Goal: Task Accomplishment & Management: Use online tool/utility

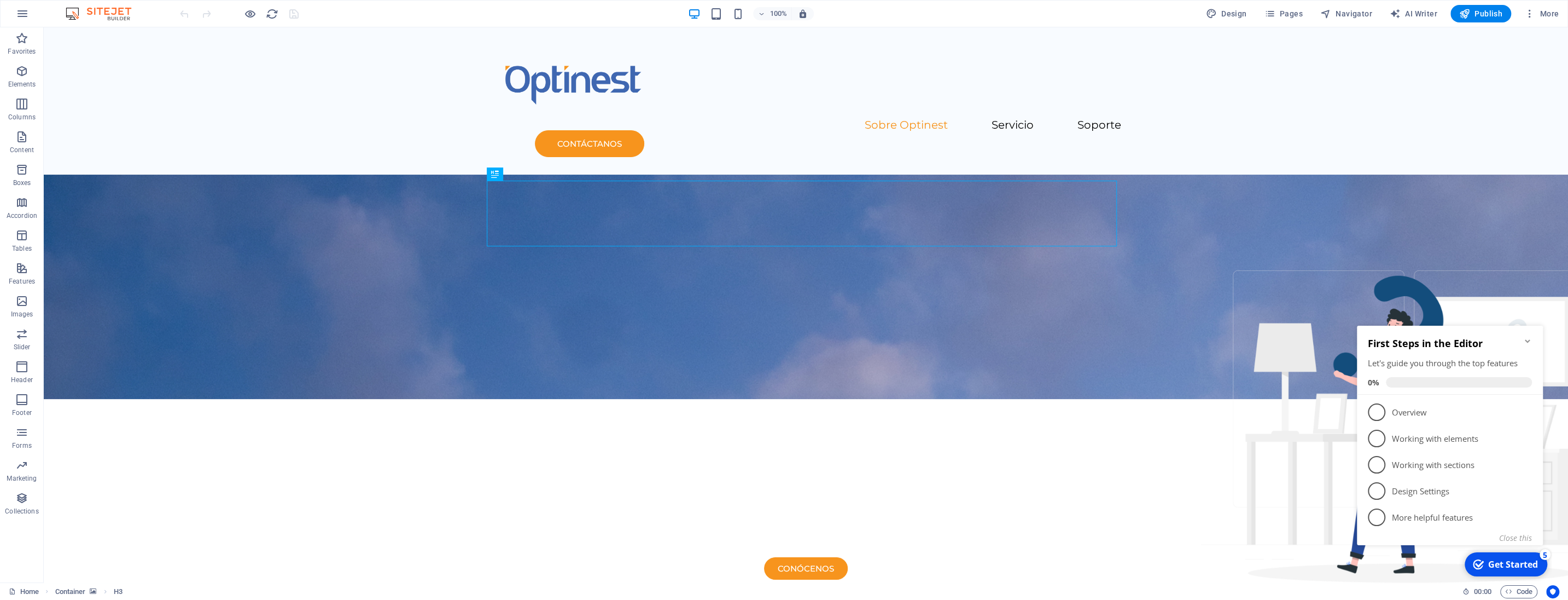
click at [1527, 339] on icon "Minimize checklist" at bounding box center [1527, 340] width 9 height 9
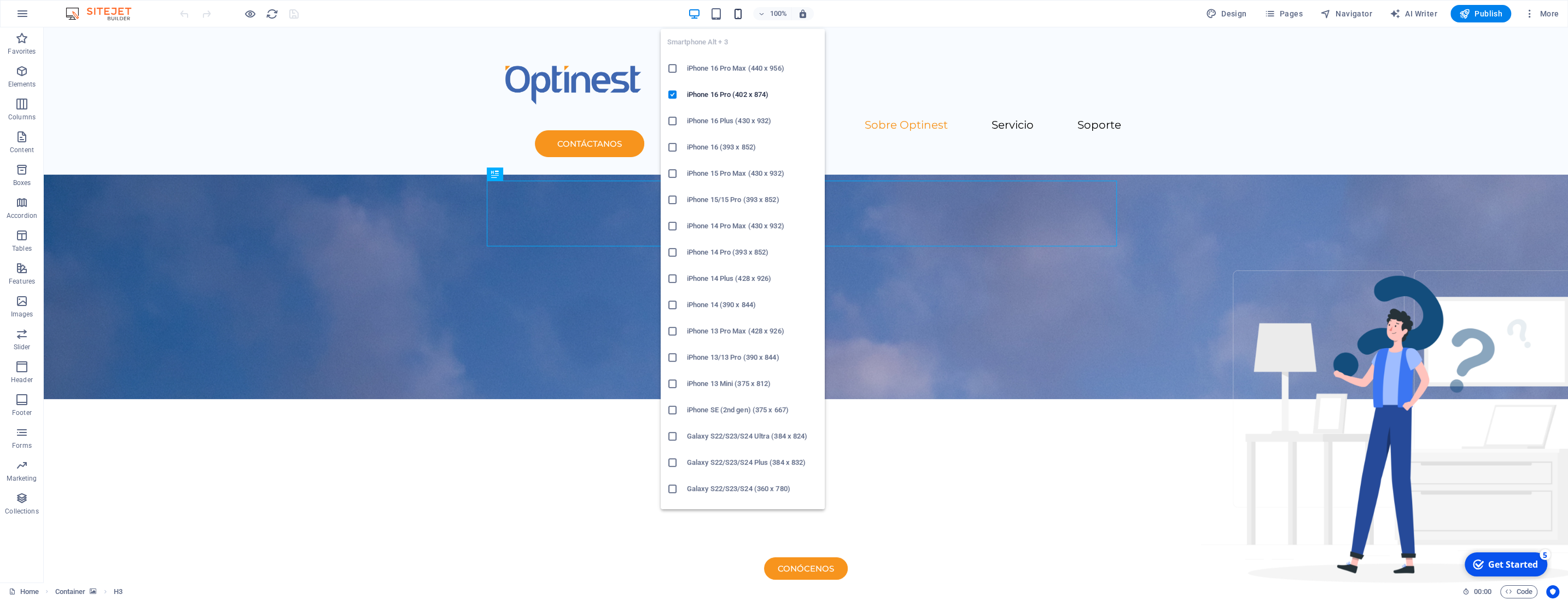
click at [741, 12] on icon "button" at bounding box center [737, 13] width 12 height 12
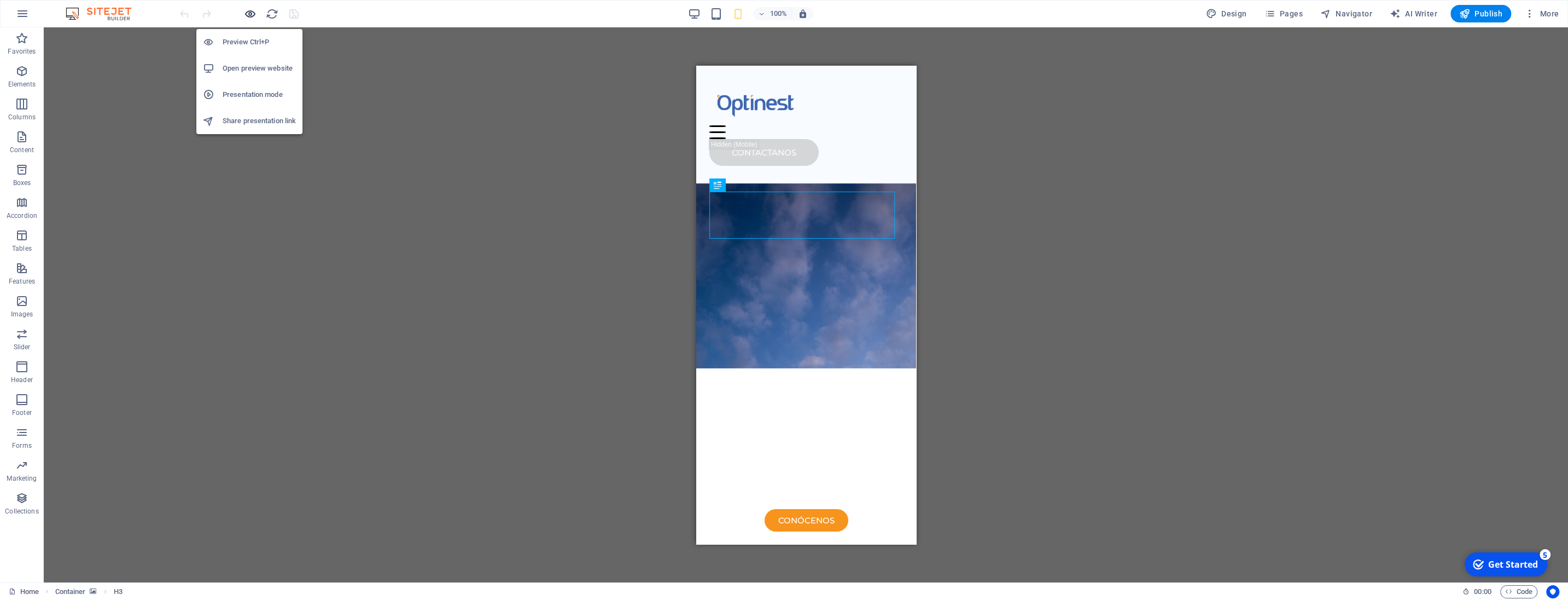
click at [247, 18] on icon "button" at bounding box center [249, 13] width 12 height 12
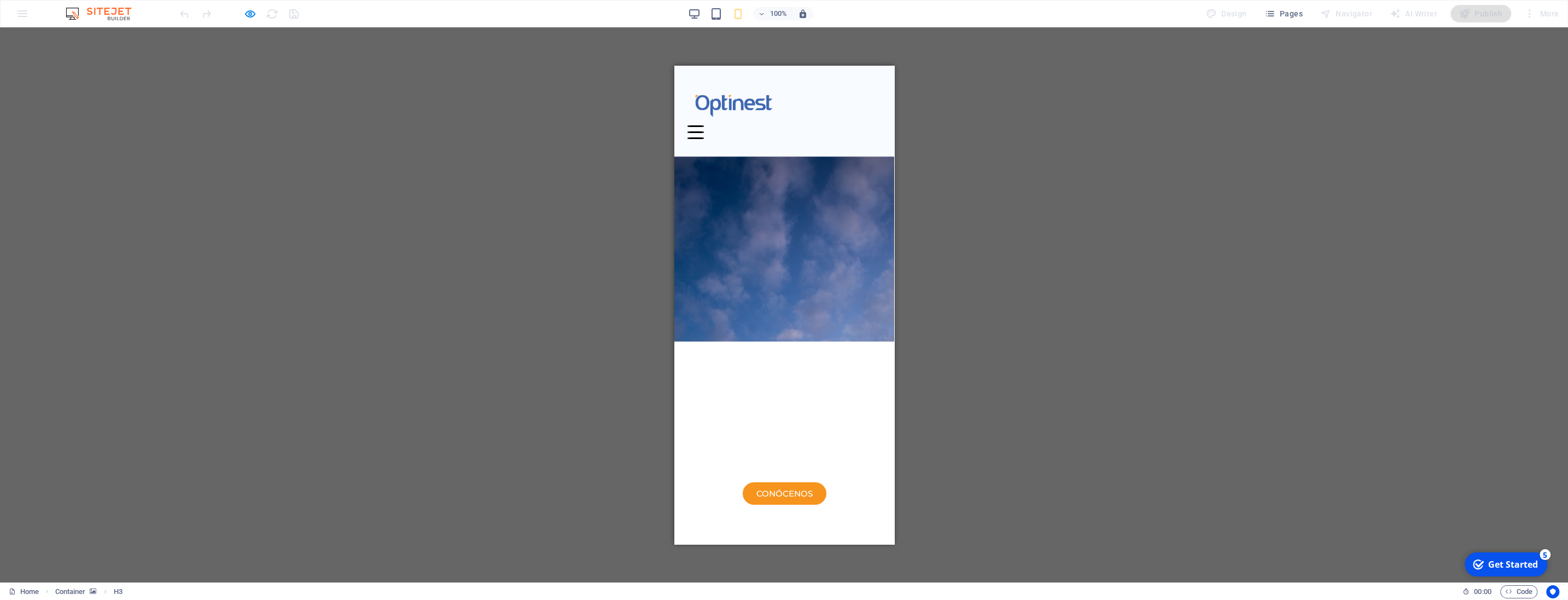
click at [704, 125] on div at bounding box center [694, 132] width 16 height 13
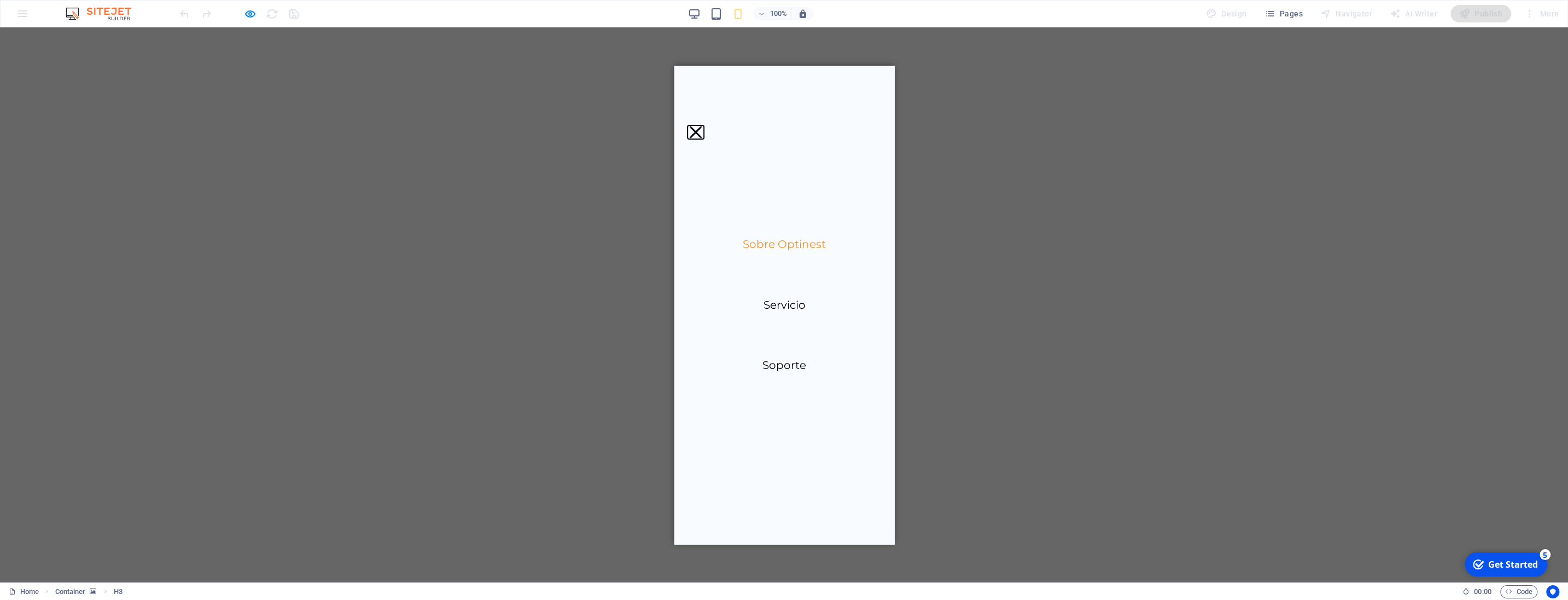
click at [701, 126] on button at bounding box center [694, 132] width 12 height 12
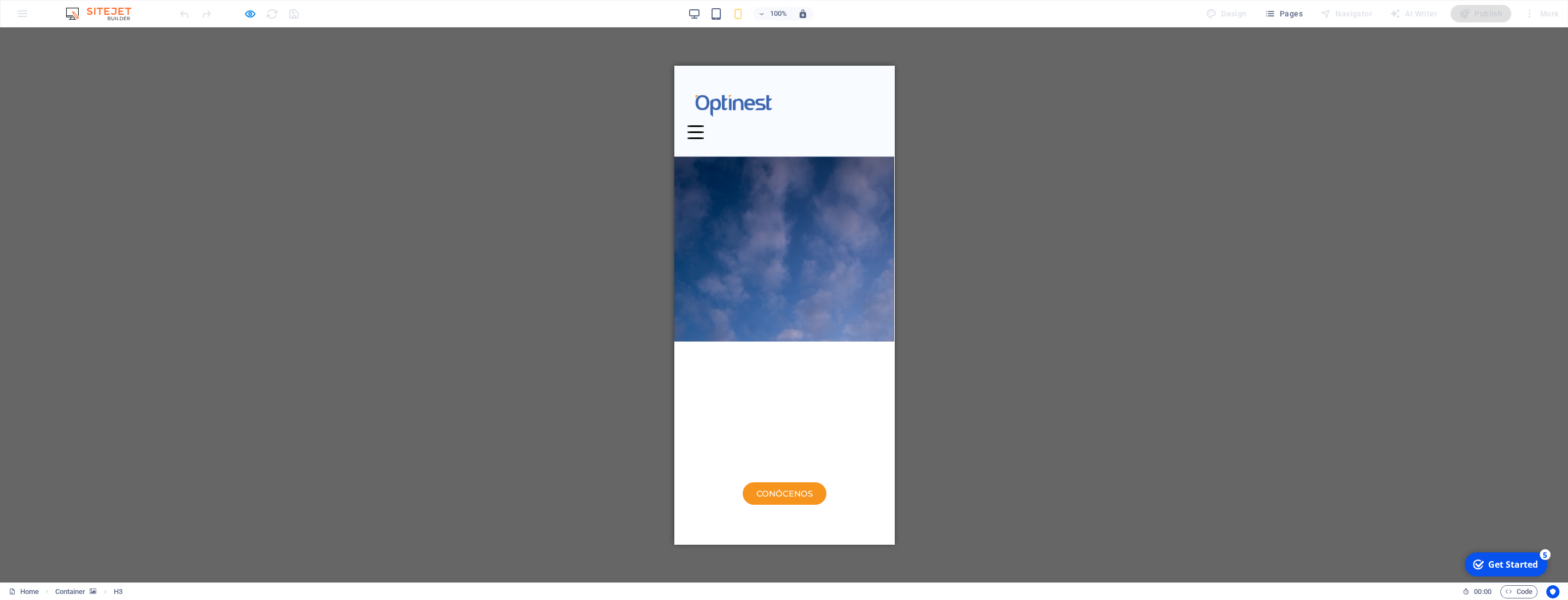
click at [704, 125] on div at bounding box center [694, 132] width 16 height 13
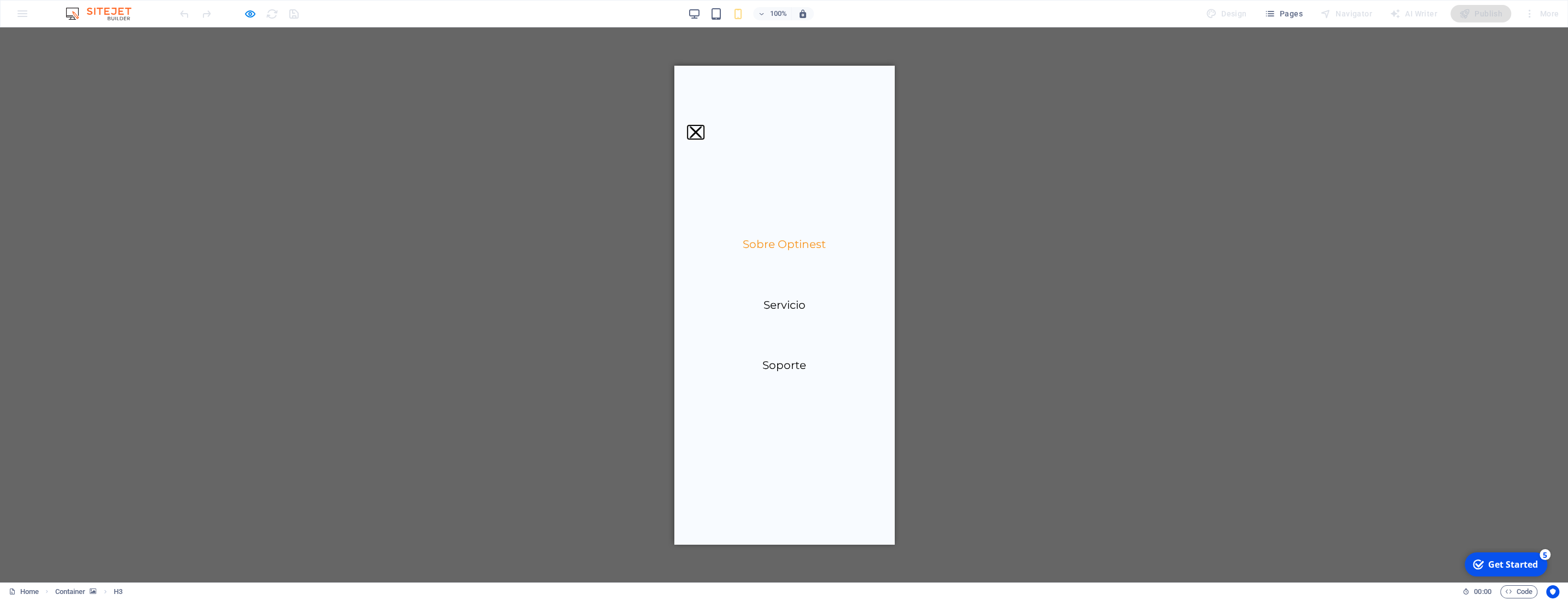
click at [701, 126] on button at bounding box center [694, 132] width 12 height 12
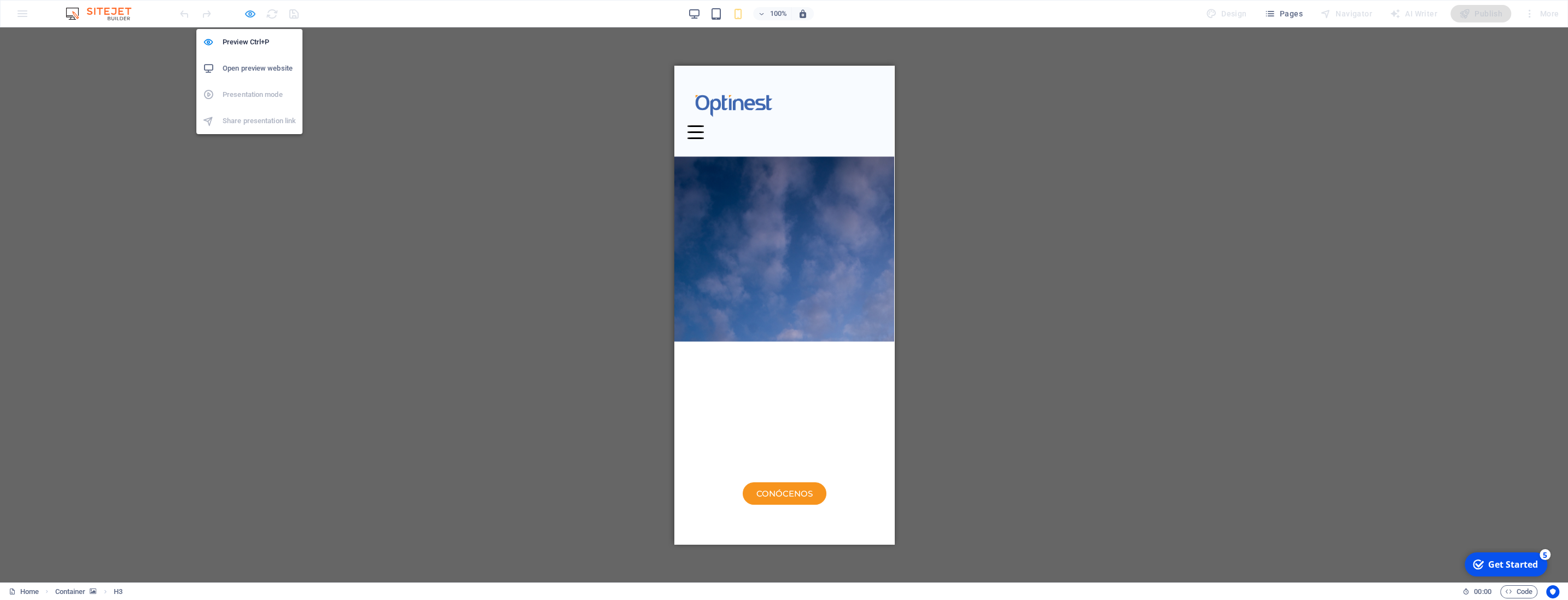
click at [253, 16] on icon "button" at bounding box center [249, 13] width 12 height 12
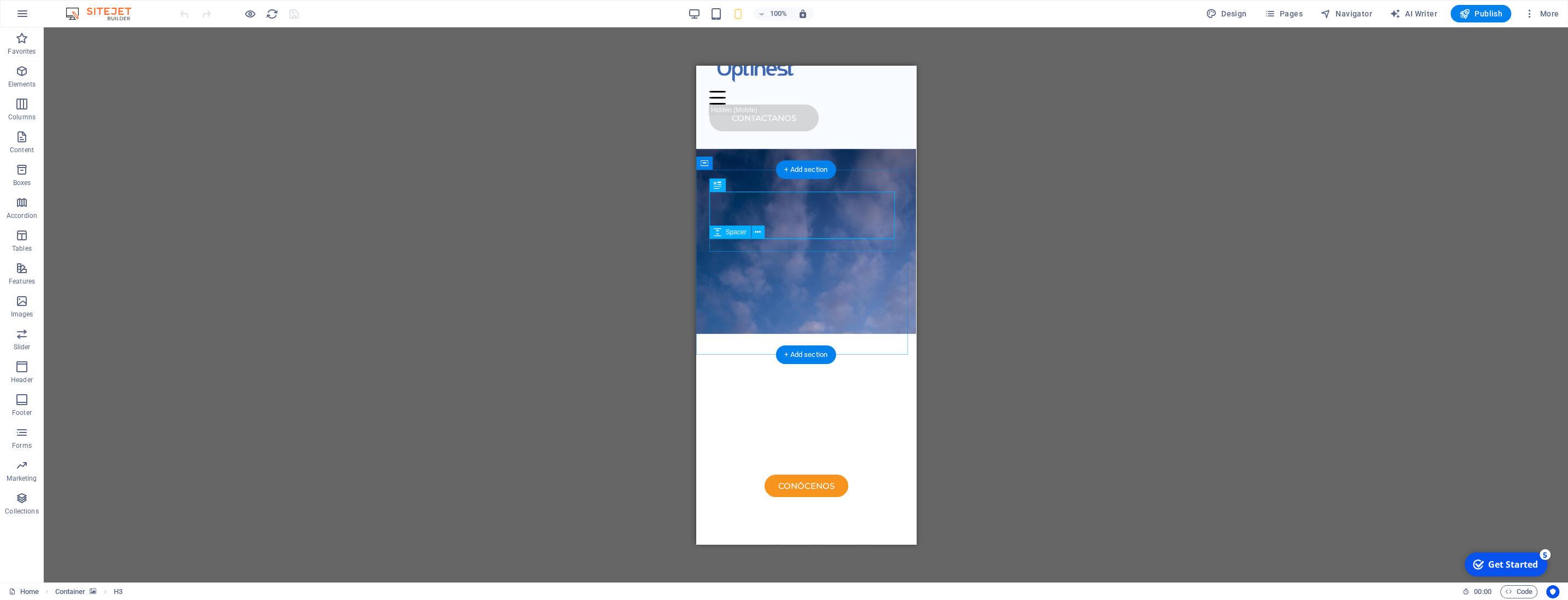
scroll to position [57, 0]
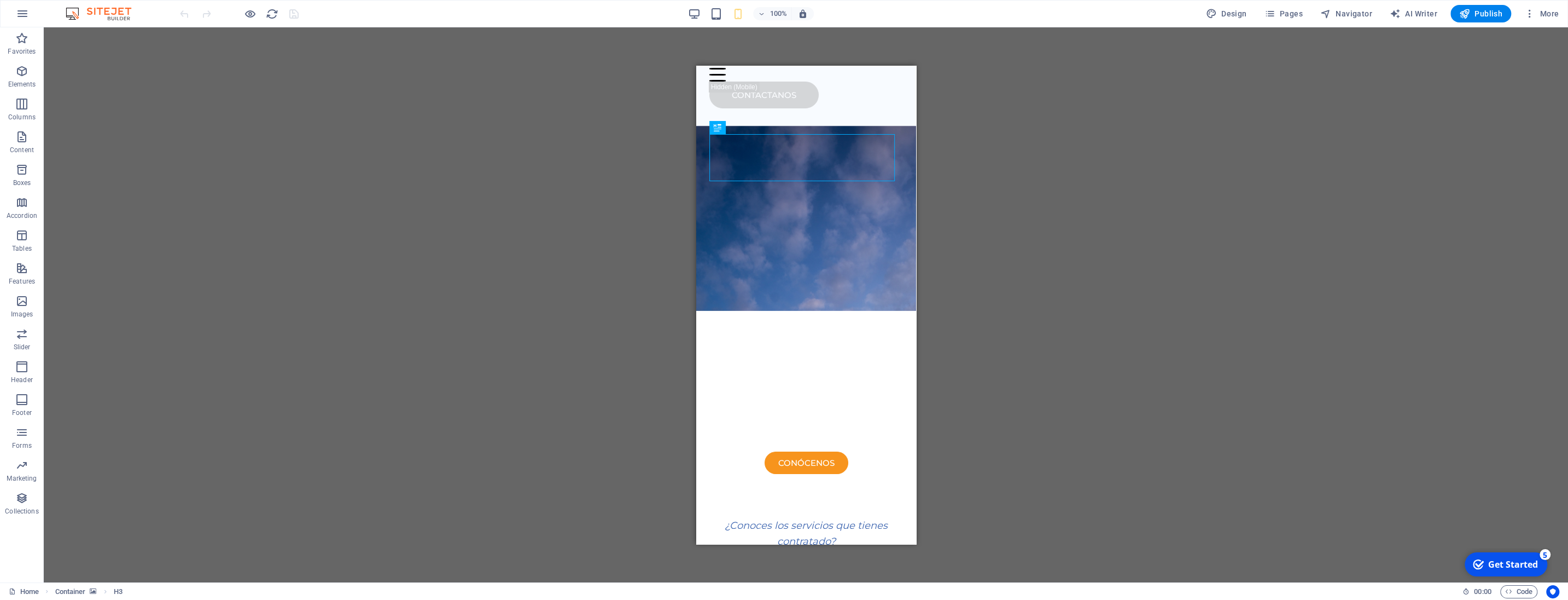
click at [704, 15] on div "100%" at bounding box center [751, 13] width 126 height 17
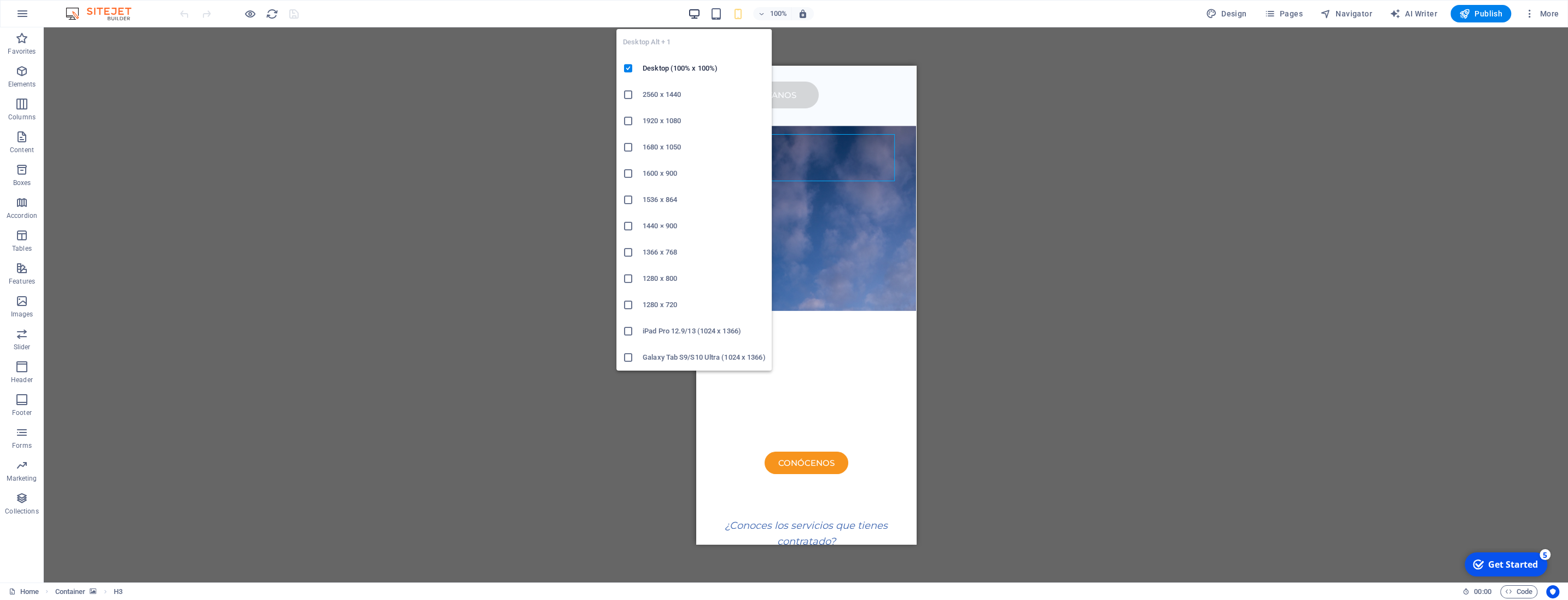
click at [699, 15] on icon "button" at bounding box center [693, 13] width 12 height 12
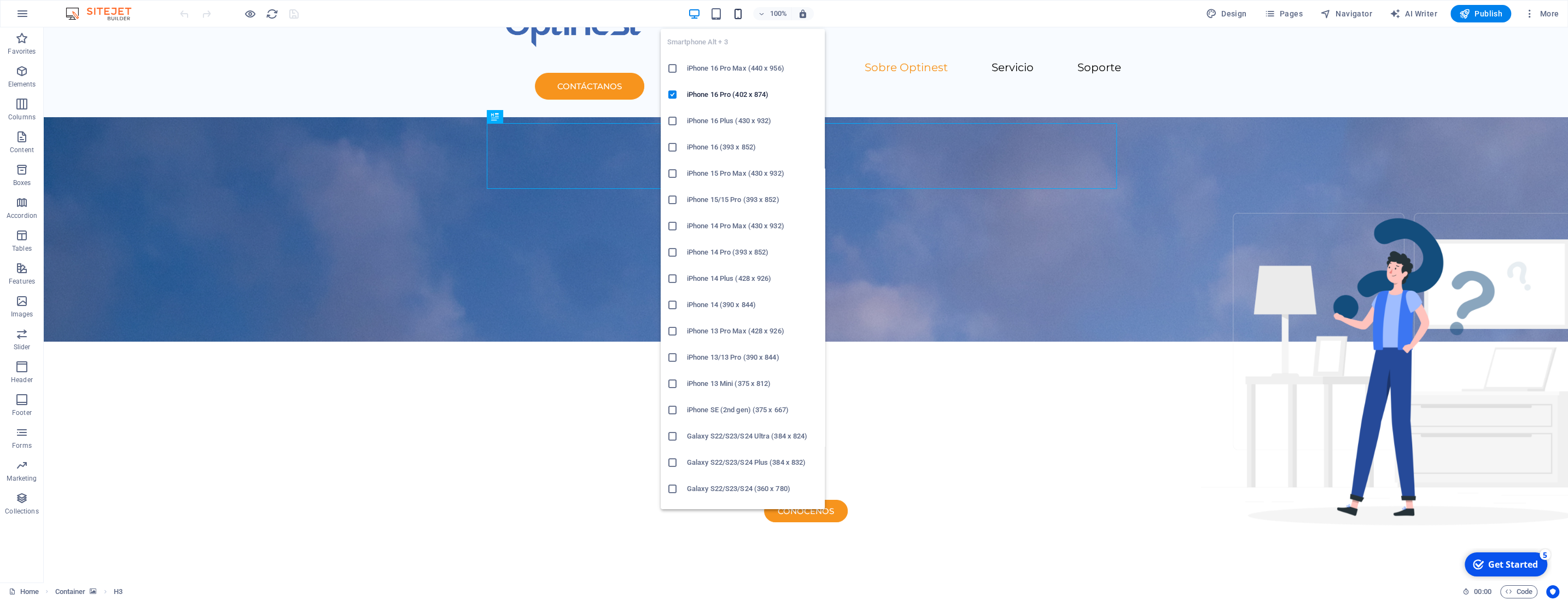
click at [739, 13] on icon "button" at bounding box center [737, 13] width 12 height 12
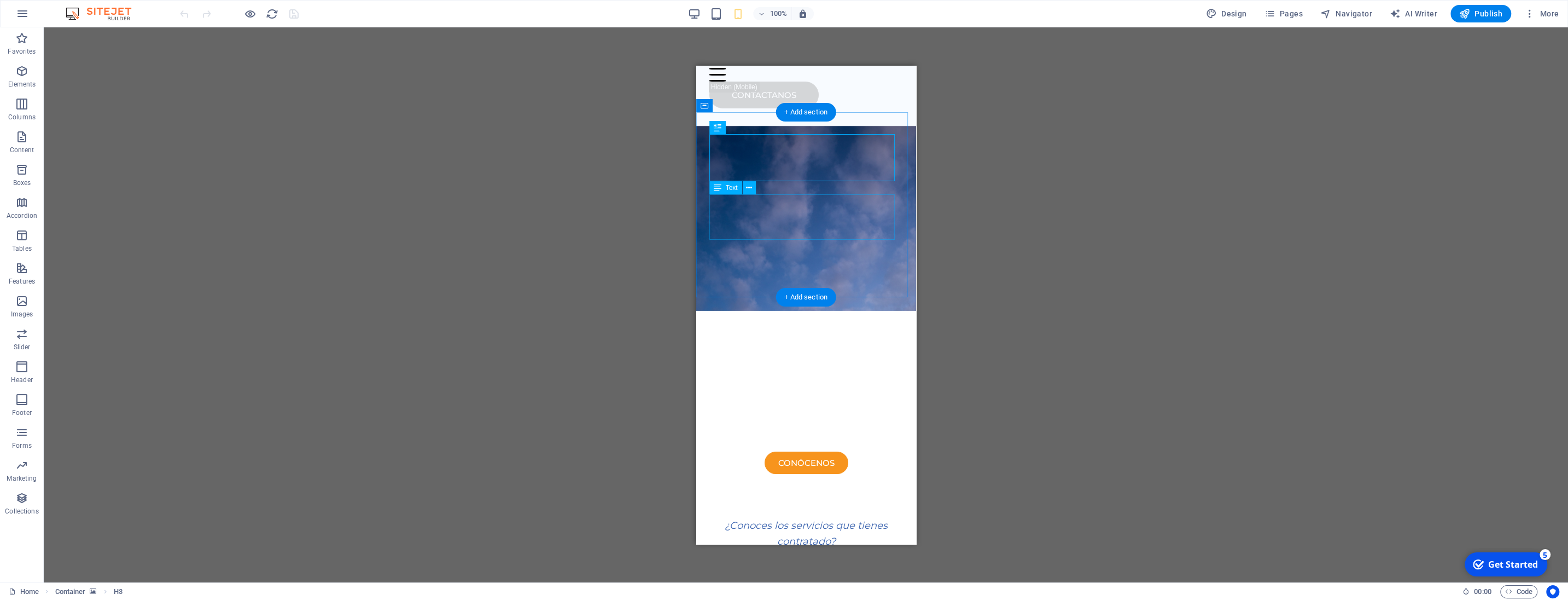
click at [839, 393] on div "Paga solo por lo que realmente necesitas. Te ayudamos a encontrar el mejor plan…" at bounding box center [805, 416] width 194 height 46
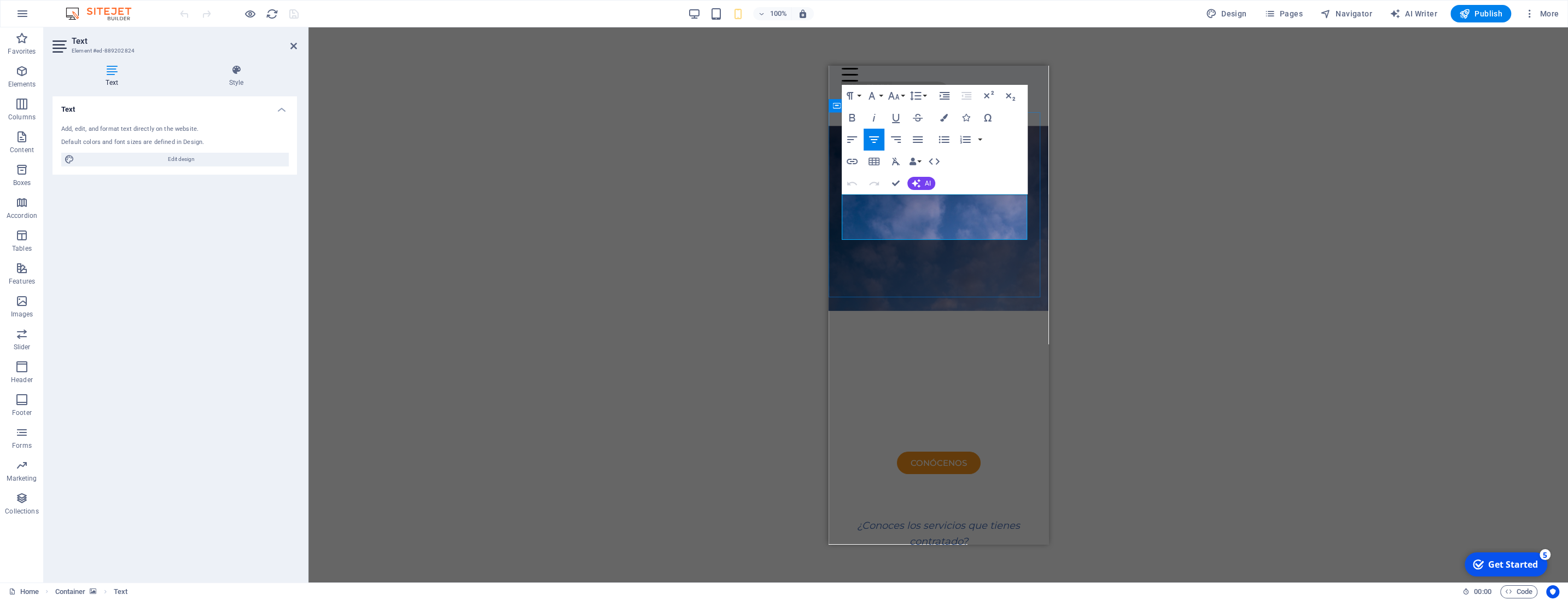
click at [902, 393] on span "Paga solo por lo que realmente necesitas. Te ayudamos a encontrar el mejor plan" at bounding box center [939, 410] width 190 height 34
click at [896, 96] on icon "button" at bounding box center [894, 96] width 13 height 13
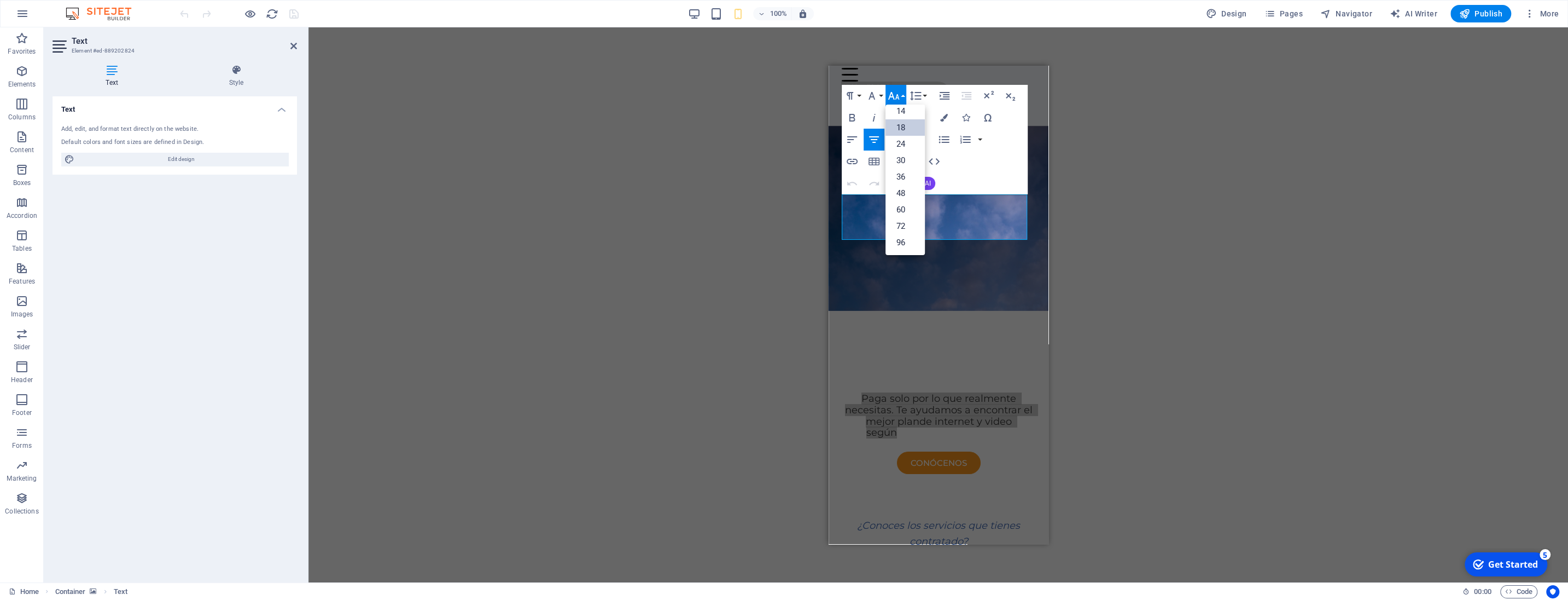
scroll to position [88, 0]
click at [896, 96] on icon "button" at bounding box center [894, 96] width 13 height 13
click at [900, 148] on link "24" at bounding box center [904, 144] width 39 height 16
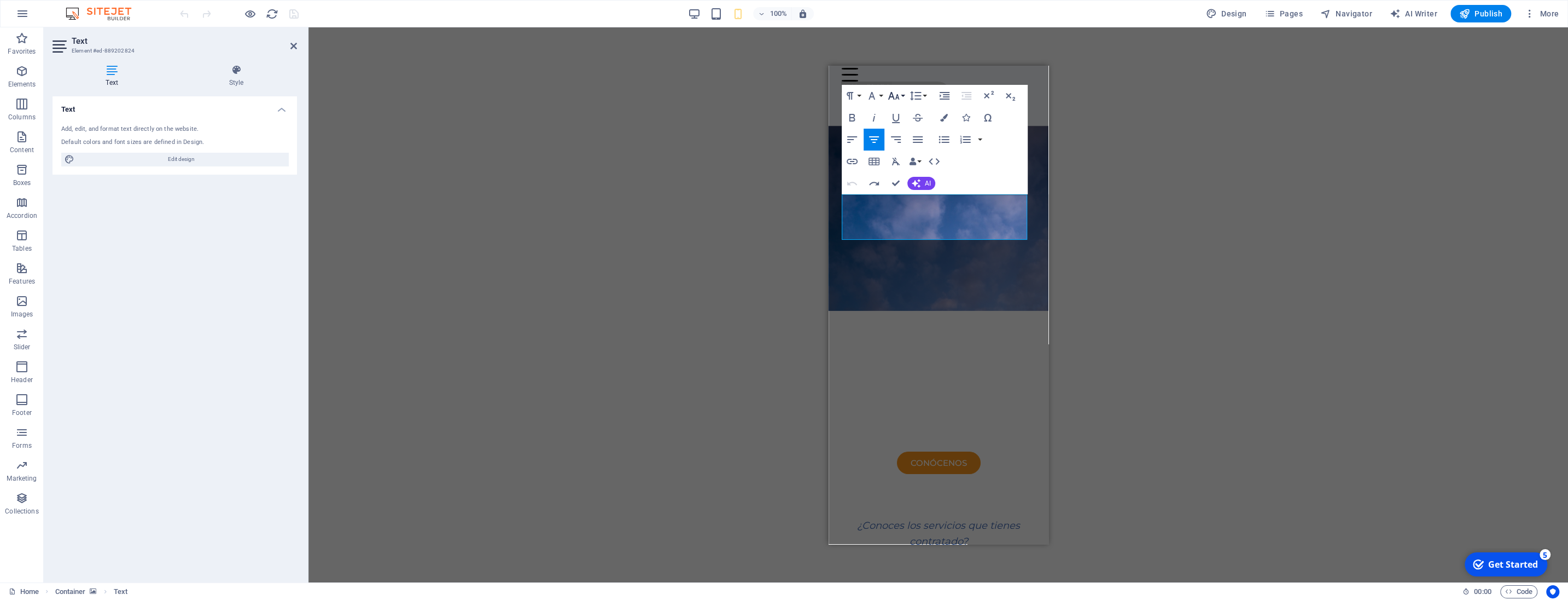
click at [899, 96] on icon "button" at bounding box center [894, 96] width 13 height 13
click at [904, 127] on link "18" at bounding box center [904, 127] width 39 height 16
click at [881, 518] on div "¿Conoces los servicios que tienes contratado? ¿Has pasado más de un año sin rev…" at bounding box center [938, 581] width 194 height 126
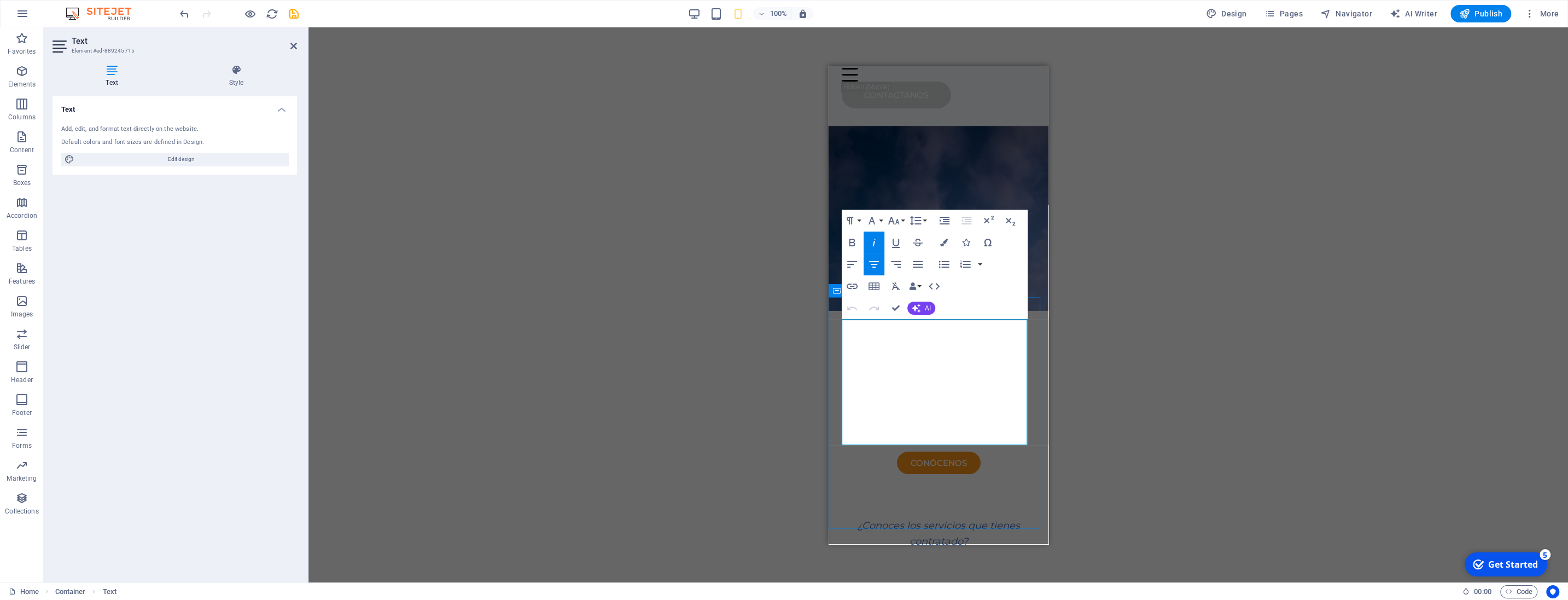
click at [881, 520] on em "¿Conoces los servicios que tienes contratado?" at bounding box center [940, 533] width 166 height 28
click at [879, 520] on em "¿Conoces los servicios que tienes contratado?" at bounding box center [940, 533] width 166 height 28
drag, startPoint x: 855, startPoint y: 327, endPoint x: 972, endPoint y: 442, distance: 164.1
click at [972, 518] on div "¿Conoces los servicios que tienes contratado? ¿Has pasado más de un año sin rev…" at bounding box center [938, 581] width 194 height 126
click at [894, 220] on icon "button" at bounding box center [894, 221] width 13 height 13
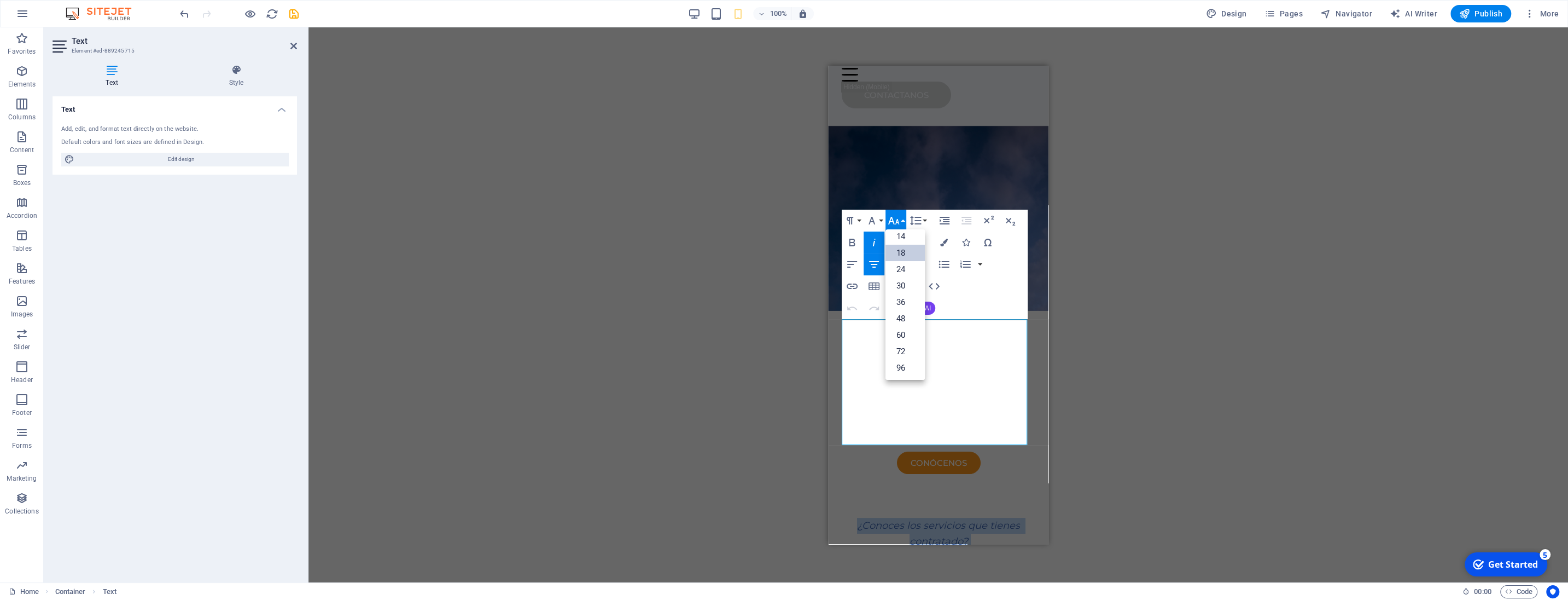
click at [902, 251] on link "18" at bounding box center [904, 252] width 39 height 16
click at [1110, 250] on div "Drag here to replace the existing content. Press “Ctrl” if you want to create a…" at bounding box center [938, 305] width 1260 height 555
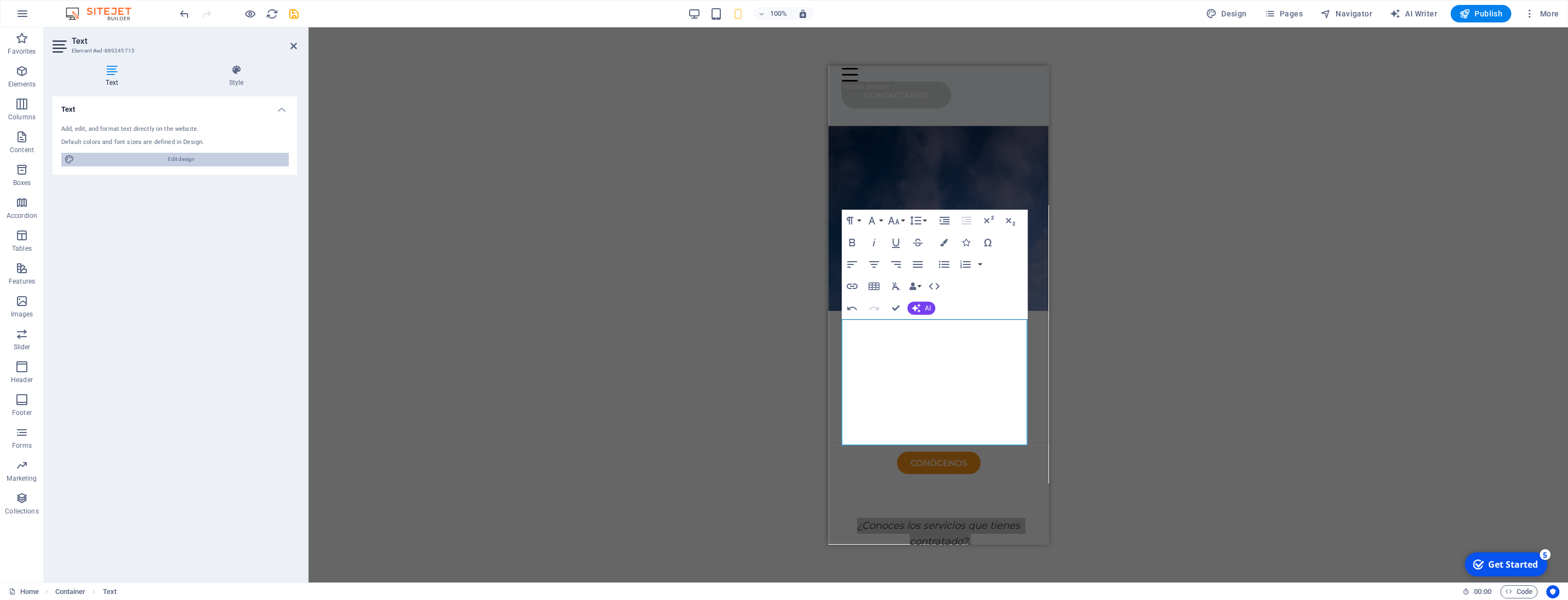
click at [168, 159] on span "Edit design" at bounding box center [180, 160] width 207 height 13
select select "px"
select select "400"
select select "px"
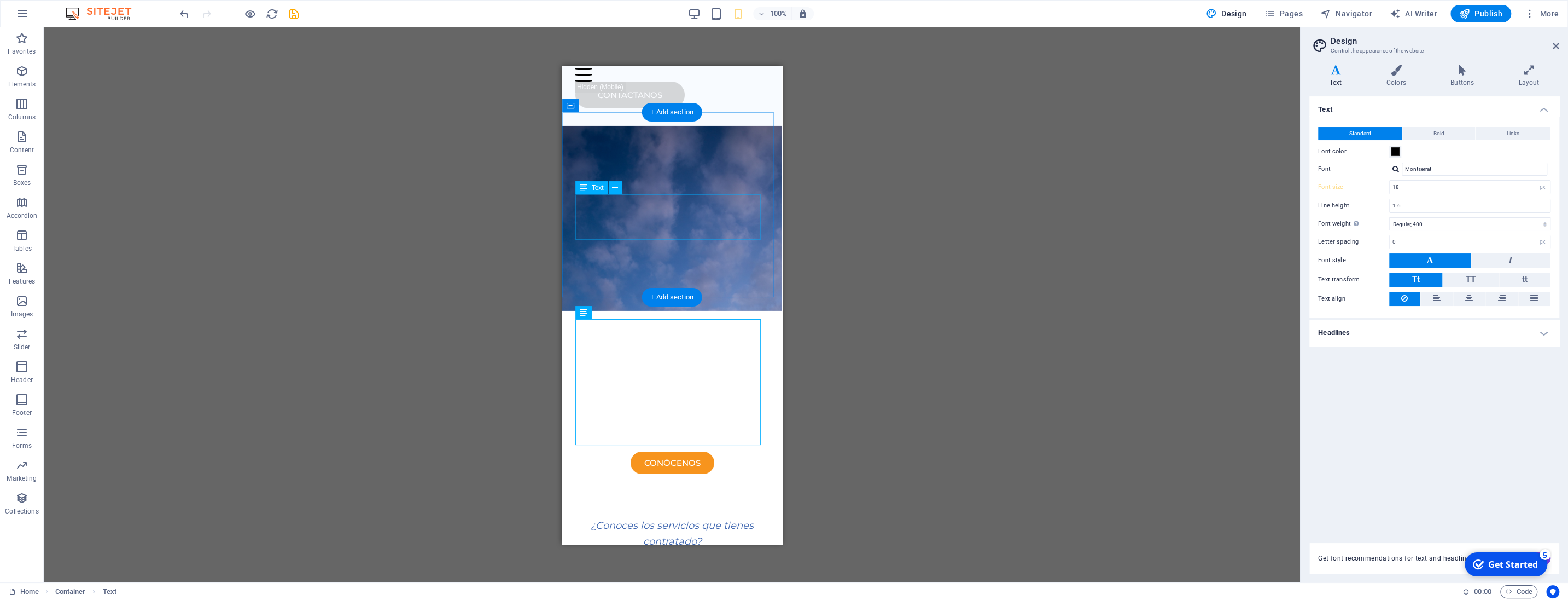
click at [665, 393] on div "Paga solo por lo que realmente necesitas. Te ayudamos a encontrar el mejor plan…" at bounding box center [671, 416] width 194 height 46
click at [666, 209] on div "Drag here to replace the existing content. Press “Ctrl” if you want to create a…" at bounding box center [672, 305] width 1257 height 555
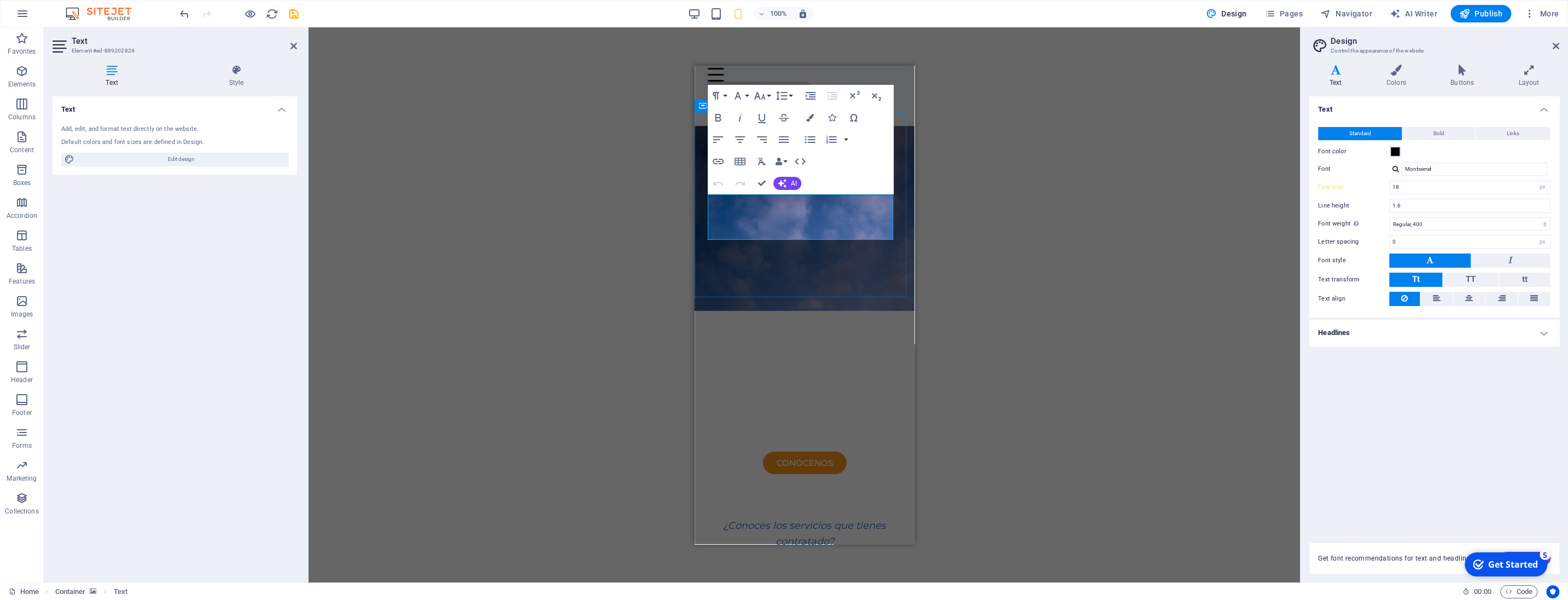
click at [801, 393] on span "Paga solo por lo que realmente necesitas. Te ayudamos a encontrar el mejor plan" at bounding box center [805, 410] width 190 height 34
click at [765, 96] on icon "button" at bounding box center [760, 96] width 13 height 13
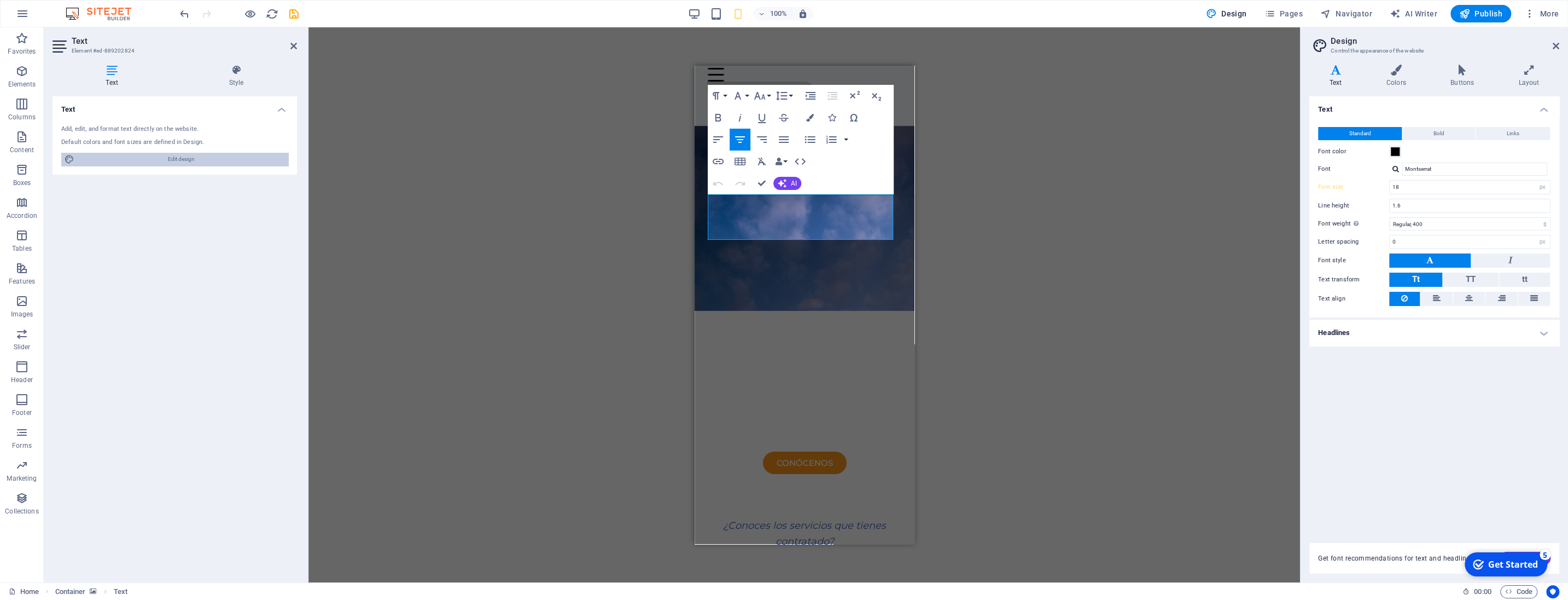
click at [138, 161] on span "Edit design" at bounding box center [180, 160] width 207 height 13
click at [236, 68] on icon at bounding box center [236, 70] width 121 height 11
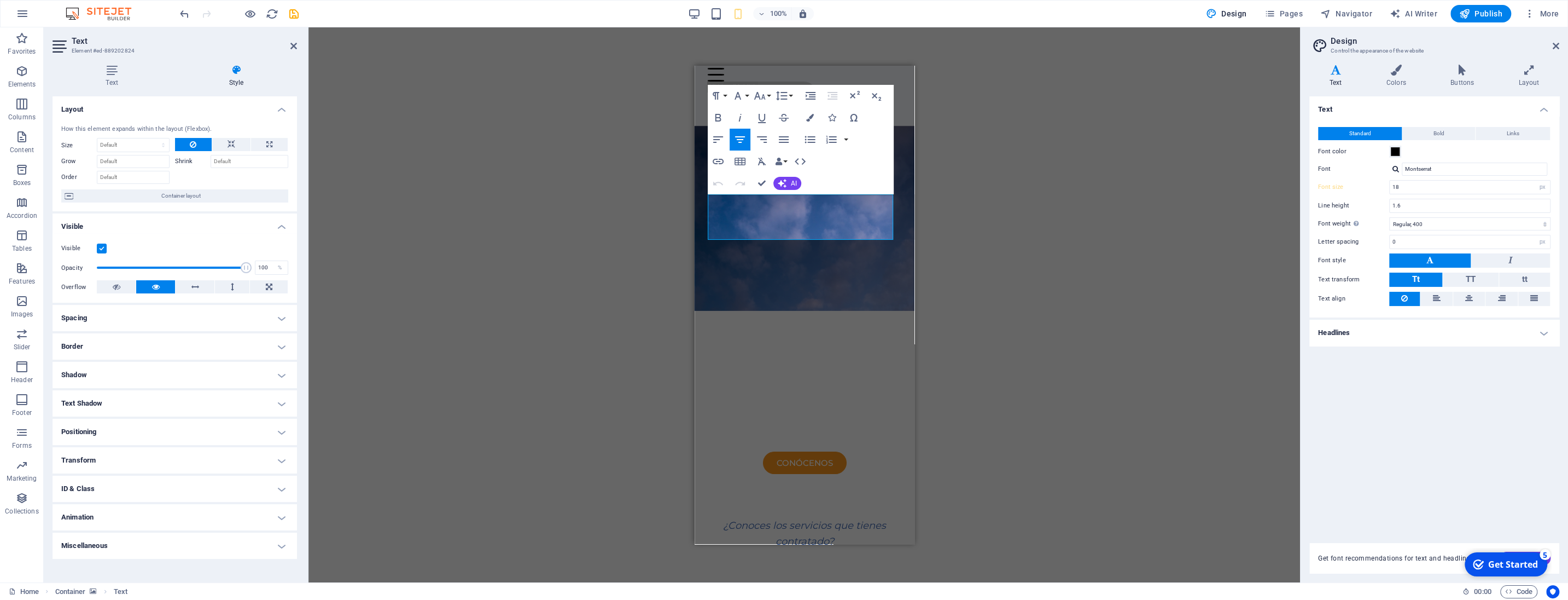
click at [89, 461] on h4 "Transform" at bounding box center [175, 460] width 244 height 26
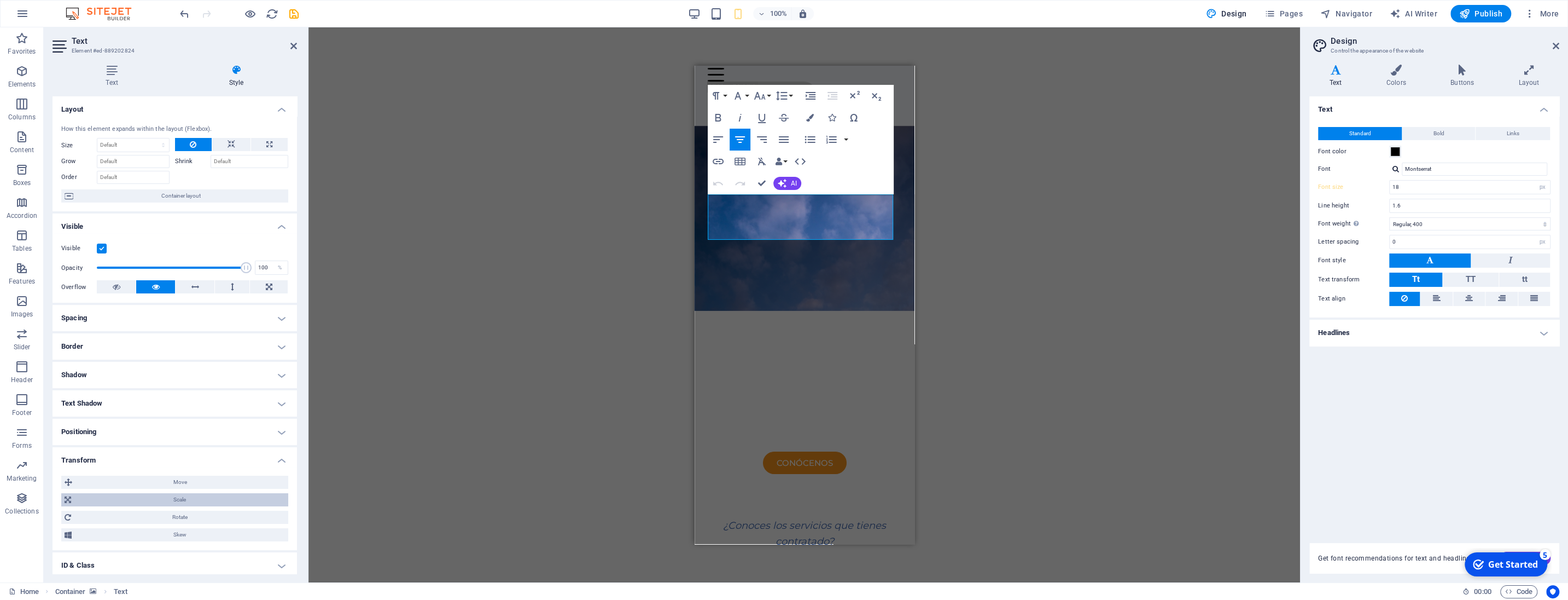
click at [103, 495] on span "Scale" at bounding box center [180, 500] width 210 height 13
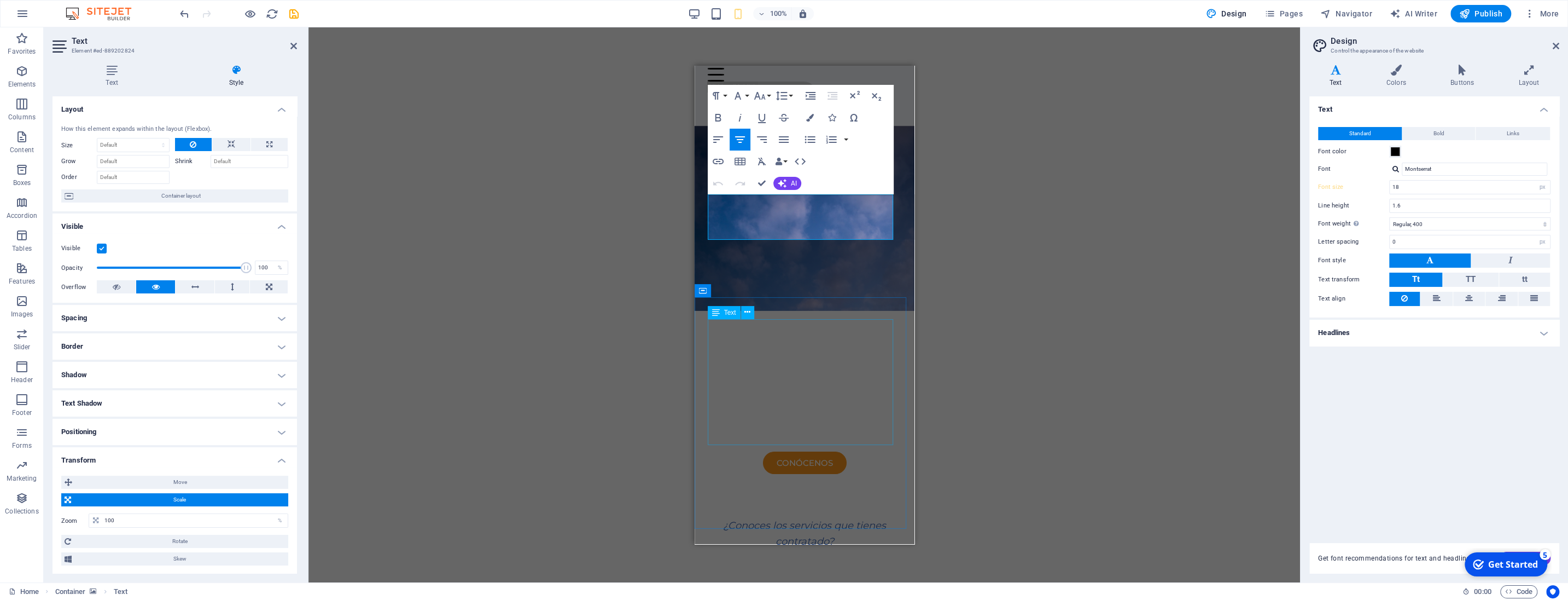
click at [783, 518] on div "¿Conoces los servicios que tienes contratado? ¿Has pasado más de un año sin rev…" at bounding box center [804, 581] width 194 height 126
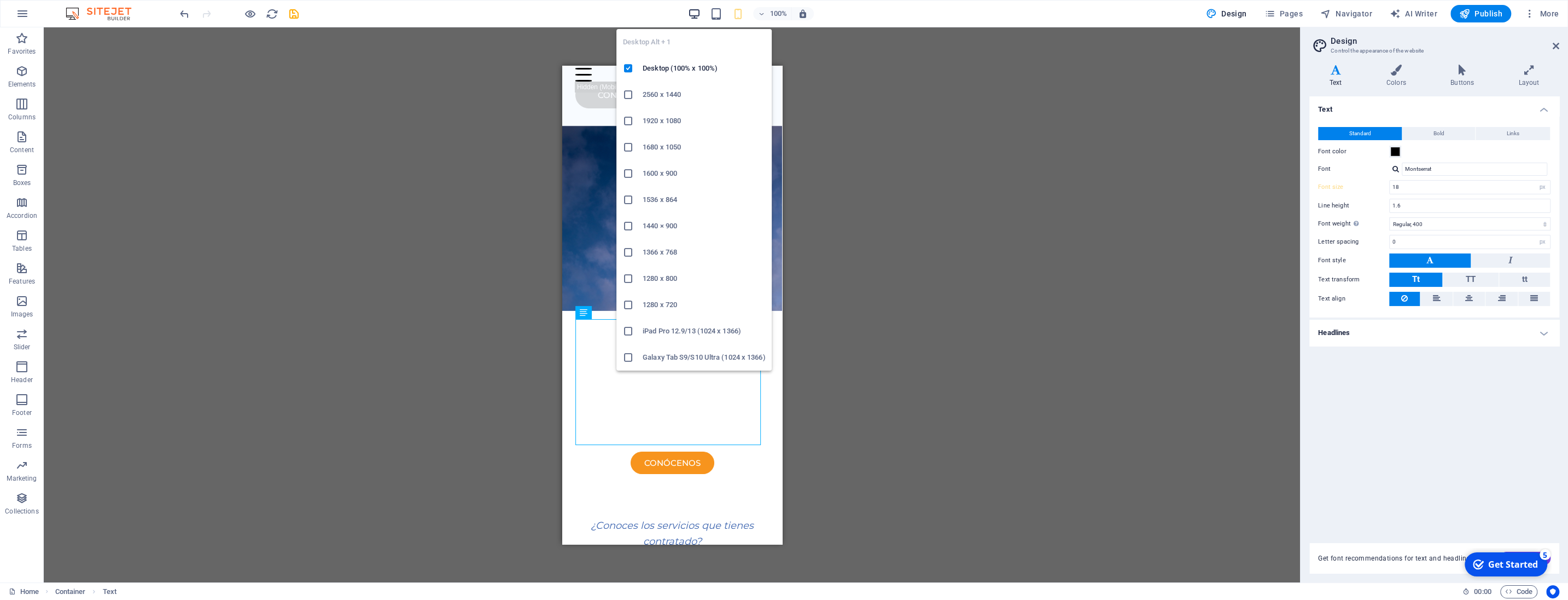
click at [697, 15] on icon "button" at bounding box center [693, 13] width 12 height 12
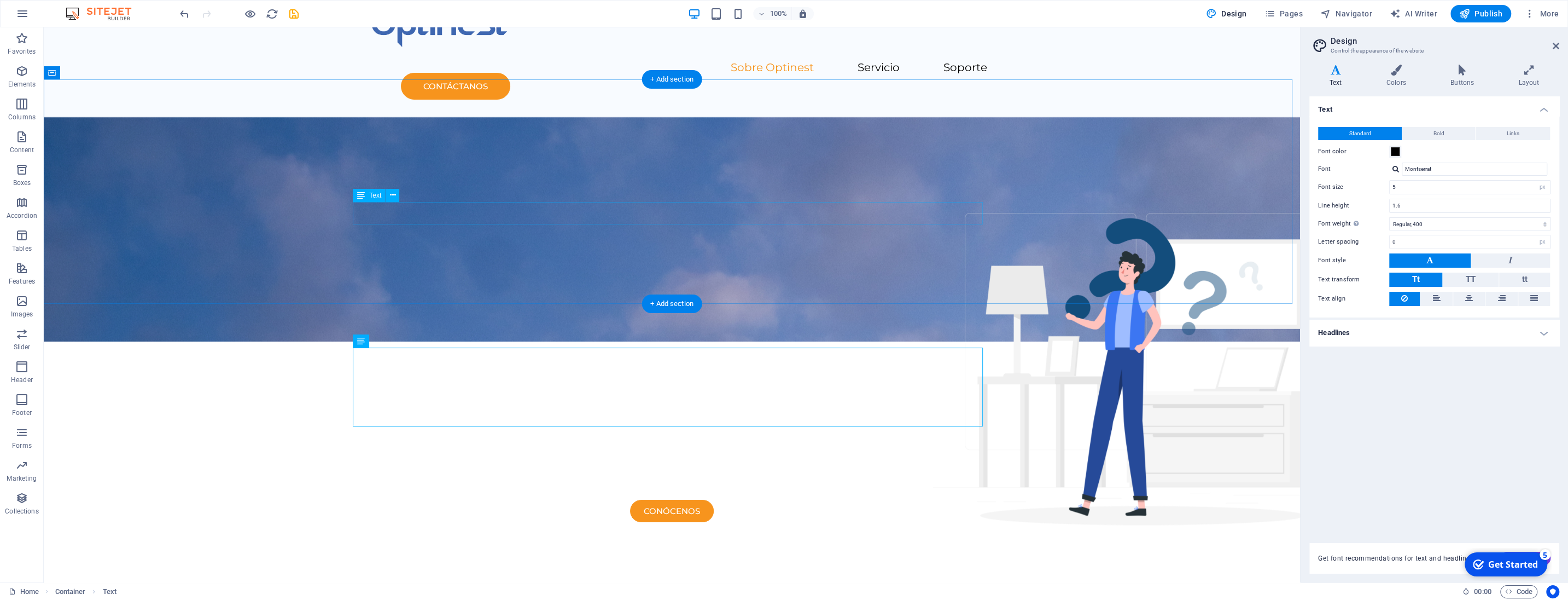
click at [589, 464] on div "Paga solo por lo que realmente necesitas. Te ayudamos a encontrar el mejor plan…" at bounding box center [672, 475] width 630 height 22
click at [553, 464] on div "Paga solo por lo que realmente necesitas. Te ayudamos a encontrar el mejor plan…" at bounding box center [672, 475] width 630 height 22
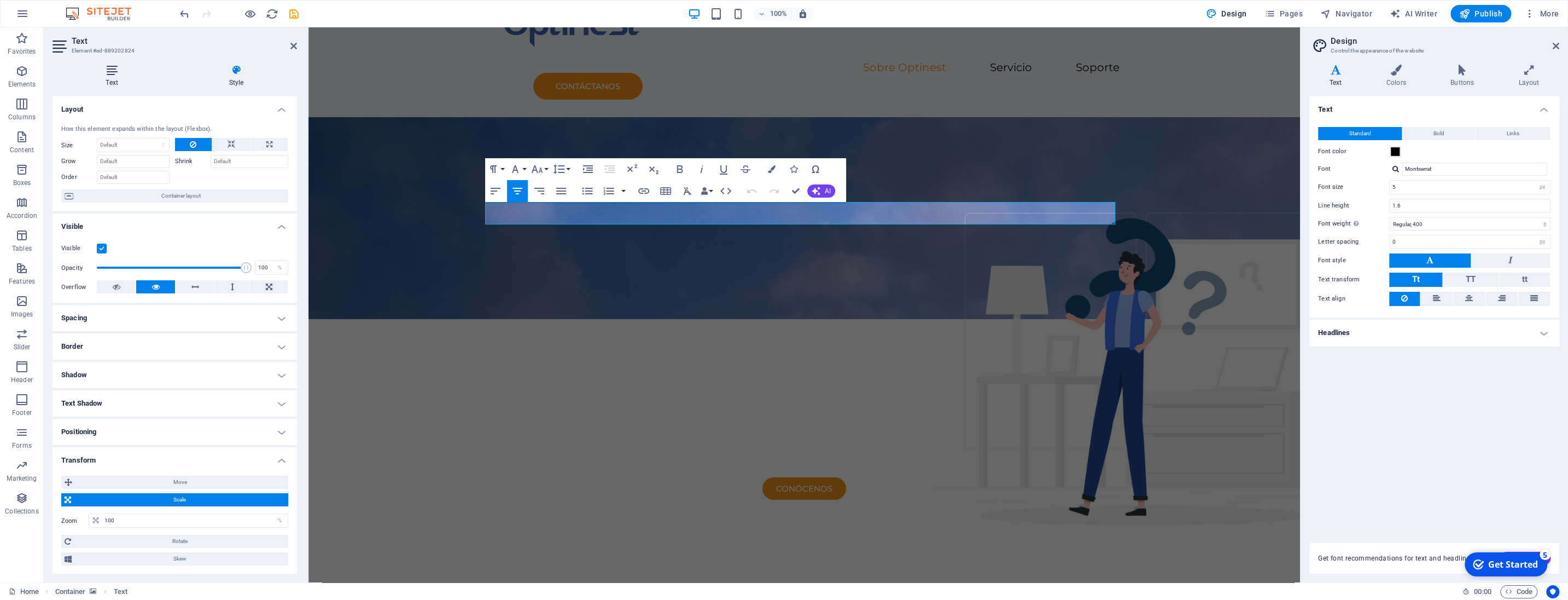
click at [111, 79] on h4 "Text" at bounding box center [114, 76] width 123 height 23
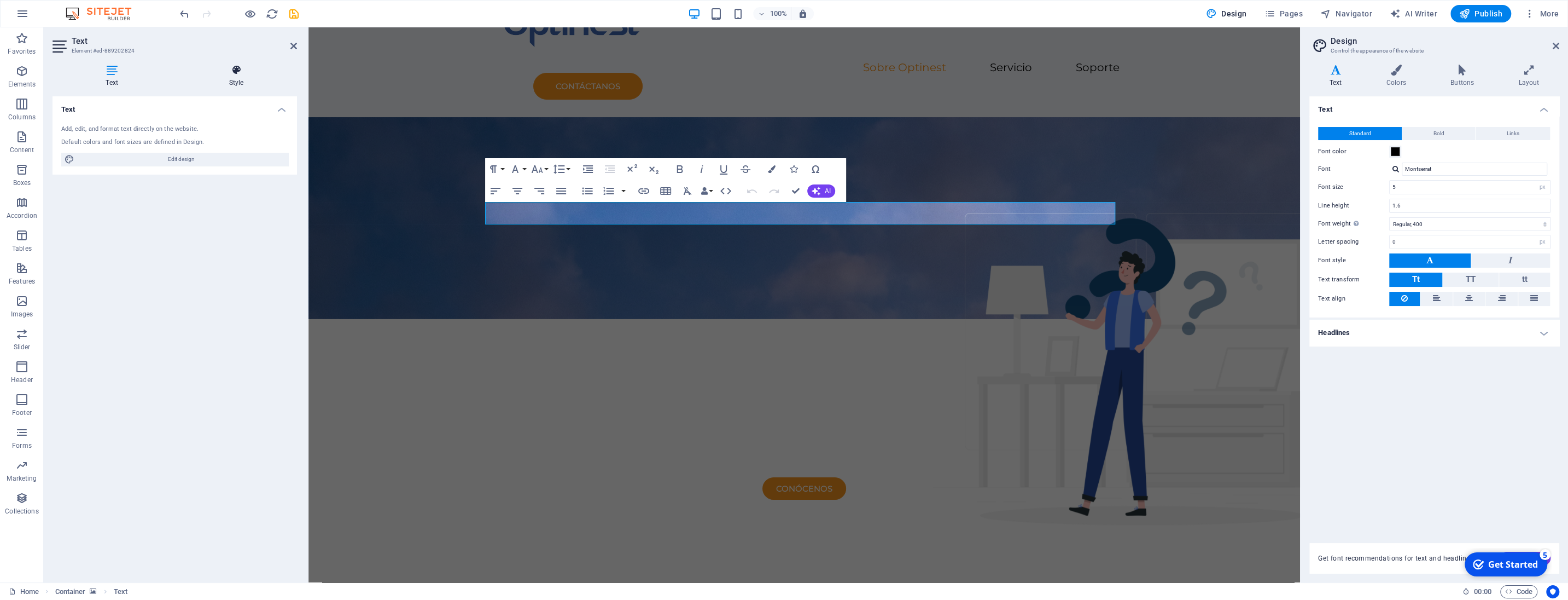
click at [228, 73] on icon at bounding box center [236, 70] width 121 height 11
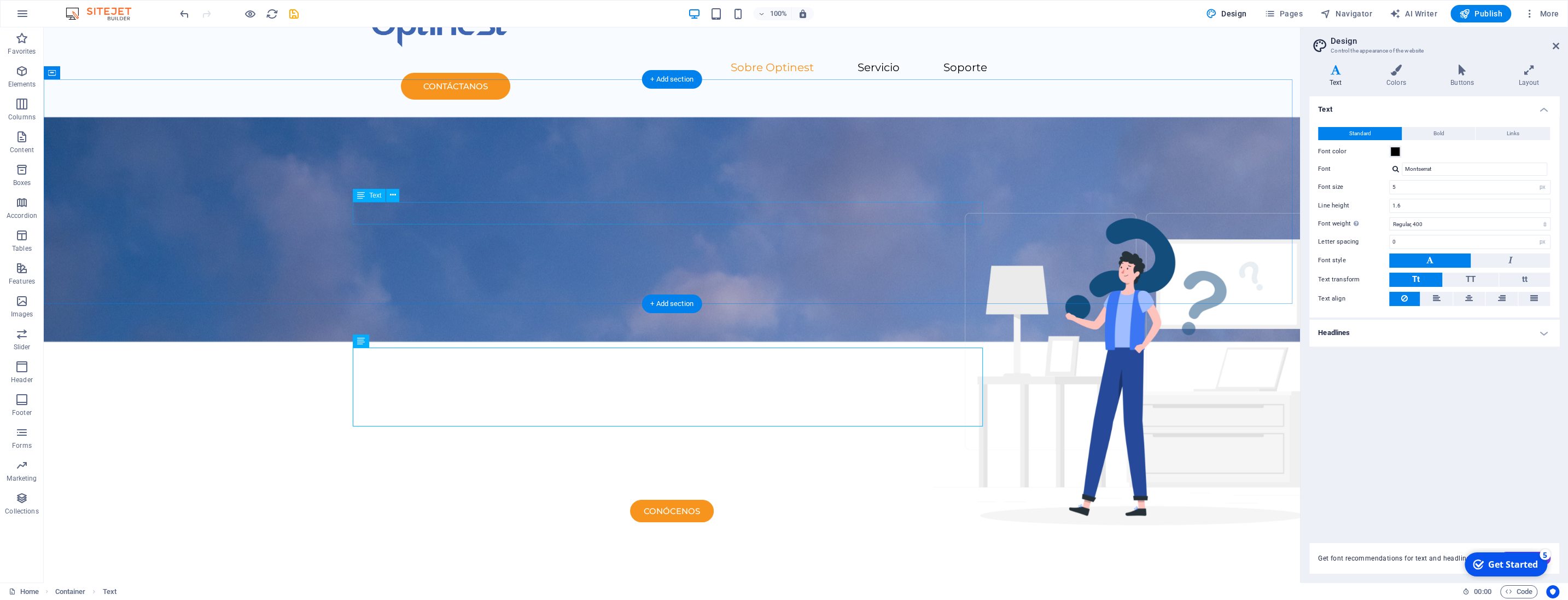
click at [398, 464] on div "Paga solo por lo que realmente necesitas. Te ayudamos a encontrar el mejor plan…" at bounding box center [672, 475] width 630 height 22
click at [584, 464] on div "Paga solo por lo que realmente necesitas. Te ayudamos a encontrar el mejor plan…" at bounding box center [672, 475] width 630 height 22
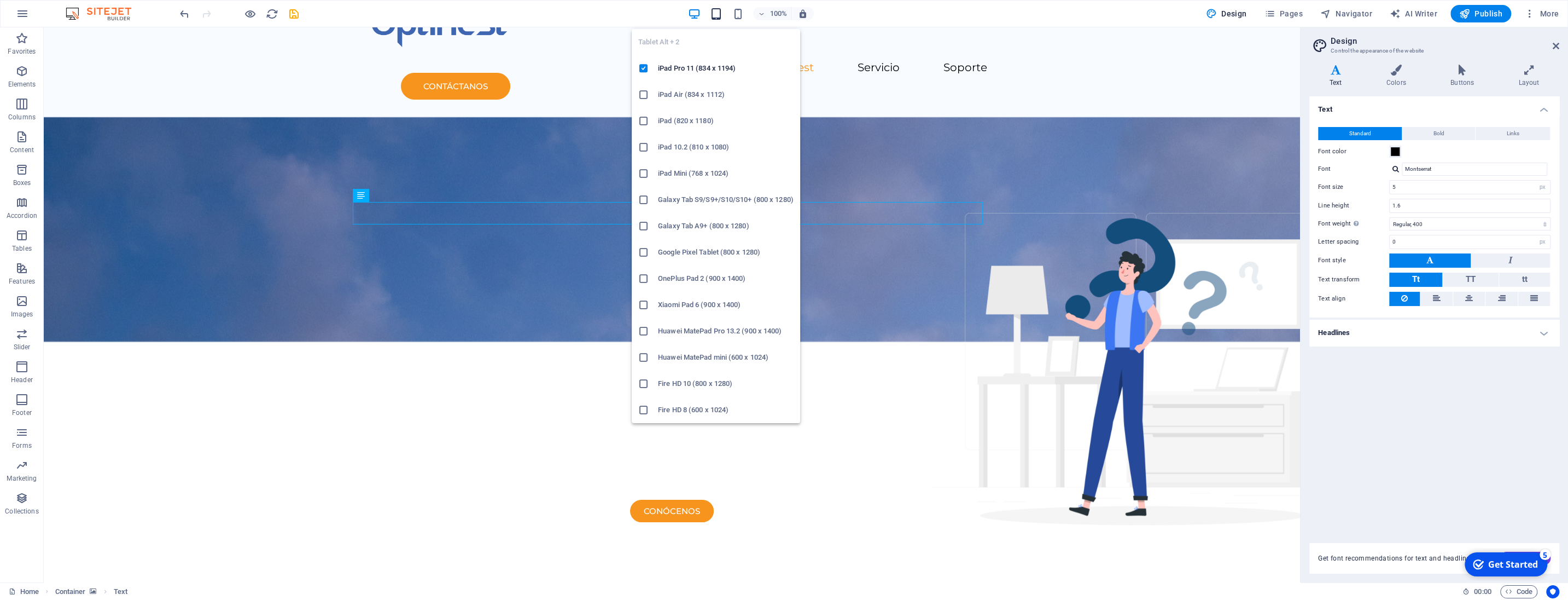
click at [719, 18] on icon "button" at bounding box center [715, 13] width 12 height 12
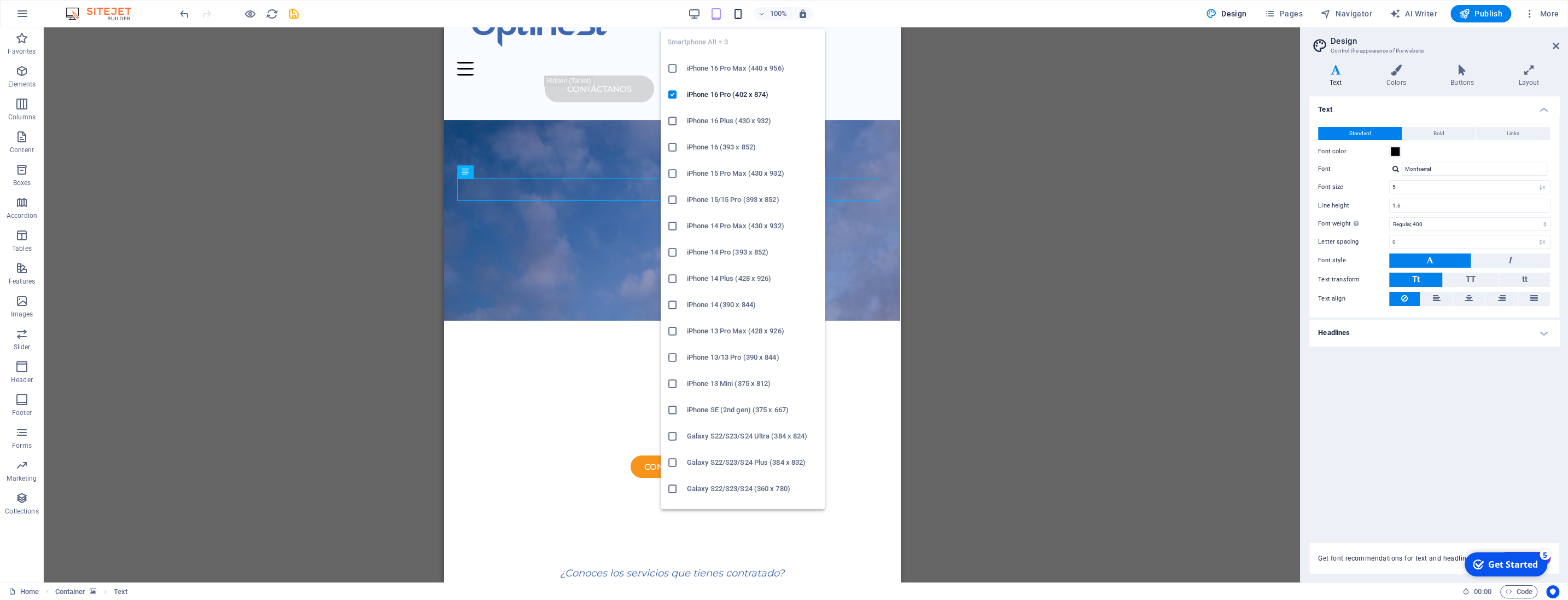
click at [742, 16] on icon "button" at bounding box center [737, 13] width 12 height 12
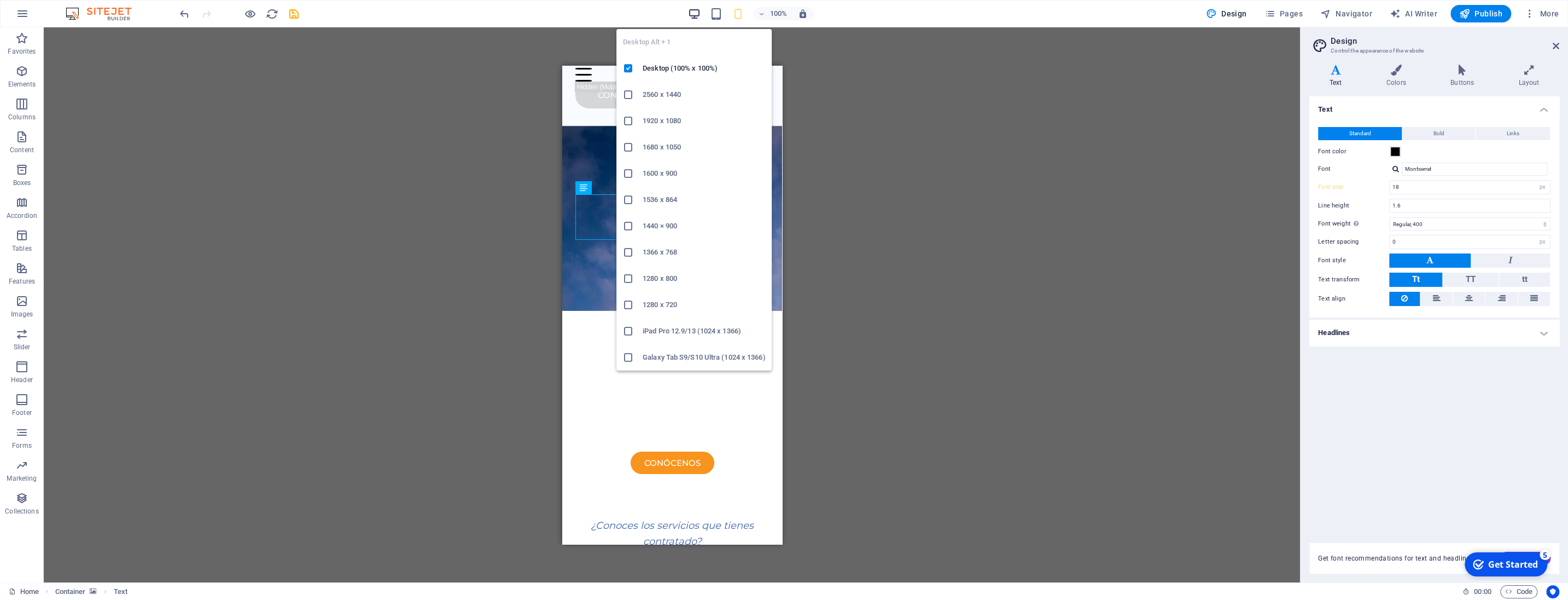
click at [697, 15] on icon "button" at bounding box center [693, 13] width 12 height 12
type input "5"
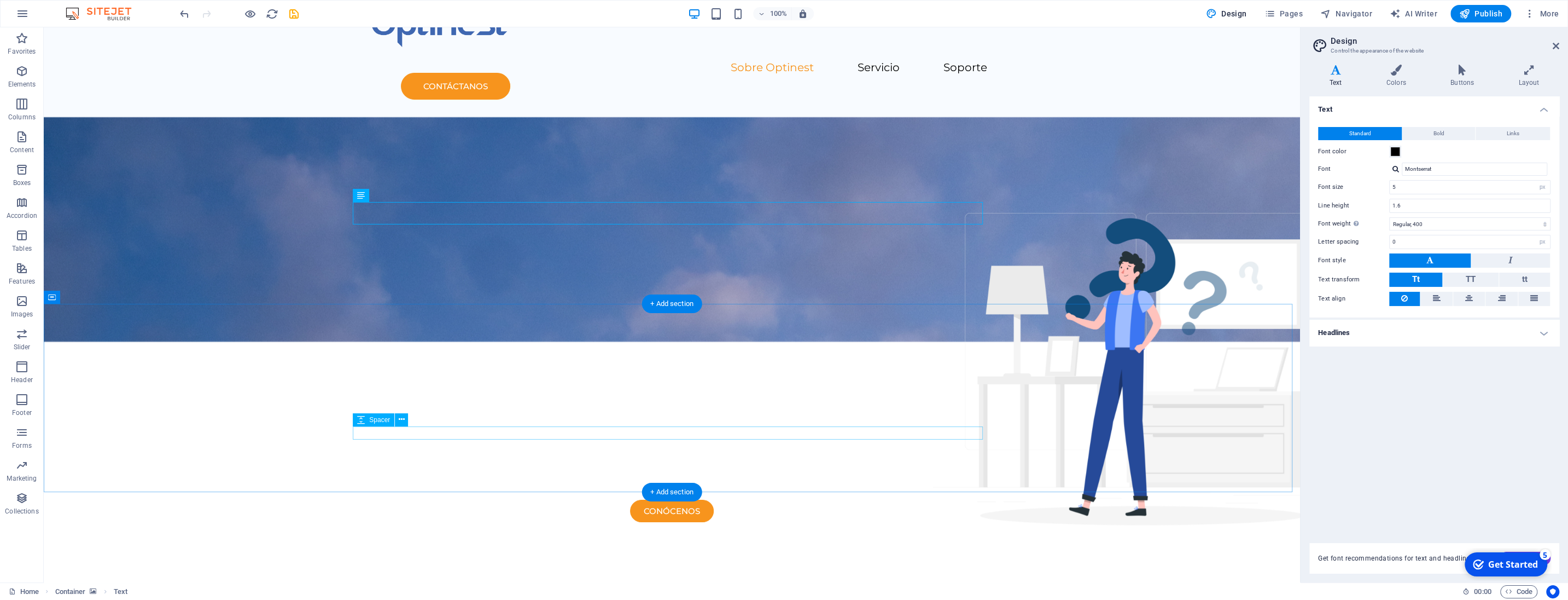
select select "px"
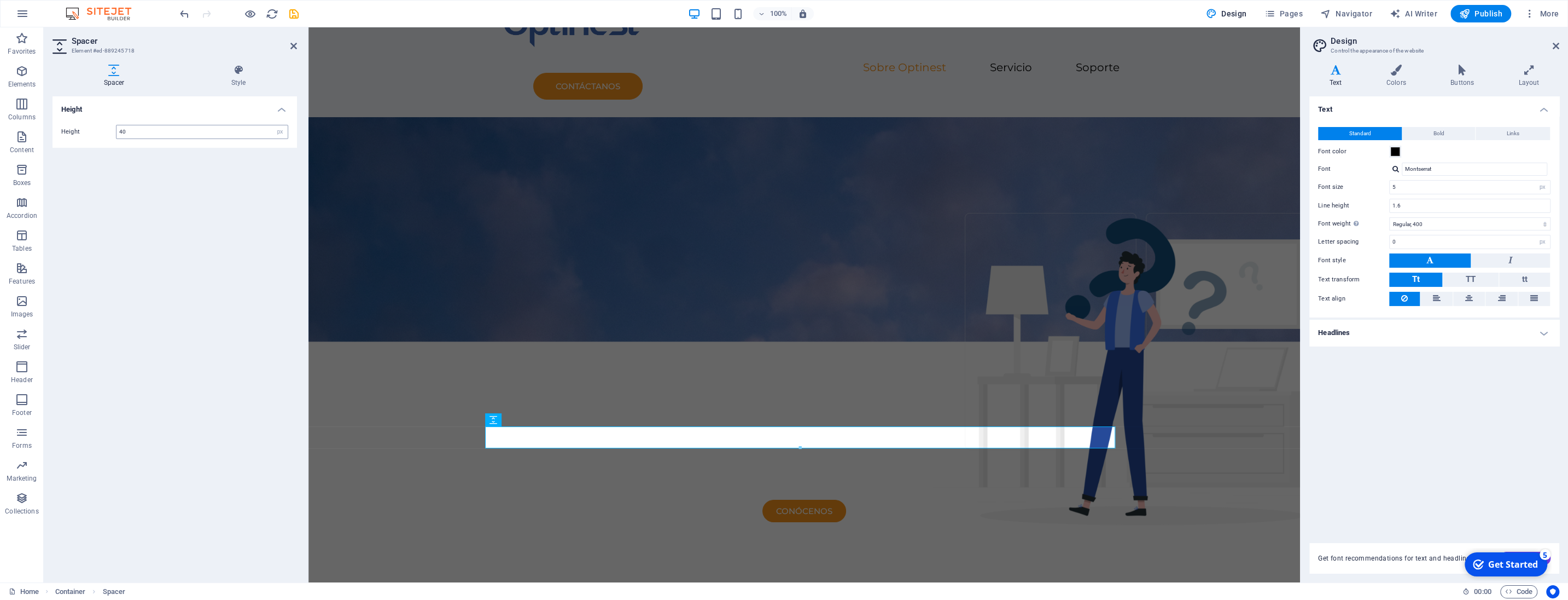
type input "4"
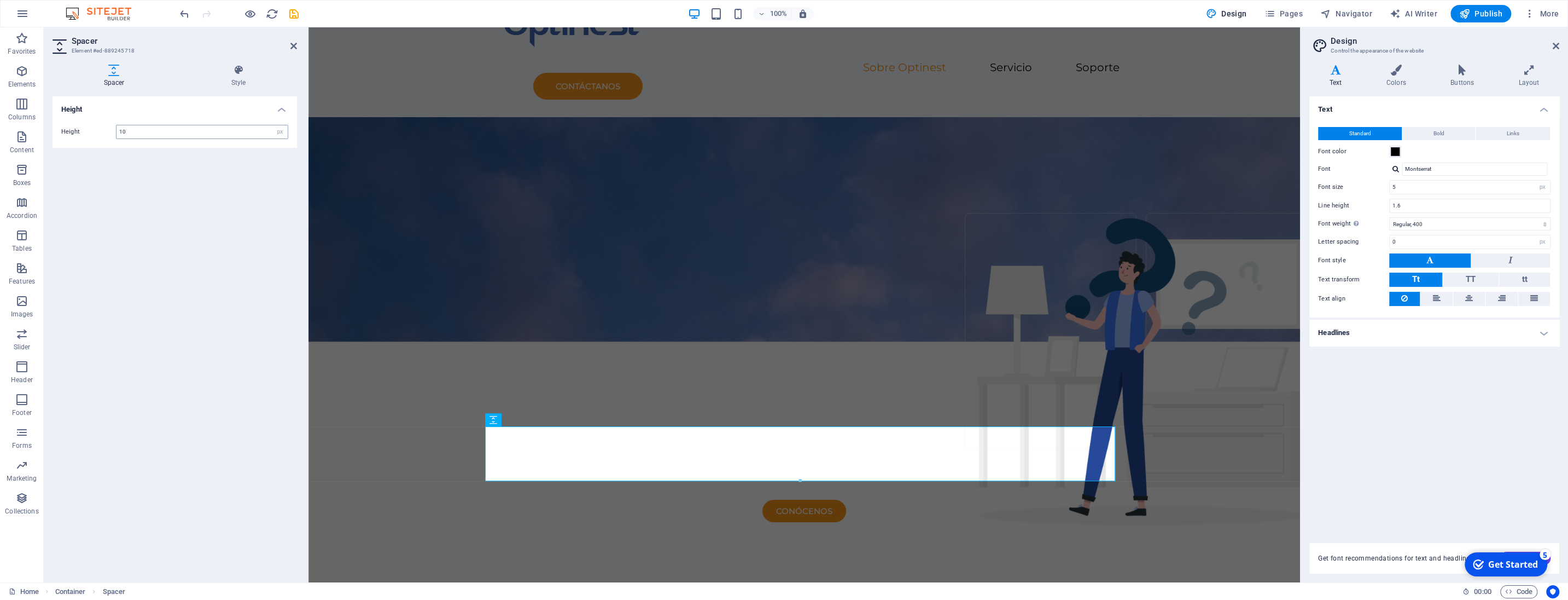
type input "1"
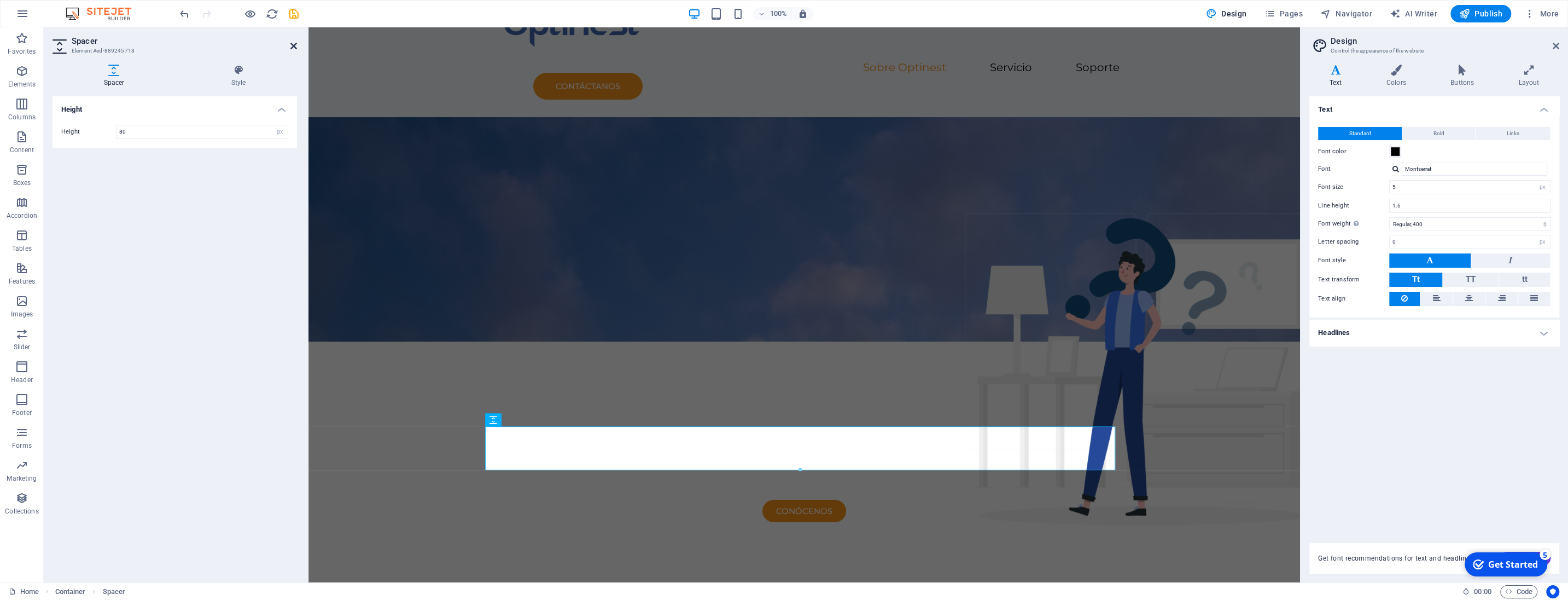
type input "80"
click at [291, 47] on icon at bounding box center [293, 46] width 7 height 9
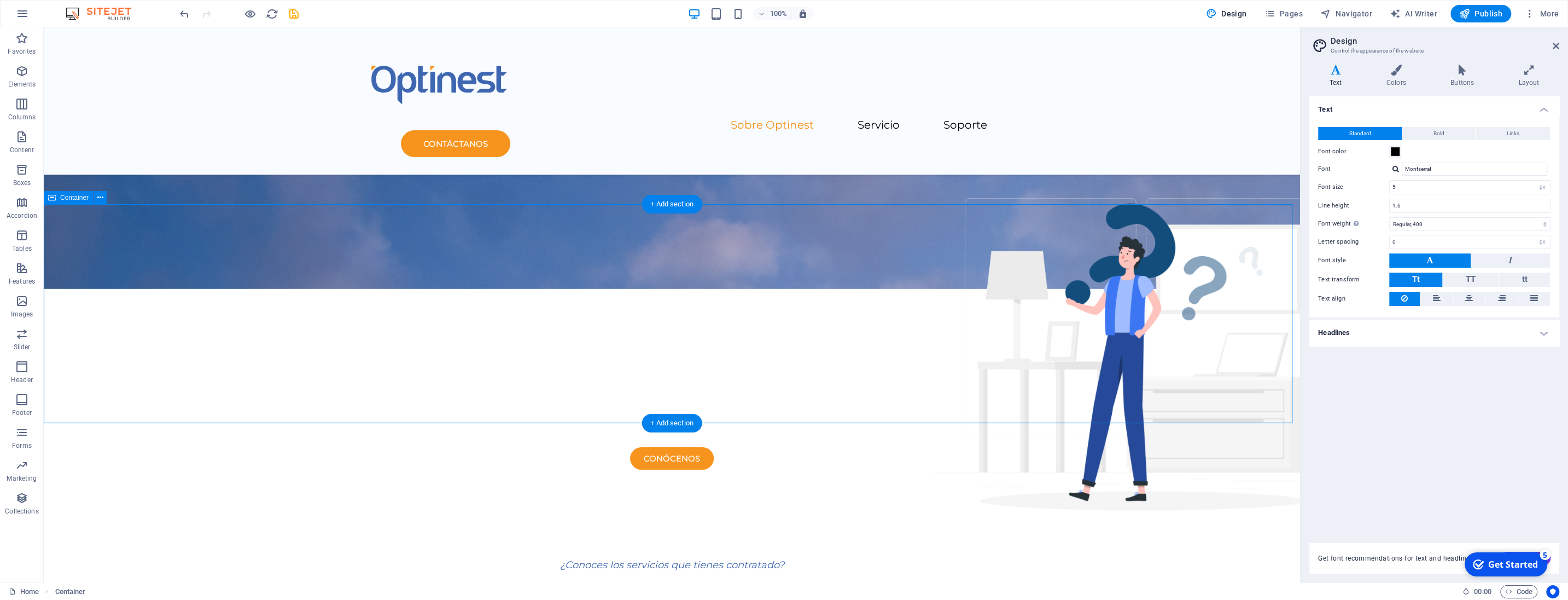
scroll to position [57, 0]
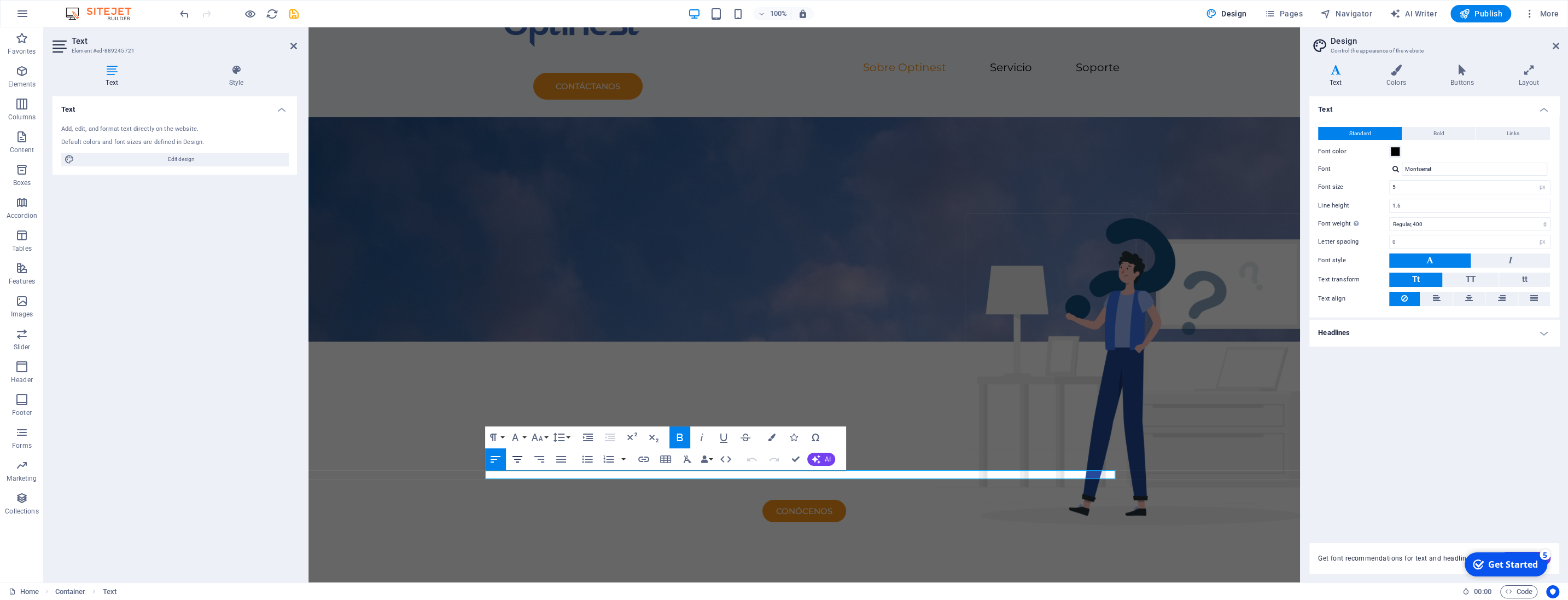
click at [519, 461] on icon "button" at bounding box center [518, 460] width 13 height 13
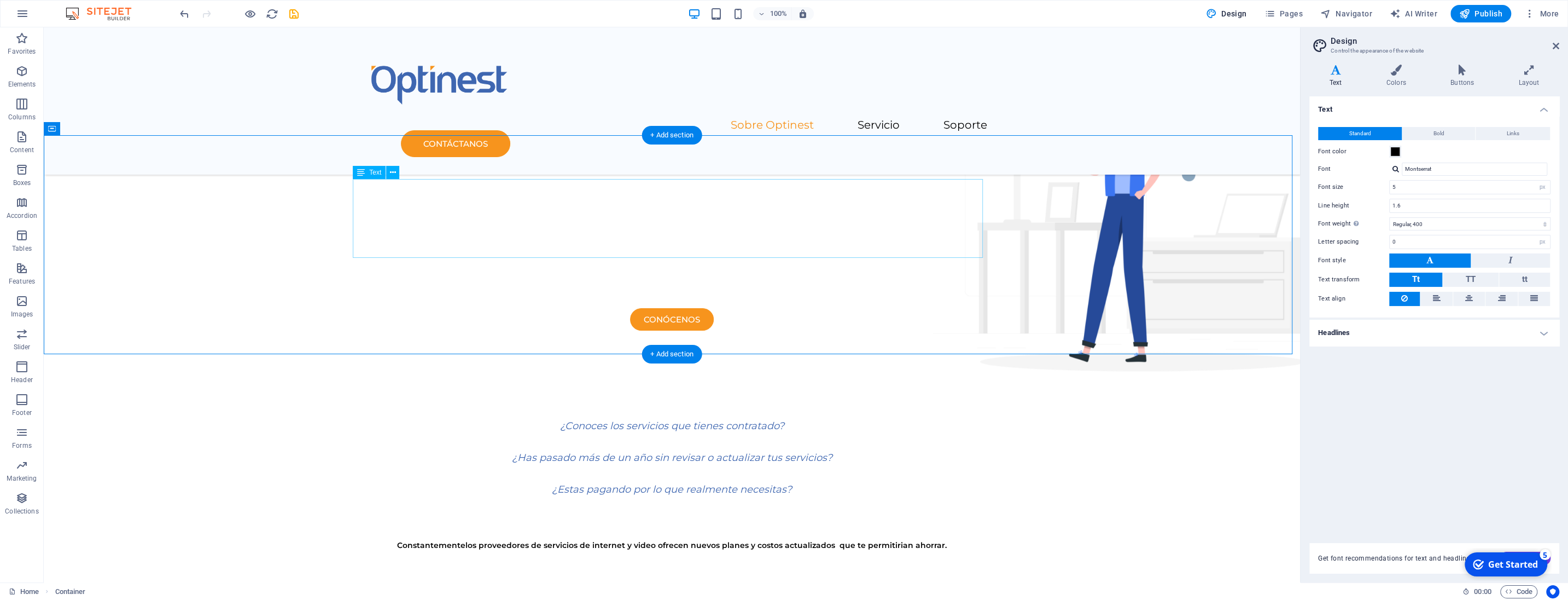
scroll to position [230, 0]
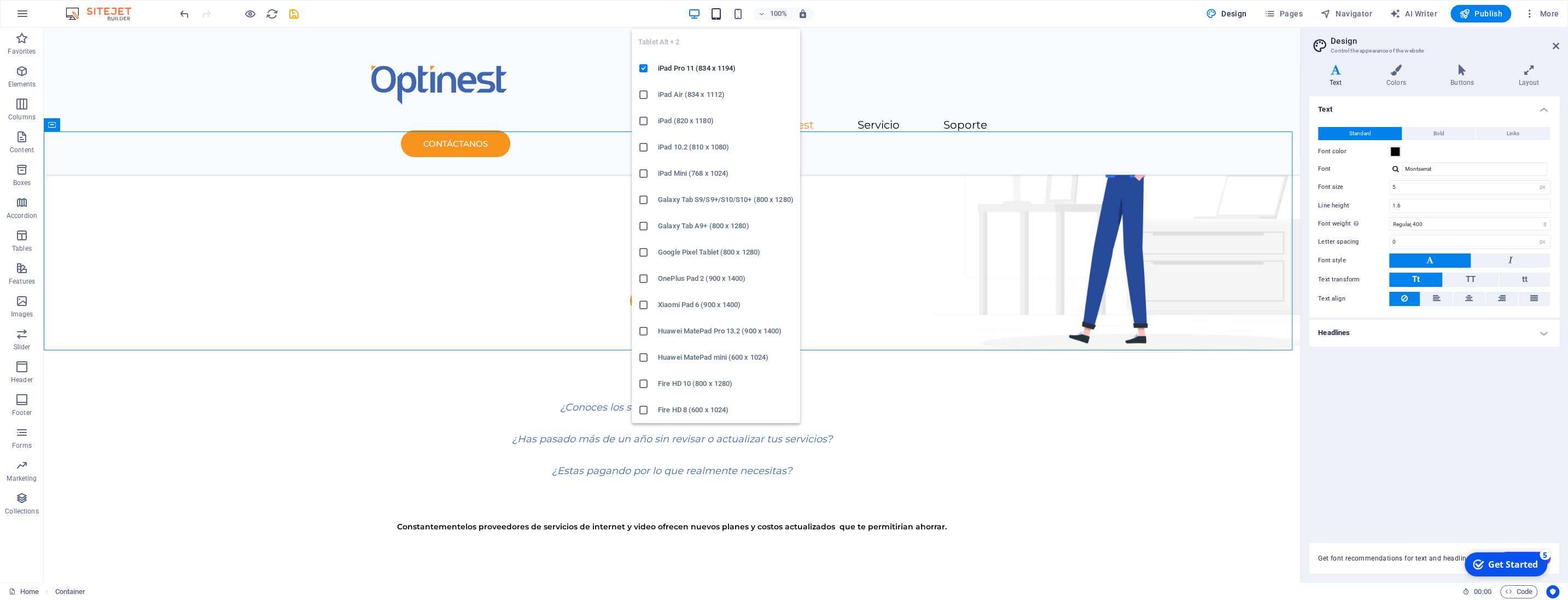
click at [716, 16] on icon "button" at bounding box center [715, 13] width 12 height 12
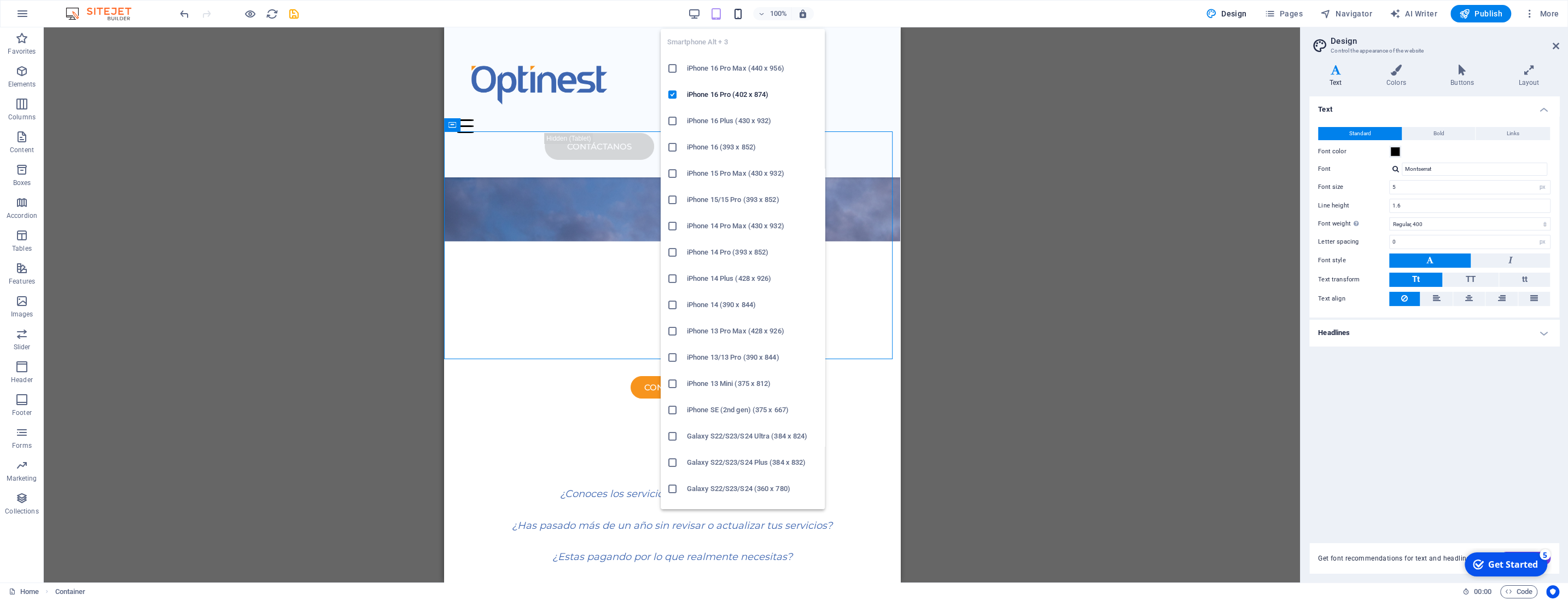
click at [741, 14] on icon "button" at bounding box center [737, 13] width 12 height 12
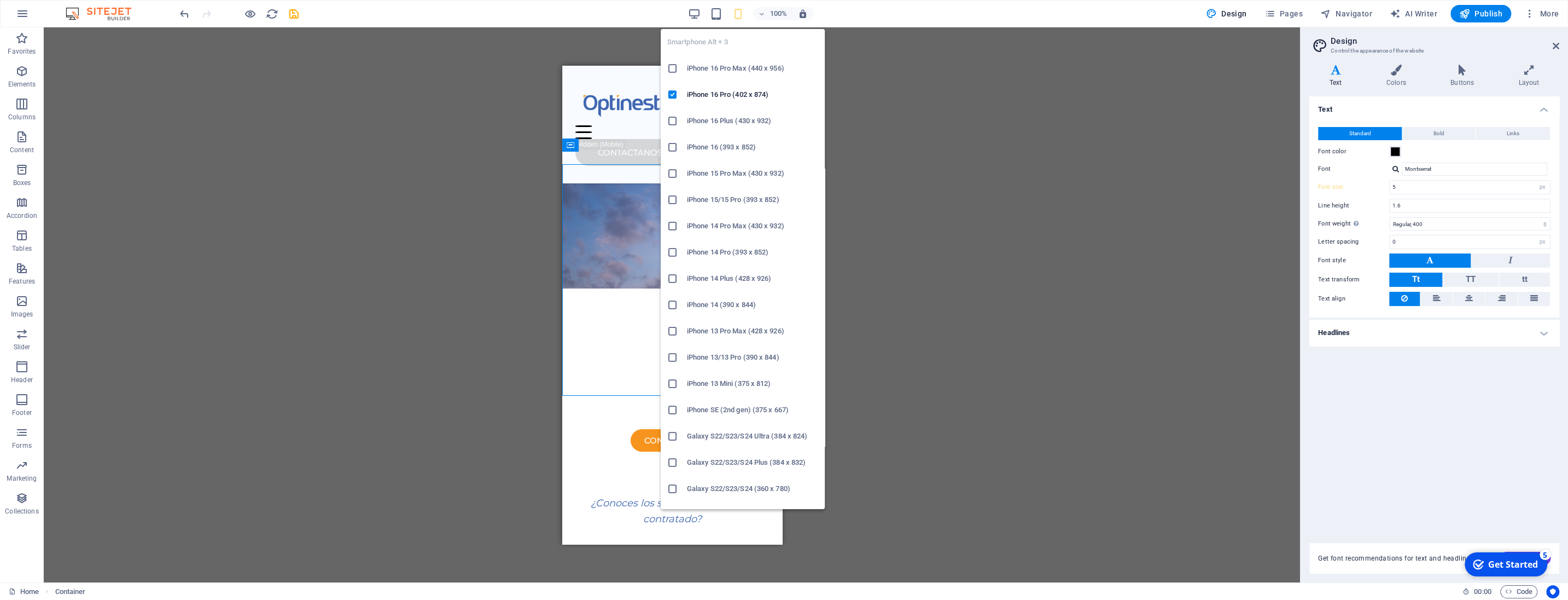
type input "18"
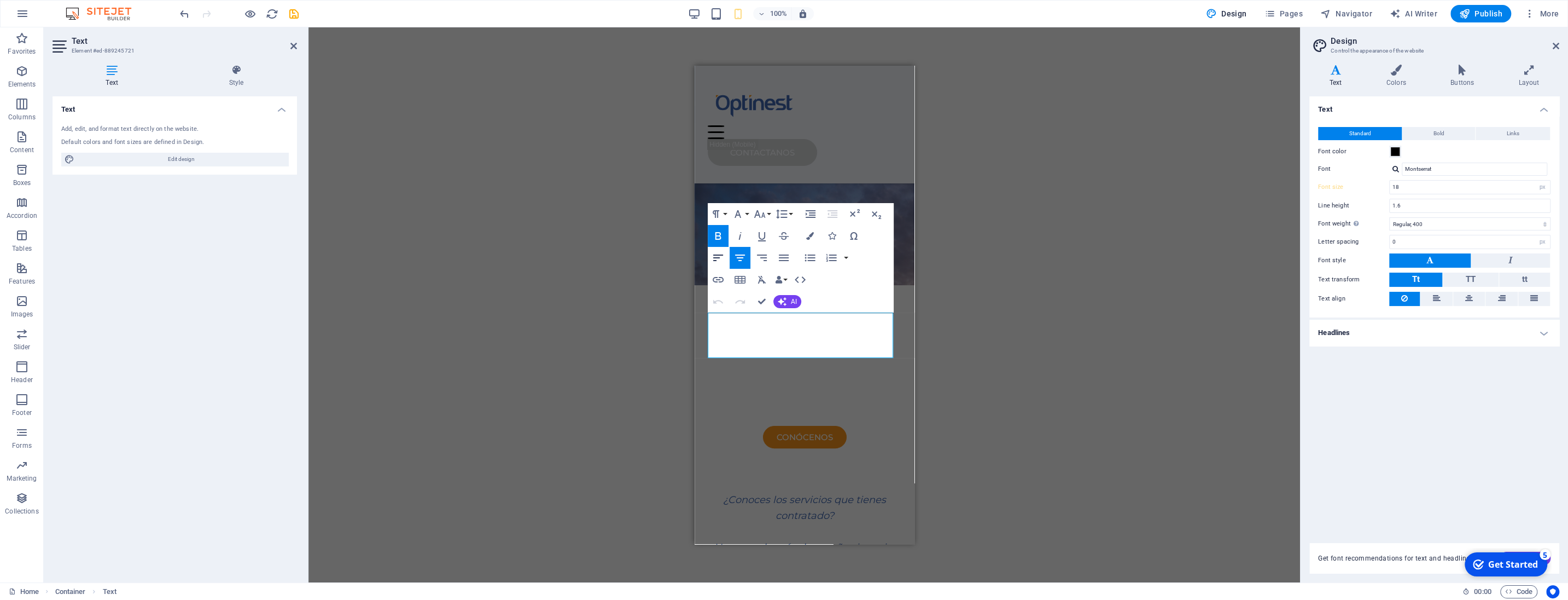
click at [721, 259] on icon "button" at bounding box center [718, 258] width 13 height 13
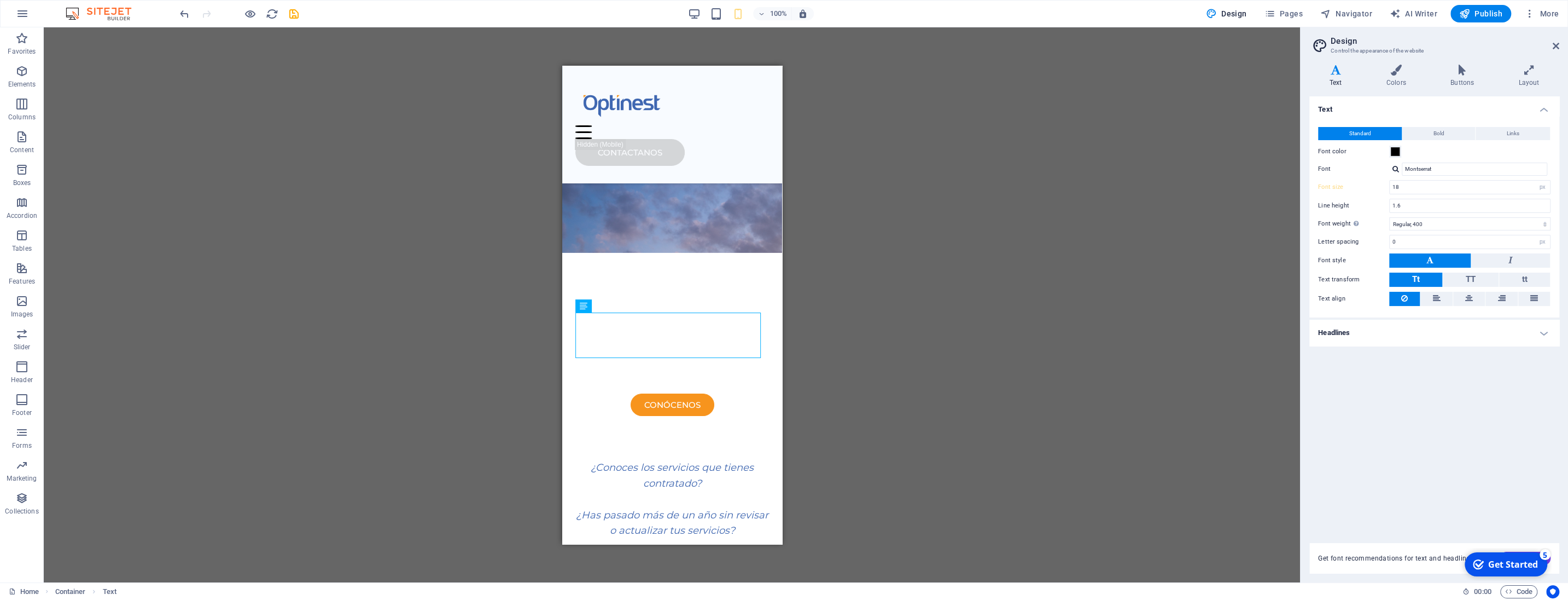
click at [865, 280] on div "H3 Container Menu Bar Logo Spacer Button Container HTML Container Text Spacer C…" at bounding box center [672, 305] width 1257 height 555
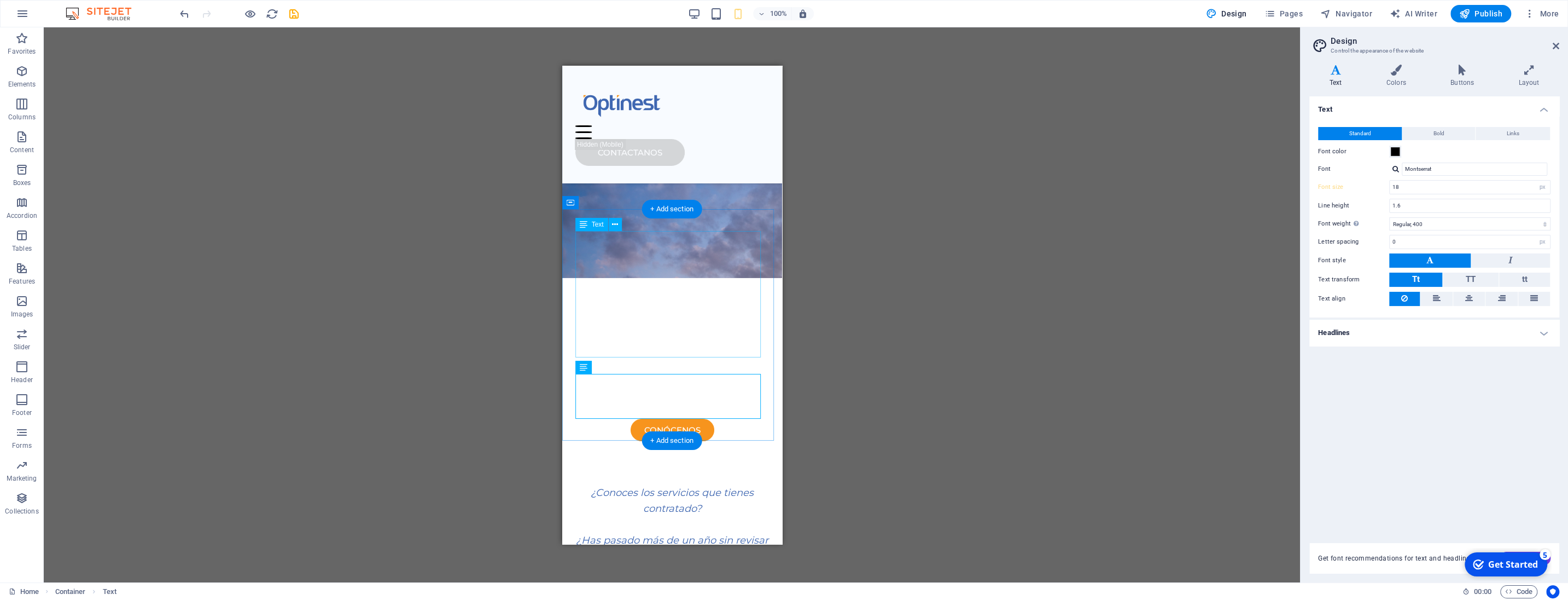
scroll to position [230, 0]
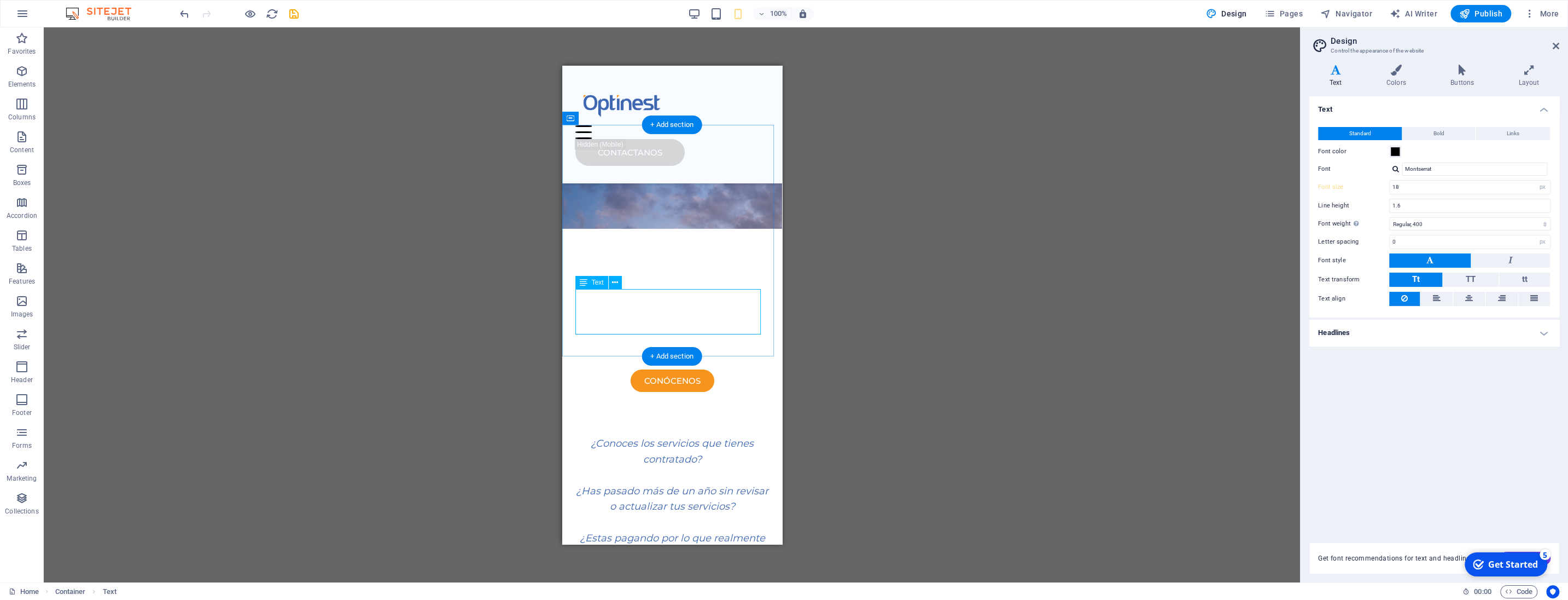
click at [680, 578] on div "Constantemente los proveedores de servicios de internet y video ofrecen nuevos …" at bounding box center [671, 595] width 194 height 34
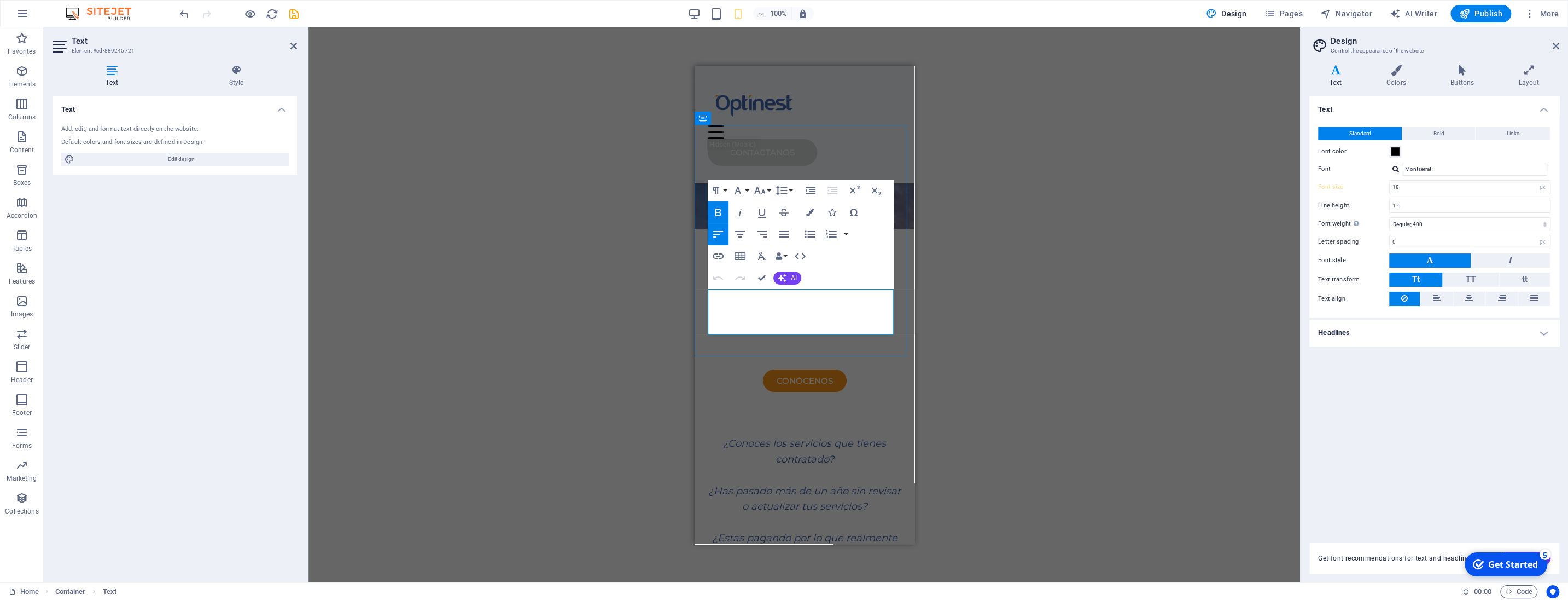
click at [743, 580] on strong "los proveedores de servicios de internet y video ofrecen nuevos planes y costos…" at bounding box center [805, 596] width 195 height 32
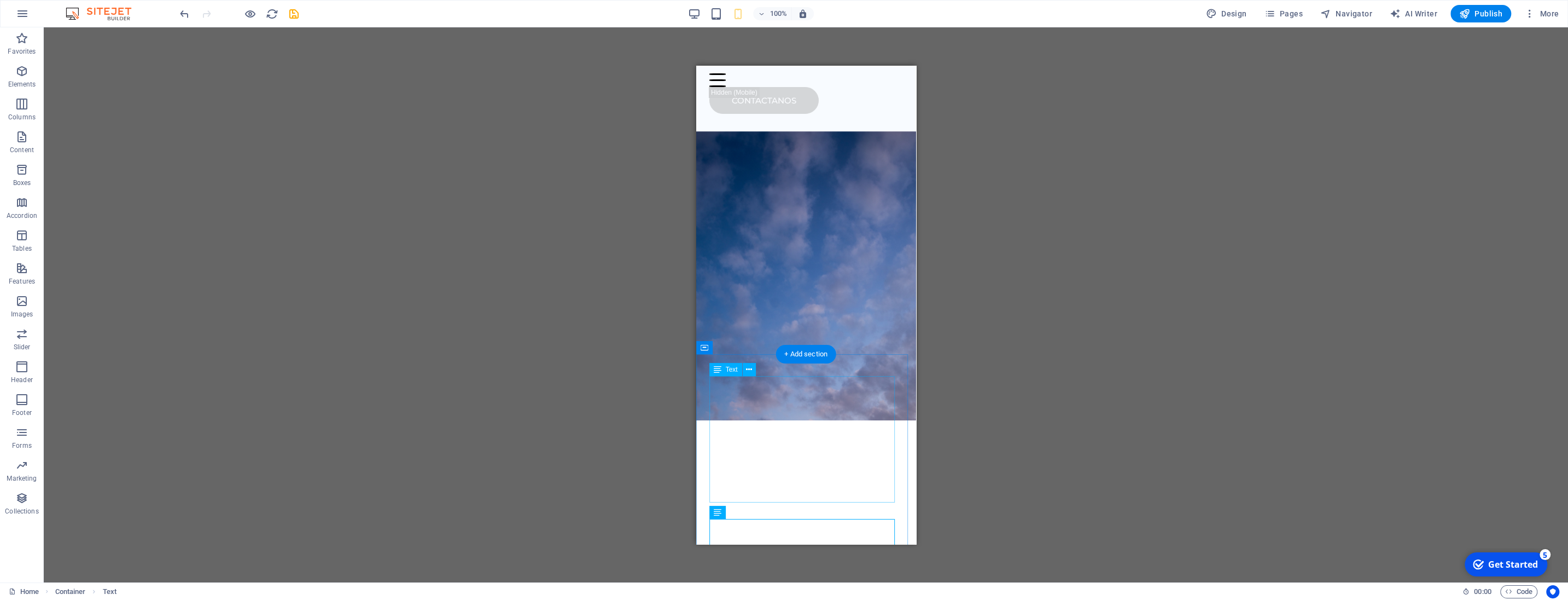
scroll to position [115, 0]
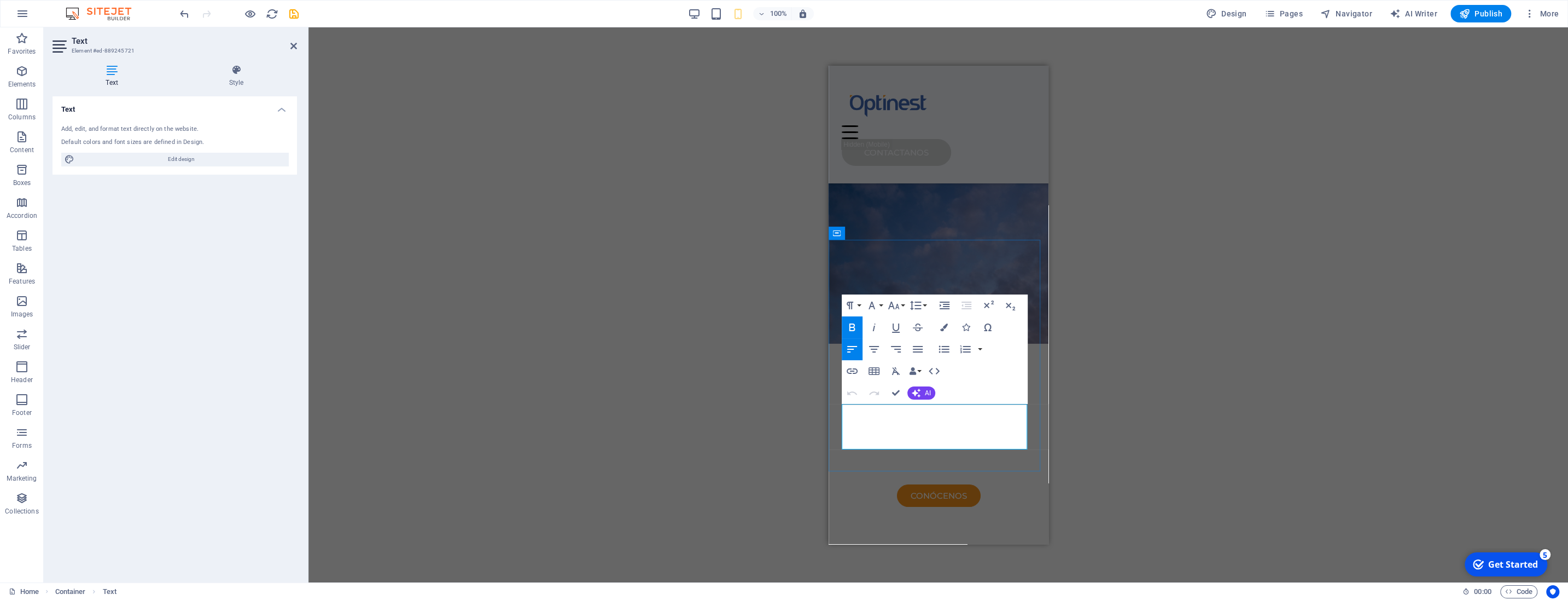
click at [941, 327] on icon "button" at bounding box center [944, 327] width 8 height 8
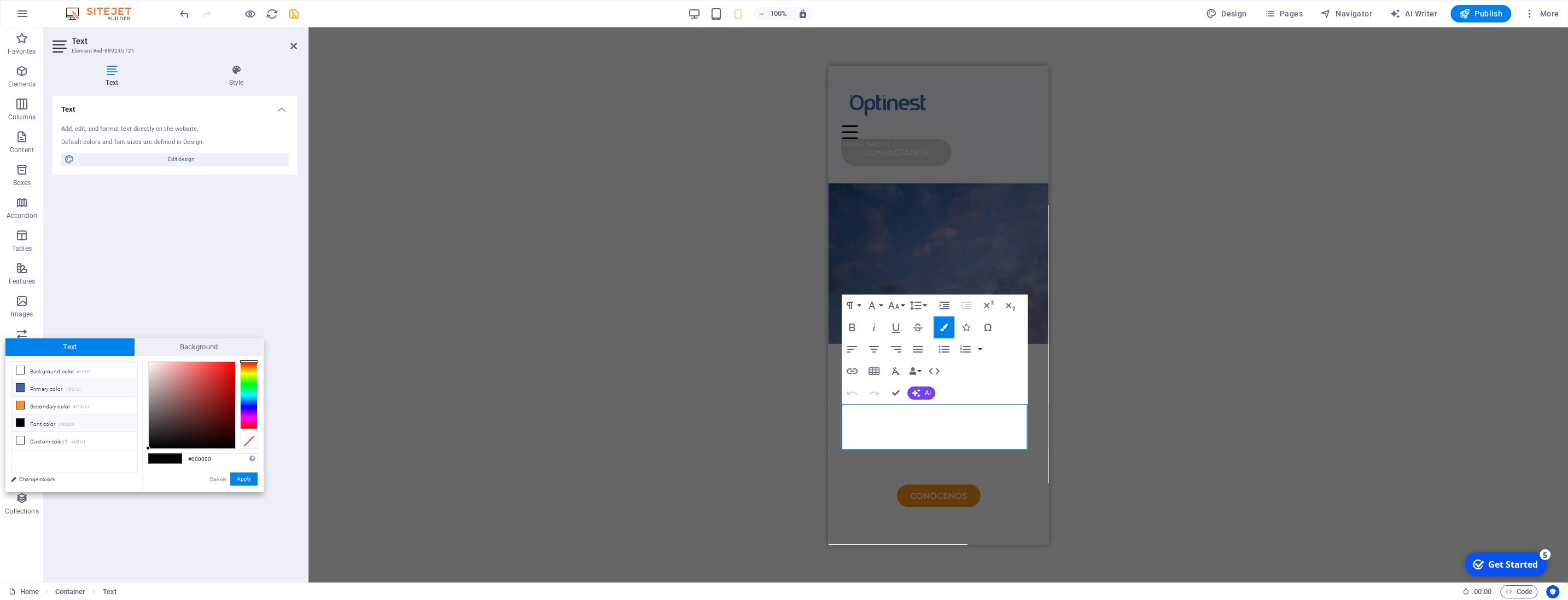
click at [20, 388] on icon at bounding box center [20, 387] width 8 height 8
type input "#3f67b1"
click at [250, 477] on button "Apply" at bounding box center [244, 479] width 28 height 13
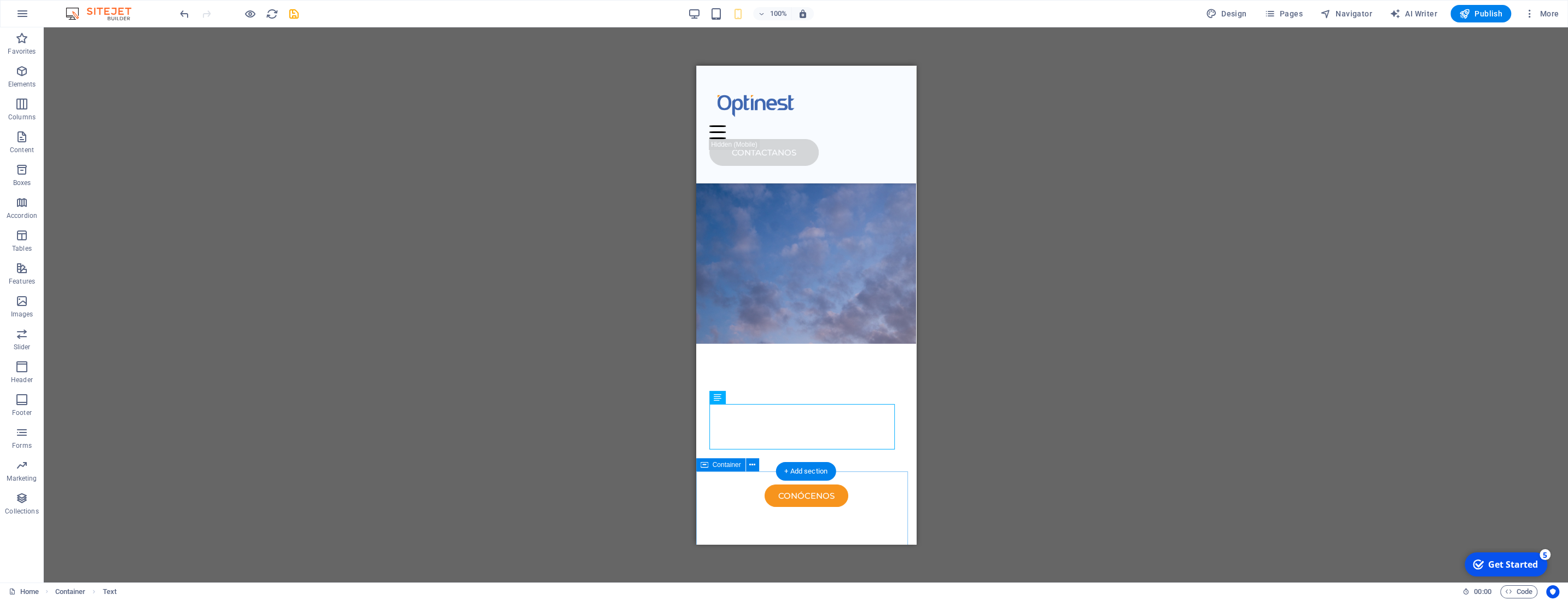
click at [751, 235] on icon at bounding box center [752, 233] width 6 height 11
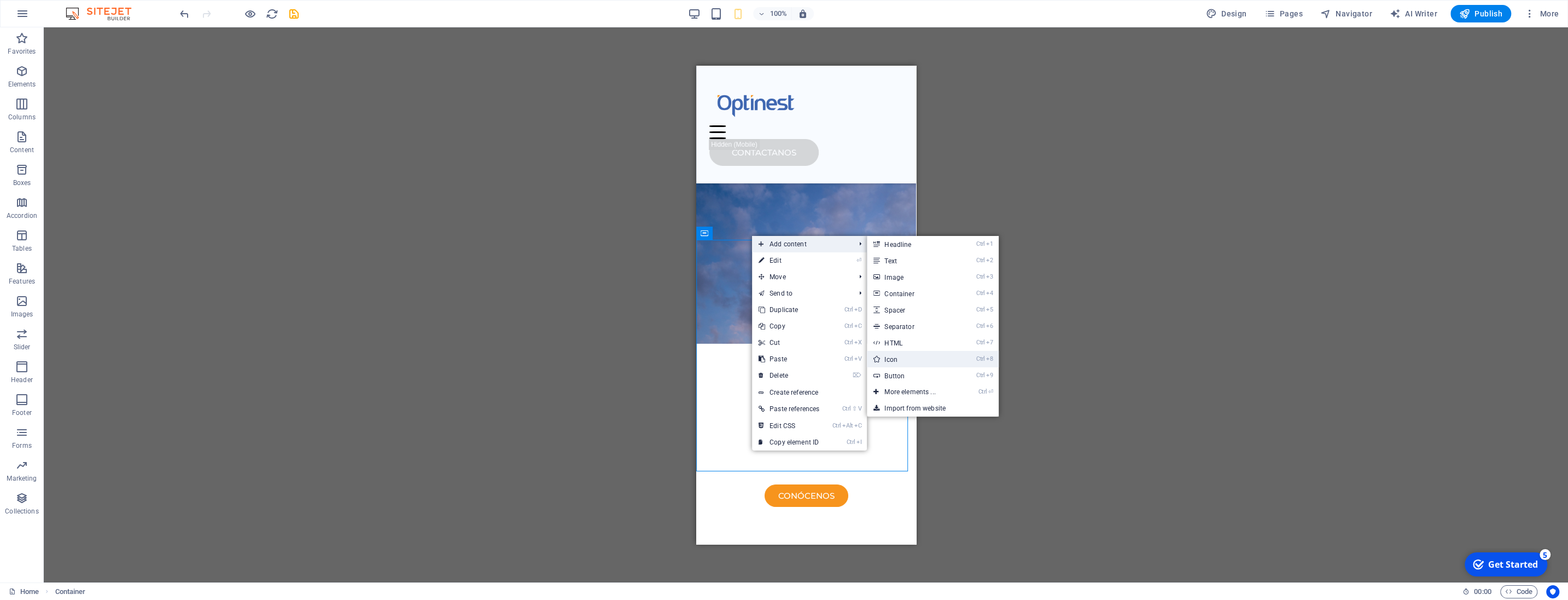
click at [888, 356] on link "Ctrl 8 Icon" at bounding box center [912, 358] width 90 height 16
select select "xMidYMid"
select select "px"
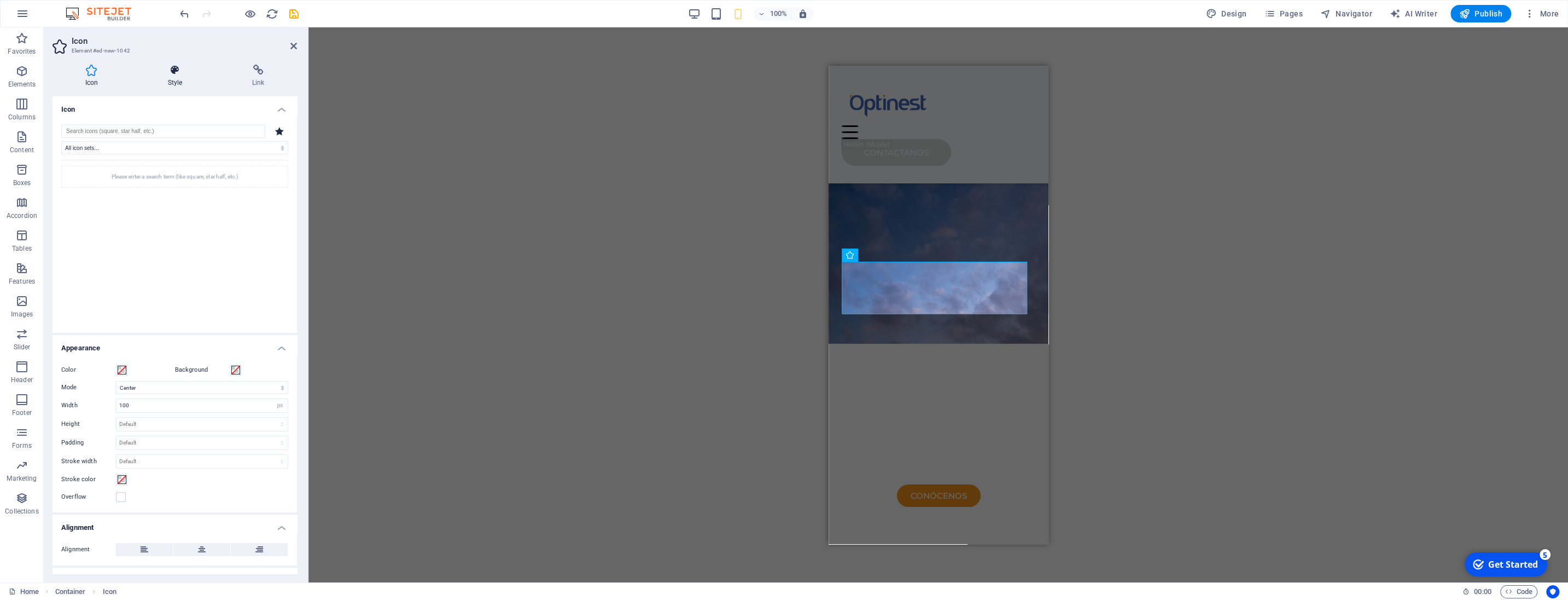
click at [177, 75] on icon at bounding box center [175, 70] width 80 height 11
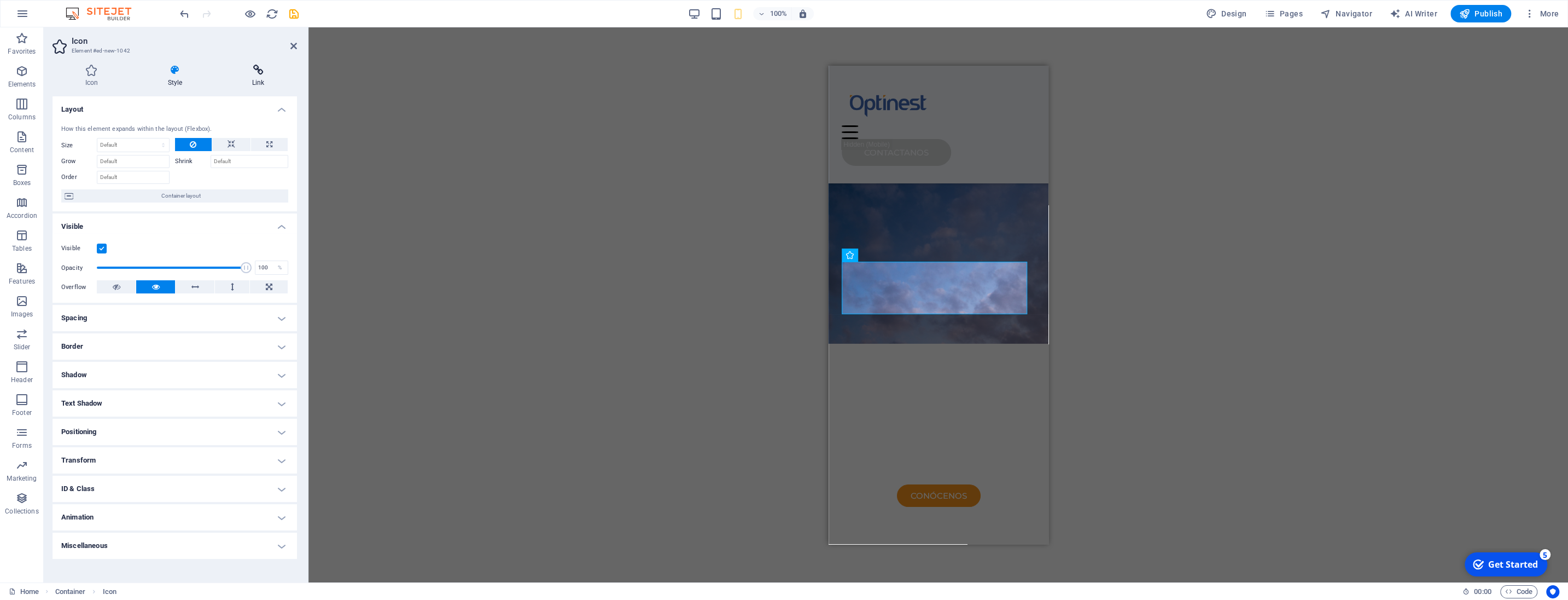
click at [258, 71] on icon at bounding box center [258, 70] width 77 height 11
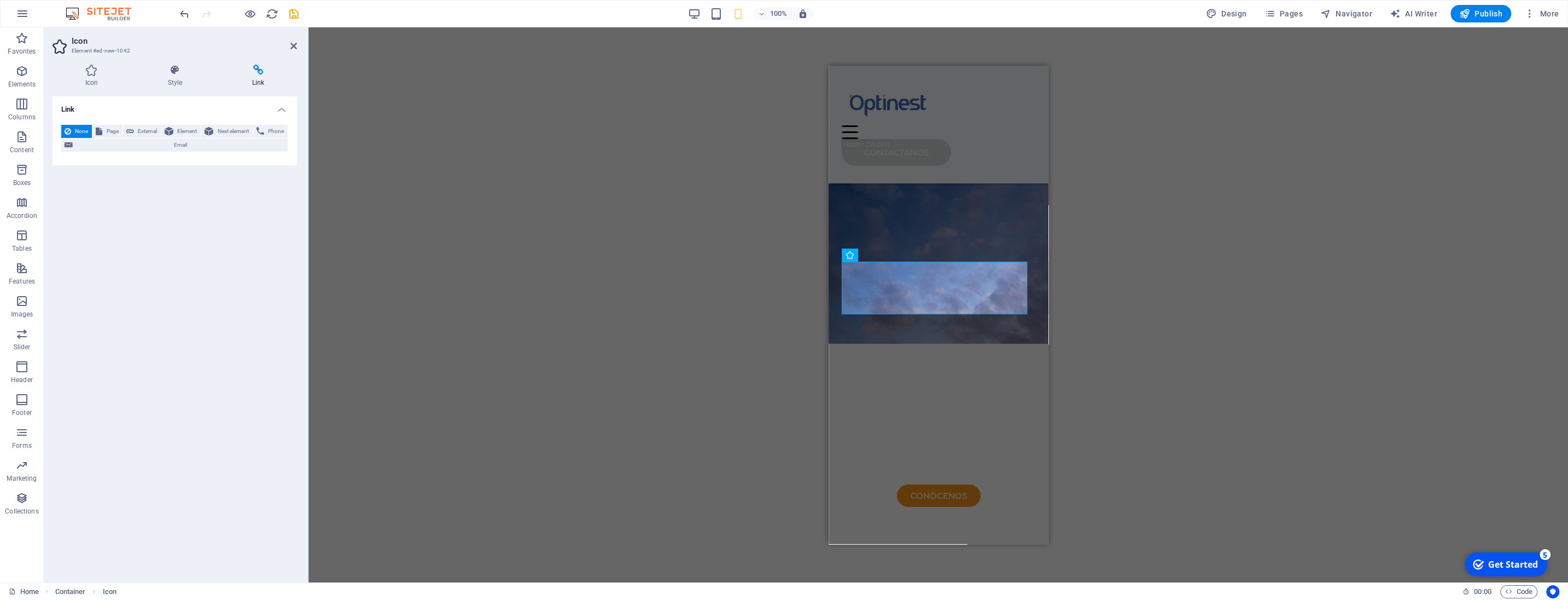
click at [183, 64] on div "Icon Style Link Icon All icon sets... IcoFont Ionicons FontAwesome Brands FontA…" at bounding box center [175, 318] width 262 height 526
click at [168, 75] on icon at bounding box center [175, 70] width 80 height 11
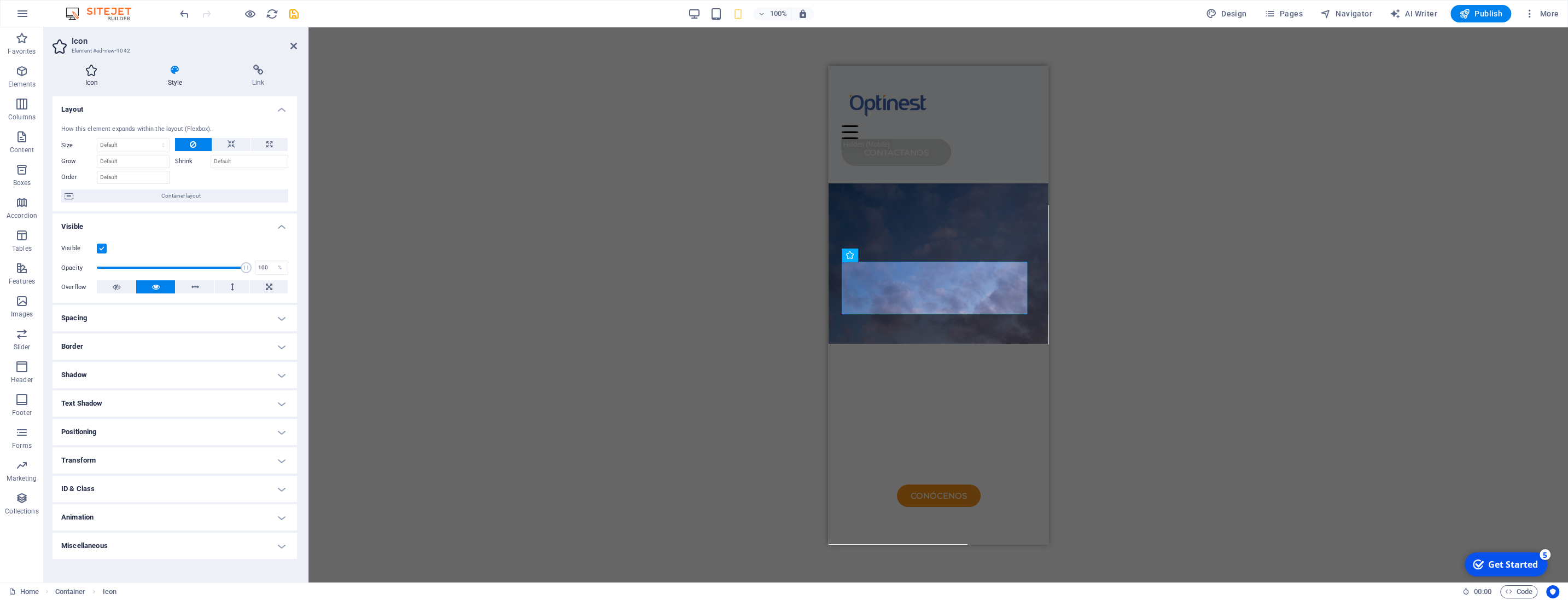
click at [92, 78] on h4 "Icon" at bounding box center [94, 76] width 82 height 23
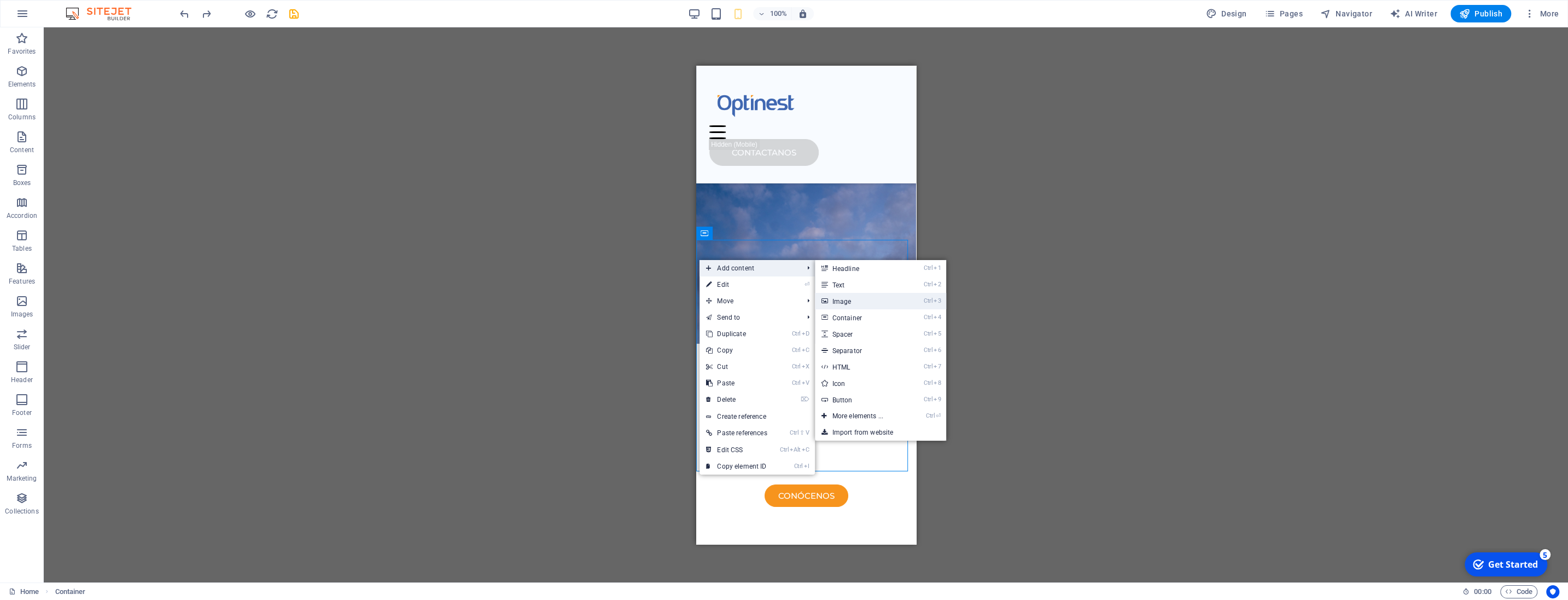
click at [855, 300] on link "Ctrl 3 Image" at bounding box center [859, 300] width 90 height 16
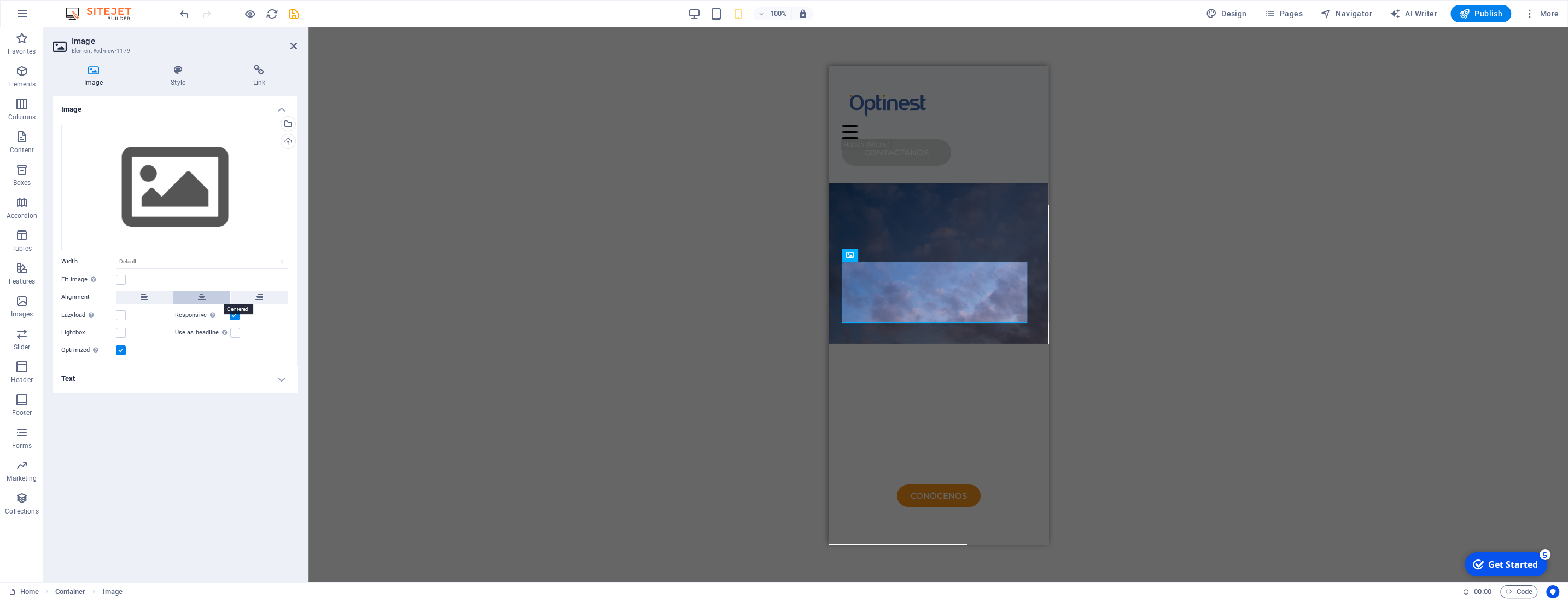
click at [200, 296] on icon at bounding box center [201, 297] width 8 height 13
click at [163, 295] on button at bounding box center [144, 297] width 57 height 13
click at [288, 122] on div "Select files from the file manager, stock photos, or upload file(s)" at bounding box center [286, 124] width 16 height 16
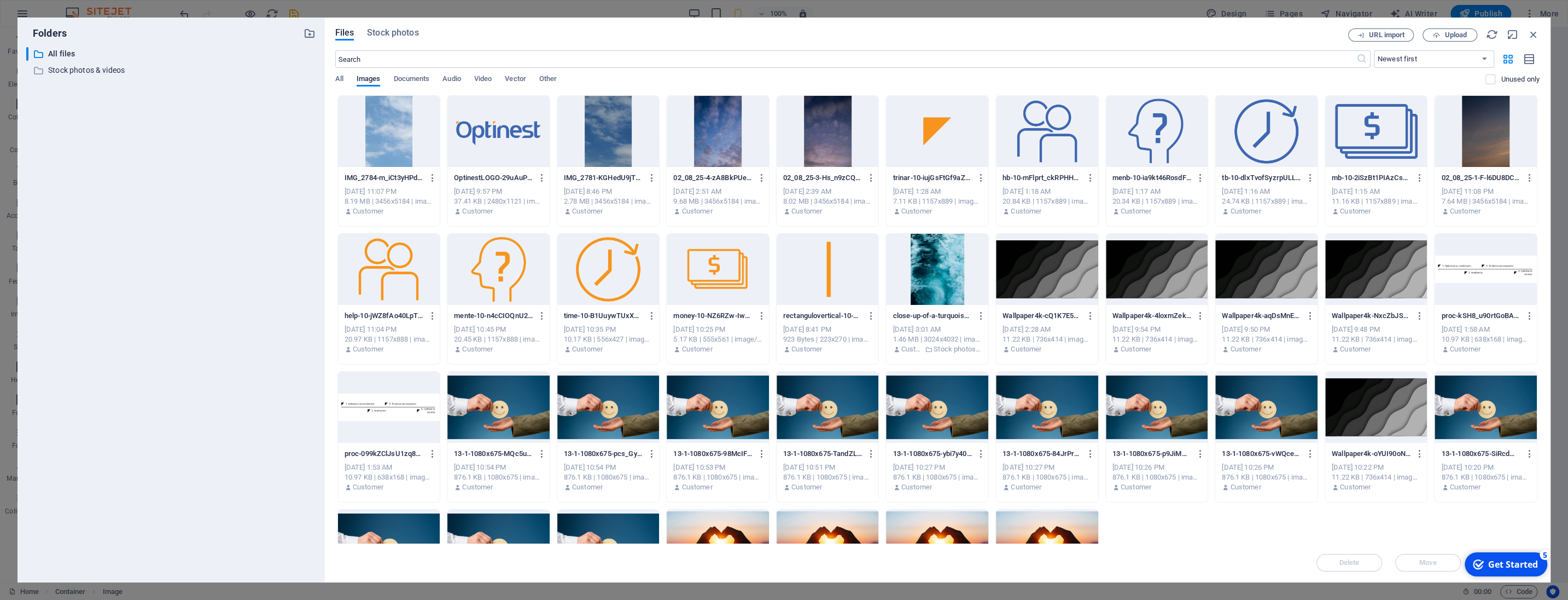
click at [824, 256] on div at bounding box center [827, 269] width 102 height 71
click at [840, 267] on div "1" at bounding box center [827, 269] width 102 height 71
click at [840, 267] on div at bounding box center [827, 269] width 102 height 71
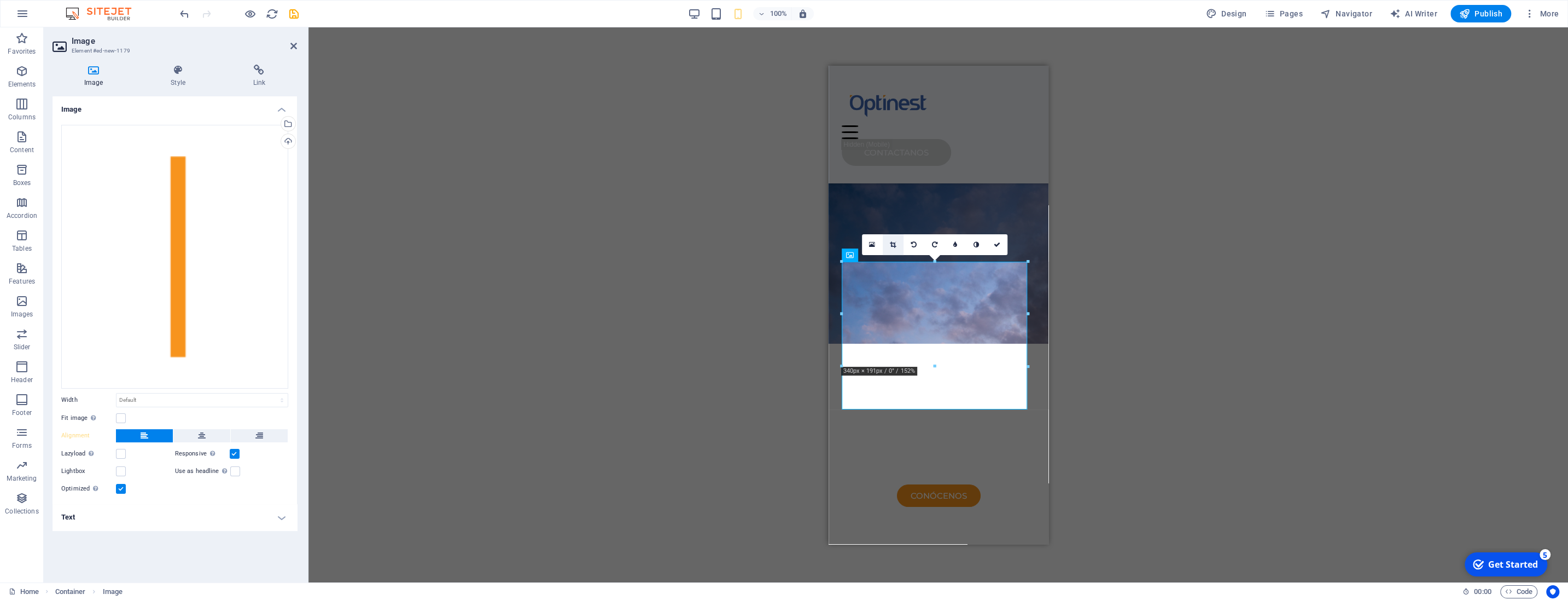
click at [892, 244] on icon at bounding box center [893, 245] width 6 height 7
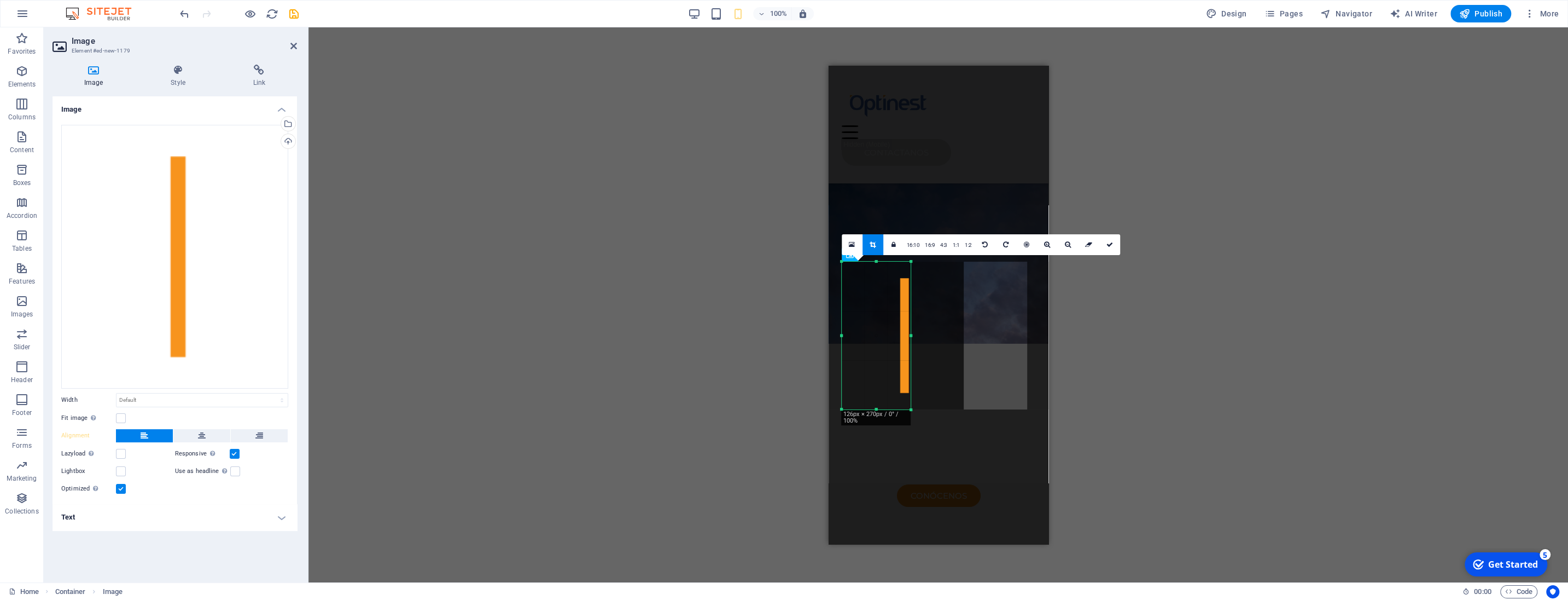
drag, startPoint x: 963, startPoint y: 335, endPoint x: 909, endPoint y: 332, distance: 54.1
click at [909, 332] on div at bounding box center [911, 335] width 4 height 148
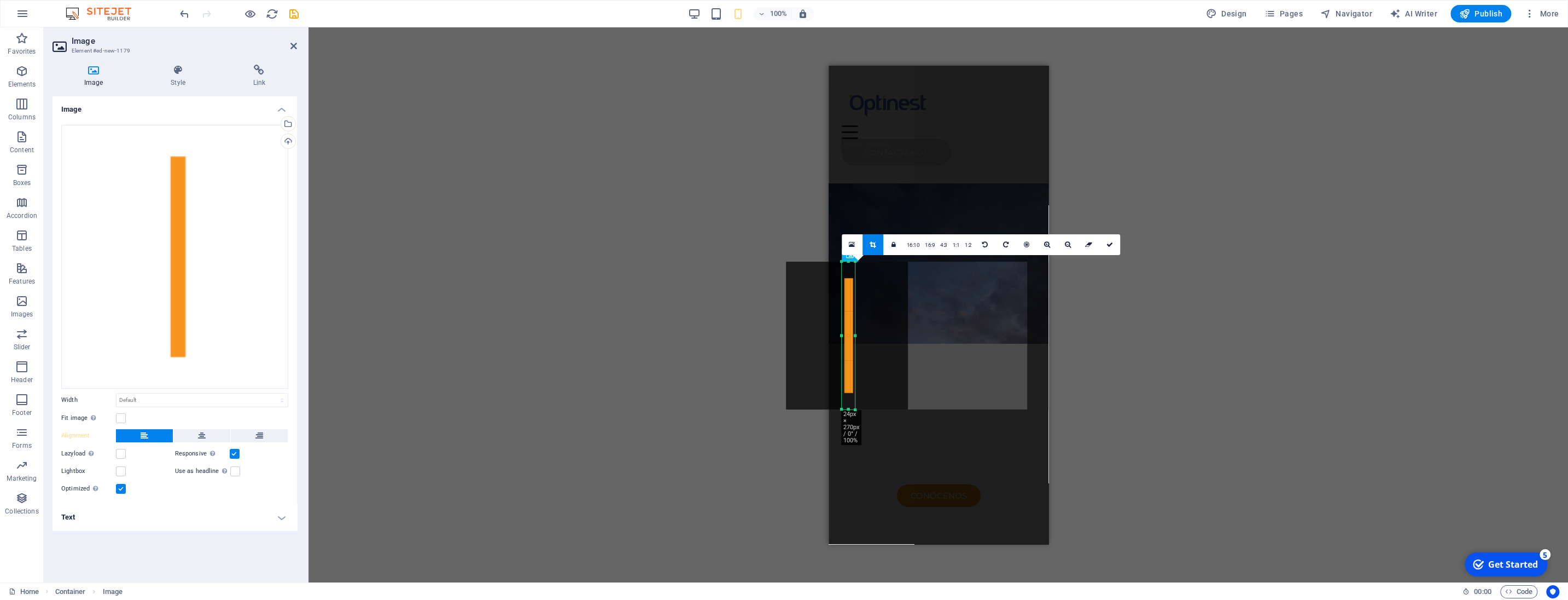
drag, startPoint x: 841, startPoint y: 336, endPoint x: 897, endPoint y: 332, distance: 56.1
click at [855, 332] on div "180 170 160 150 140 130 120 110 100 90 80 70 60 50 40 30 20 10 0 -10 -20 -30 -4…" at bounding box center [848, 335] width 13 height 148
drag, startPoint x: 849, startPoint y: 408, endPoint x: 849, endPoint y: 394, distance: 14.0
click at [849, 394] on div at bounding box center [848, 395] width 13 height 4
drag, startPoint x: 848, startPoint y: 262, endPoint x: 851, endPoint y: 276, distance: 14.3
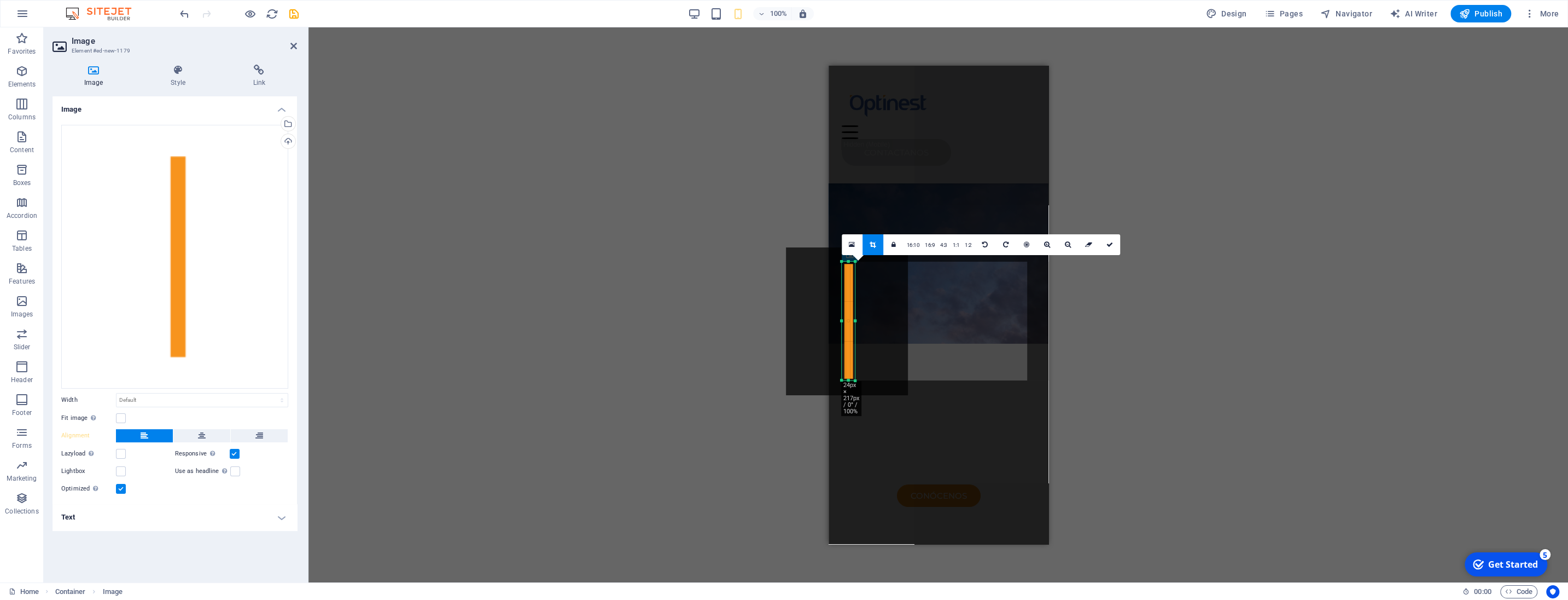
click at [851, 276] on div "180 170 160 150 140 130 120 110 100 90 80 70 60 50 40 30 20 10 0 -10 -20 -30 -4…" at bounding box center [848, 321] width 13 height 118
click at [1107, 243] on icon at bounding box center [1109, 245] width 7 height 7
type input "24"
select select "px"
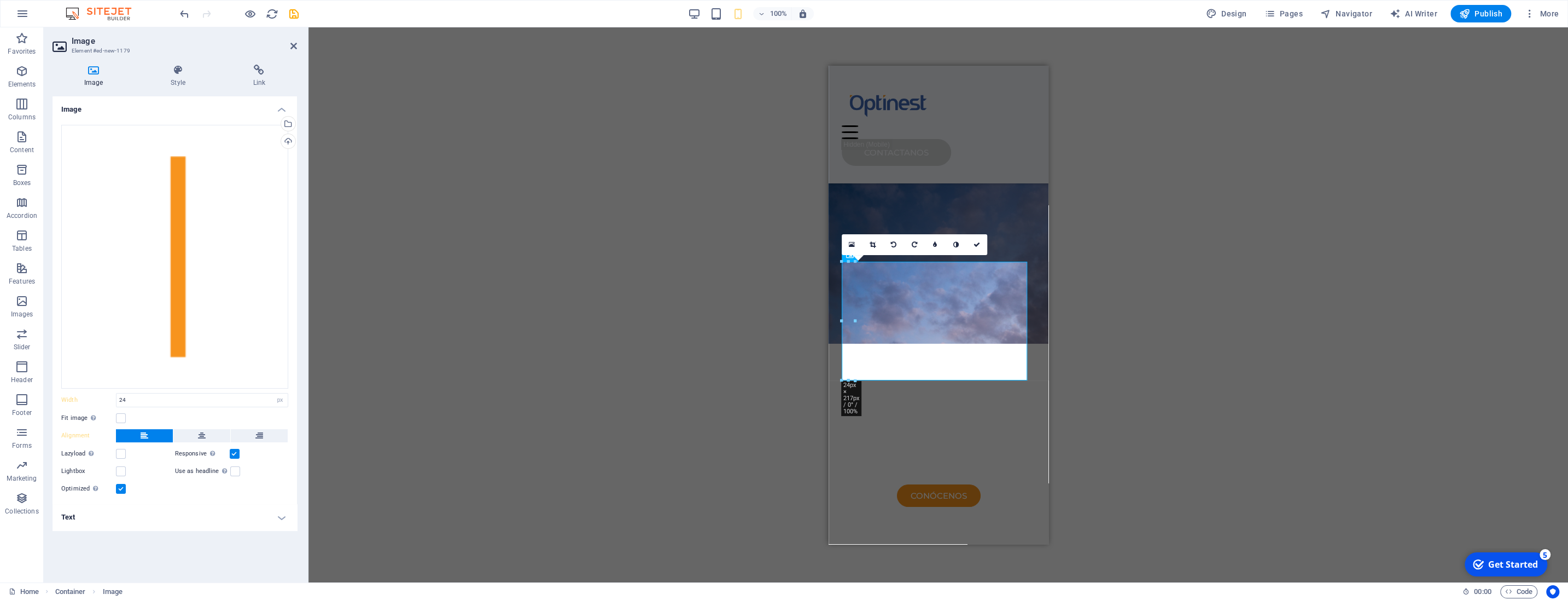
click at [235, 456] on label at bounding box center [235, 454] width 10 height 10
click at [0, 0] on input "Responsive Automatically load retina image and smartphone optimized sizes." at bounding box center [0, 0] width 0 height 0
click at [235, 456] on label at bounding box center [235, 454] width 10 height 10
click at [0, 0] on input "Responsive Automatically load retina image and smartphone optimized sizes." at bounding box center [0, 0] width 0 height 0
click at [978, 246] on icon at bounding box center [976, 245] width 7 height 7
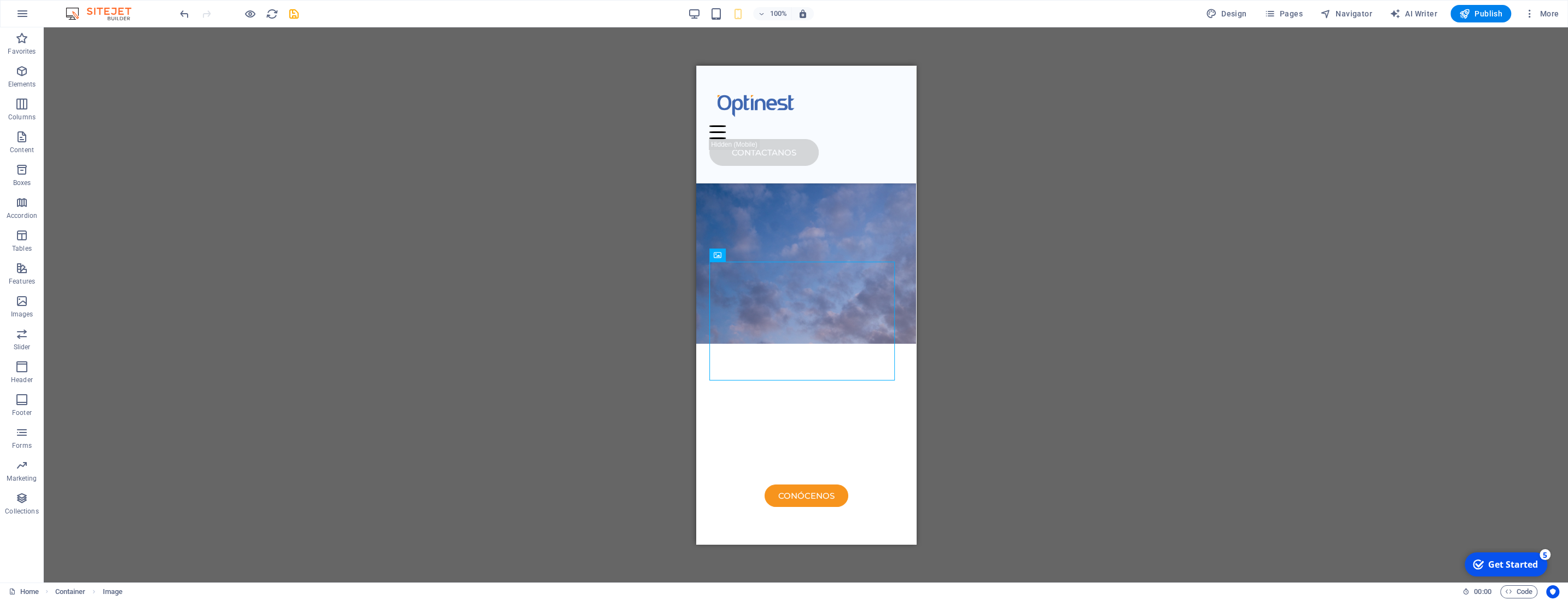
click at [956, 269] on div "H3 Container Menu Bar Logo Spacer Button Container HTML Container Text Spacer C…" at bounding box center [806, 305] width 1524 height 555
click at [744, 550] on figure at bounding box center [805, 610] width 194 height 118
select select "px"
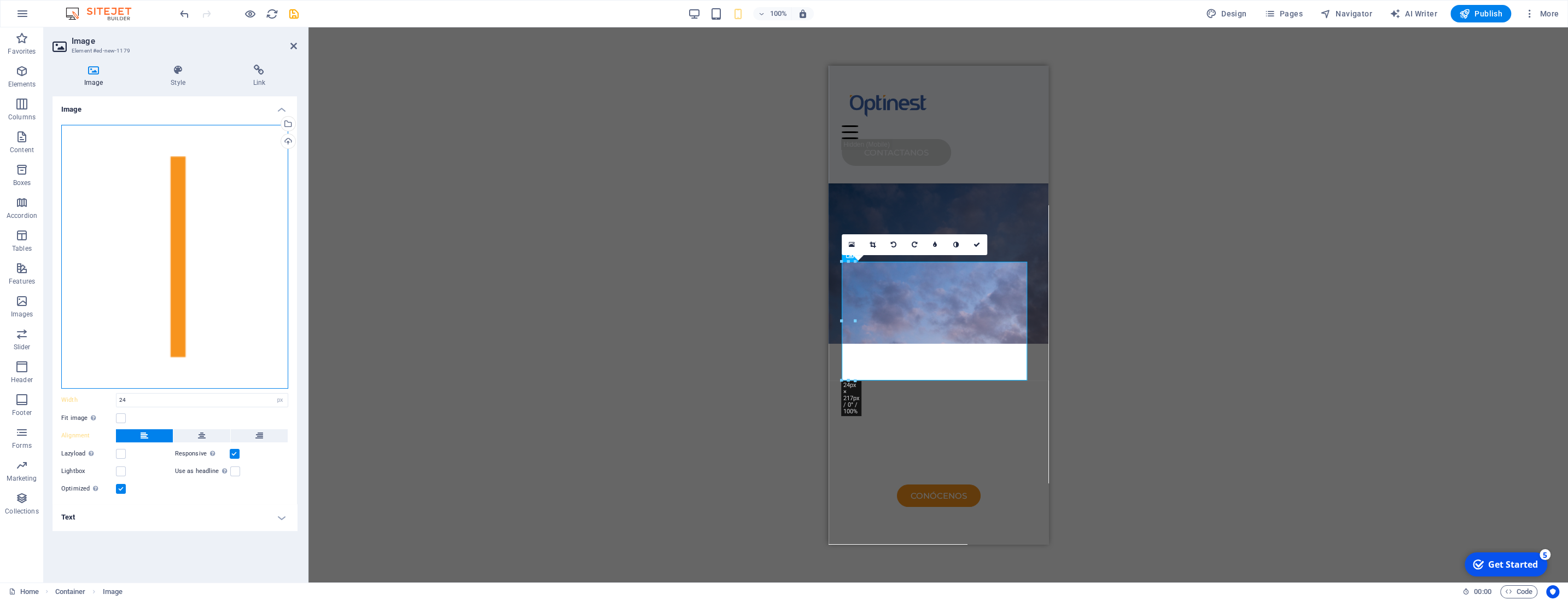
click at [174, 232] on div "Drag files here, click to choose files or select files from Files or our free s…" at bounding box center [175, 257] width 227 height 264
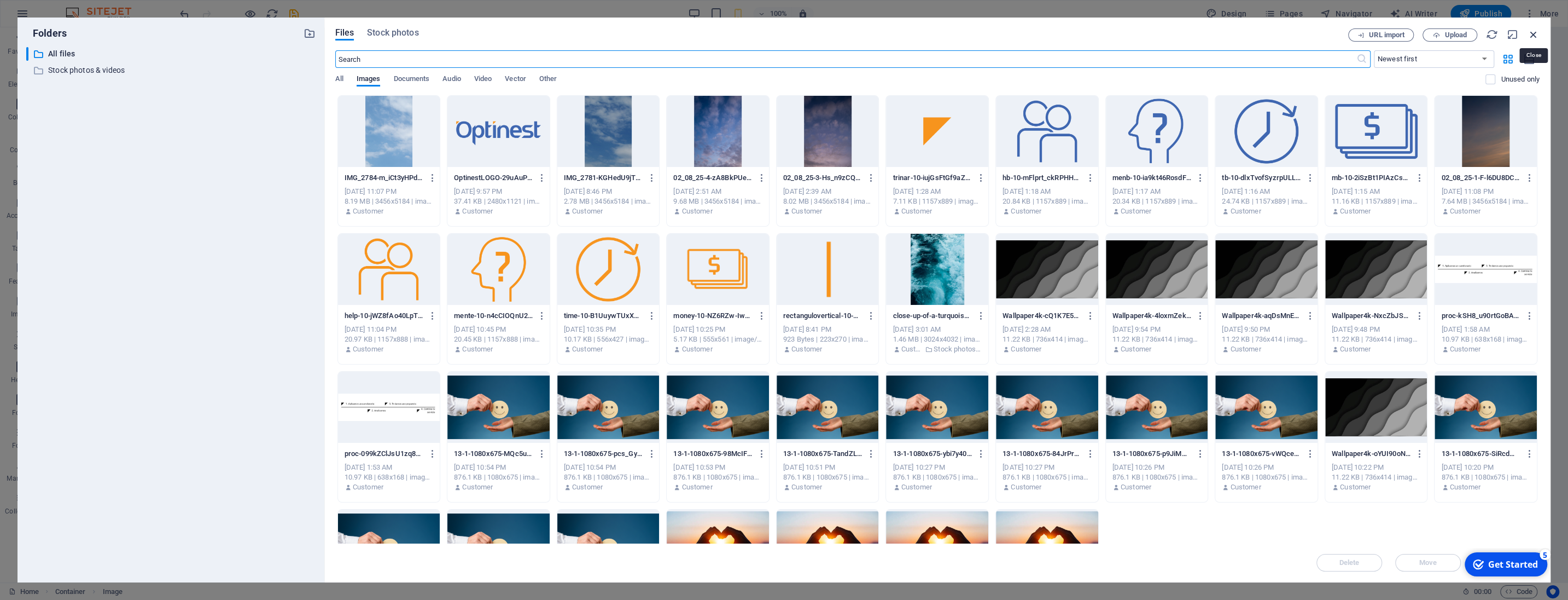
click at [1536, 33] on icon "button" at bounding box center [1534, 34] width 12 height 12
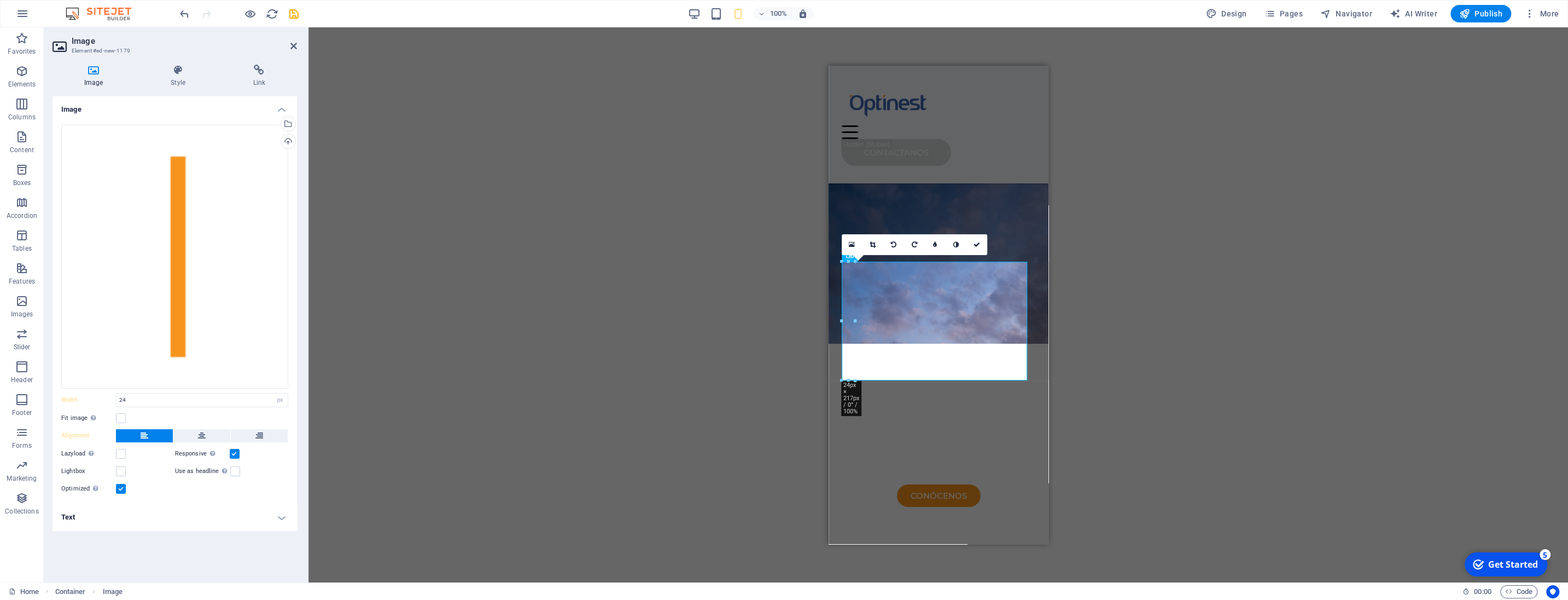
click at [1161, 261] on div "H3 Container Menu Bar Logo Spacer Button Container HTML Container Text Spacer C…" at bounding box center [938, 305] width 1260 height 555
click at [119, 418] on label at bounding box center [120, 418] width 10 height 10
click at [0, 0] on input "Fit image Automatically fit image to a fixed width and height" at bounding box center [0, 0] width 0 height 0
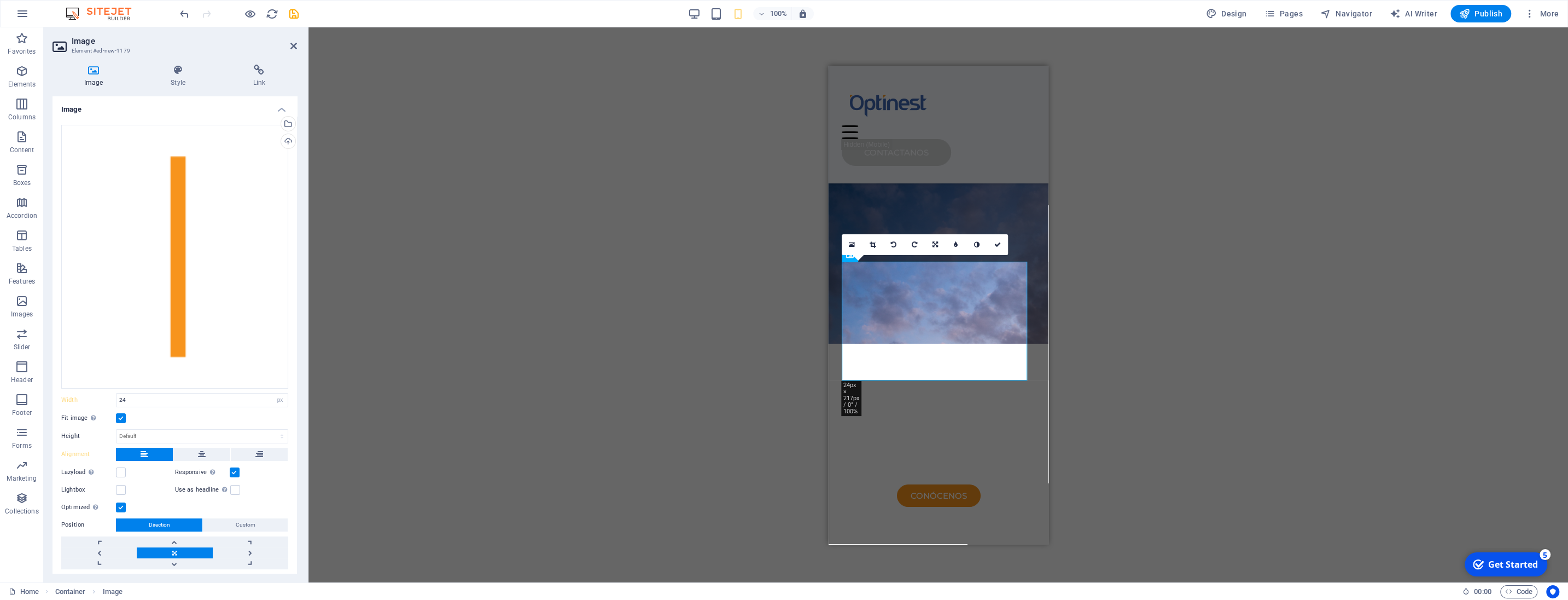
click at [119, 418] on label at bounding box center [120, 418] width 10 height 10
click at [0, 0] on input "Fit image Automatically fit image to a fixed width and height" at bounding box center [0, 0] width 0 height 0
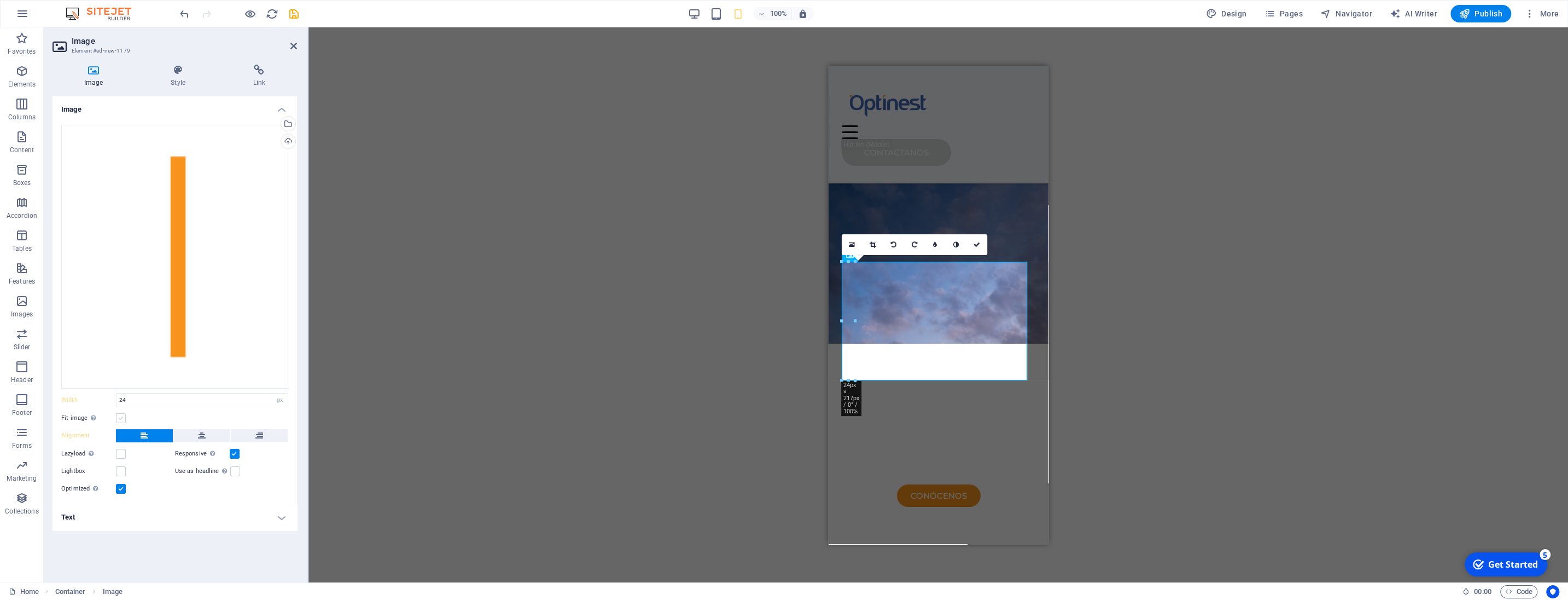
click at [119, 418] on label at bounding box center [120, 418] width 10 height 10
click at [0, 0] on input "Fit image Automatically fit image to a fixed width and height" at bounding box center [0, 0] width 0 height 0
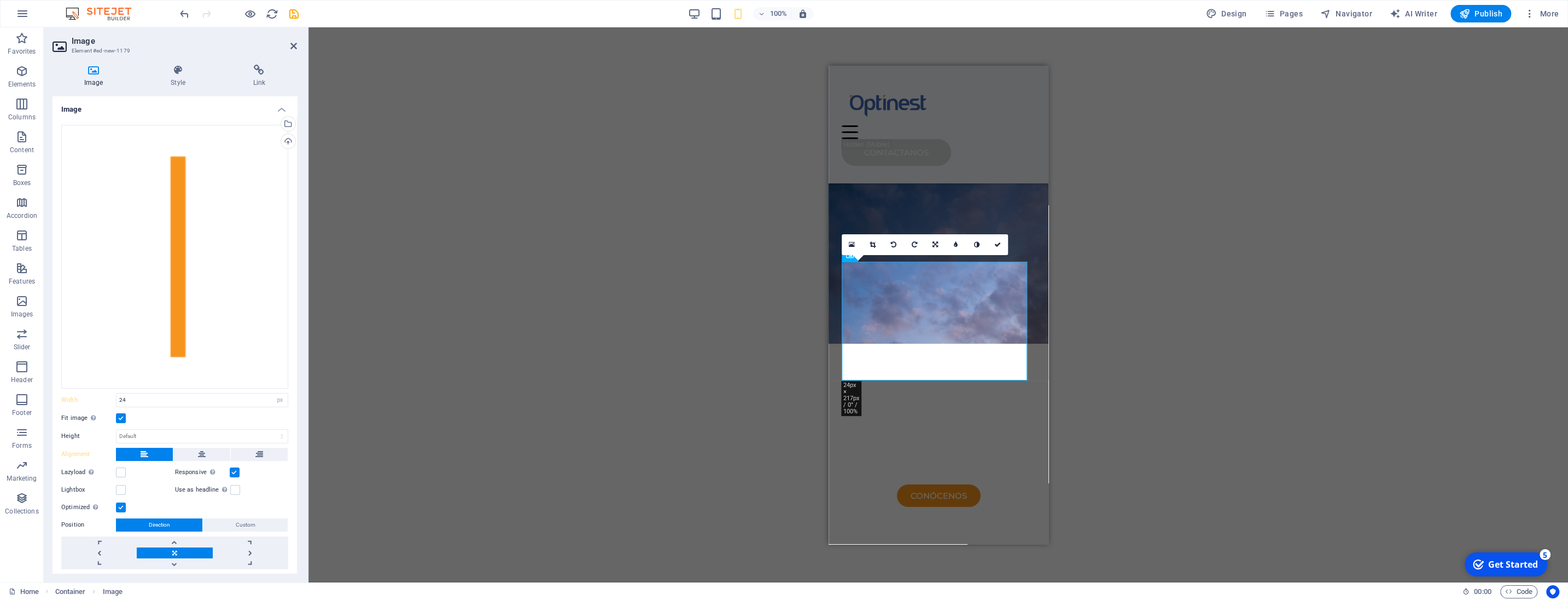
click at [119, 418] on label at bounding box center [120, 418] width 10 height 10
click at [0, 0] on input "Fit image Automatically fit image to a fixed width and height" at bounding box center [0, 0] width 0 height 0
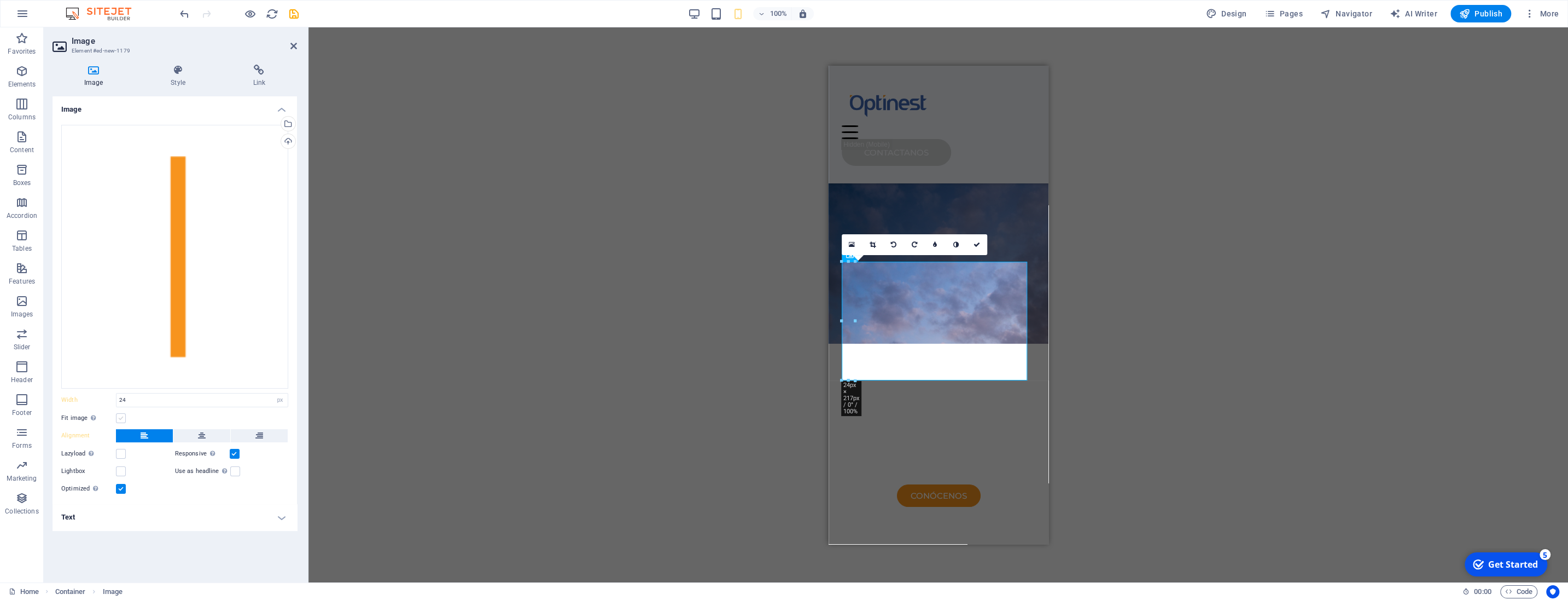
click at [124, 418] on label at bounding box center [120, 418] width 10 height 10
click at [0, 0] on input "Fit image Automatically fit image to a fixed width and height" at bounding box center [0, 0] width 0 height 0
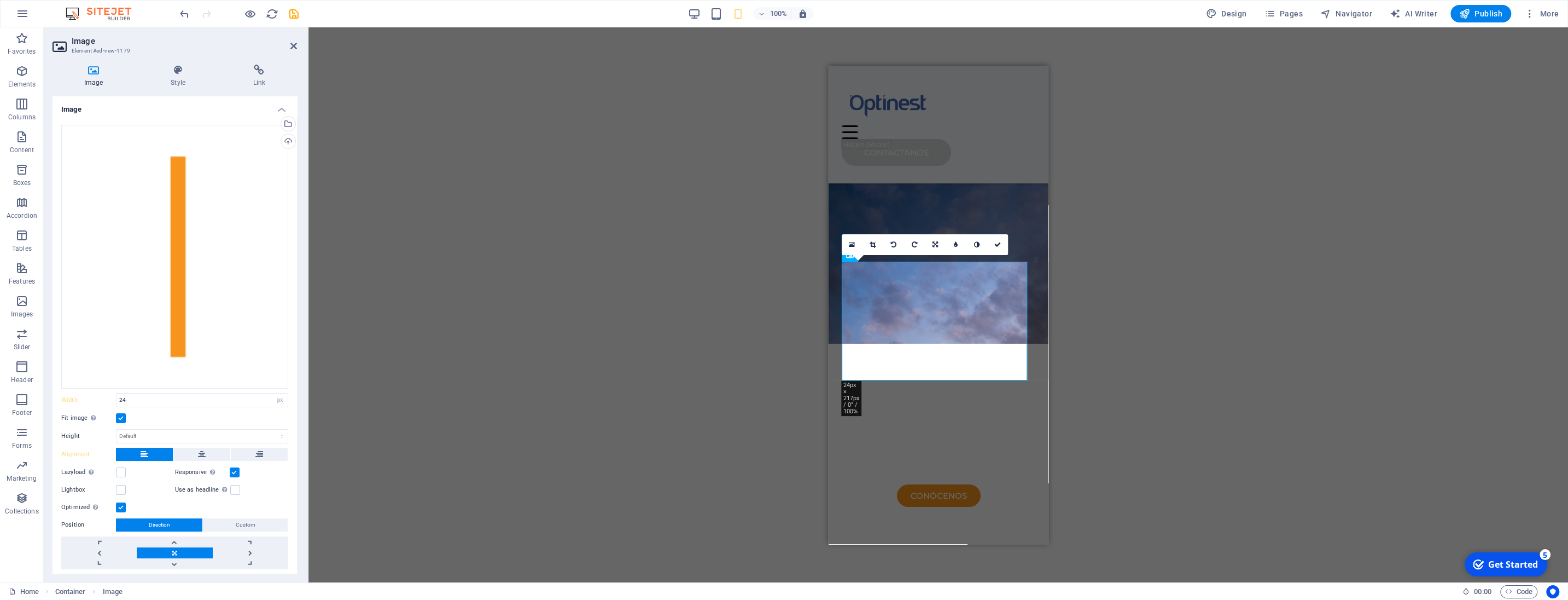
click at [124, 418] on label at bounding box center [120, 418] width 10 height 10
click at [0, 0] on input "Fit image Automatically fit image to a fixed width and height" at bounding box center [0, 0] width 0 height 0
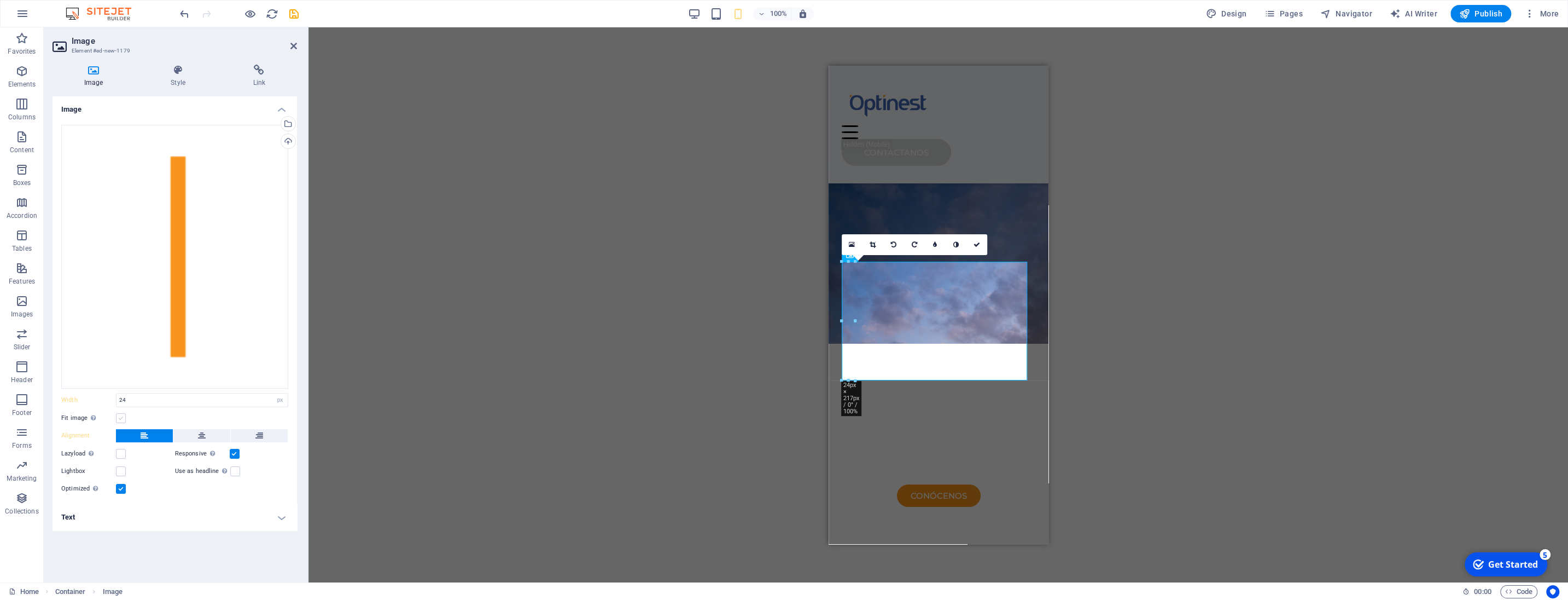
click at [118, 419] on label at bounding box center [120, 418] width 10 height 10
click at [0, 0] on input "Fit image Automatically fit image to a fixed width and height" at bounding box center [0, 0] width 0 height 0
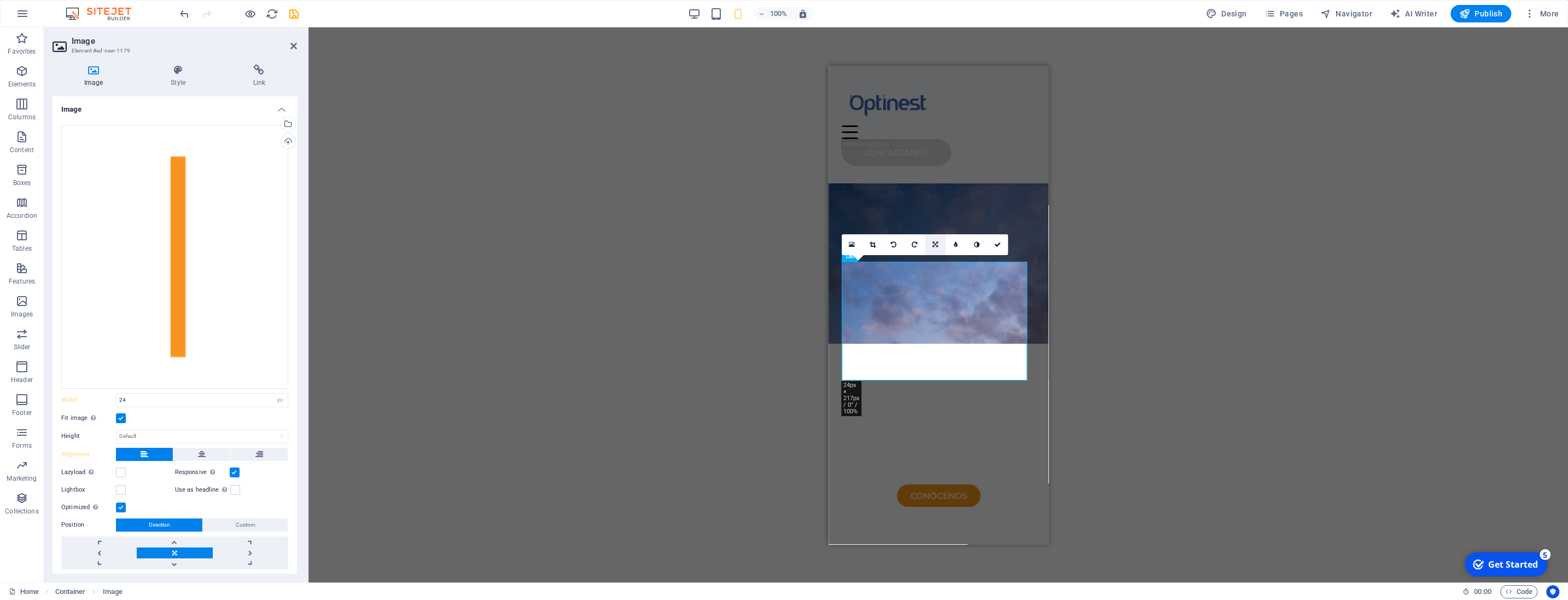
click at [935, 245] on icon at bounding box center [935, 245] width 6 height 7
click at [914, 244] on icon at bounding box center [914, 245] width 5 height 7
click at [934, 243] on icon at bounding box center [934, 245] width 5 height 7
click at [954, 243] on icon at bounding box center [955, 245] width 5 height 7
click at [936, 244] on icon at bounding box center [934, 245] width 5 height 7
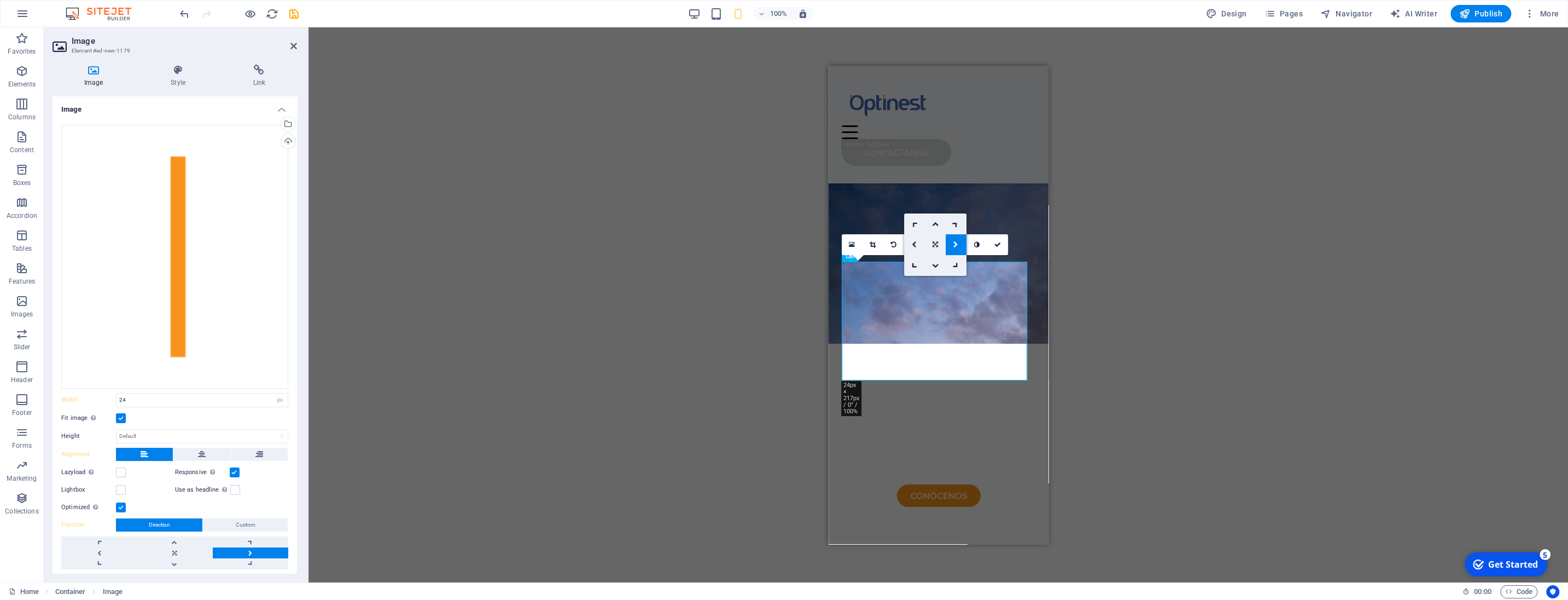
click at [932, 245] on icon at bounding box center [935, 245] width 6 height 7
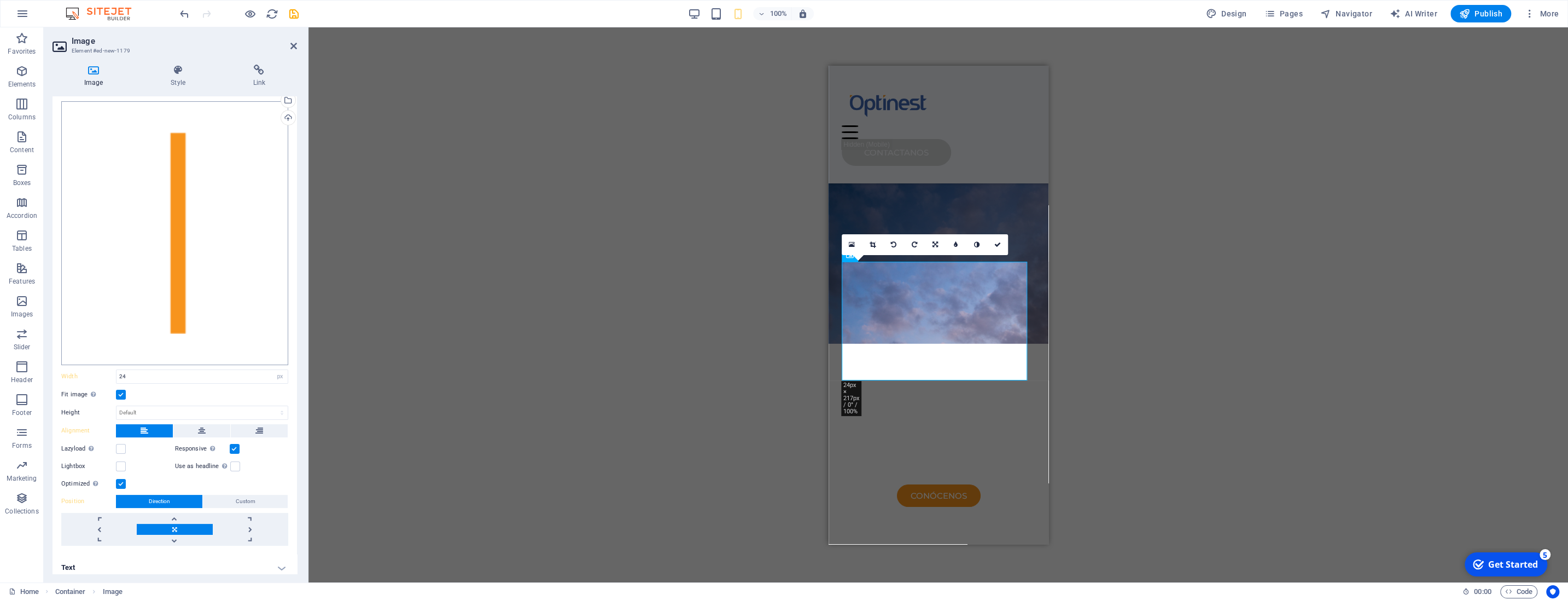
scroll to position [30, 0]
click at [181, 73] on icon at bounding box center [177, 70] width 77 height 11
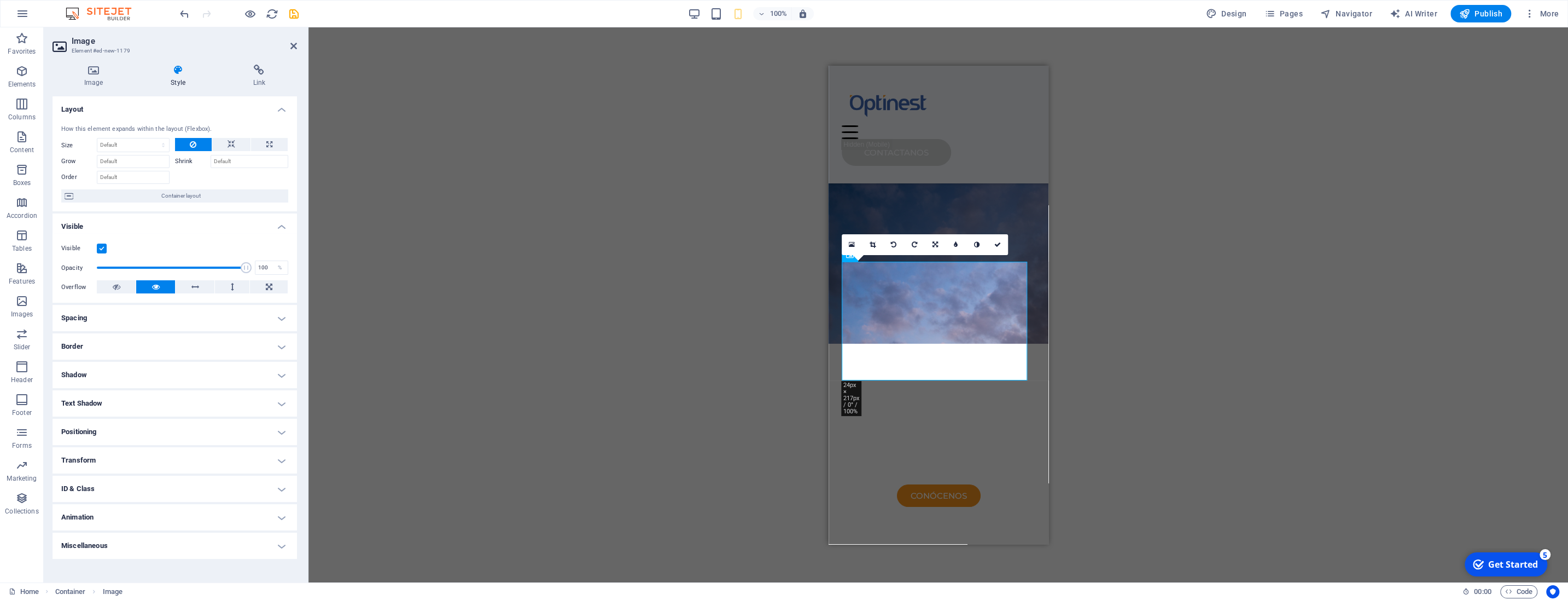
click at [121, 318] on h4 "Spacing" at bounding box center [175, 317] width 244 height 26
click at [245, 339] on span "Custom" at bounding box center [247, 340] width 74 height 13
click at [62, 362] on select "auto px % rem vw vh" at bounding box center [98, 369] width 73 height 13
select select "px"
click option "px" at bounding box center [0, 0] width 0 height 0
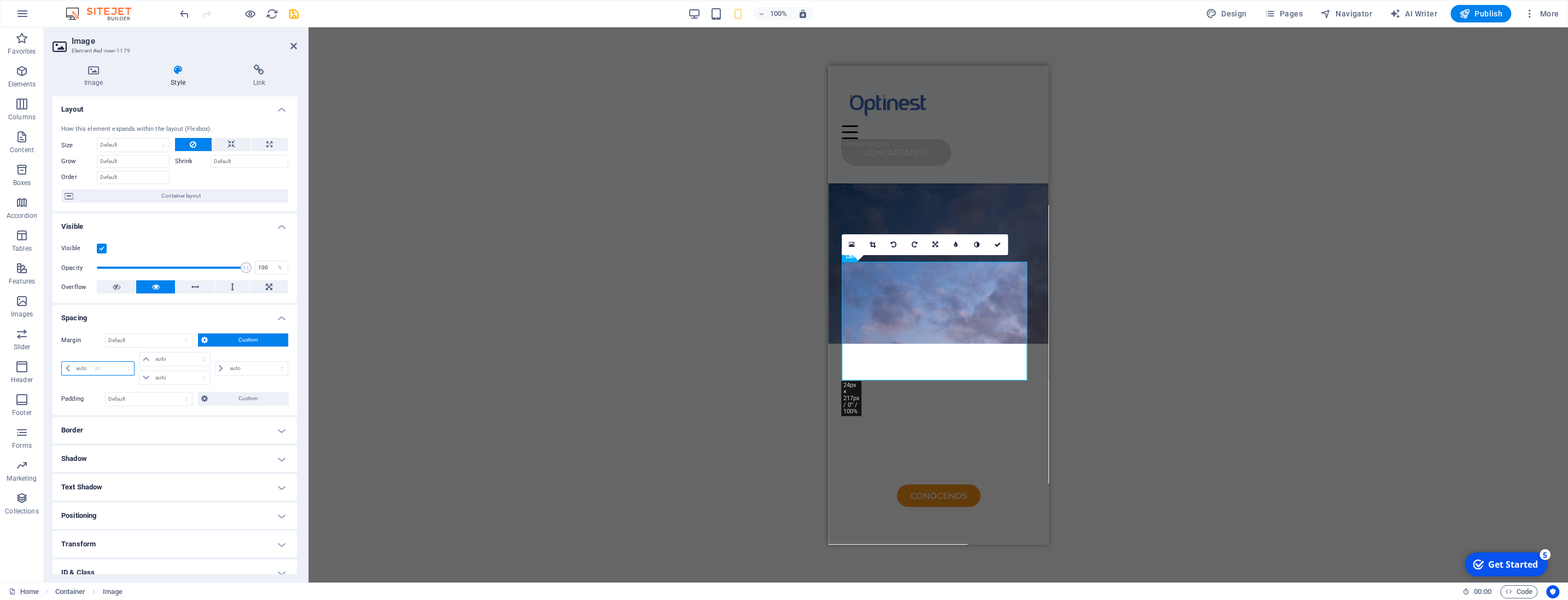
type input "0"
select select "px"
type input "0"
select select "px"
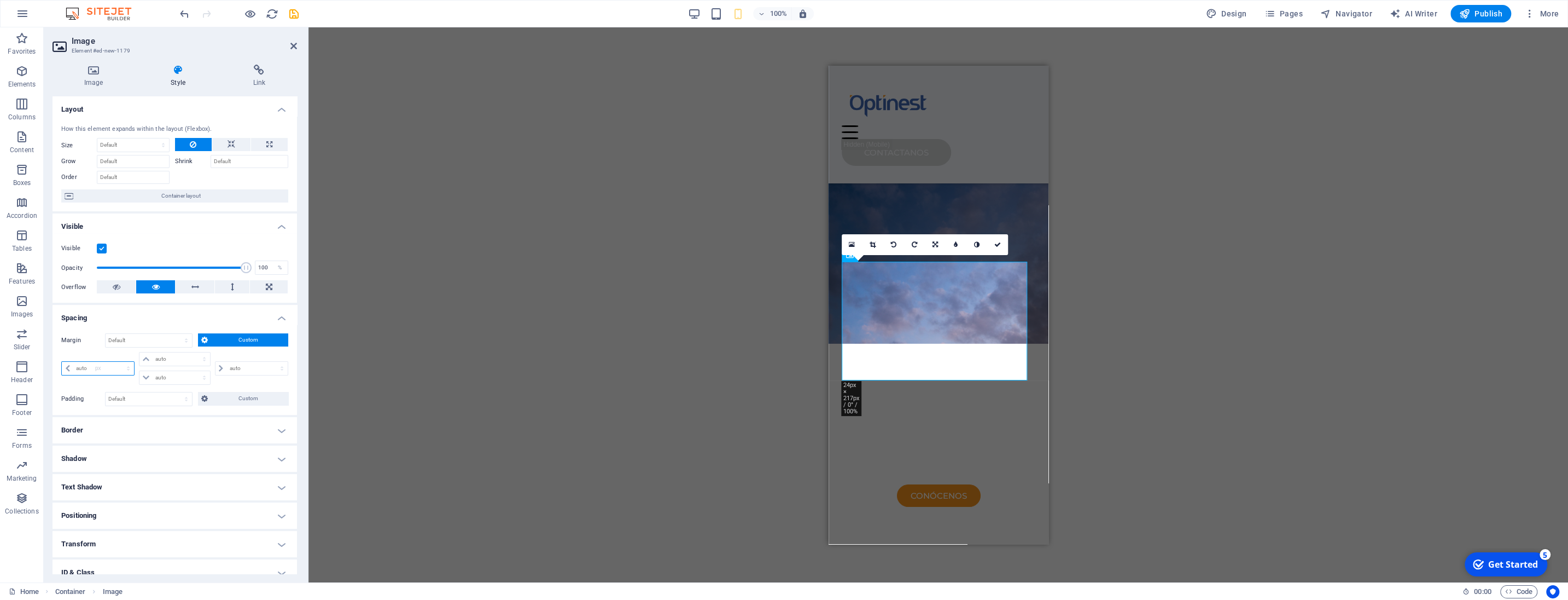
type input "0"
select select "px"
type input "0"
select select "px"
type input "50"
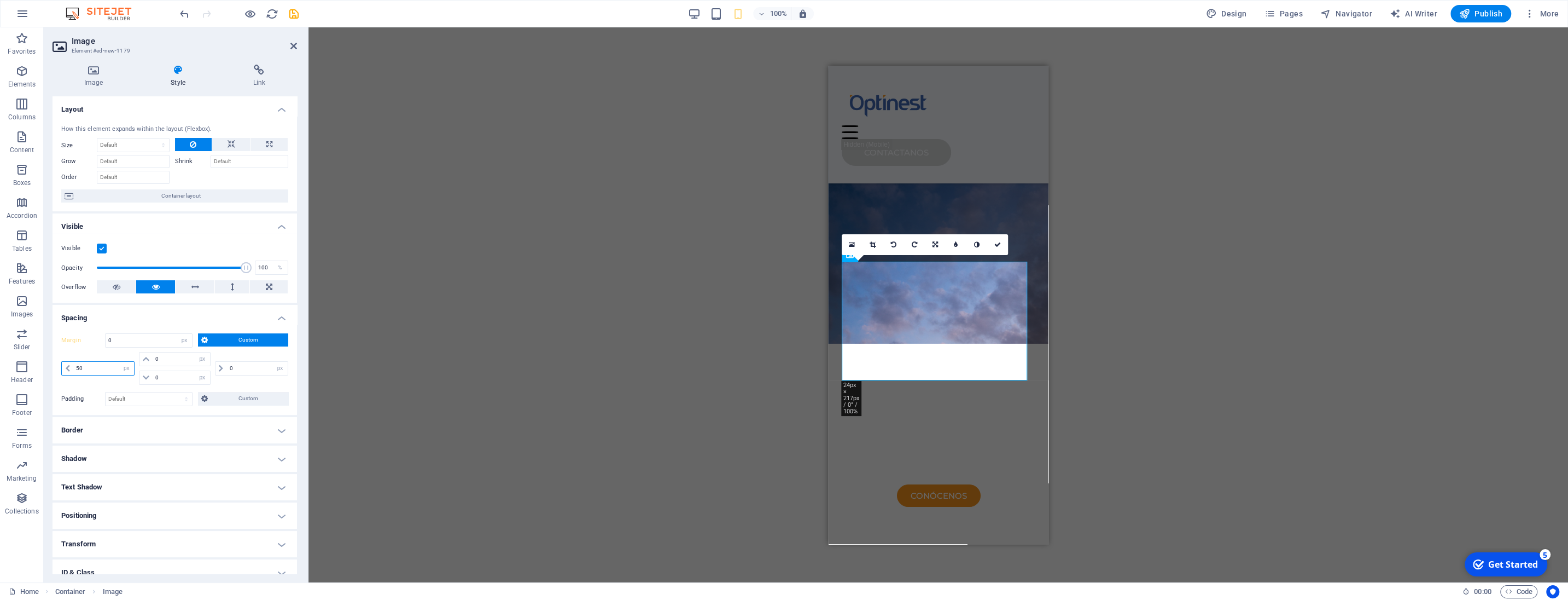
select select "DISABLED_OPTION_VALUE"
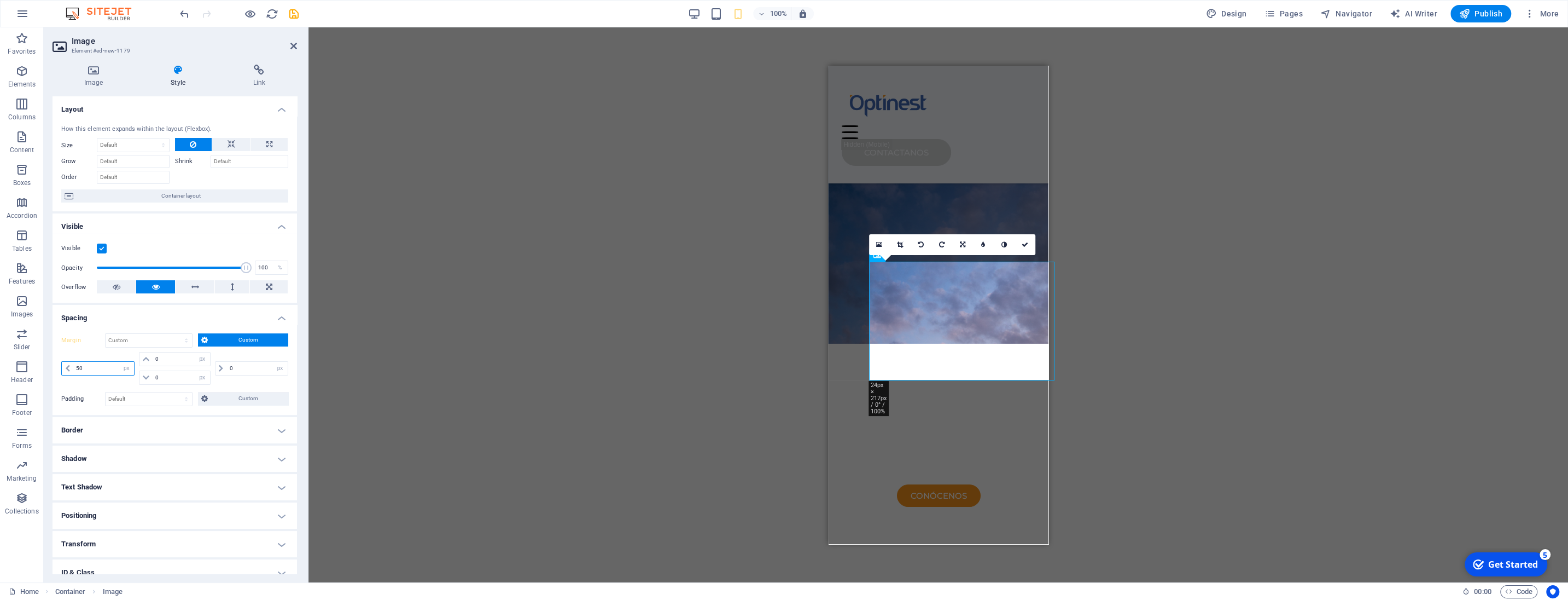
type input "0"
select select "px"
type input "0"
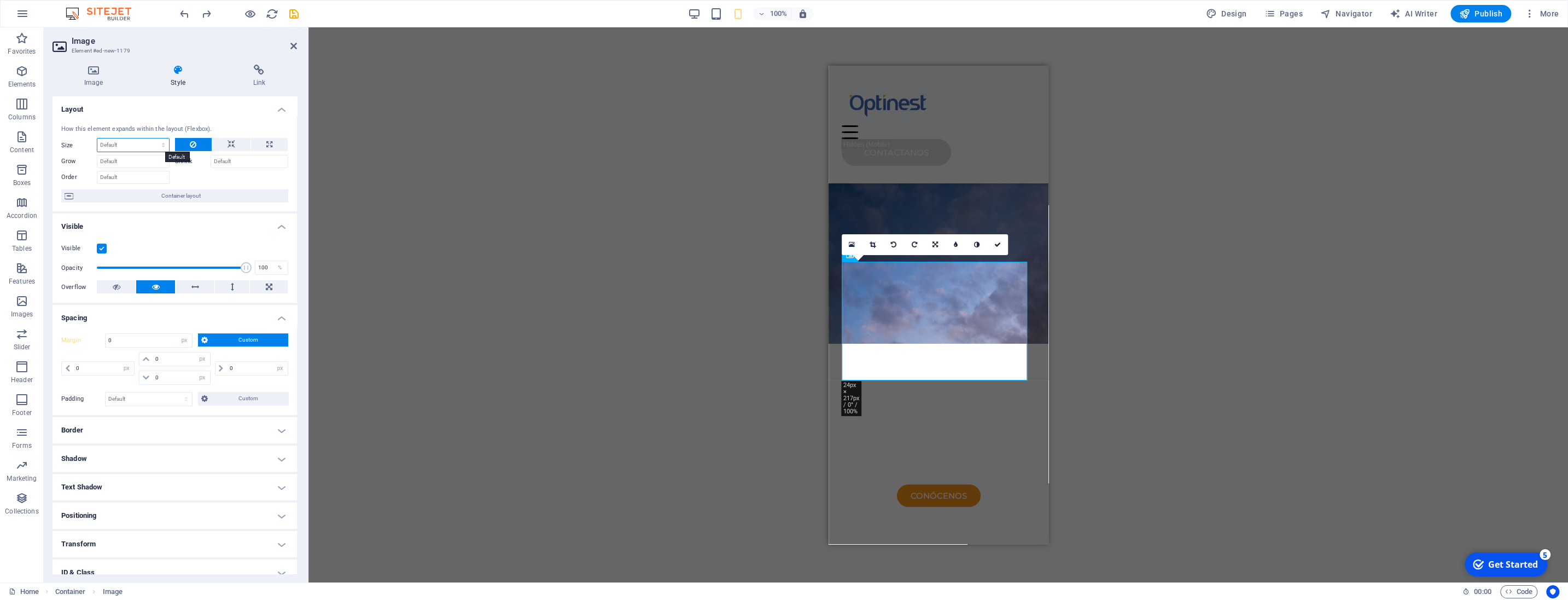
click at [97, 139] on select "Default auto px % 1/1 1/2 1/3 1/4 1/5 1/6 1/7 1/8 1/9 1/10" at bounding box center [133, 145] width 72 height 13
select select "px"
click option "px" at bounding box center [0, 0] width 0 height 0
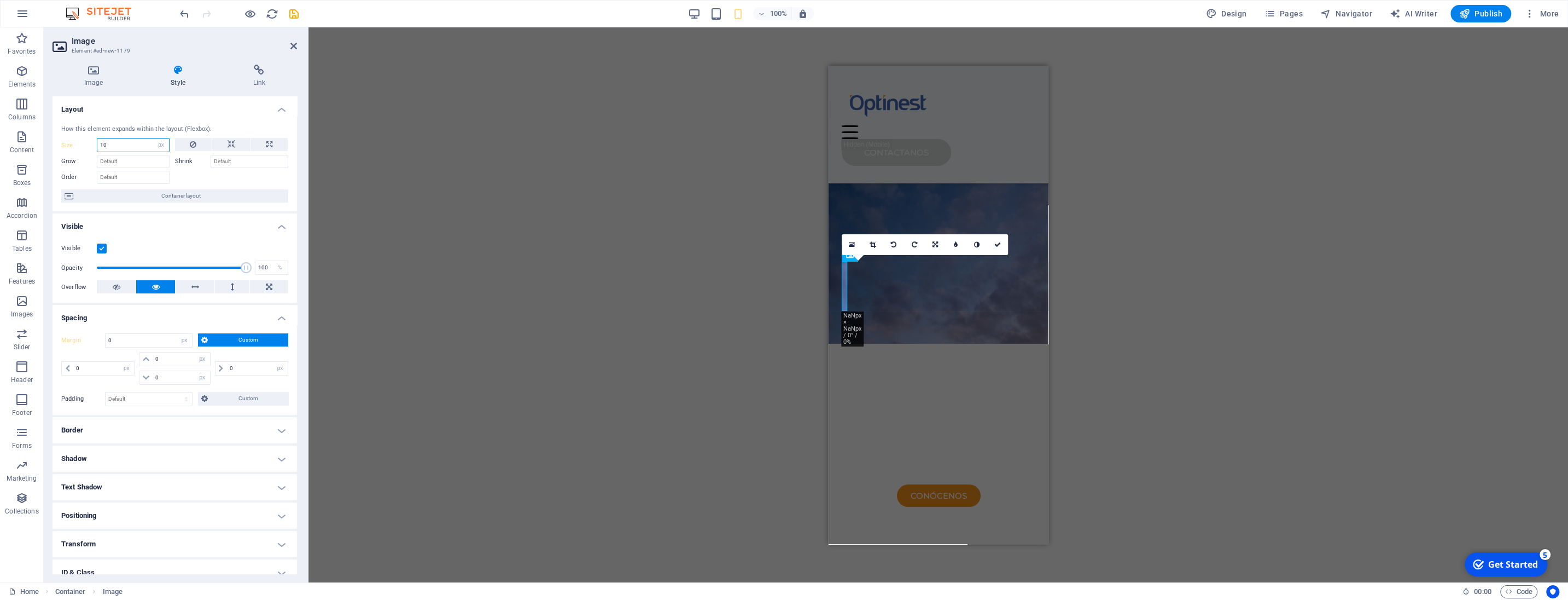
type input "1"
type input "2"
click at [1002, 249] on link at bounding box center [998, 248] width 21 height 21
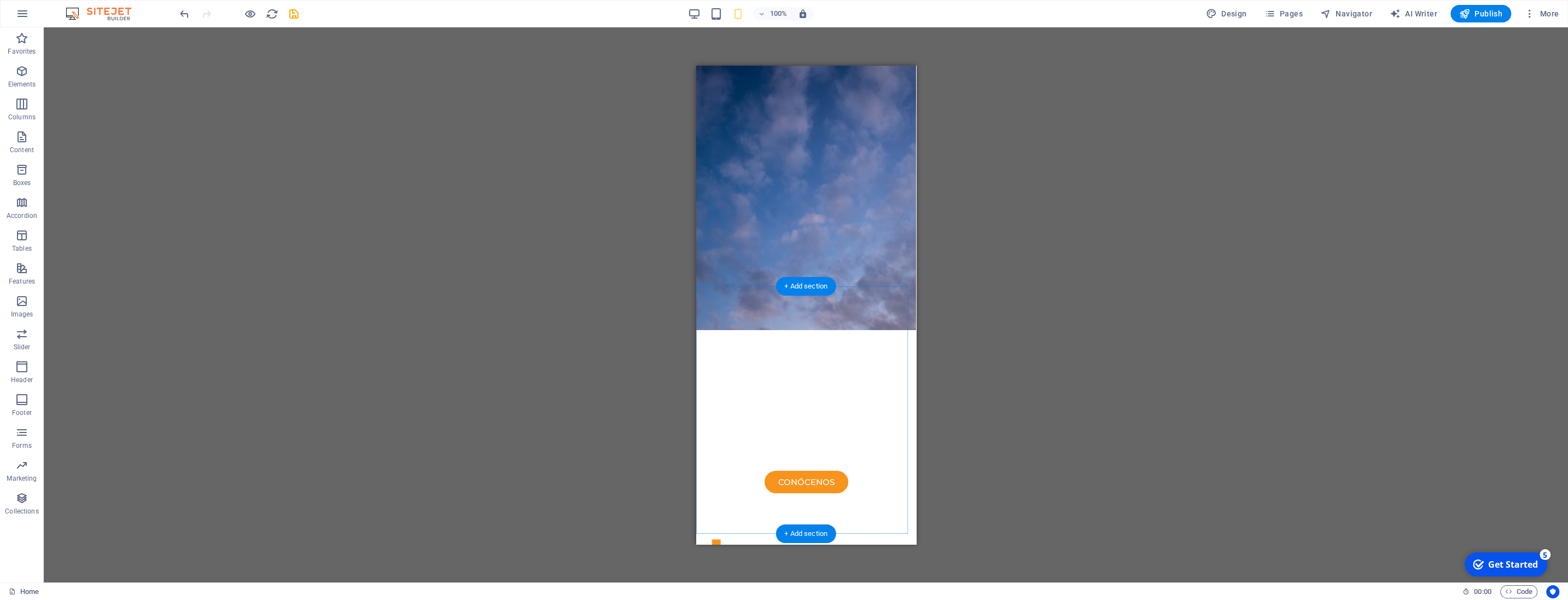
scroll to position [68, 0]
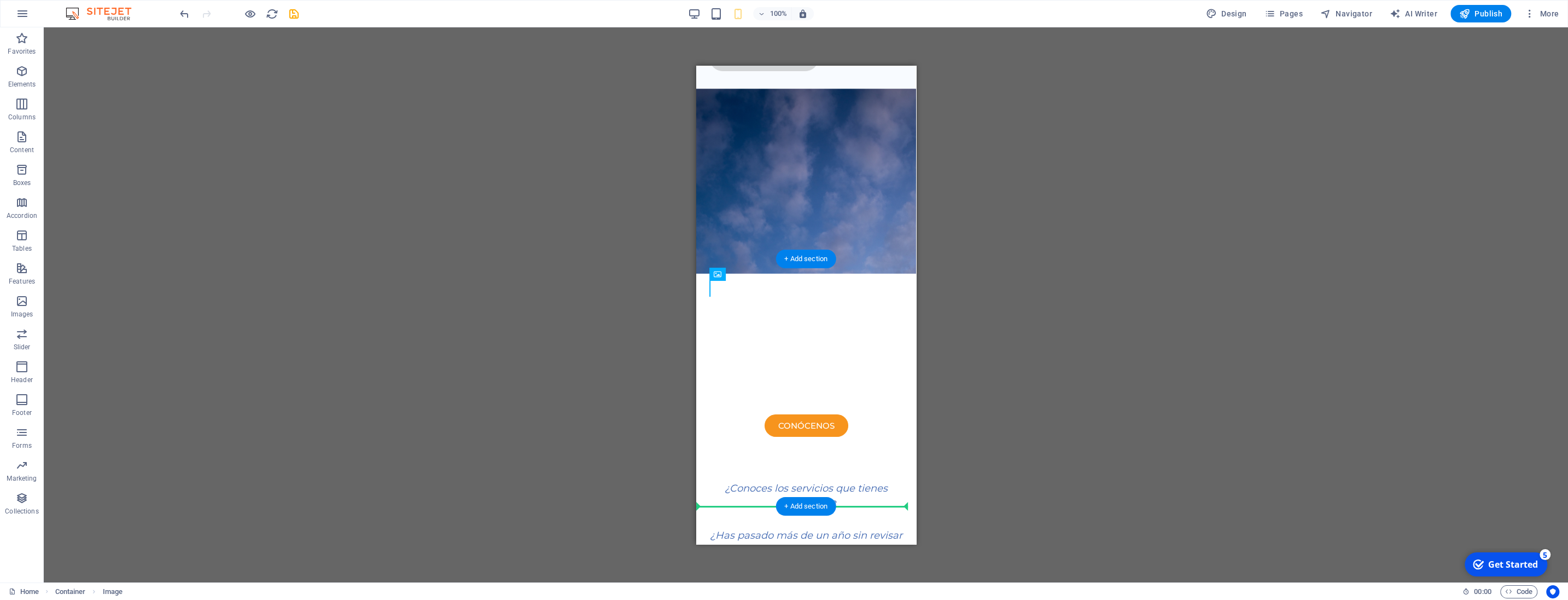
scroll to position [96, 0]
drag, startPoint x: 710, startPoint y: 315, endPoint x: 717, endPoint y: 469, distance: 154.2
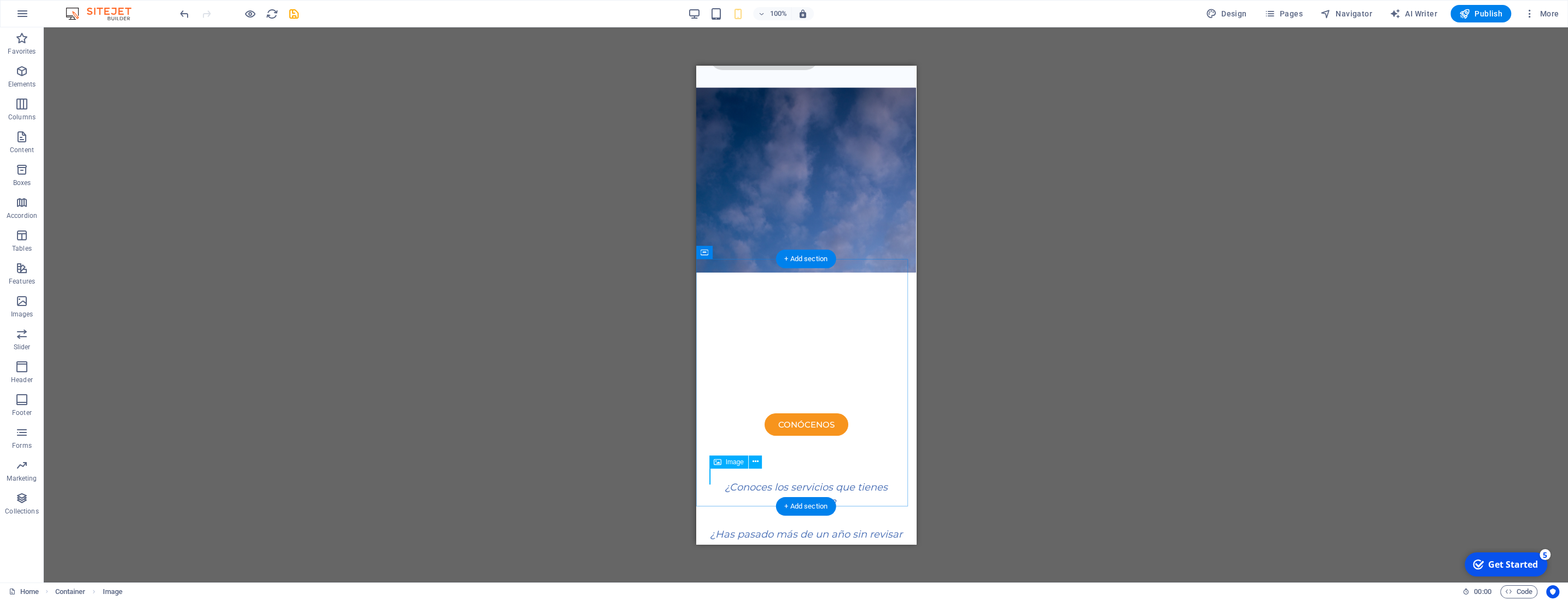
select select "px"
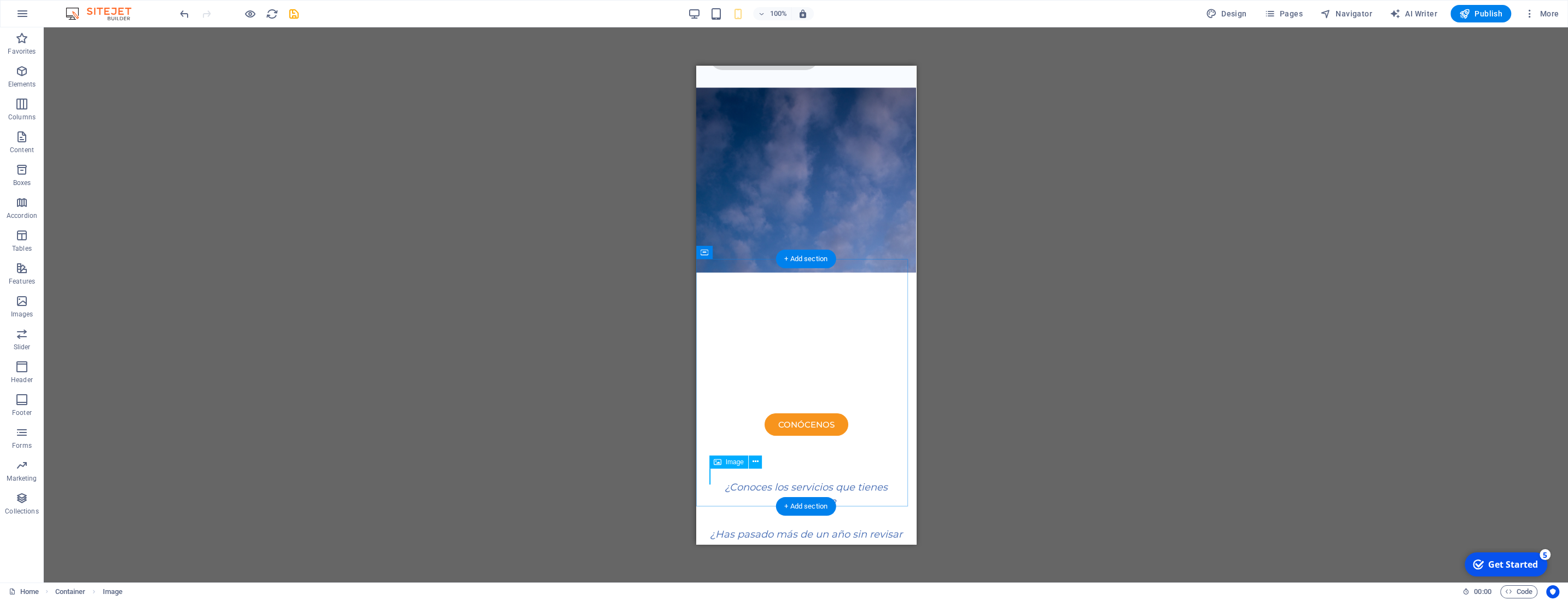
select select "px"
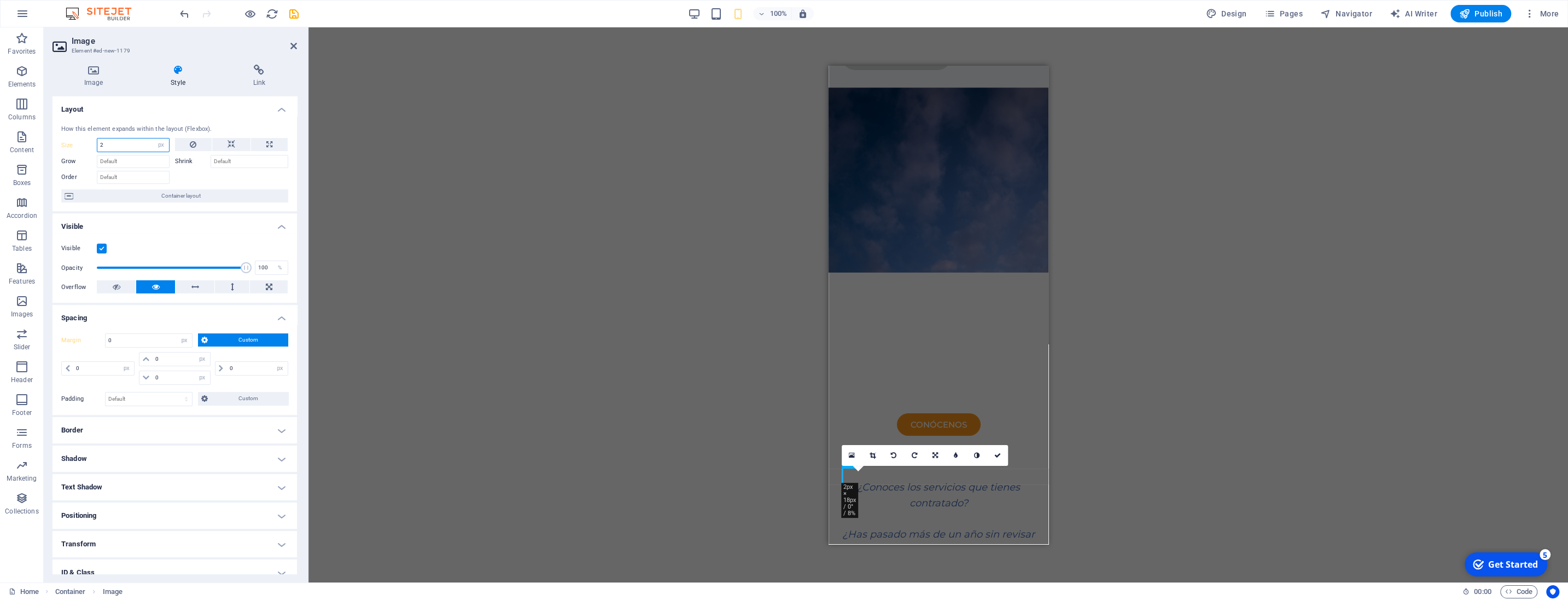
click at [112, 146] on input "2" at bounding box center [133, 145] width 72 height 13
type input "7"
click at [996, 450] on icon at bounding box center [997, 451] width 7 height 7
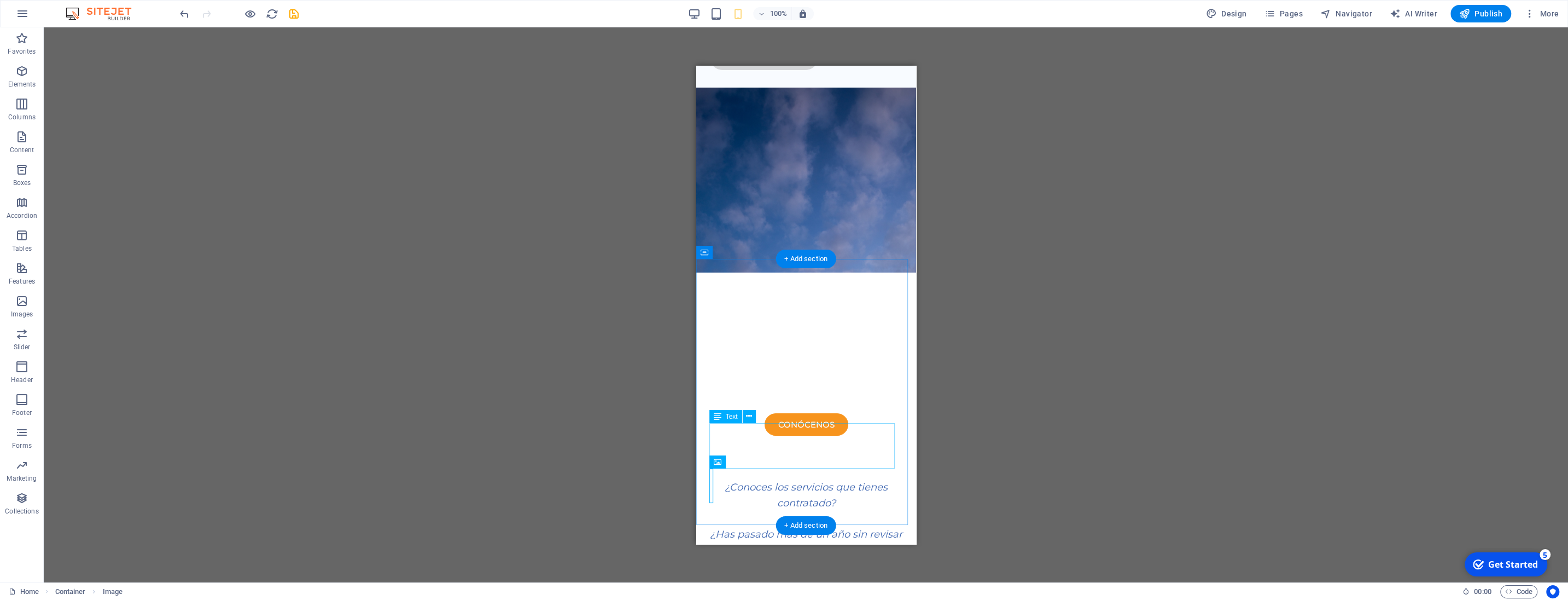
select select "px"
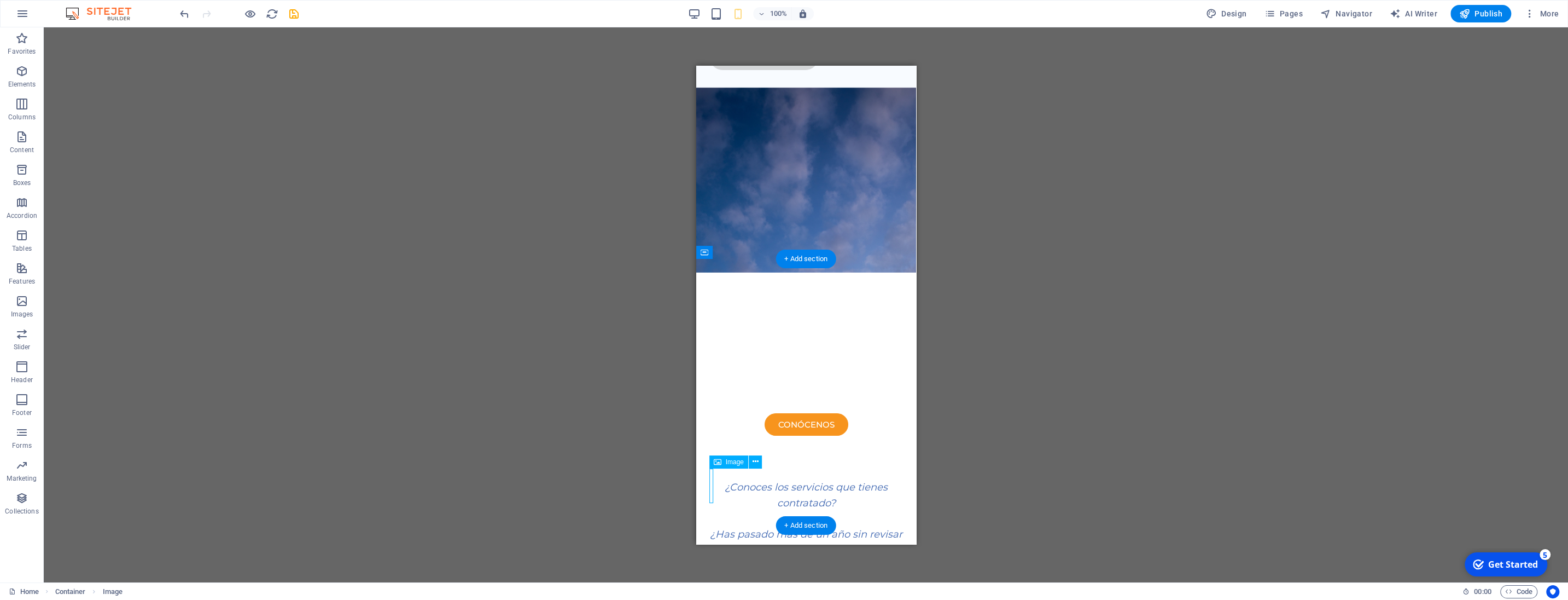
select select "px"
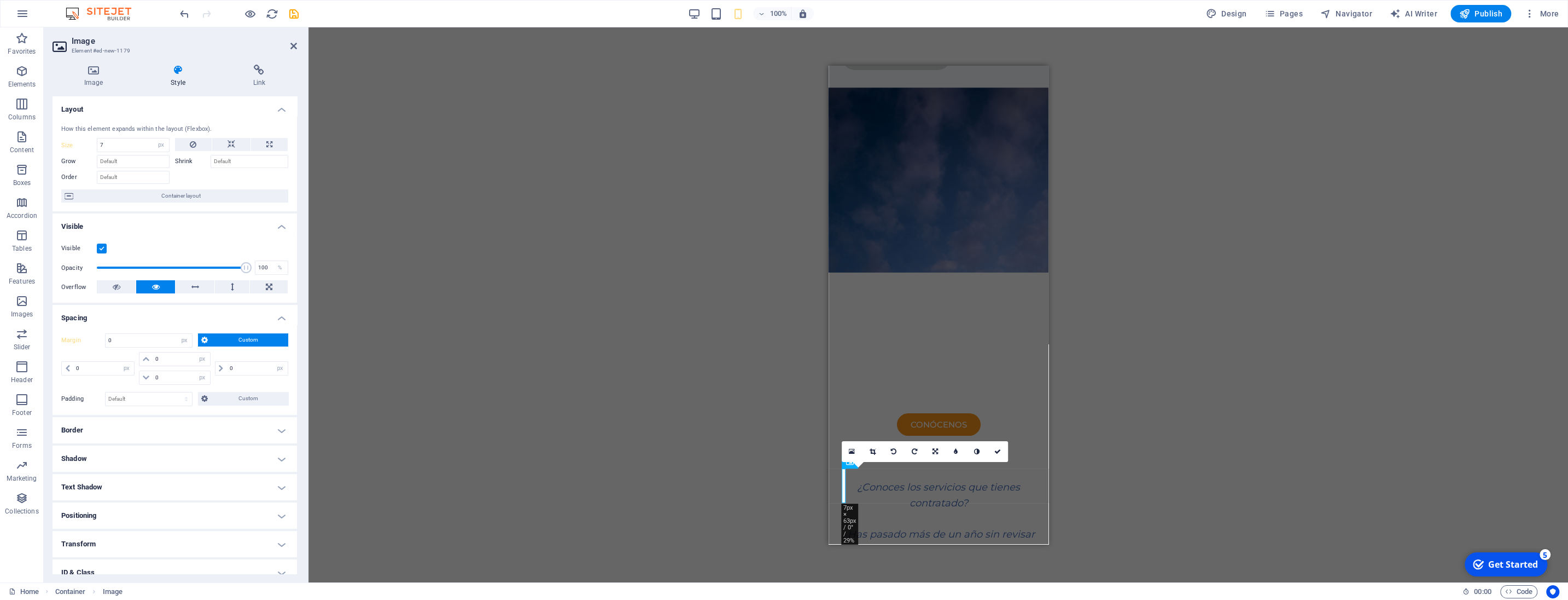
click at [118, 518] on h4 "Positioning" at bounding box center [175, 515] width 244 height 26
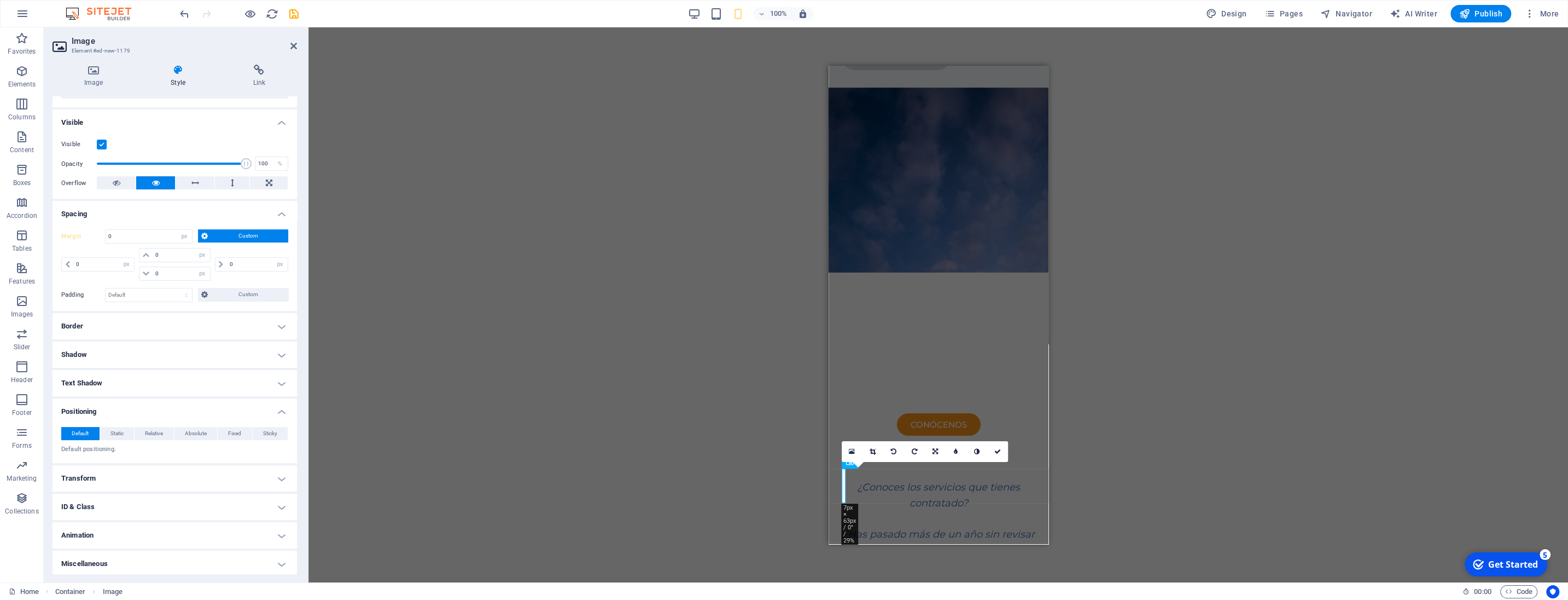
scroll to position [106, 0]
click at [97, 407] on h4 "Positioning" at bounding box center [175, 406] width 244 height 20
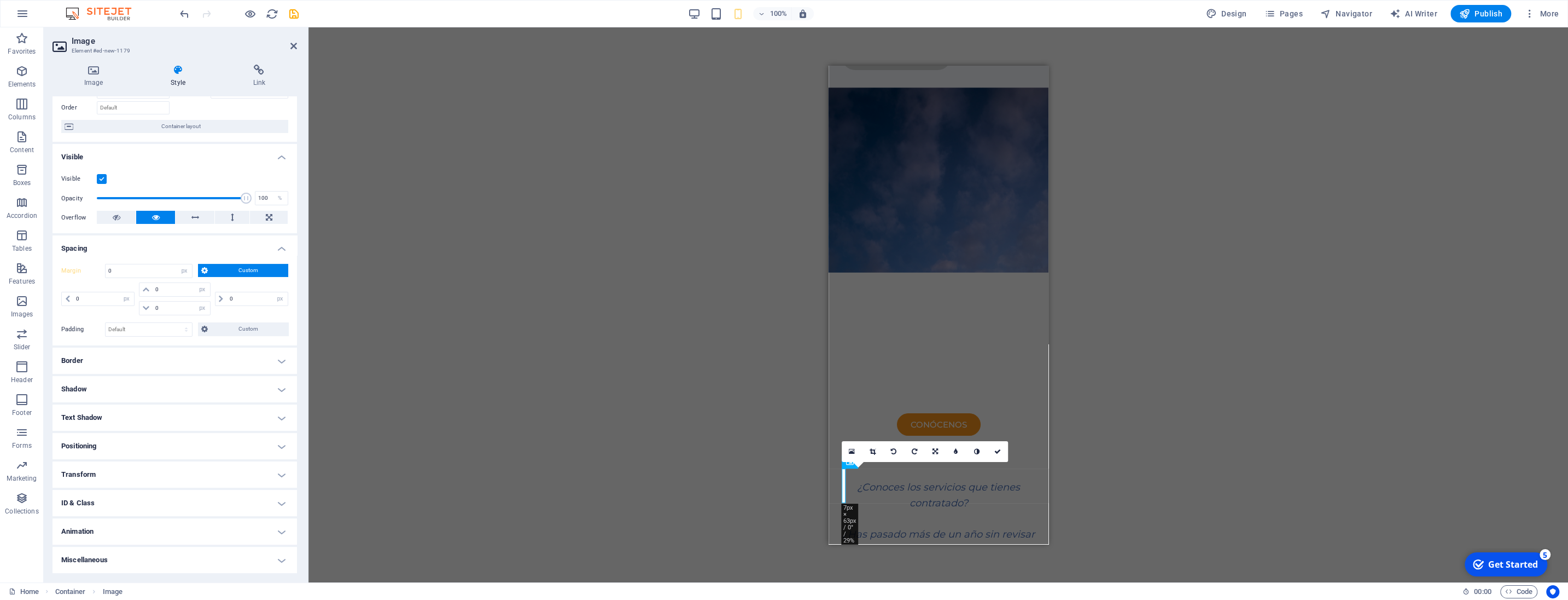
scroll to position [69, 0]
click at [133, 253] on h4 "Spacing" at bounding box center [175, 246] width 244 height 20
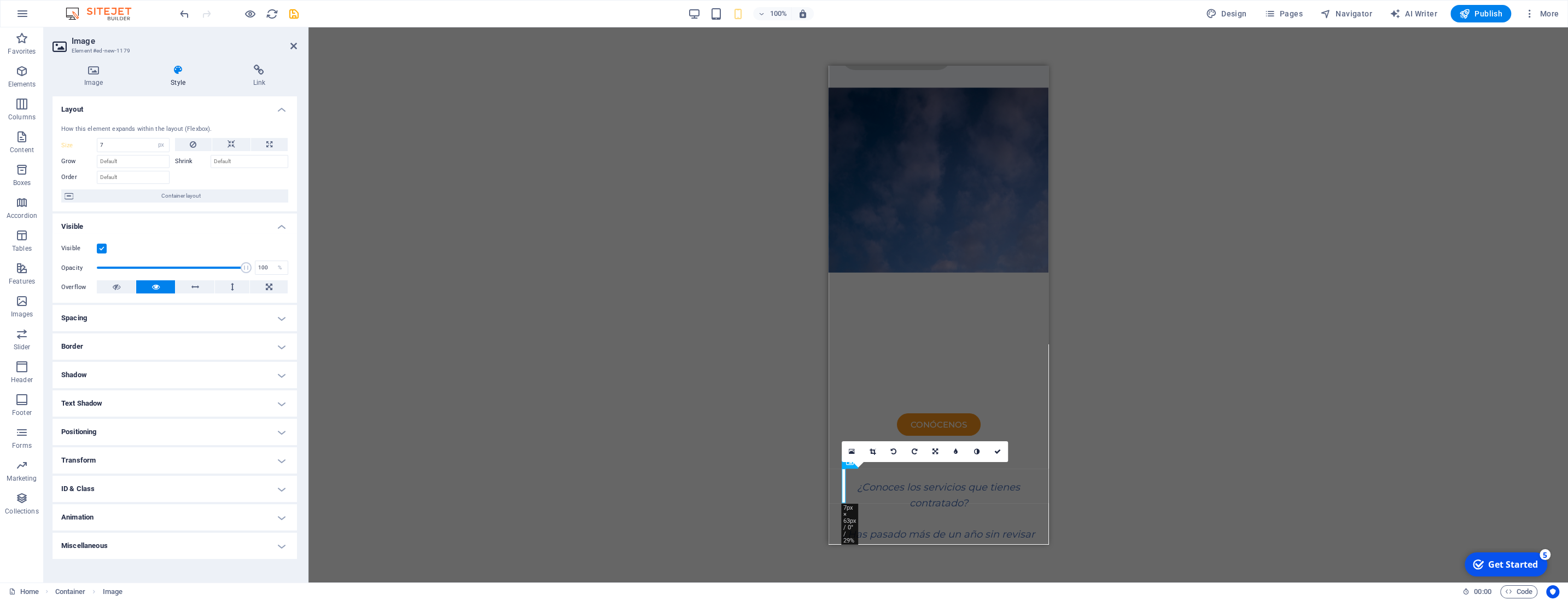
scroll to position [0, 0]
click at [93, 456] on h4 "Transform" at bounding box center [175, 460] width 244 height 26
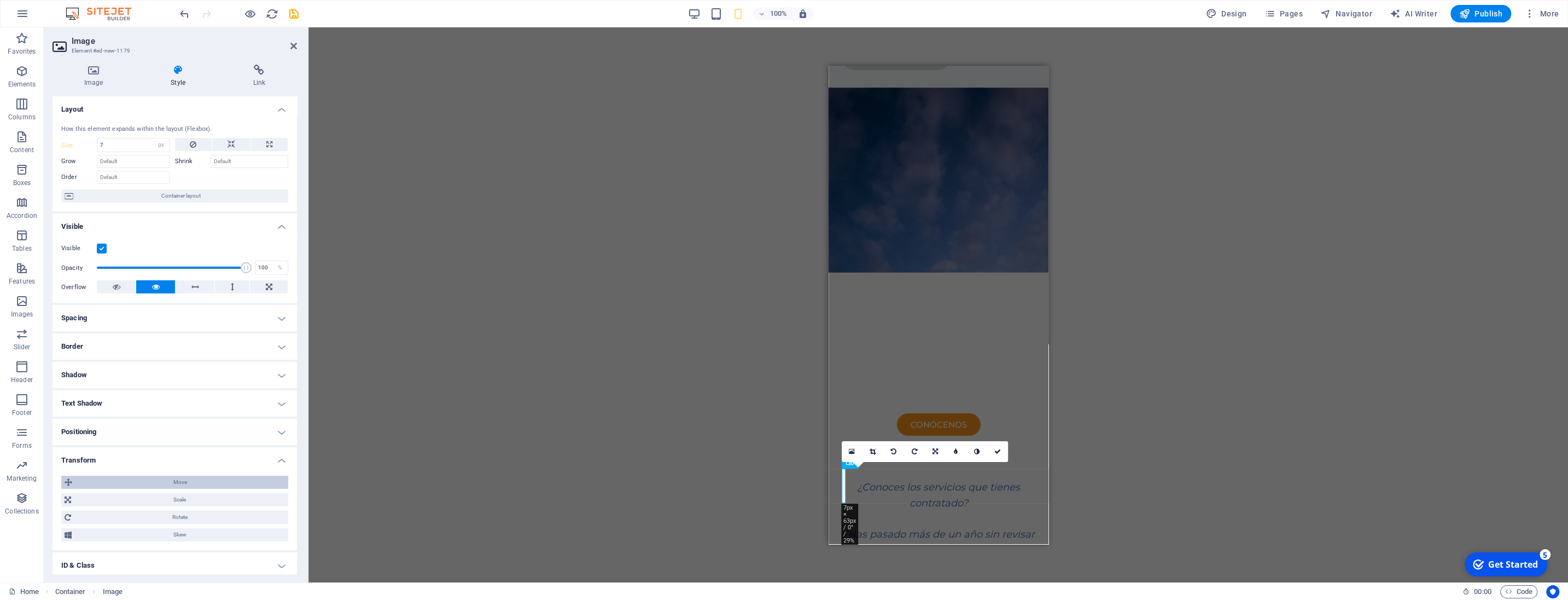
click at [194, 482] on span "Move" at bounding box center [180, 482] width 209 height 13
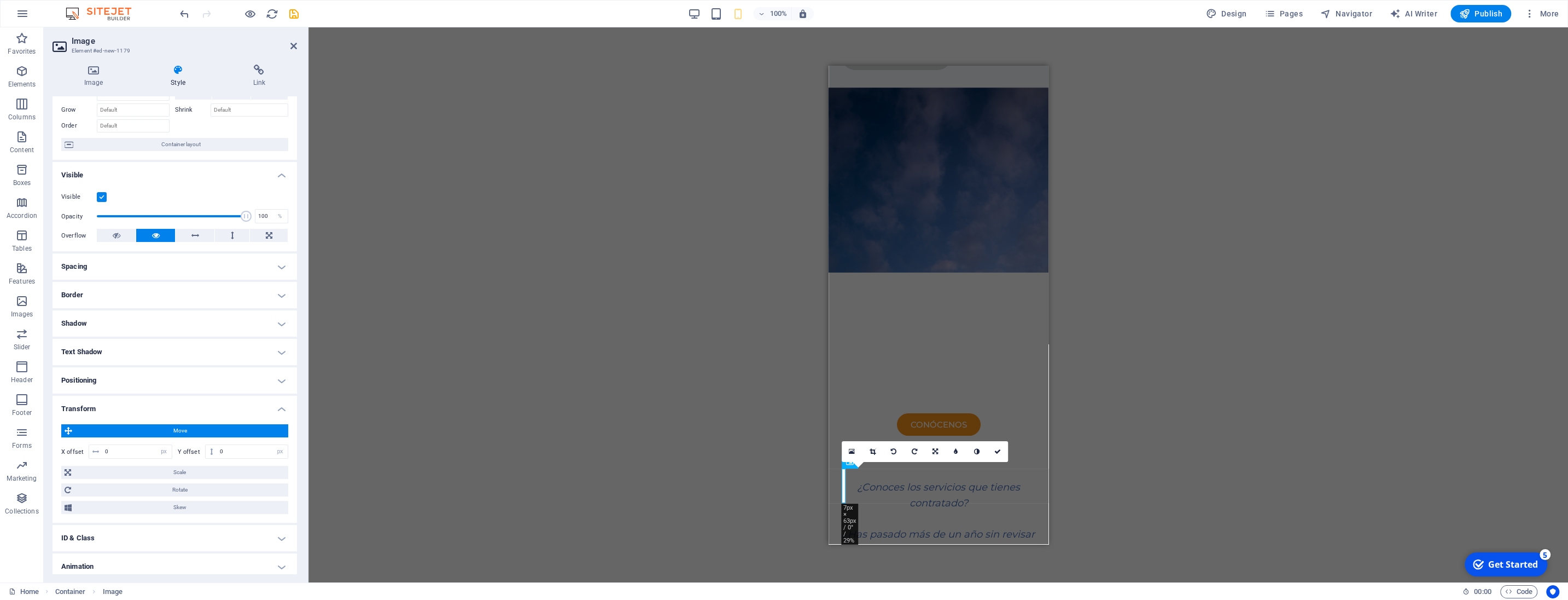
scroll to position [52, 0]
click at [237, 447] on input "0" at bounding box center [252, 451] width 71 height 13
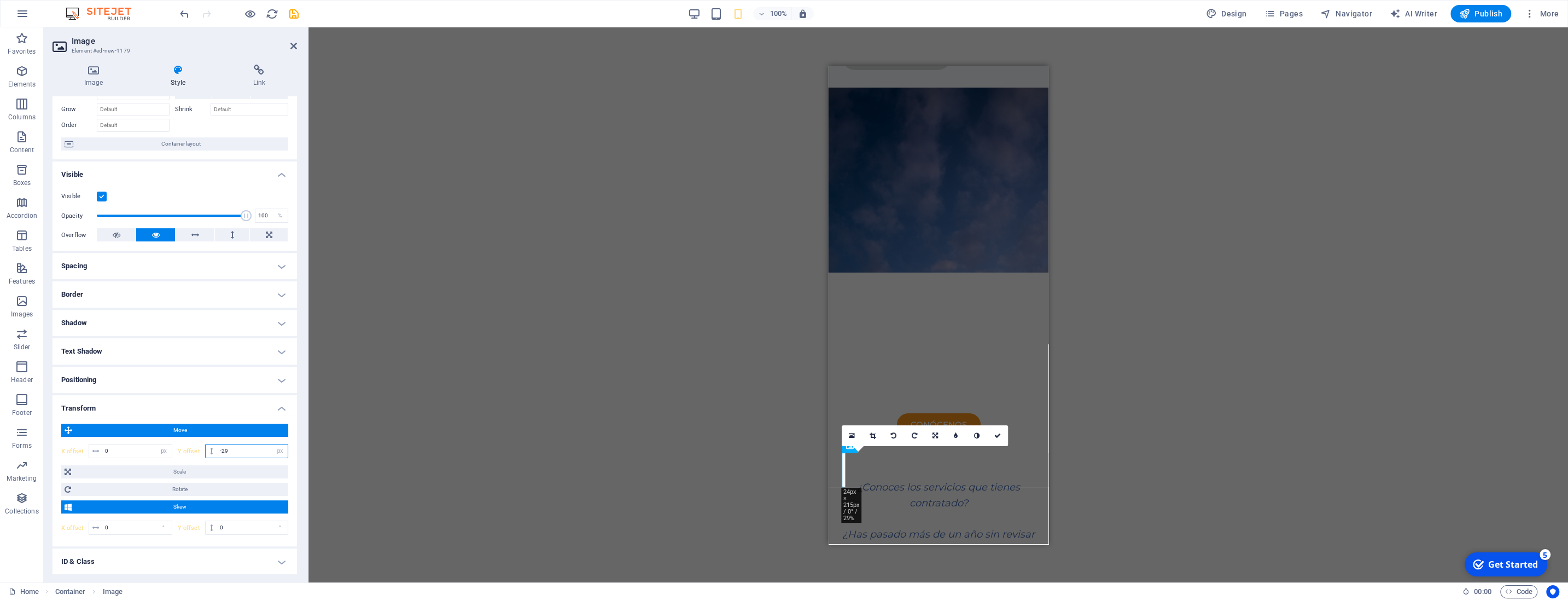
type input "-2"
type input "-5"
type input "-70"
click at [997, 413] on icon at bounding box center [997, 413] width 7 height 7
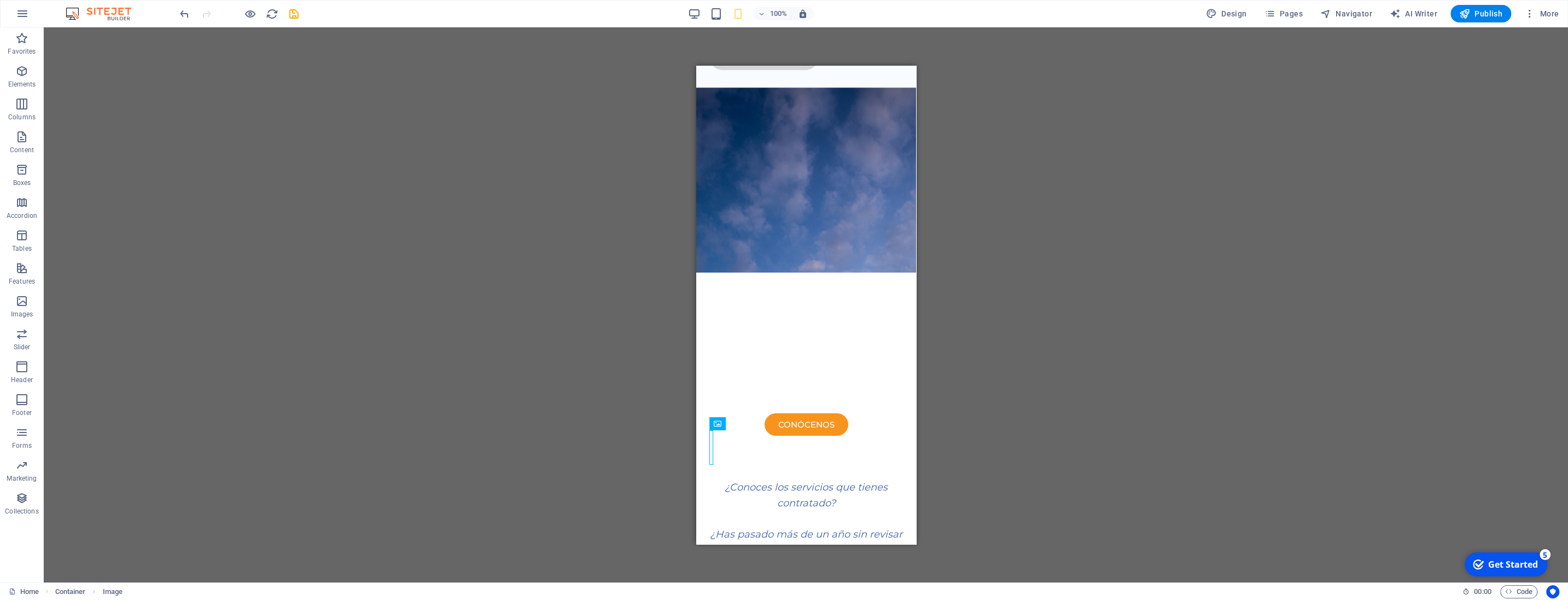
click at [967, 417] on div "H3 Container Menu Bar Logo Spacer Button Container HTML Container Text Spacer C…" at bounding box center [806, 305] width 1524 height 555
select select "px"
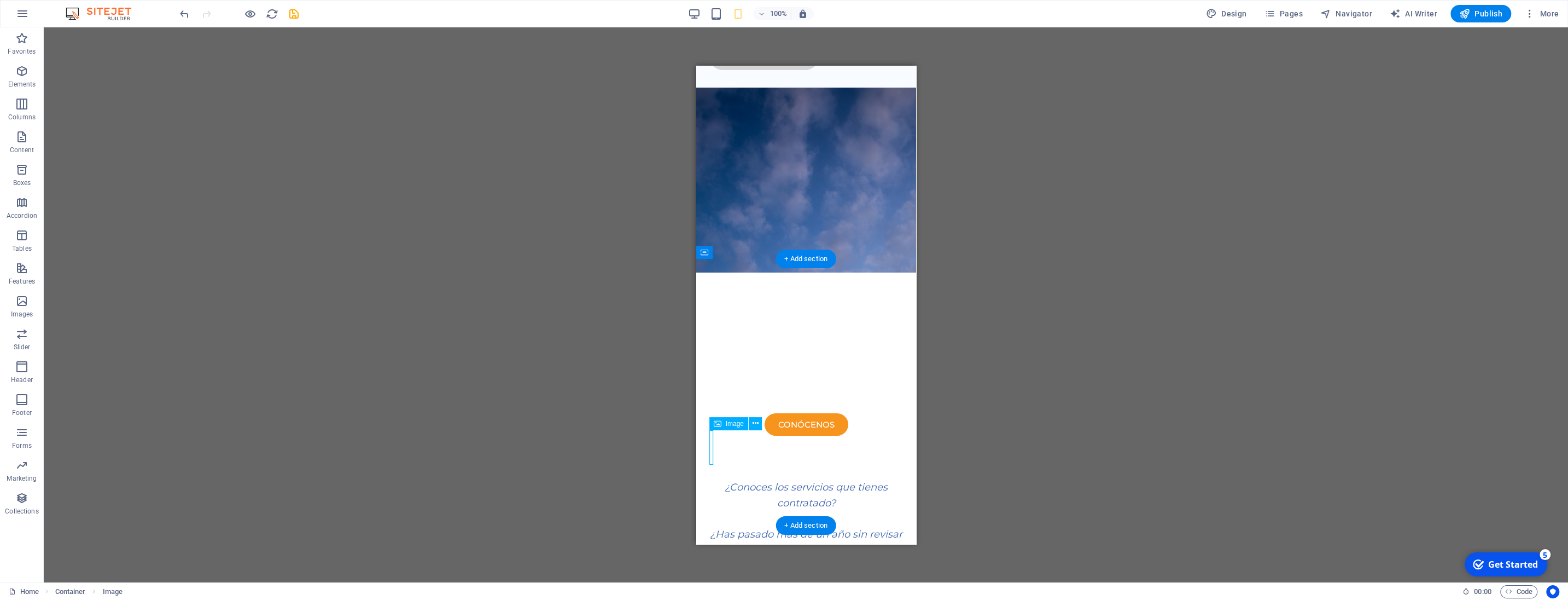
select select "px"
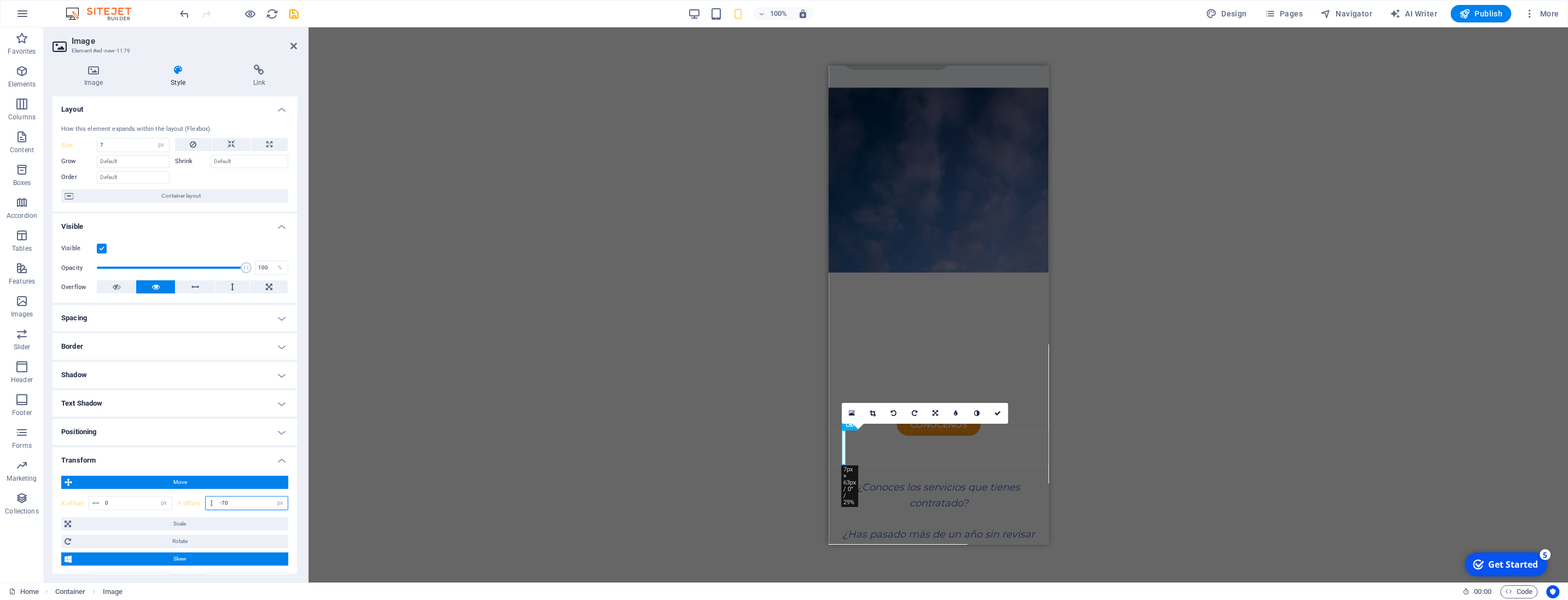
click at [243, 500] on input "-70" at bounding box center [252, 503] width 71 height 13
type input "-73"
click at [998, 412] on icon at bounding box center [997, 411] width 7 height 7
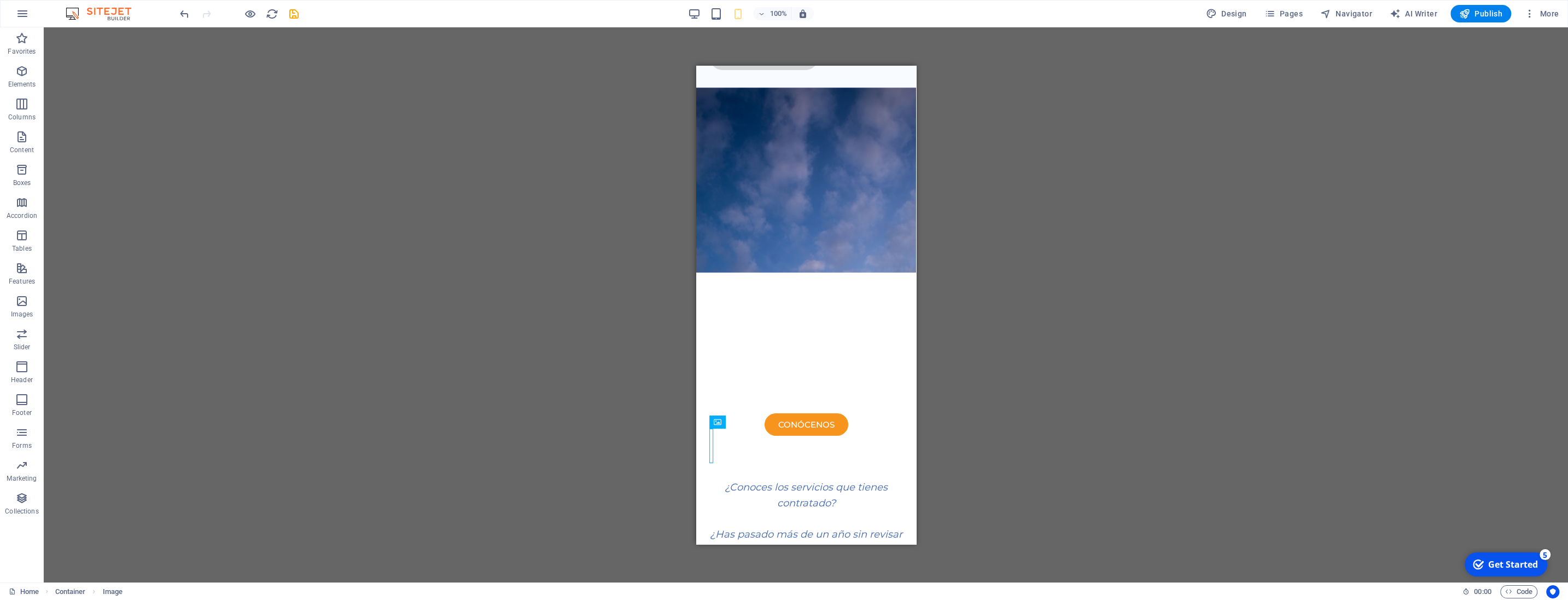
click at [936, 453] on div "H3 Container Menu Bar Logo Spacer Button Container HTML Container Text Spacer C…" at bounding box center [806, 305] width 1524 height 555
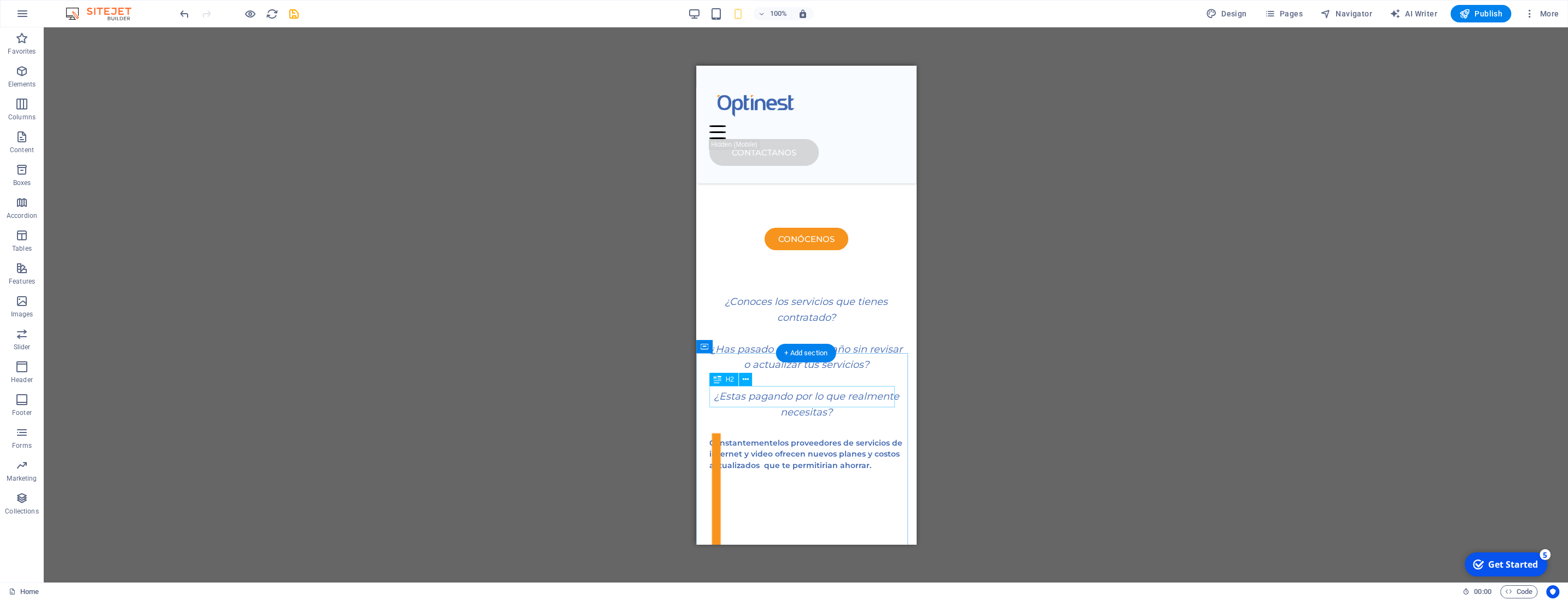
scroll to position [96, 0]
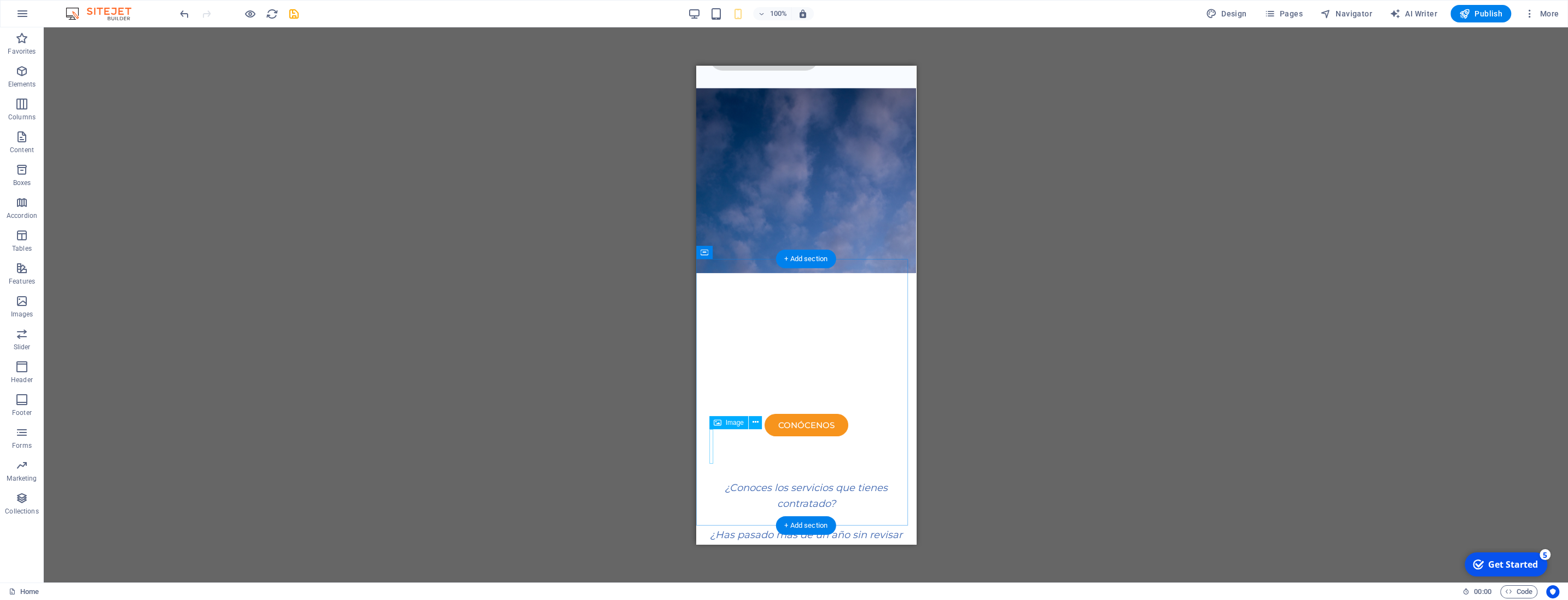
select select "px"
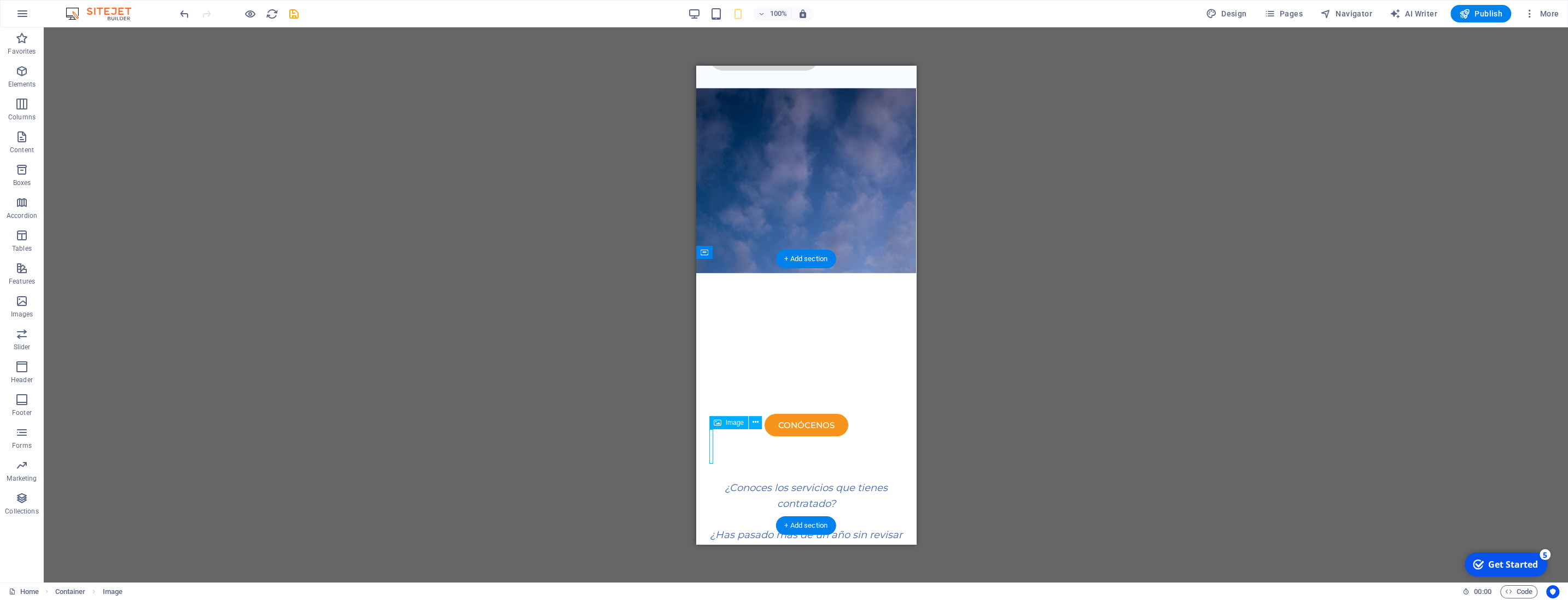
select select "px"
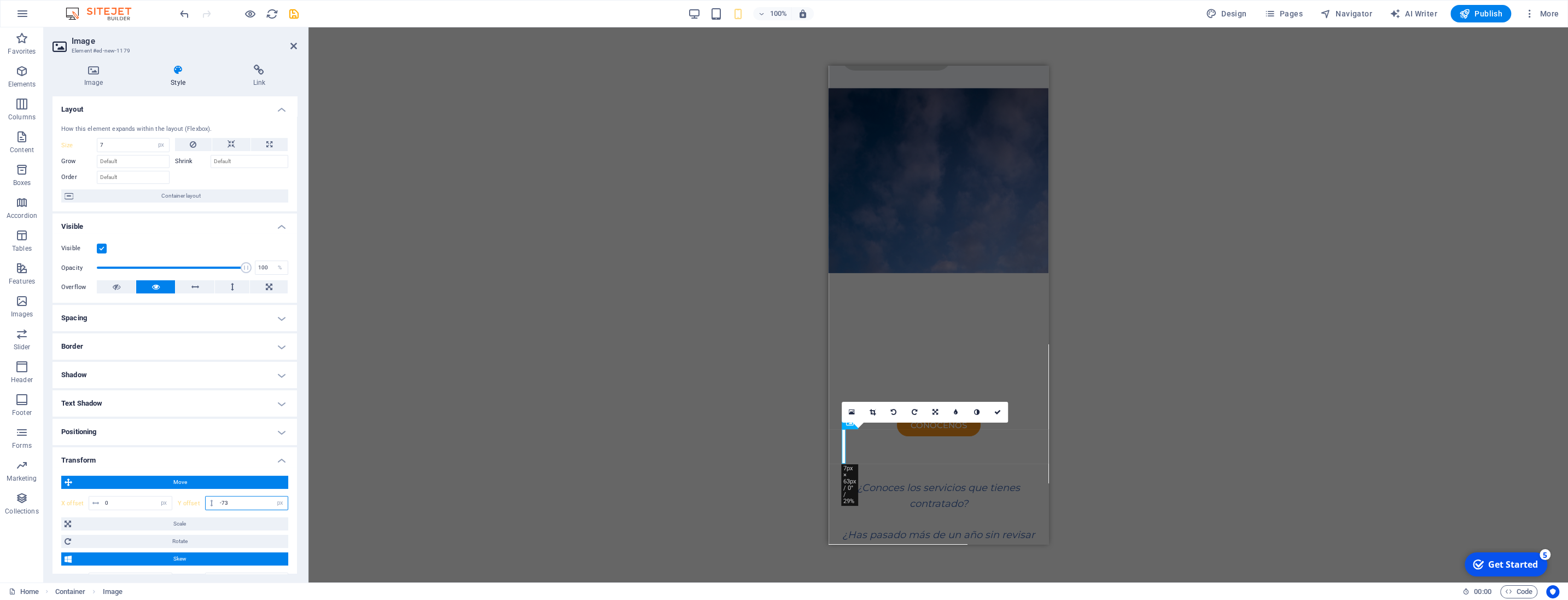
click at [240, 500] on input "-73" at bounding box center [252, 503] width 71 height 13
type input "-72"
click at [997, 412] on icon at bounding box center [997, 412] width 7 height 7
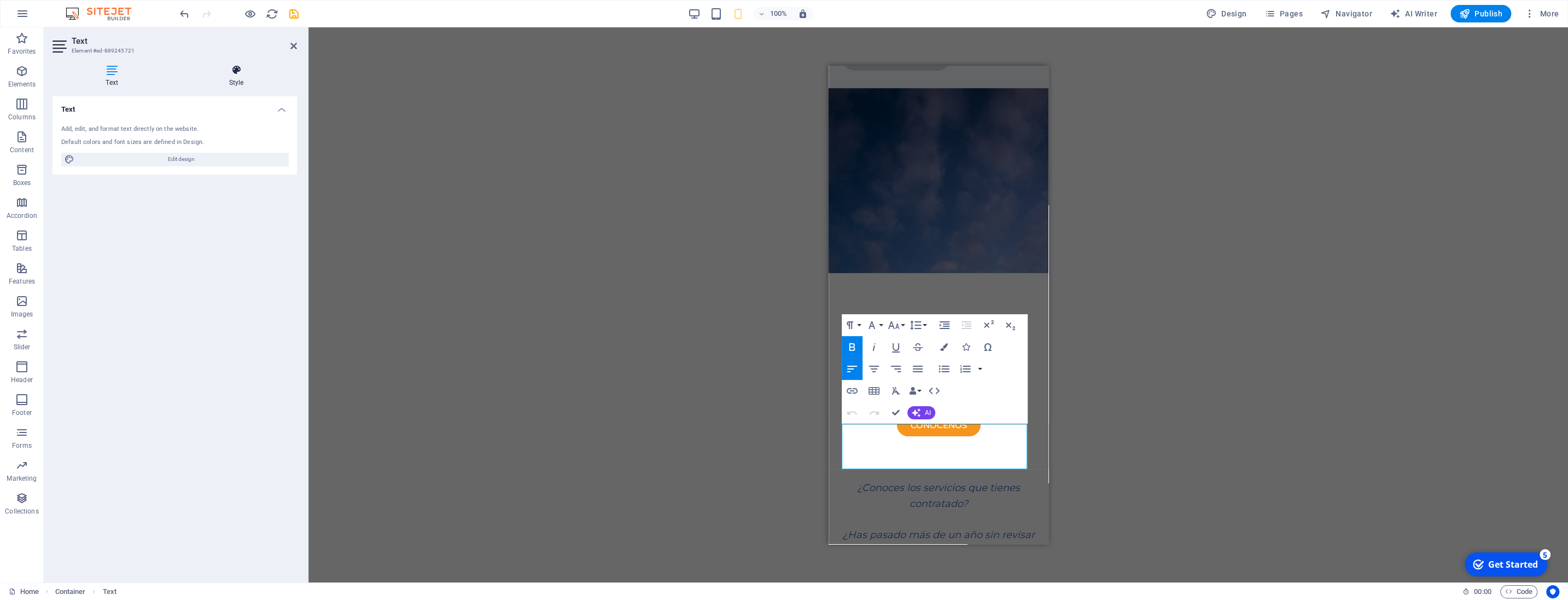
click at [221, 73] on icon at bounding box center [236, 70] width 121 height 11
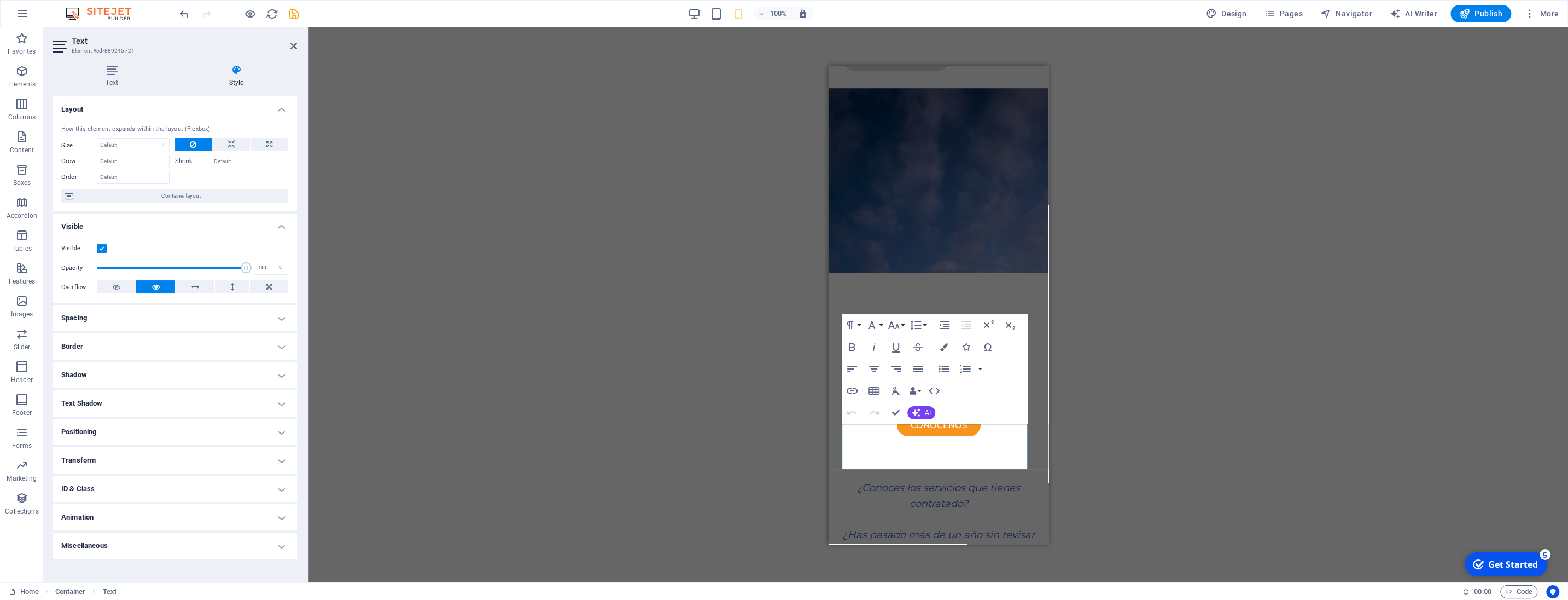
click at [88, 456] on h4 "Transform" at bounding box center [175, 460] width 244 height 26
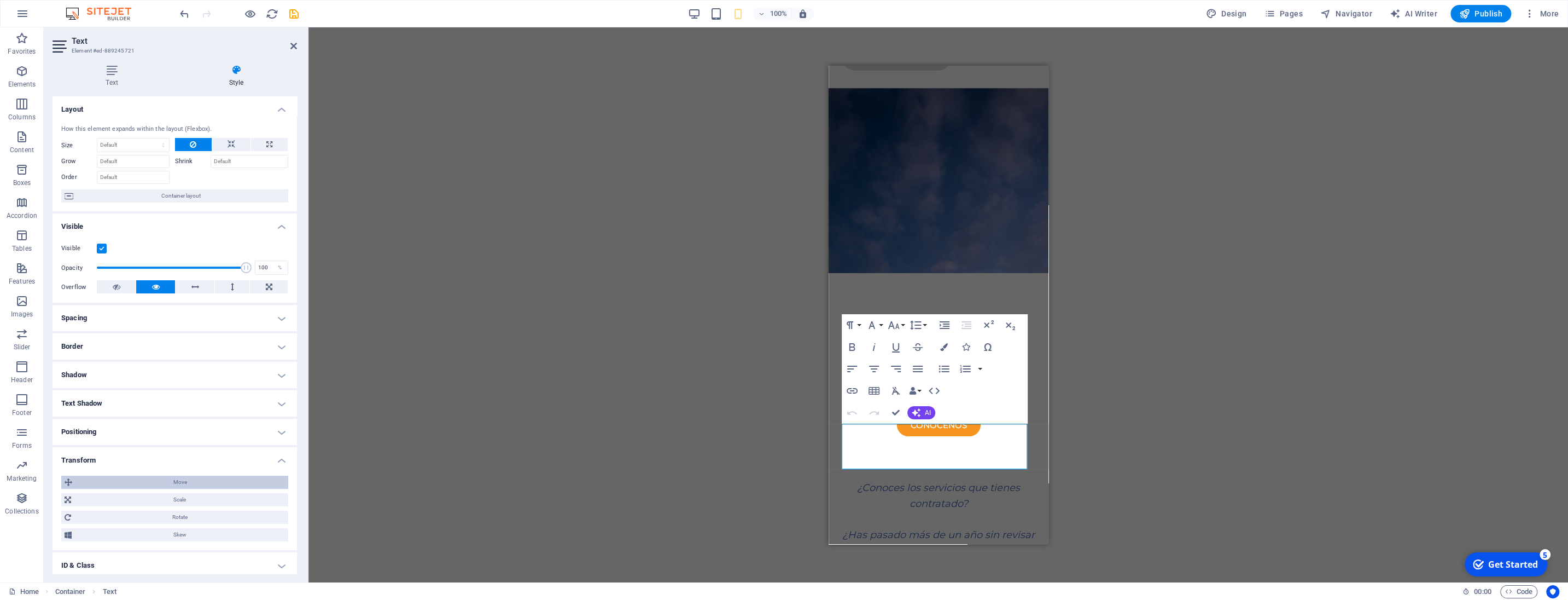
click at [84, 483] on span "Move" at bounding box center [180, 482] width 209 height 13
click at [122, 502] on input "0" at bounding box center [137, 503] width 70 height 13
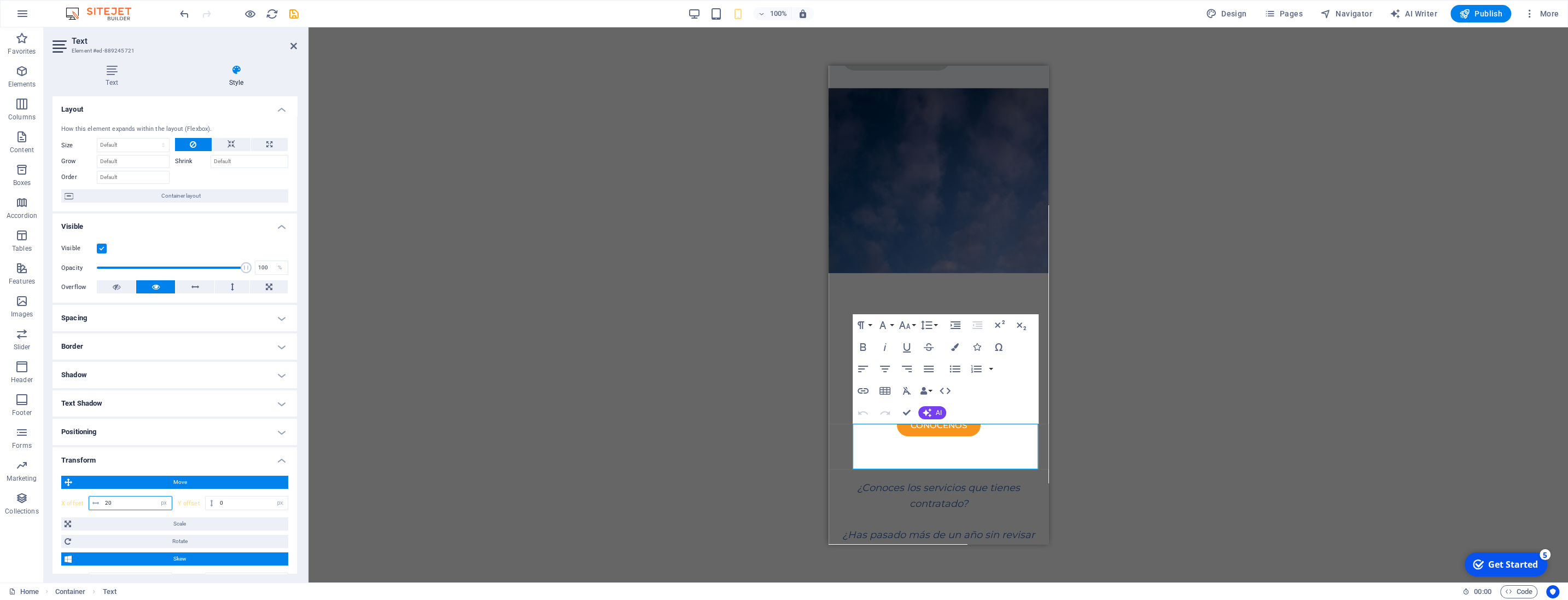
type input "2"
type input "15"
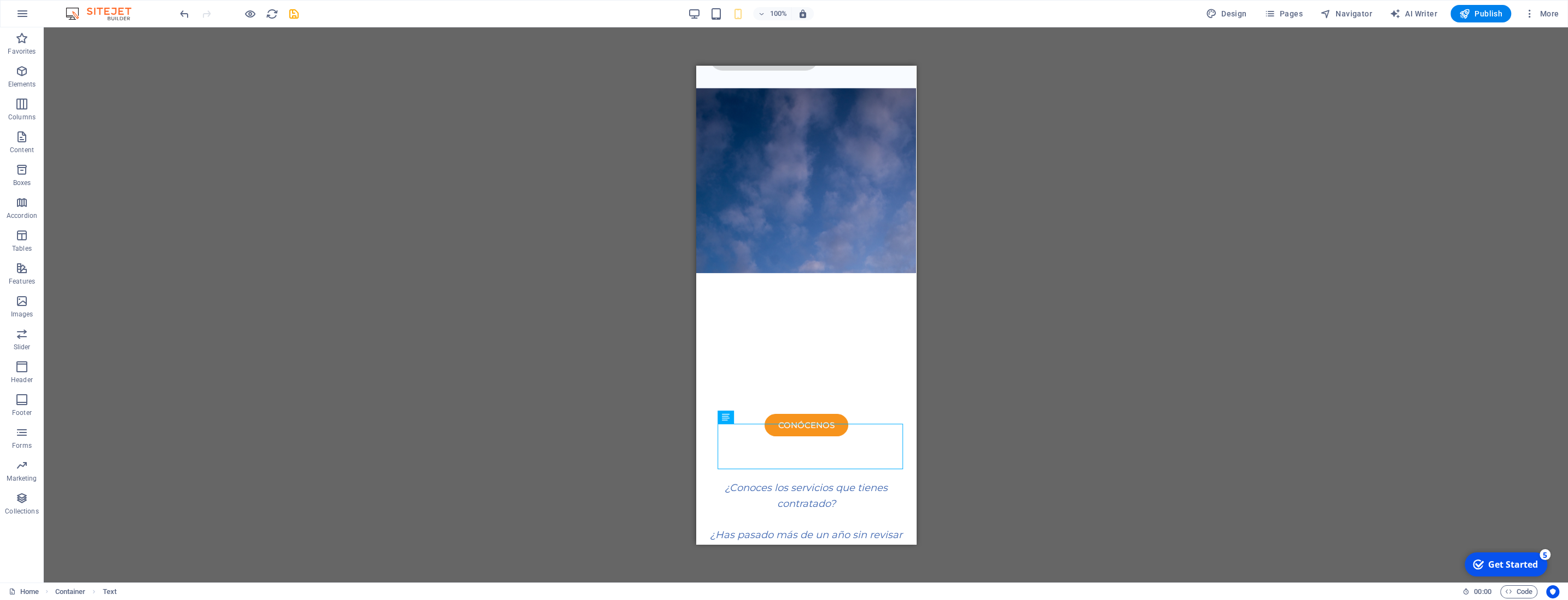
click at [1002, 382] on div "H3 Container Menu Bar Logo Spacer Button Container HTML Container Text Spacer C…" at bounding box center [806, 305] width 1524 height 555
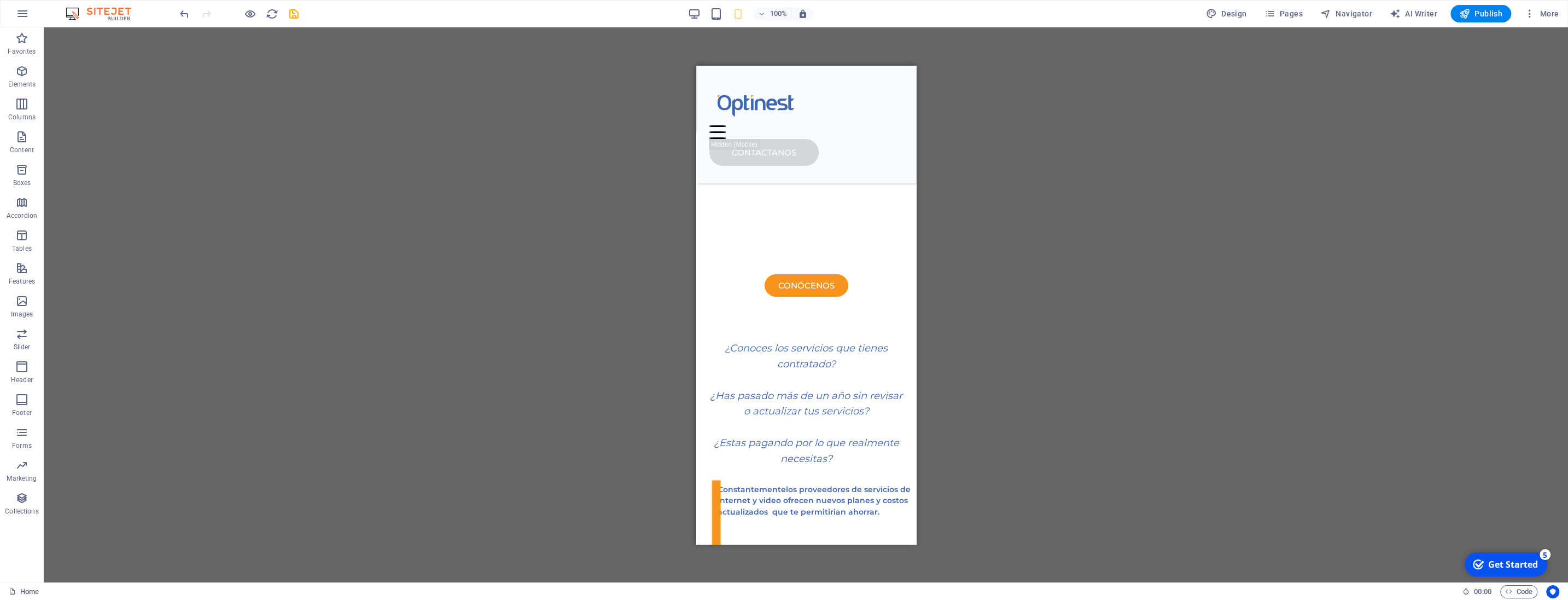
scroll to position [208, 0]
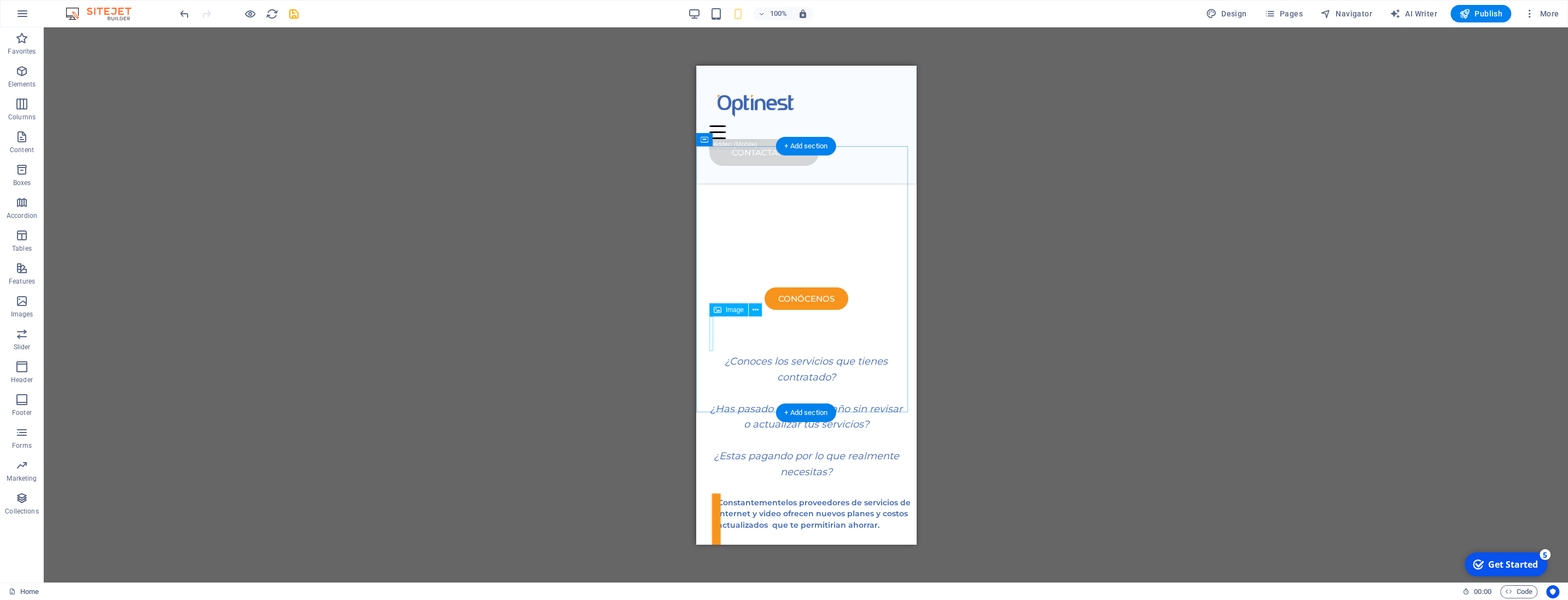
click at [712, 491] on figure at bounding box center [805, 550] width 194 height 118
select select "px"
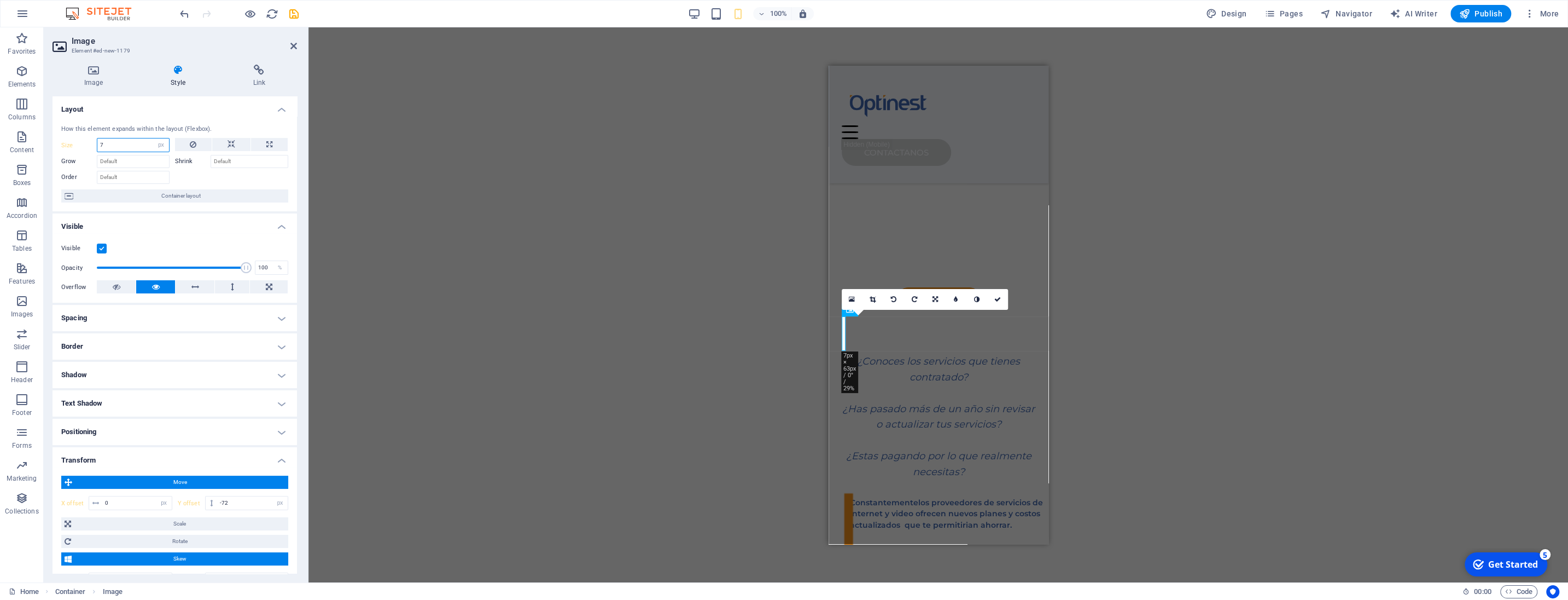
click at [111, 150] on input "7" at bounding box center [133, 145] width 72 height 13
type input "8"
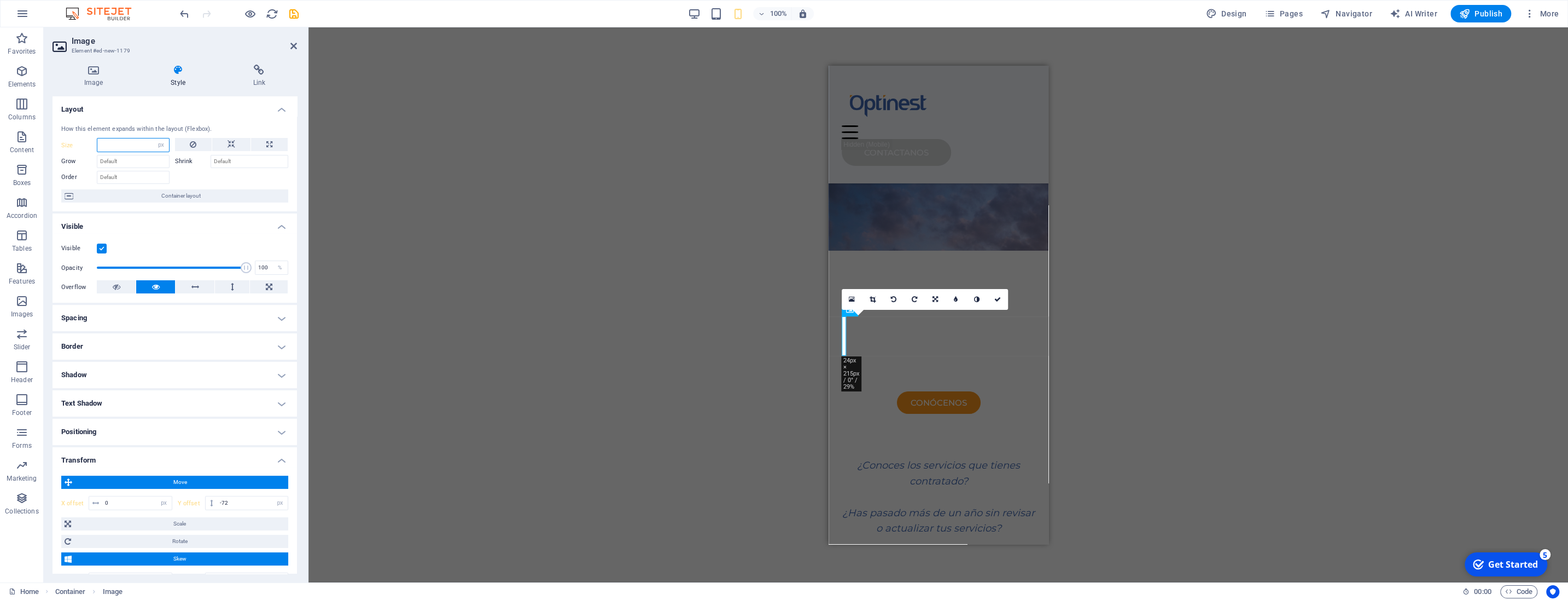
type input "9"
type input "8"
click at [994, 299] on icon at bounding box center [997, 299] width 7 height 7
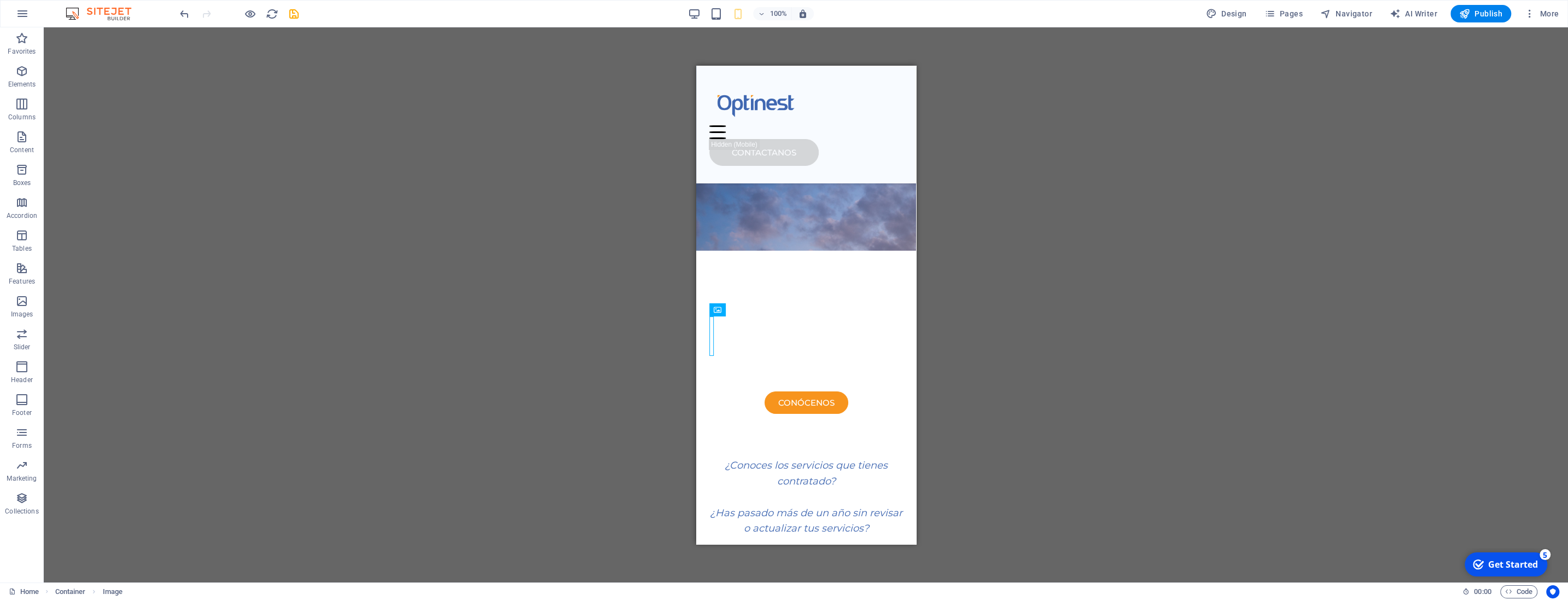
click at [1072, 307] on div "H3 Container Menu Bar Logo Spacer Button Container HTML Container Text Spacer C…" at bounding box center [806, 305] width 1524 height 555
click at [903, 436] on div "¿Conoces los servicios que tienes contratado? ¿Has pasado más de un año sin rev…" at bounding box center [806, 605] width 220 height 339
click at [959, 294] on div "H3 Container Menu Bar Logo Spacer Button Container HTML Container Text Spacer C…" at bounding box center [806, 305] width 1524 height 555
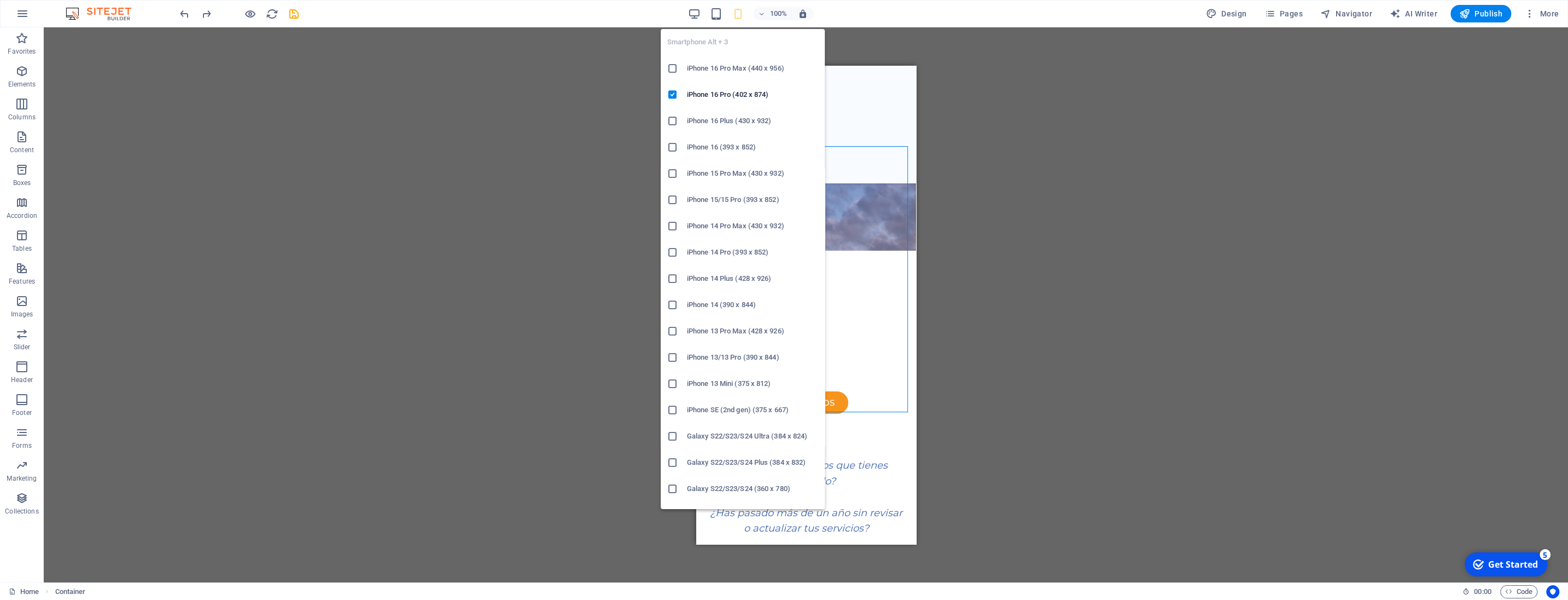
click at [736, 12] on icon "button" at bounding box center [737, 13] width 12 height 12
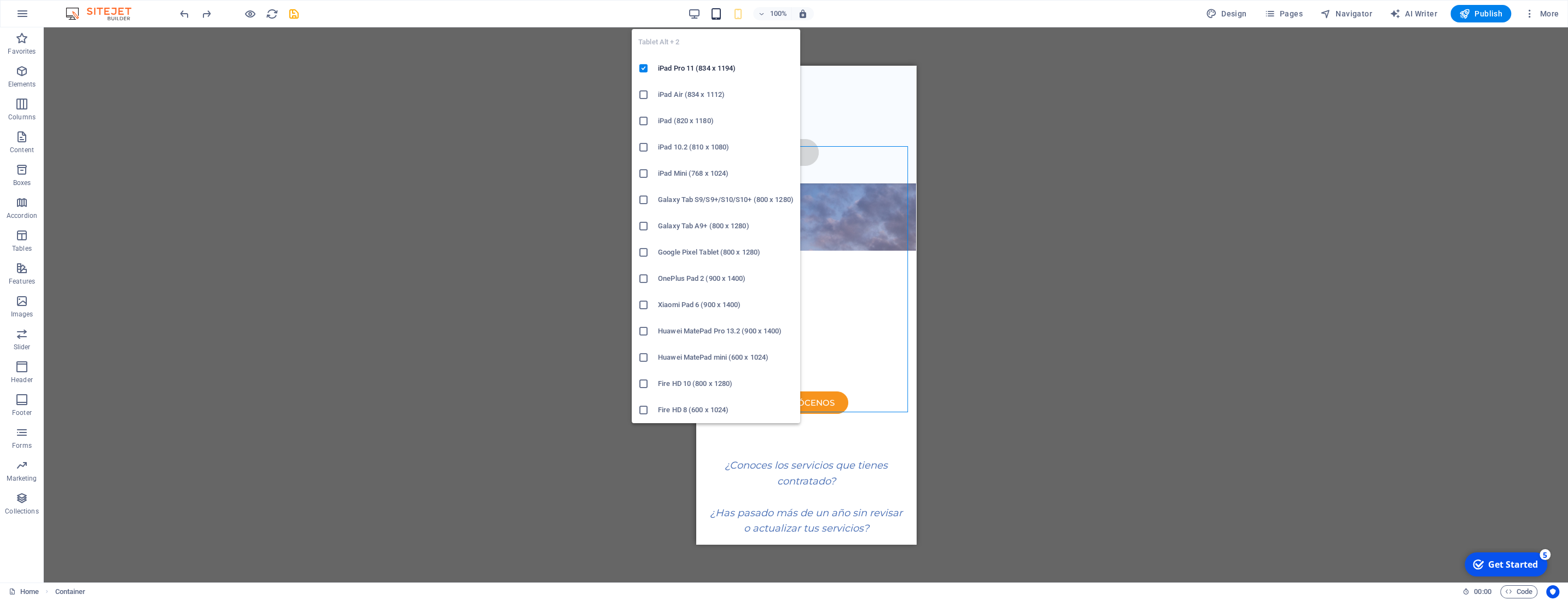
click at [715, 14] on icon "button" at bounding box center [715, 13] width 12 height 12
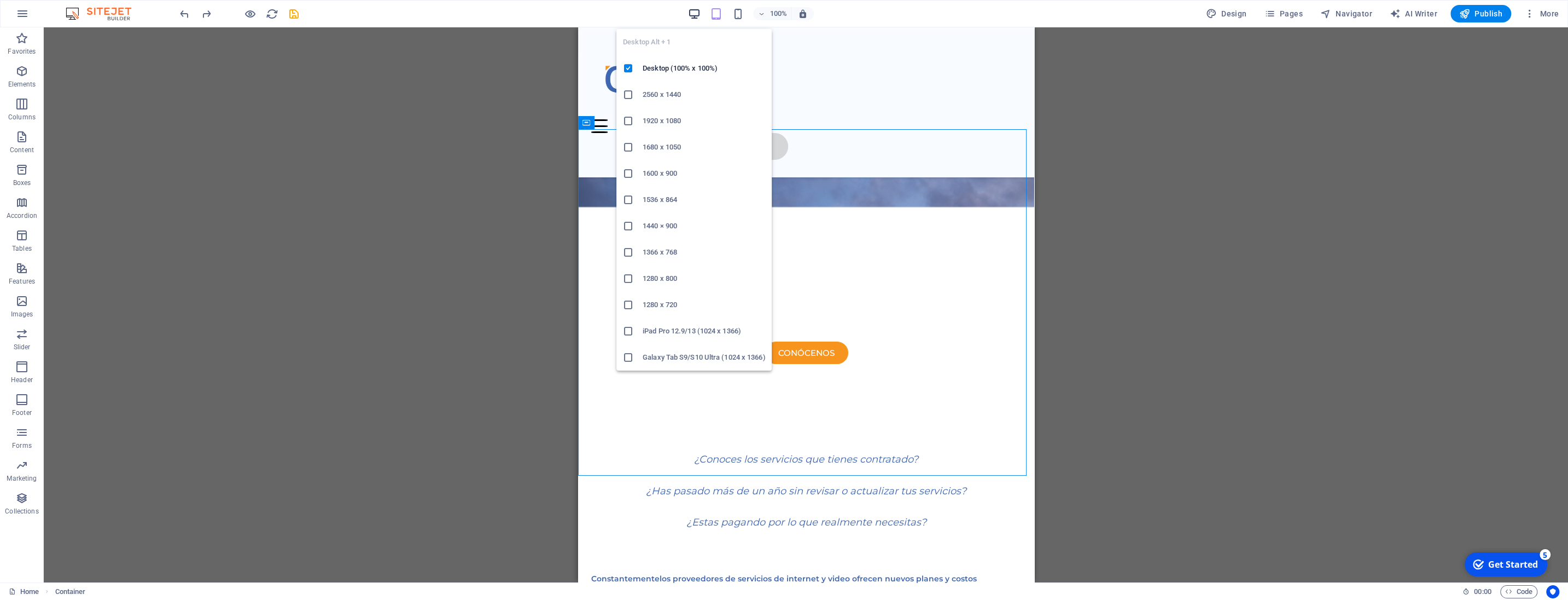
click at [697, 14] on icon "button" at bounding box center [693, 13] width 12 height 12
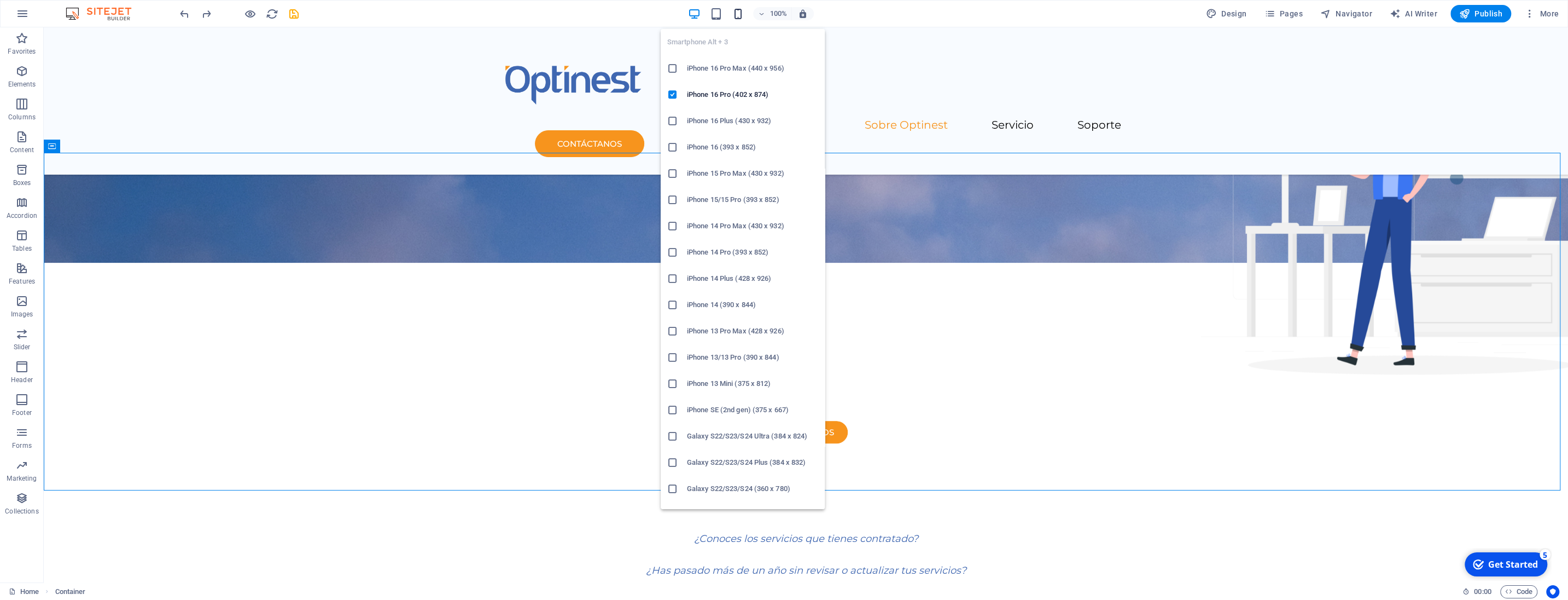
click at [741, 12] on icon "button" at bounding box center [737, 13] width 12 height 12
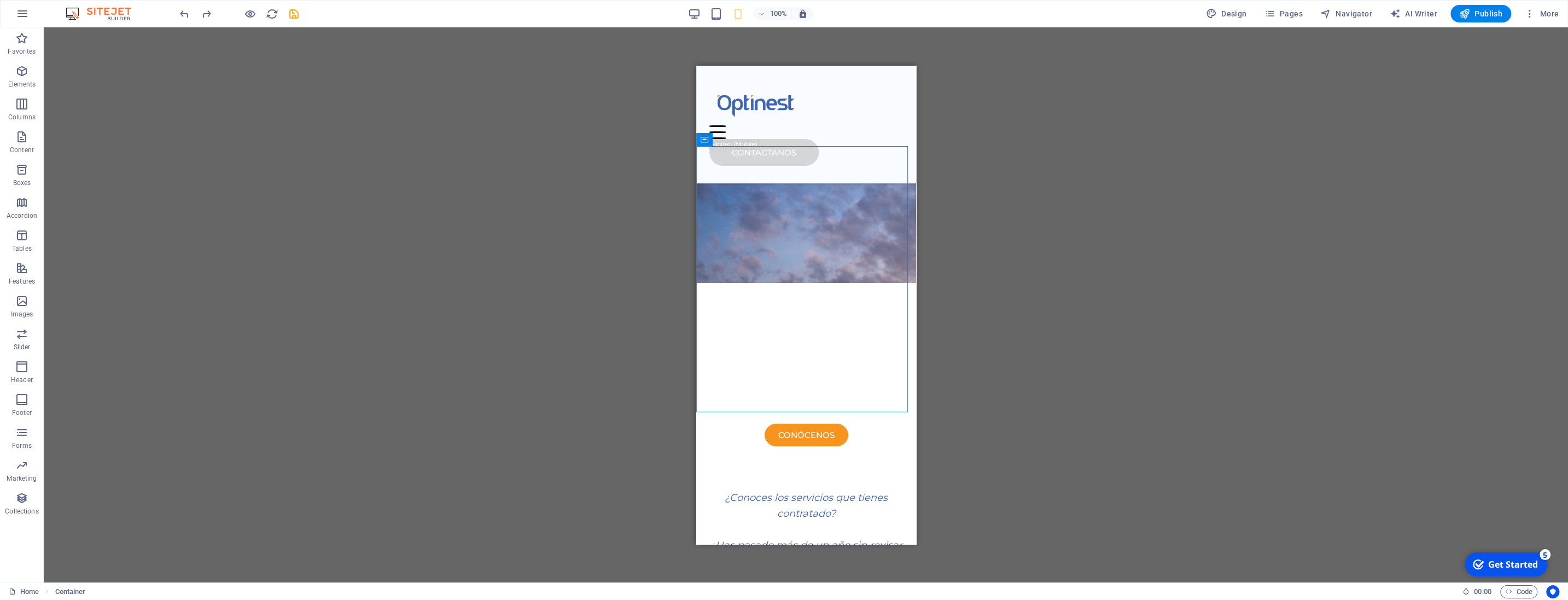
click at [1085, 329] on div "H3 Container Menu Bar Logo Spacer Button Container HTML Container Text Spacer C…" at bounding box center [806, 305] width 1524 height 555
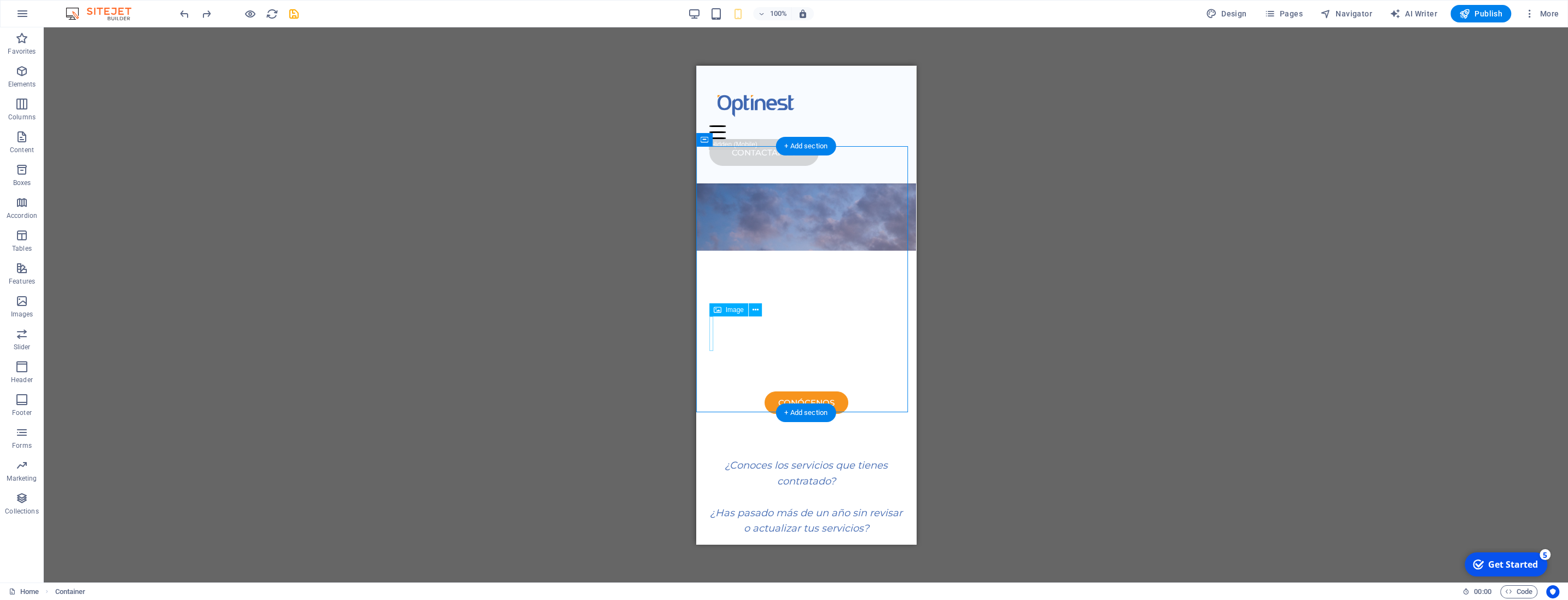
select select "px"
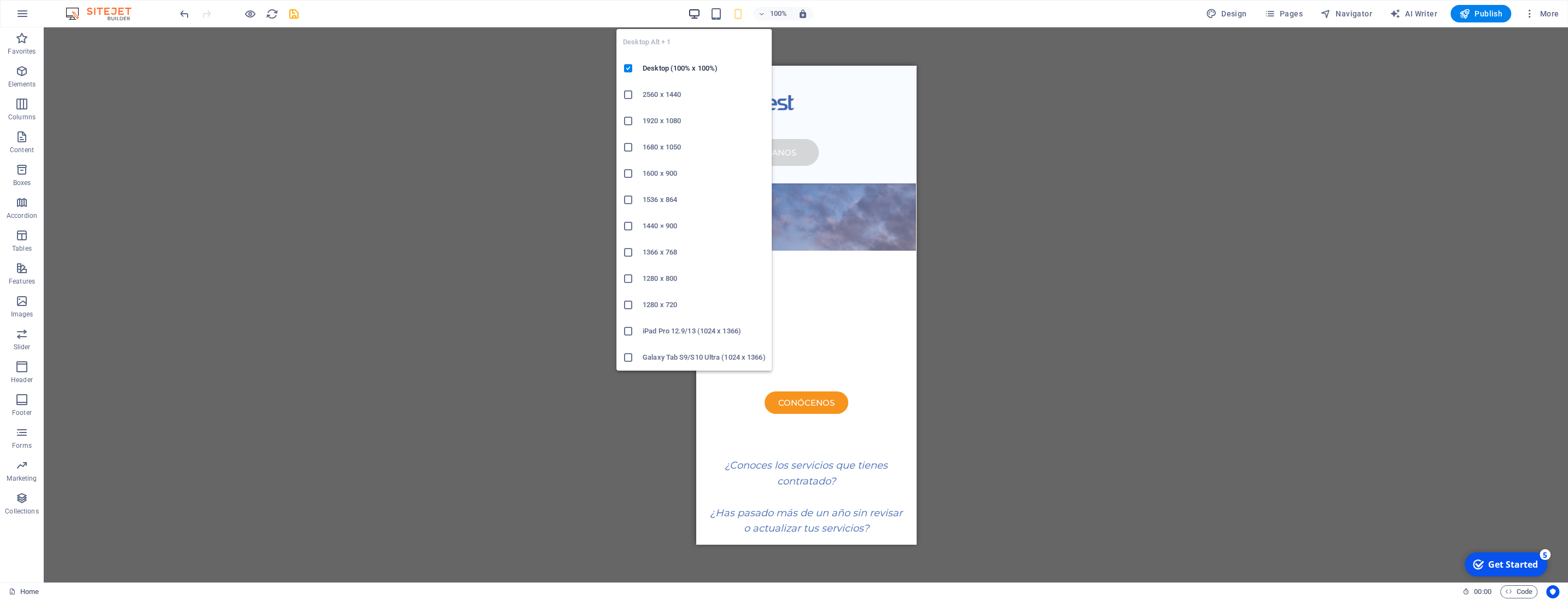
click at [701, 15] on icon "button" at bounding box center [693, 13] width 12 height 12
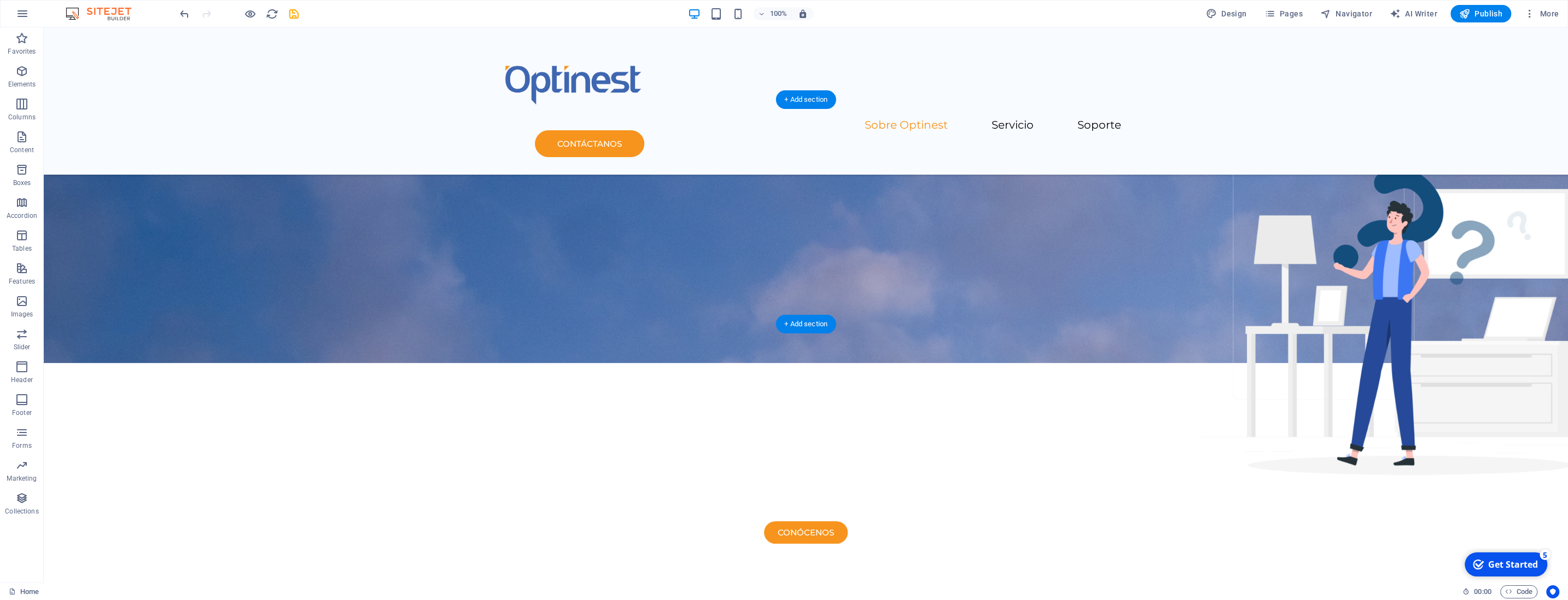
scroll to position [150, 0]
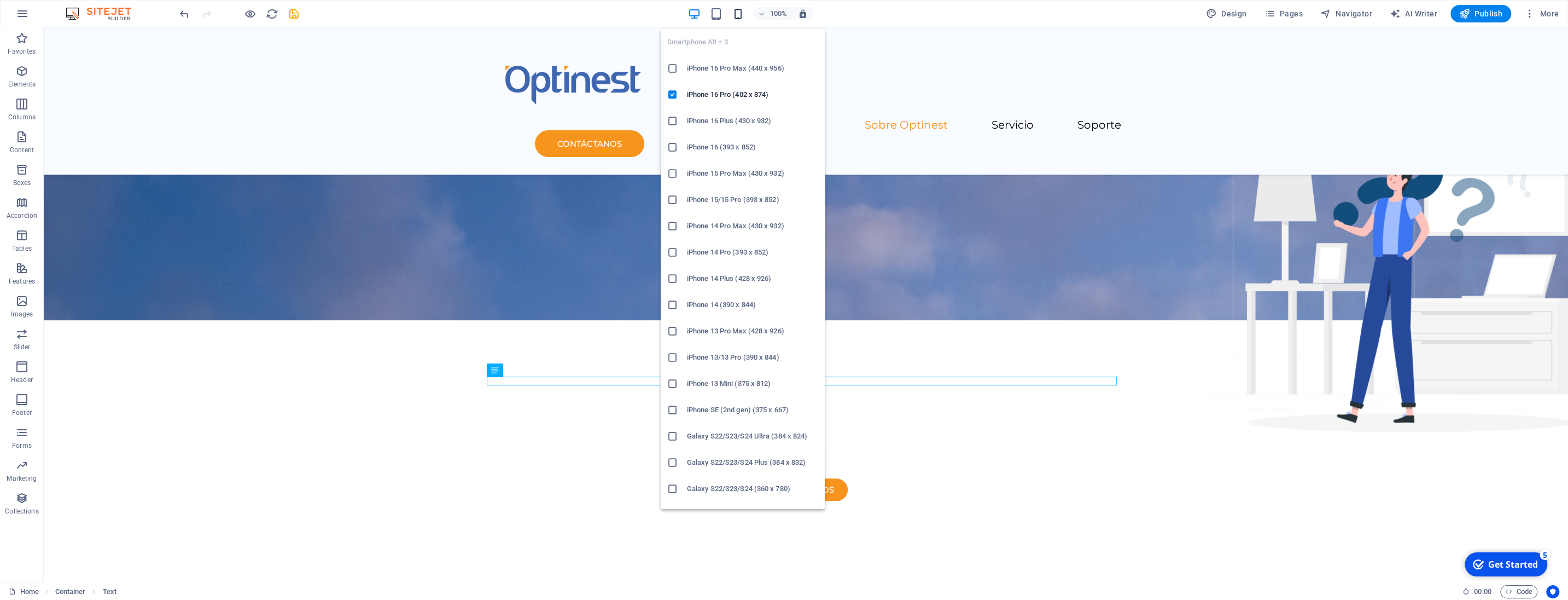
click at [742, 12] on icon "button" at bounding box center [737, 13] width 12 height 12
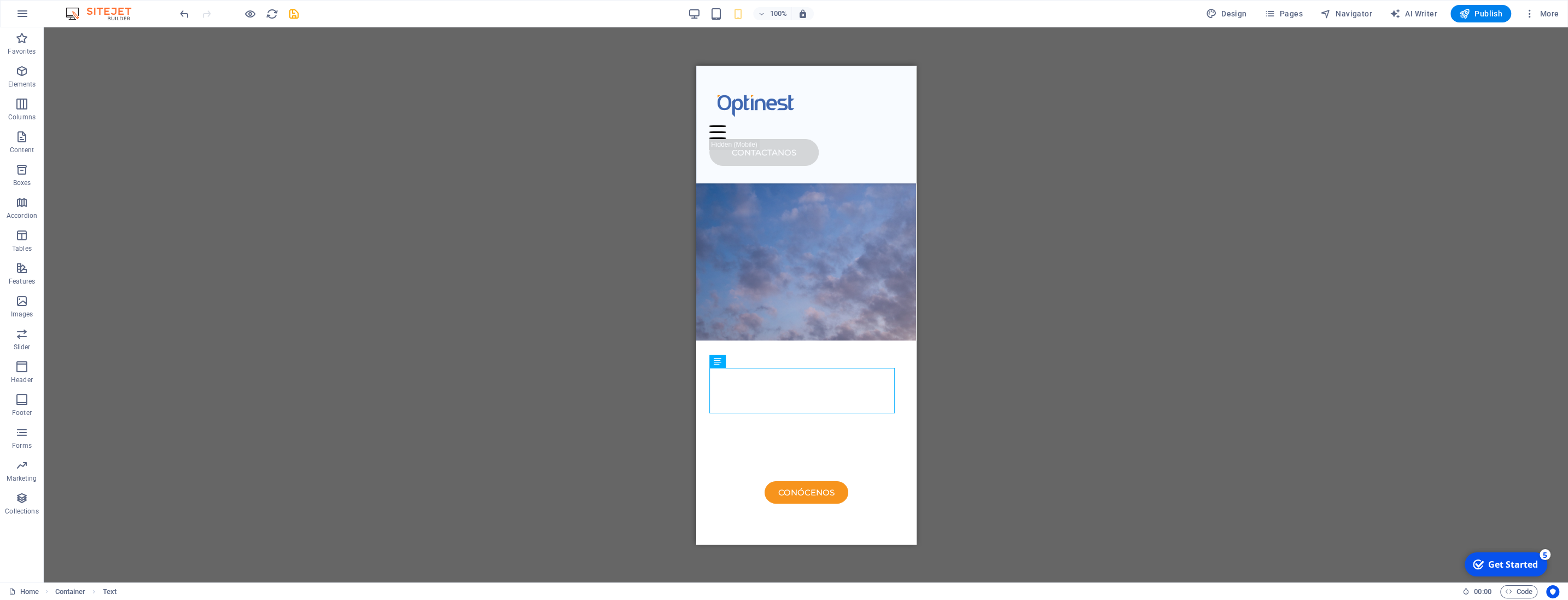
click at [1104, 231] on div "H3 Container Menu Bar Logo Spacer Button Container HTML Container Text Spacer C…" at bounding box center [806, 305] width 1524 height 555
select select "px"
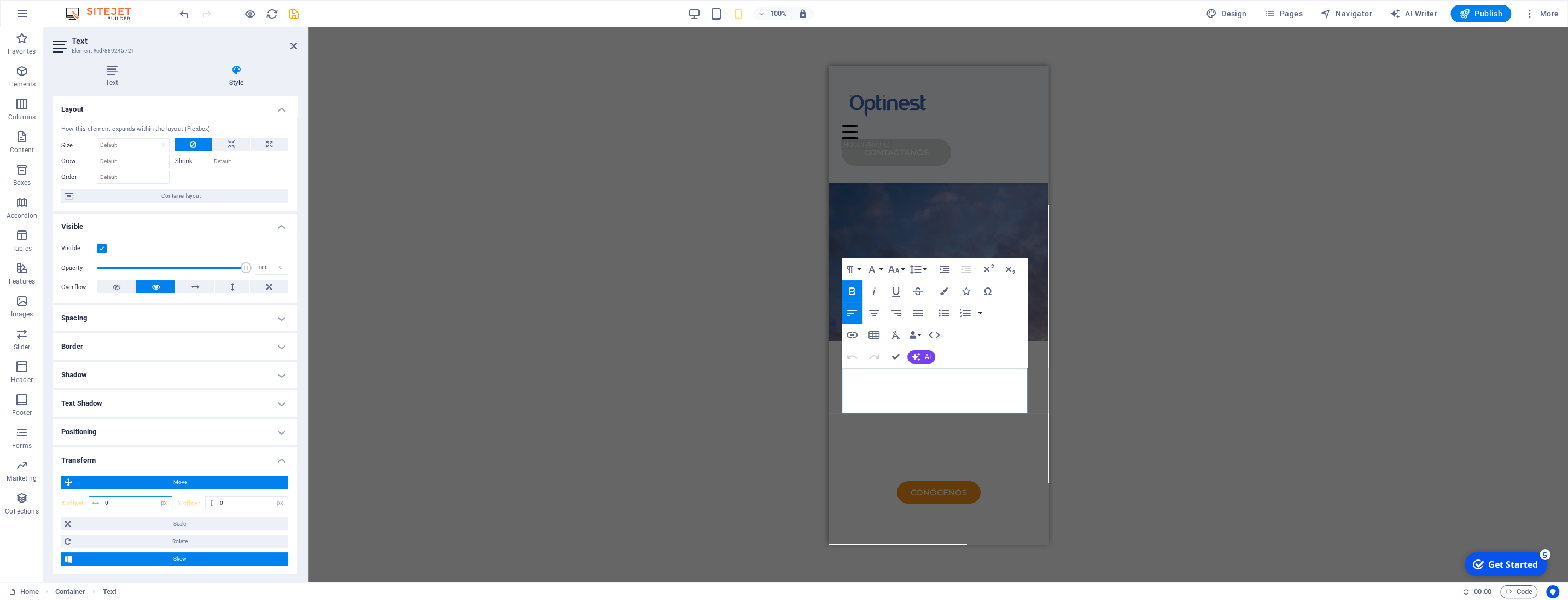
click at [122, 505] on input "0" at bounding box center [137, 503] width 70 height 13
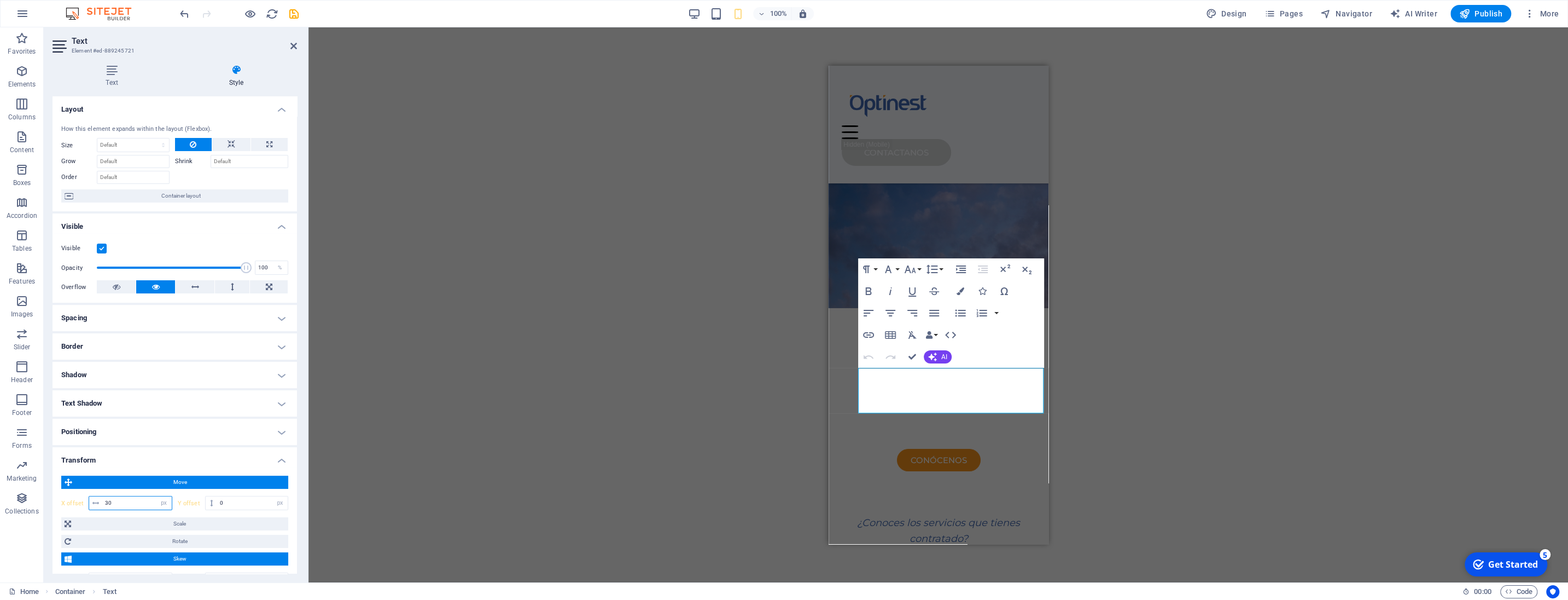
type input "3"
type input "2"
type input "15"
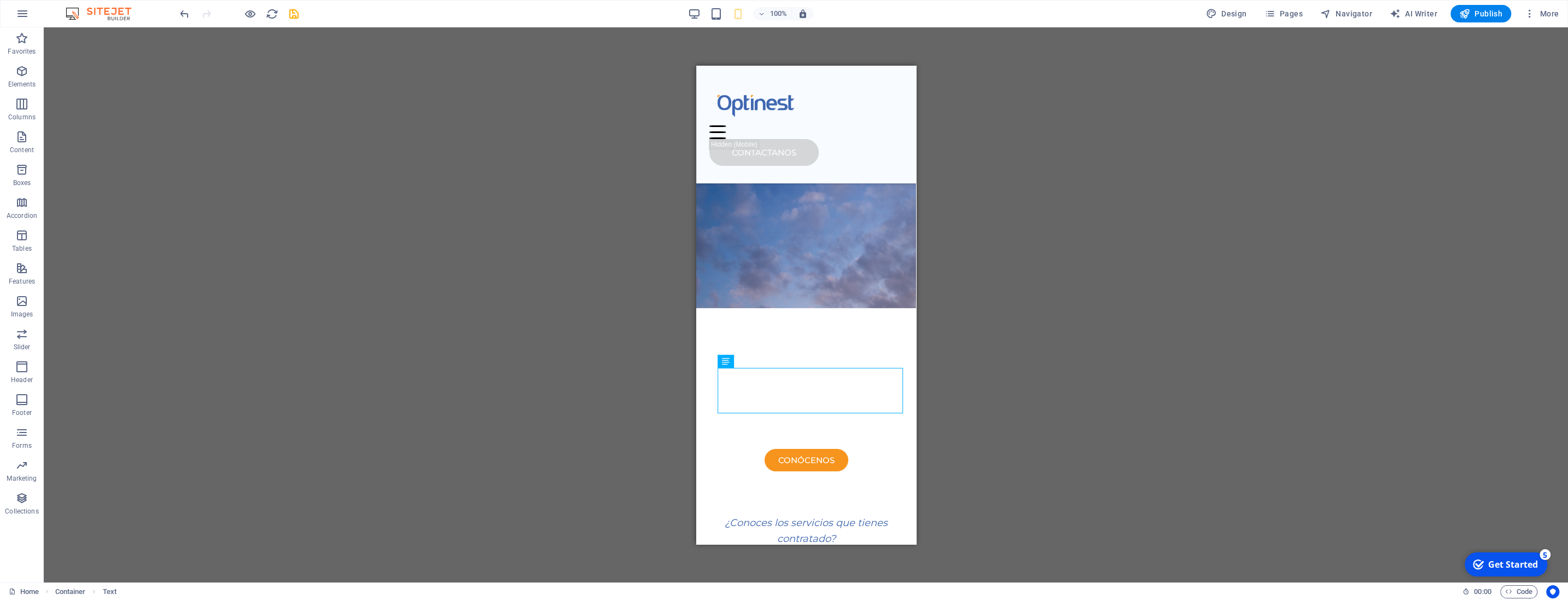
click at [1108, 354] on div "H3 Container Menu Bar Logo Spacer Button Container HTML Container Text Spacer C…" at bounding box center [806, 305] width 1524 height 555
click at [1103, 355] on div "H3 Container Menu Bar Logo Spacer Button Container HTML Container Text Spacer C…" at bounding box center [806, 305] width 1524 height 555
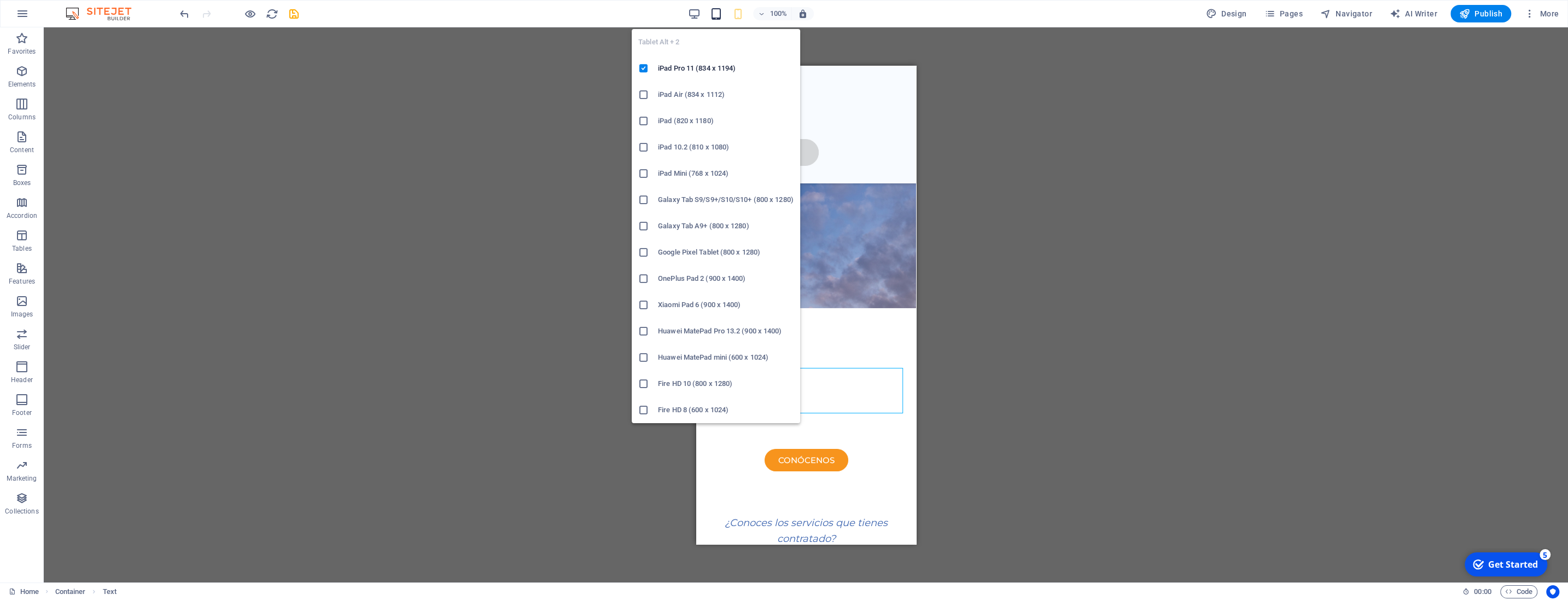
click at [723, 13] on icon "button" at bounding box center [715, 13] width 12 height 12
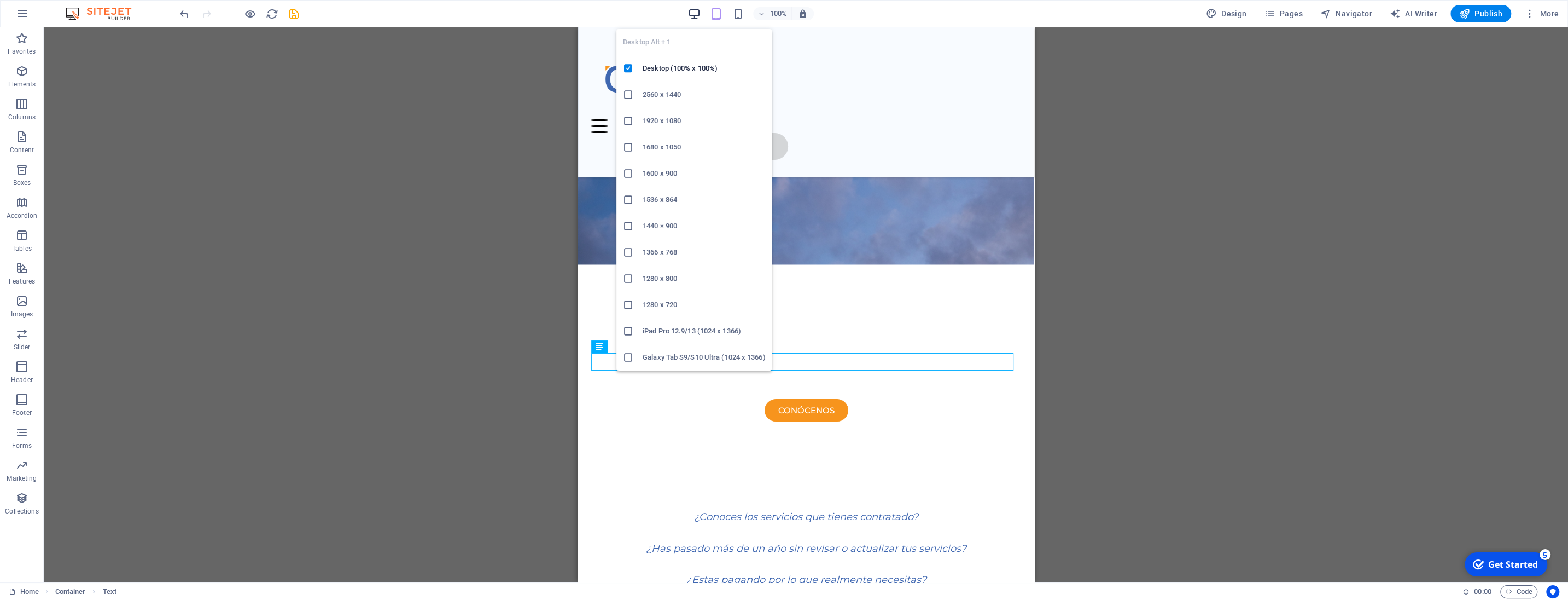
click at [699, 15] on icon "button" at bounding box center [693, 13] width 12 height 12
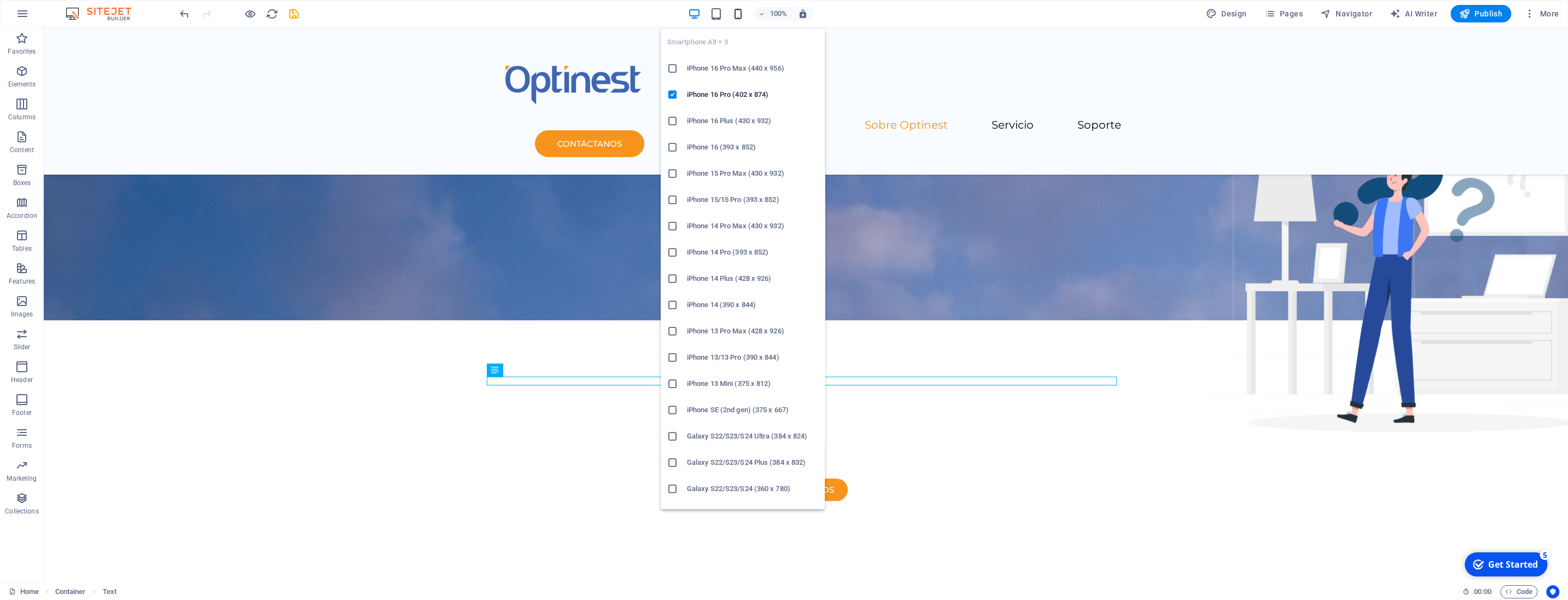
click at [741, 12] on icon "button" at bounding box center [737, 13] width 12 height 12
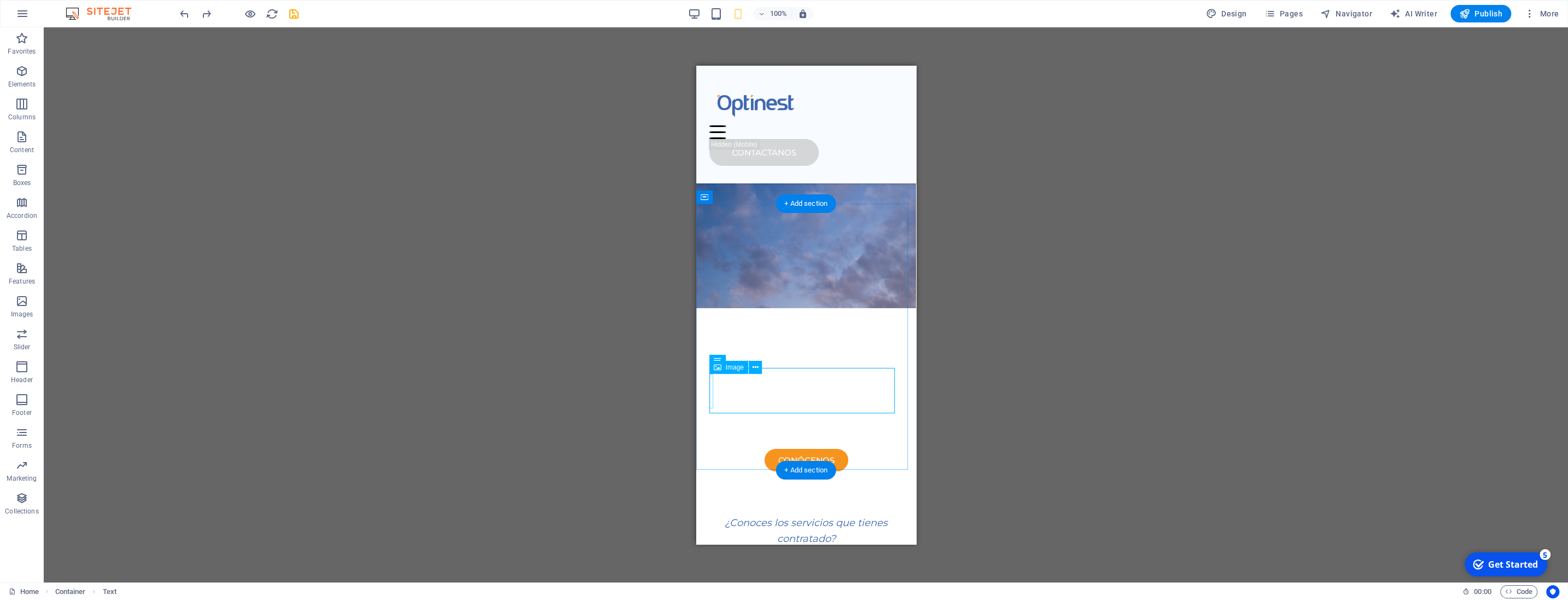
select select "px"
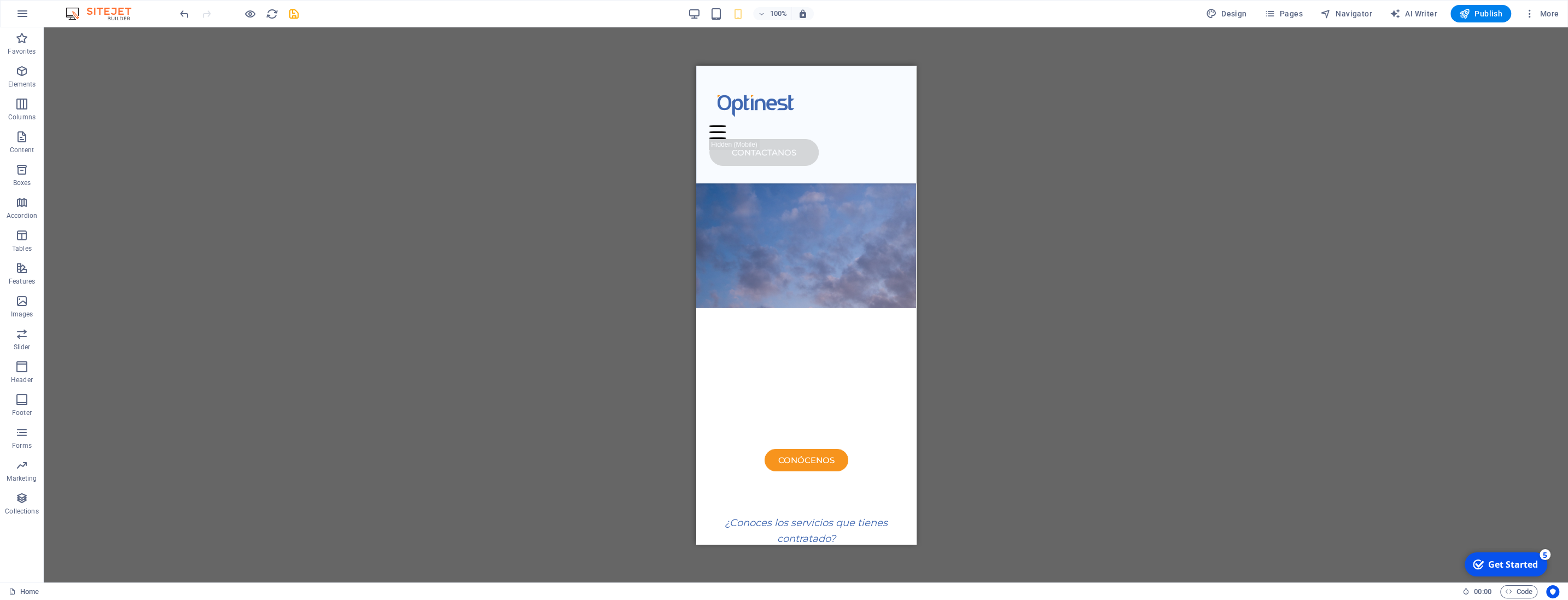
click at [1096, 353] on div "H3 Container Menu Bar Logo Spacer Button Container HTML Container Text Spacer C…" at bounding box center [806, 305] width 1524 height 555
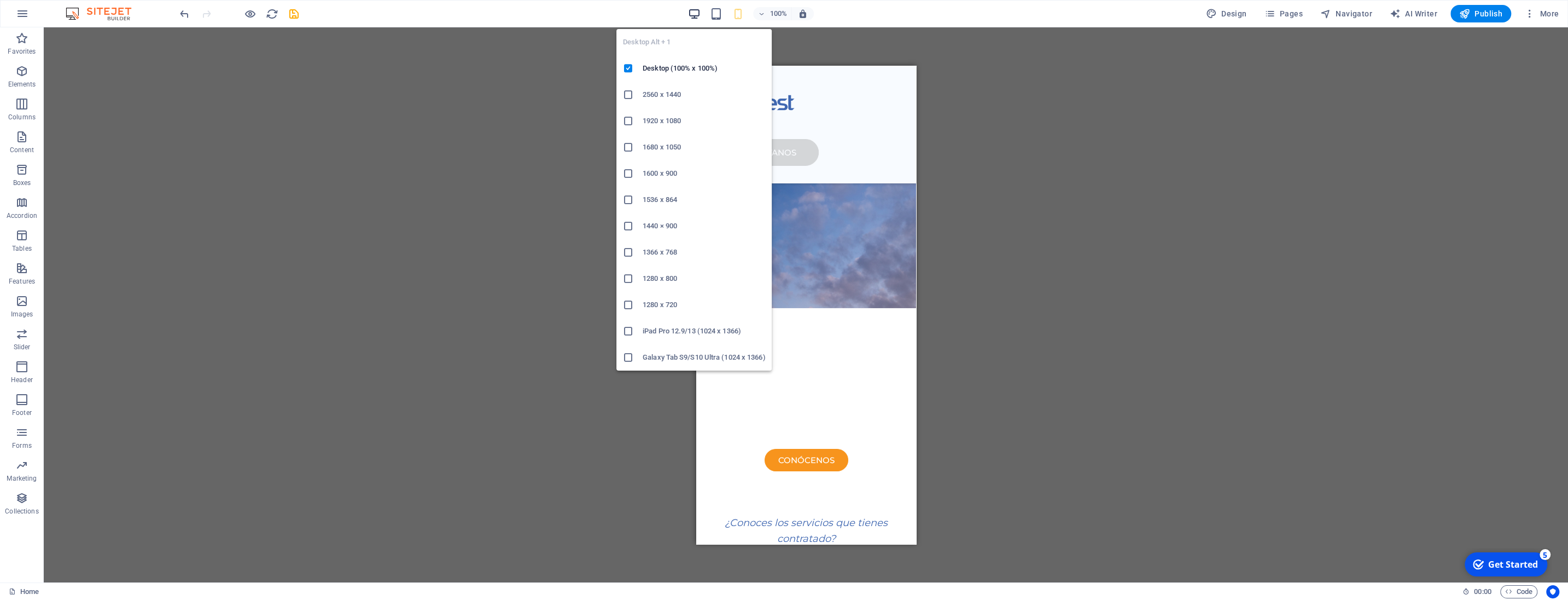
click at [697, 11] on icon "button" at bounding box center [693, 13] width 12 height 12
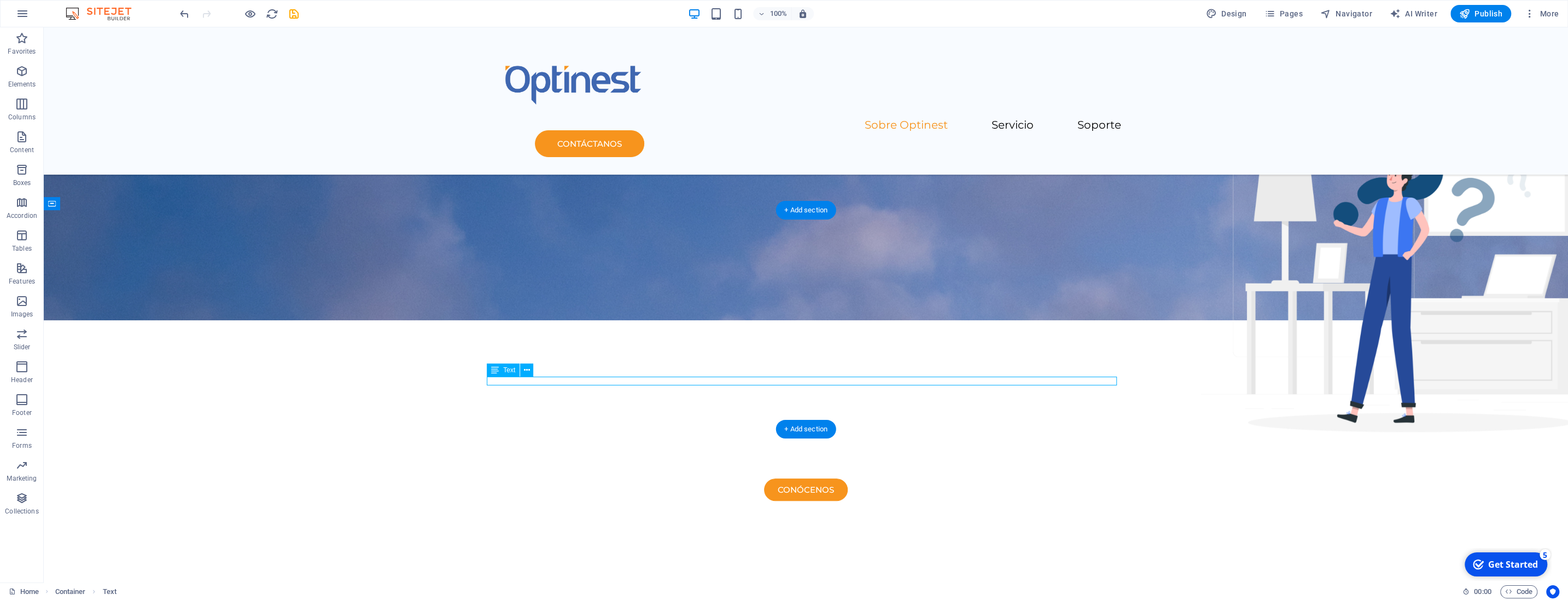
select select "px"
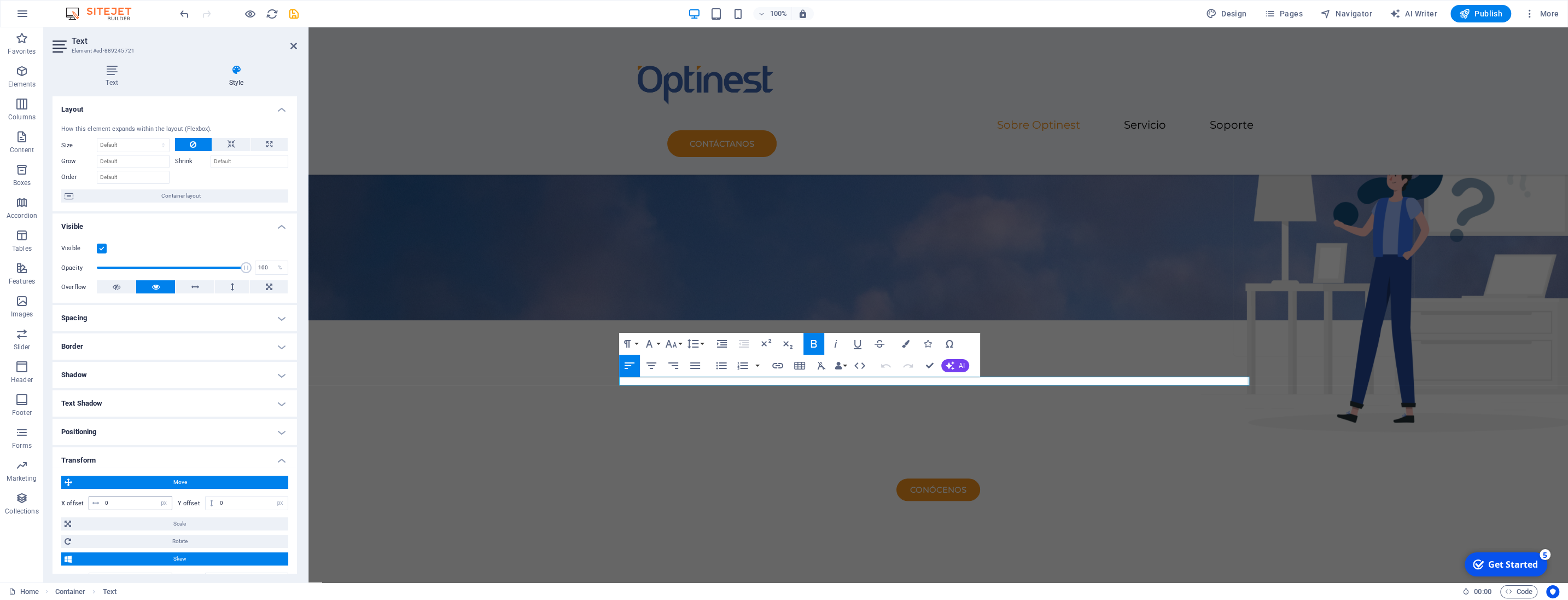
click at [123, 503] on input "0" at bounding box center [137, 503] width 70 height 13
type input "5"
type input "80"
drag, startPoint x: 974, startPoint y: 367, endPoint x: 950, endPoint y: 346, distance: 31.9
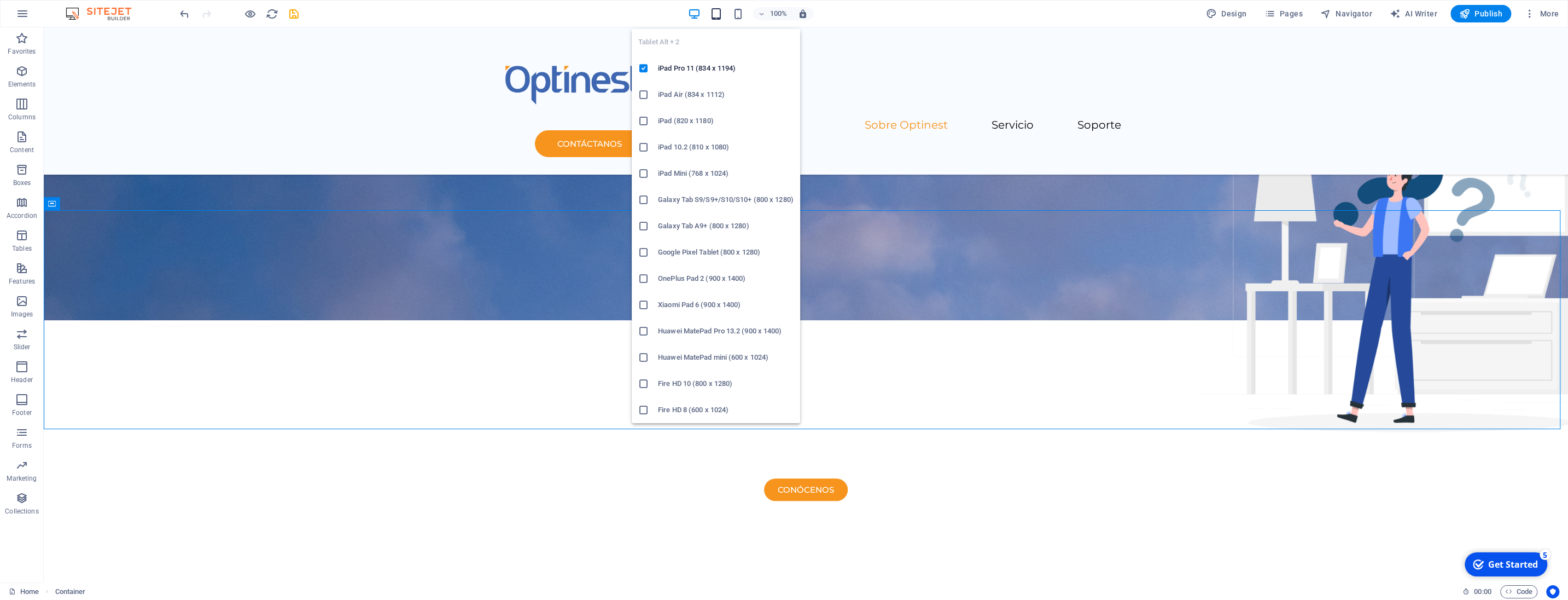
click at [719, 15] on icon "button" at bounding box center [715, 13] width 12 height 12
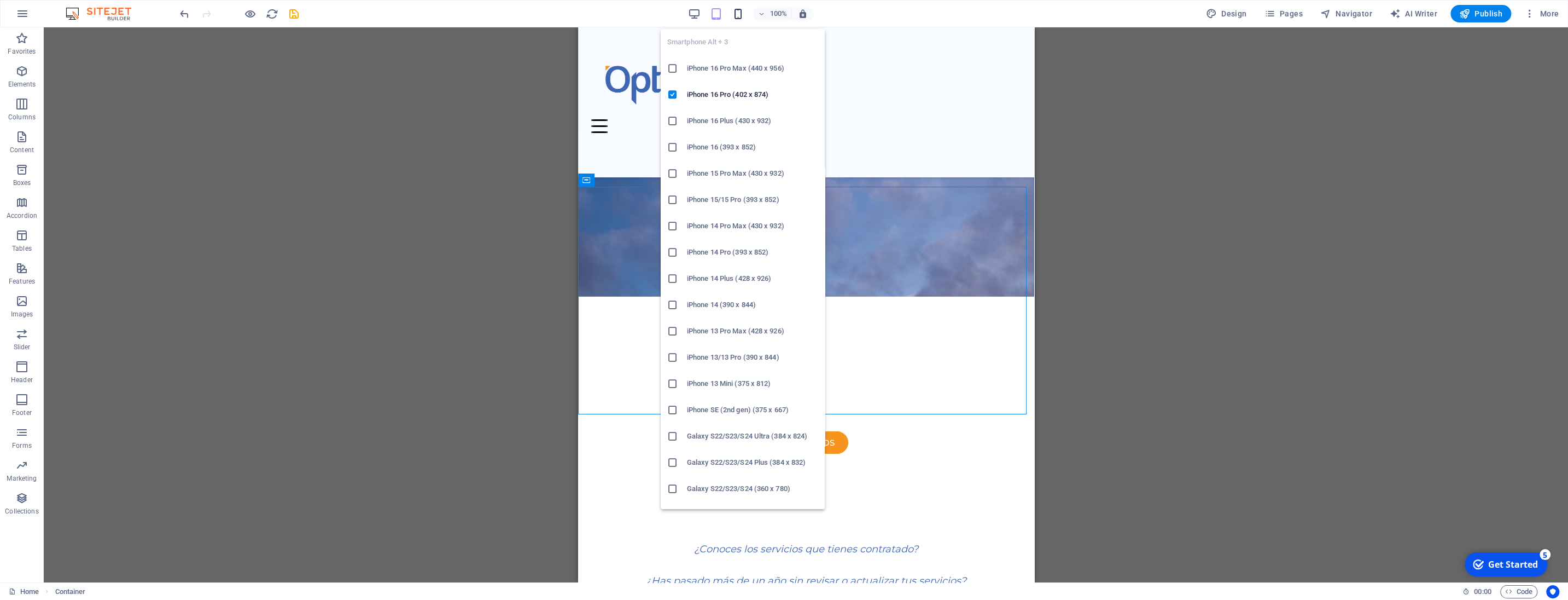
click at [740, 13] on icon "button" at bounding box center [737, 13] width 12 height 12
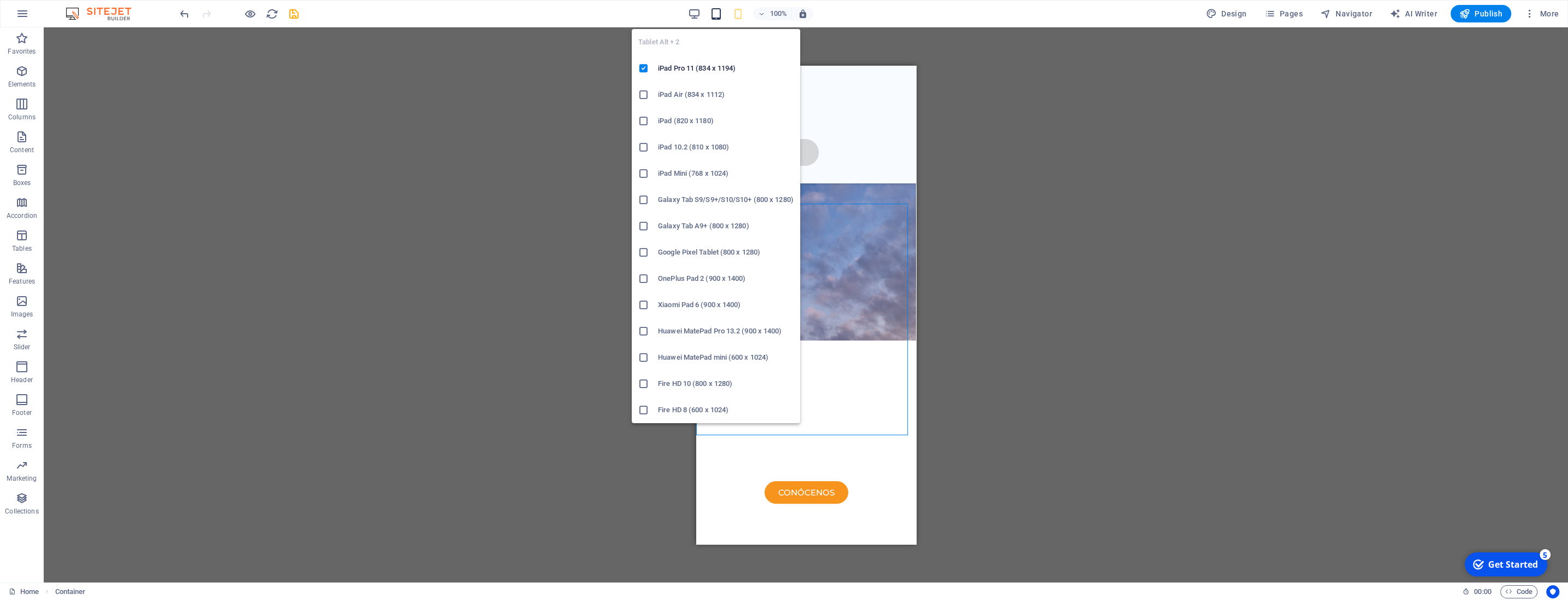
click at [716, 12] on icon "button" at bounding box center [715, 13] width 12 height 12
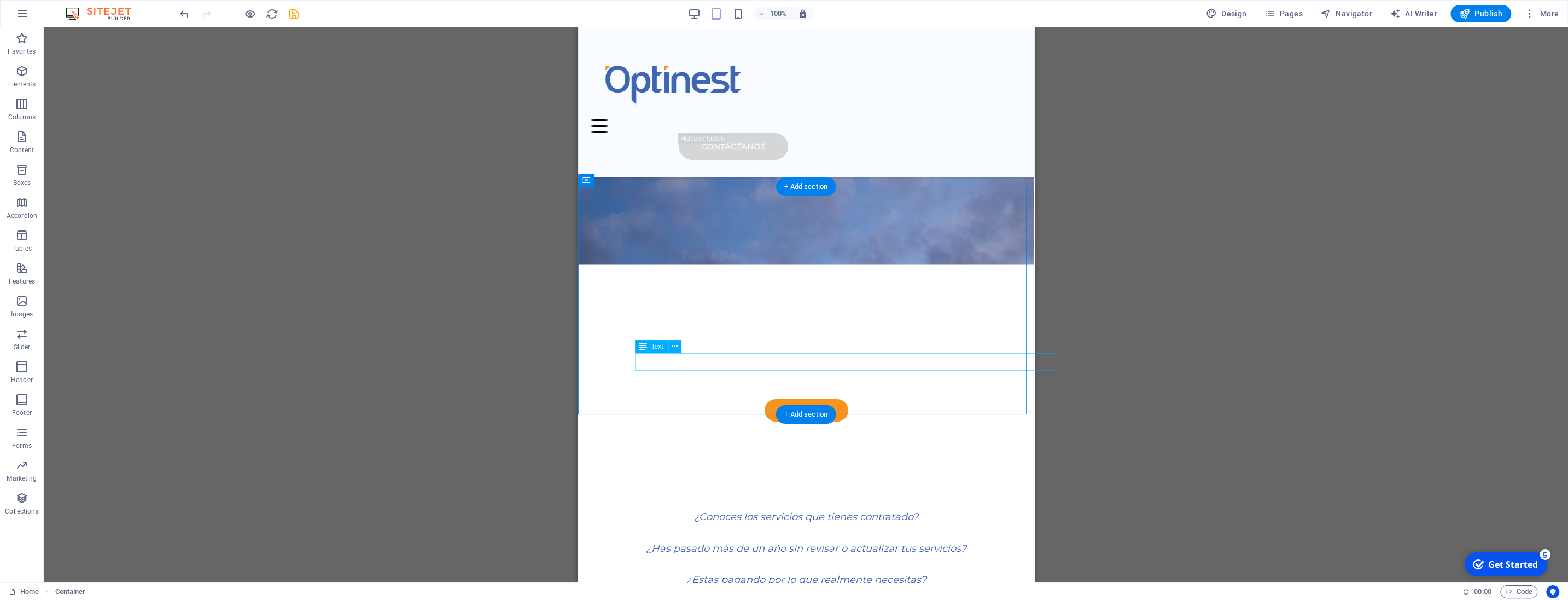
select select "px"
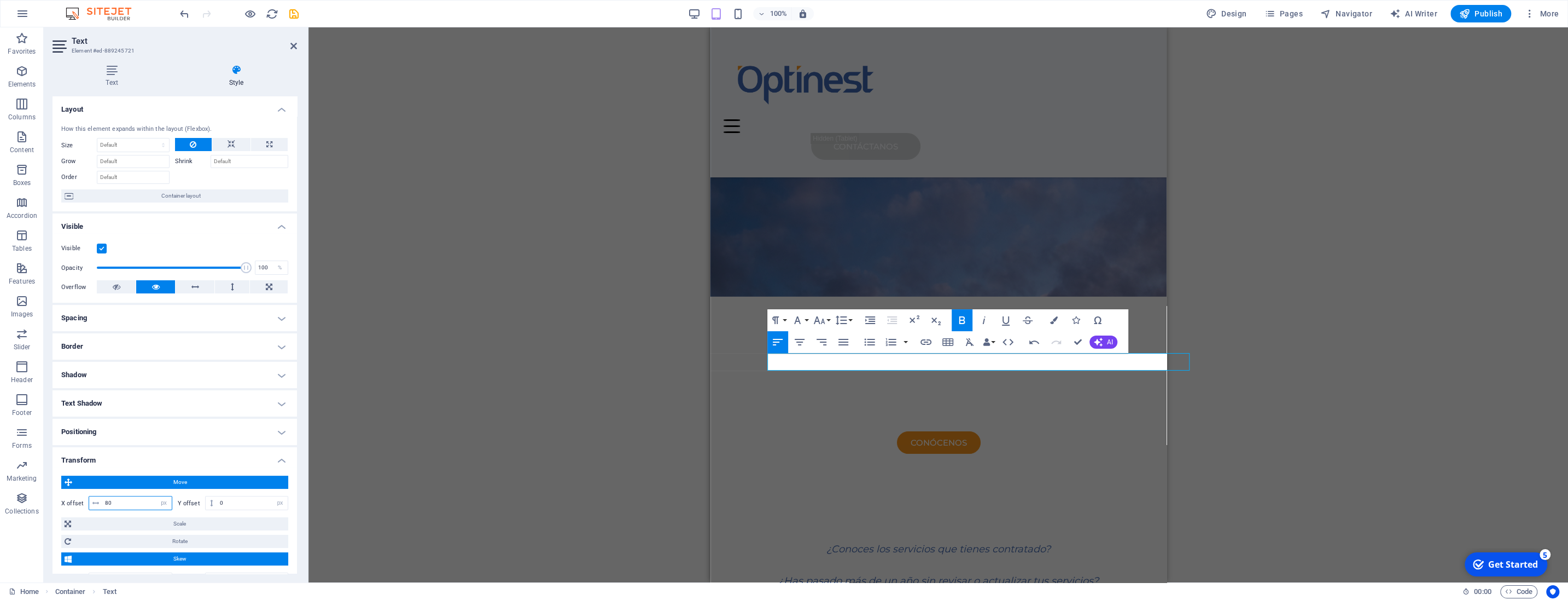
click at [123, 507] on input "80" at bounding box center [137, 503] width 70 height 13
type input "7"
type input "50"
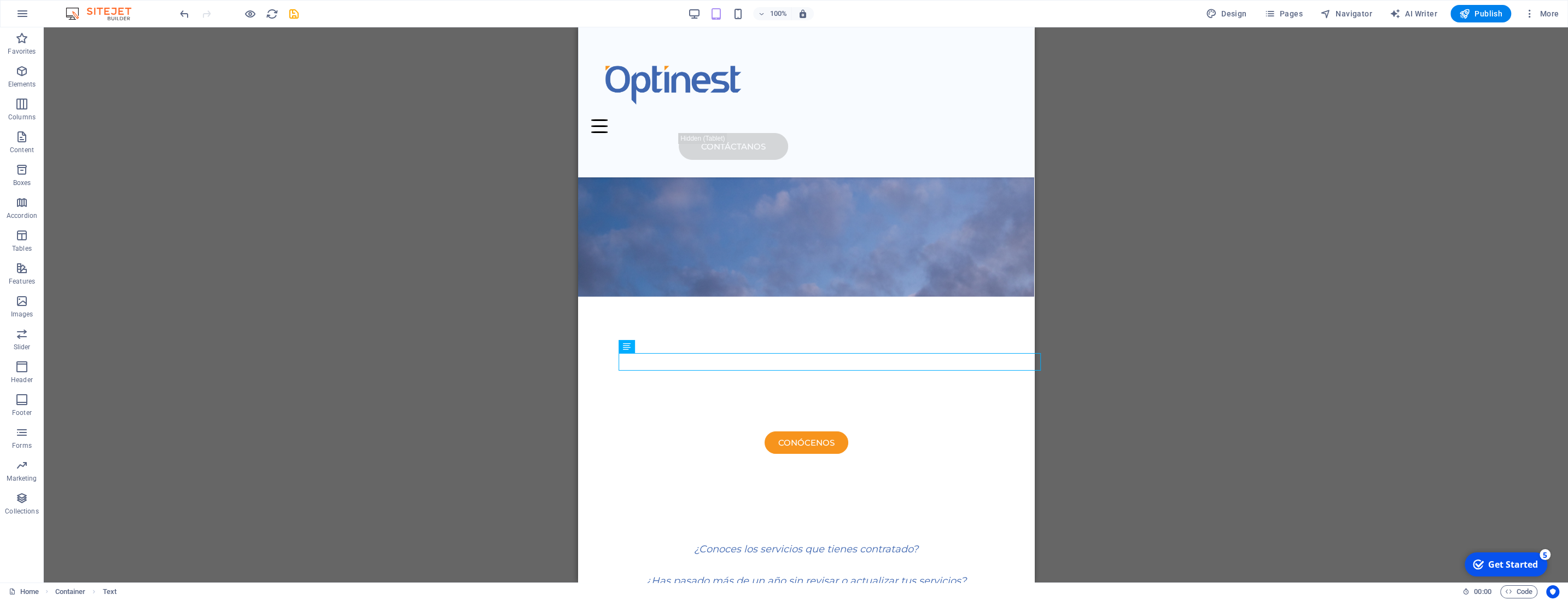
click at [1272, 338] on div "H3 Container Menu Bar Logo Spacer Button Container HTML Container Text Spacer C…" at bounding box center [806, 305] width 1524 height 555
click at [1259, 340] on div "H3 Container Menu Bar Logo Spacer Button Container HTML Container Text Spacer C…" at bounding box center [806, 305] width 1524 height 555
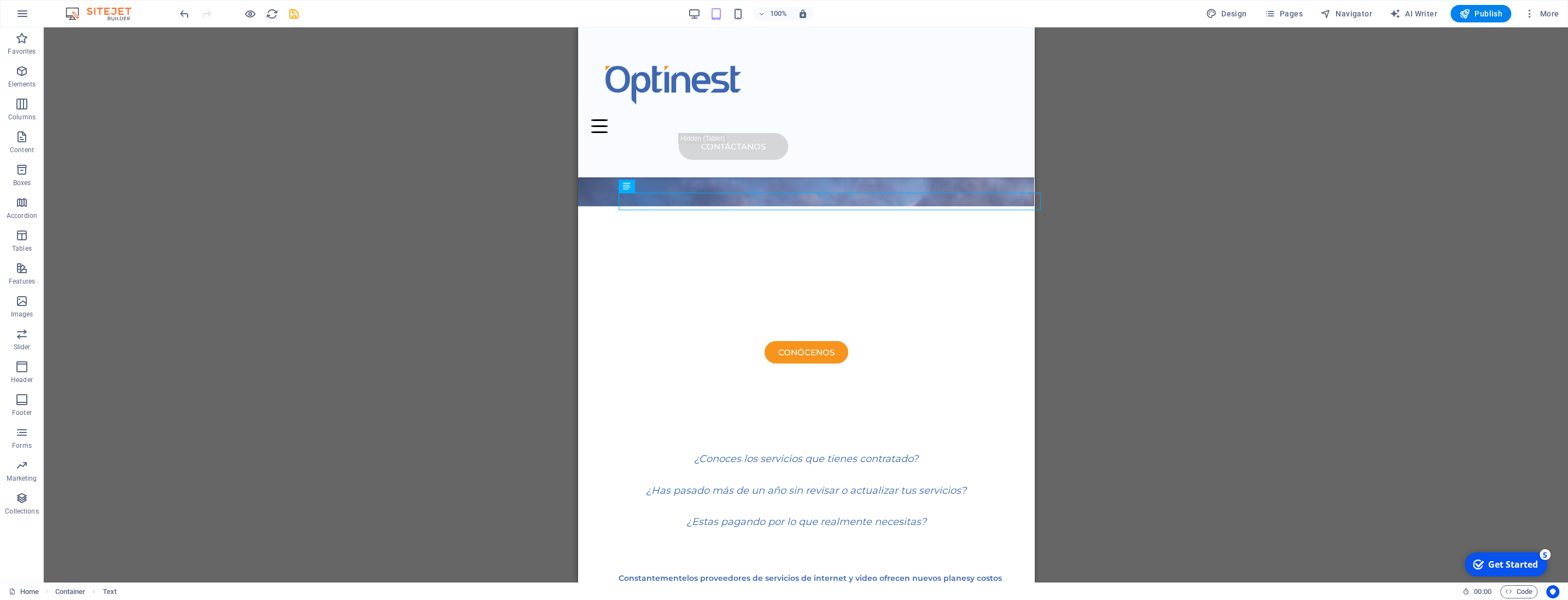
scroll to position [313, 0]
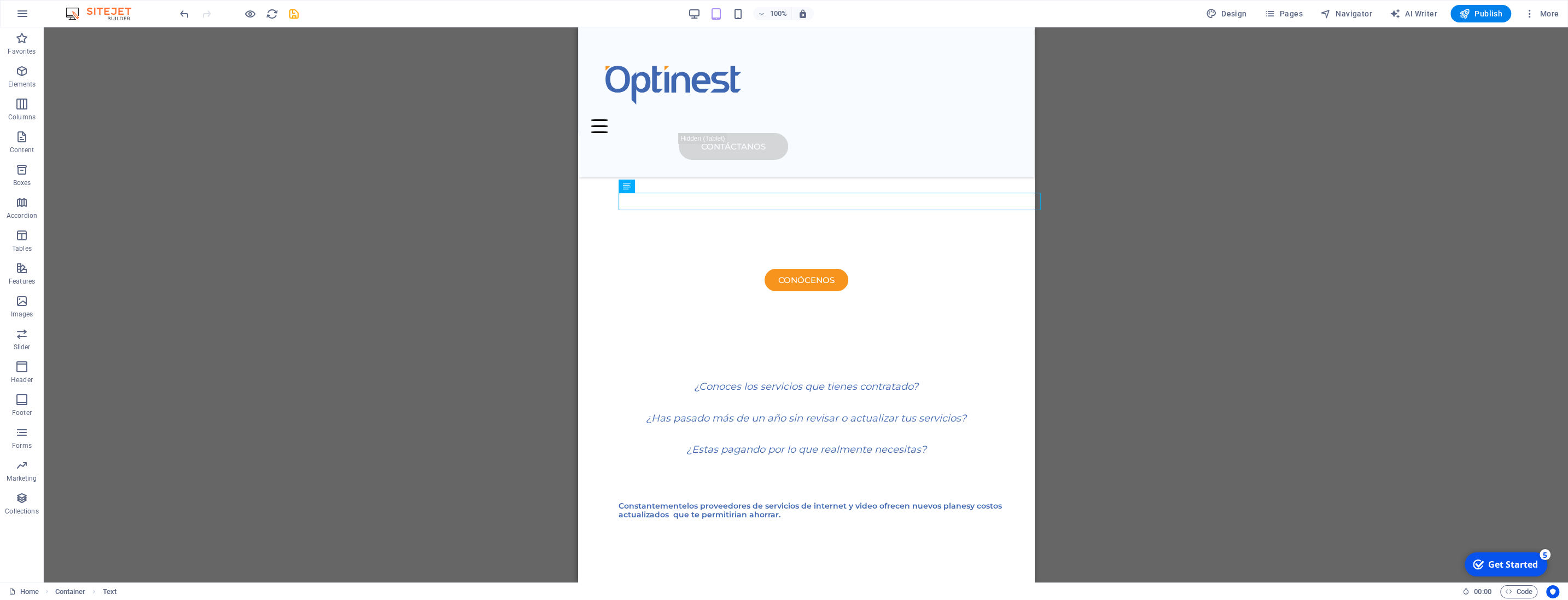
drag, startPoint x: 1030, startPoint y: 139, endPoint x: 1613, endPoint y: 248, distance: 593.1
drag, startPoint x: 1613, startPoint y: 190, endPoint x: 1032, endPoint y: 139, distance: 583.2
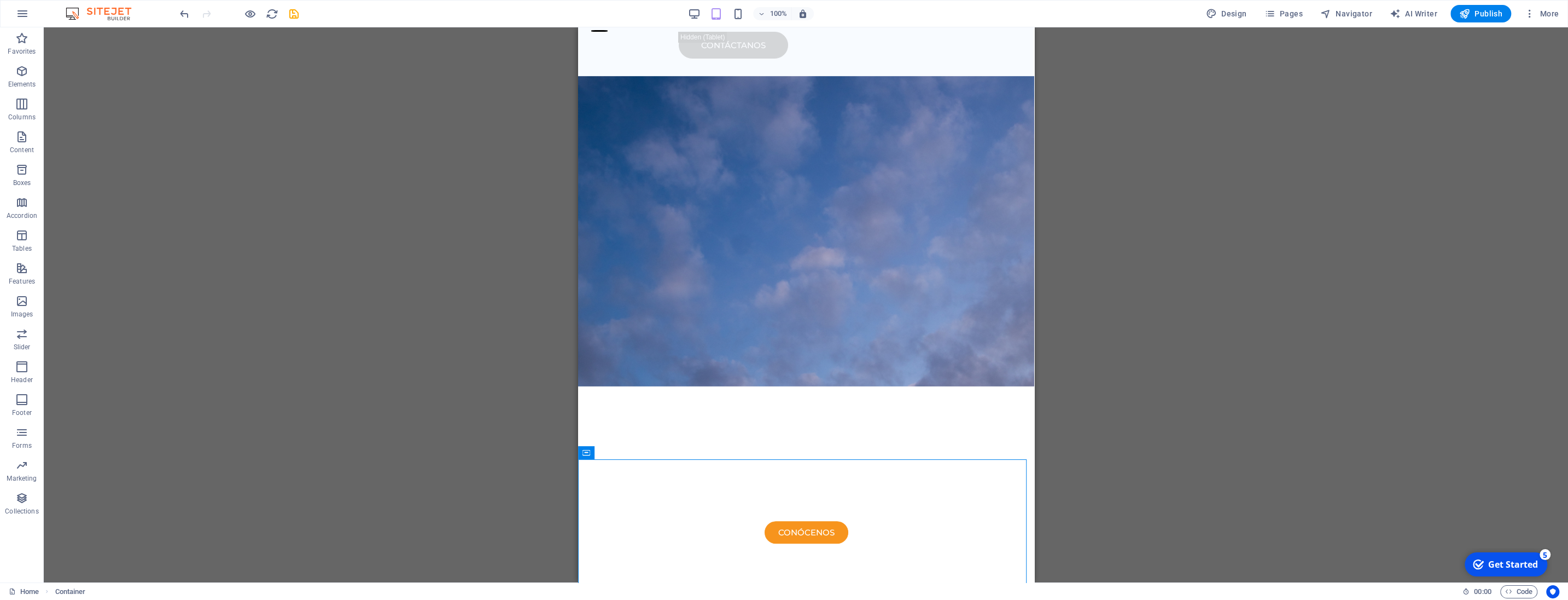
scroll to position [96, 0]
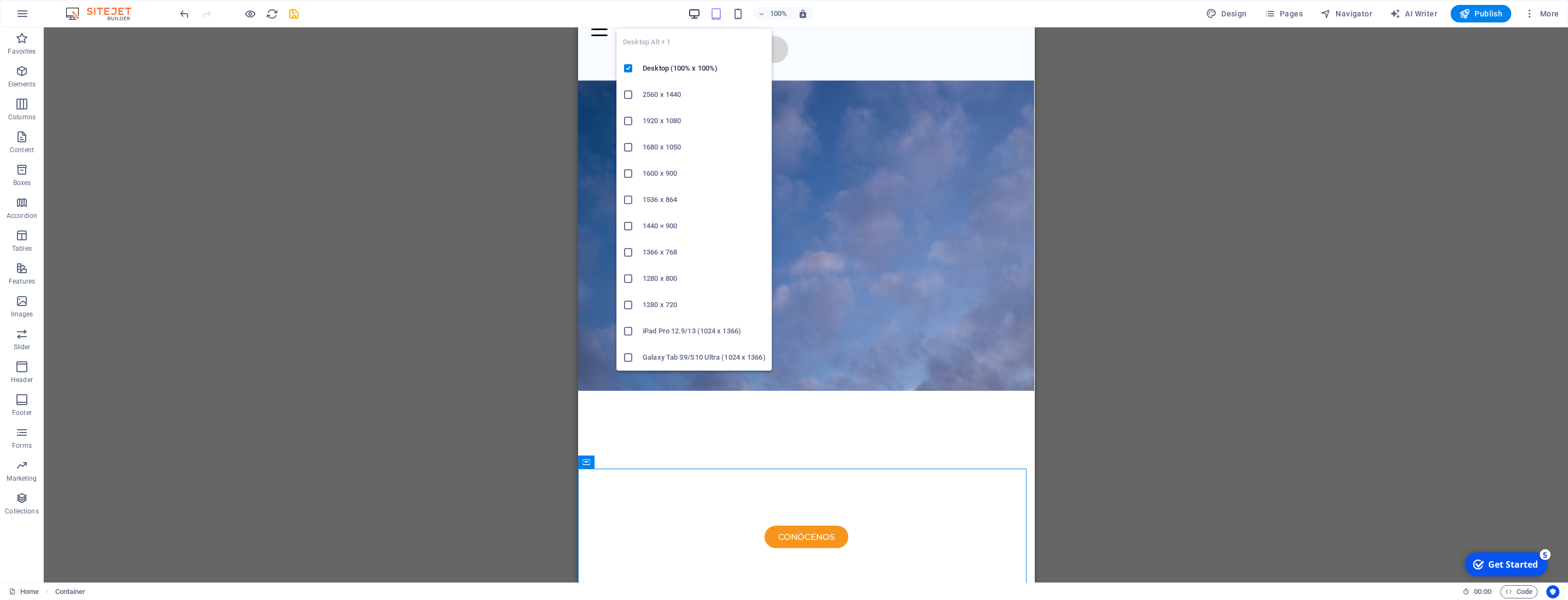
click at [696, 12] on icon "button" at bounding box center [693, 13] width 12 height 12
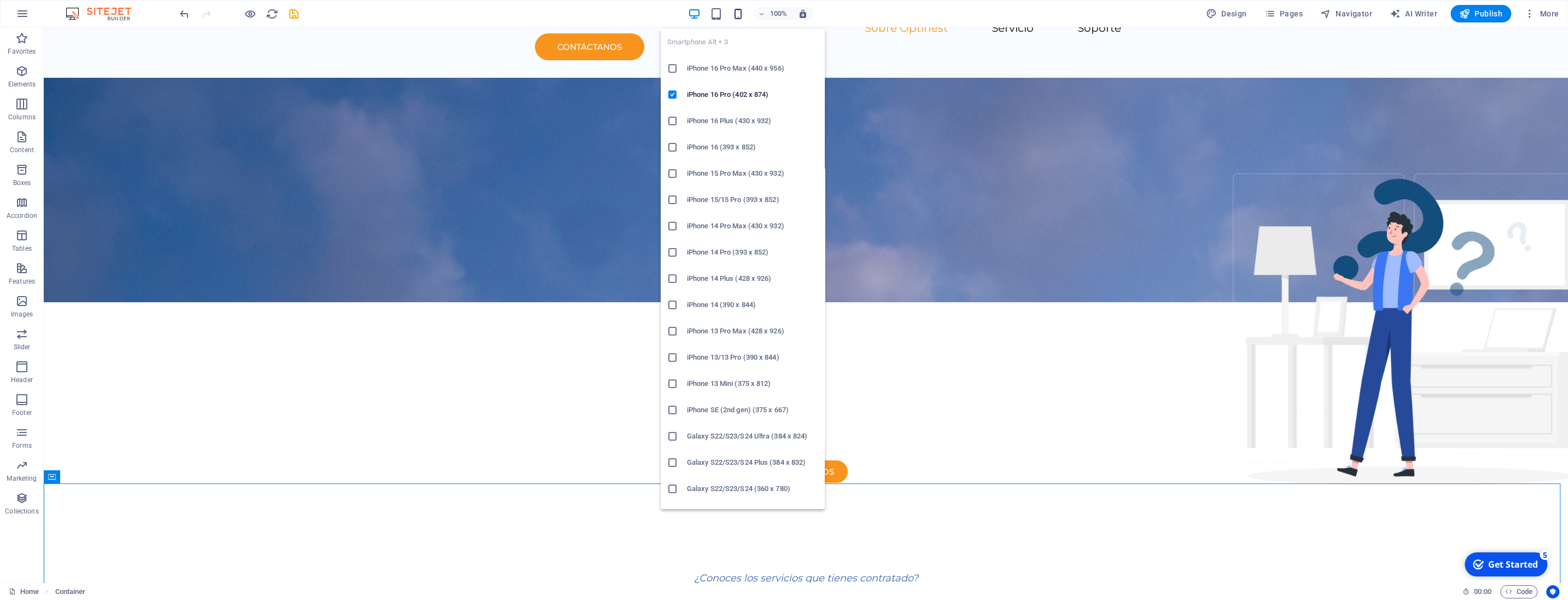
click at [742, 11] on icon "button" at bounding box center [737, 13] width 12 height 12
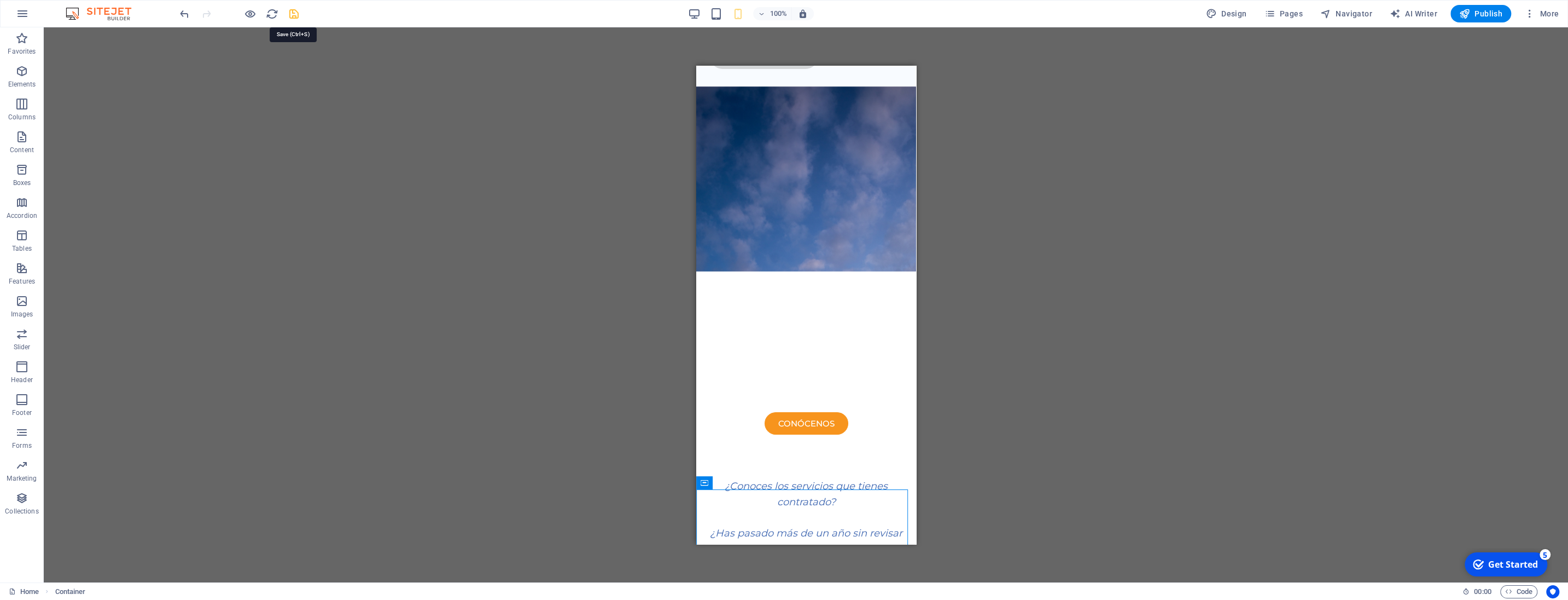
click at [293, 16] on icon "save" at bounding box center [293, 13] width 12 height 12
